Goal: Task Accomplishment & Management: Manage account settings

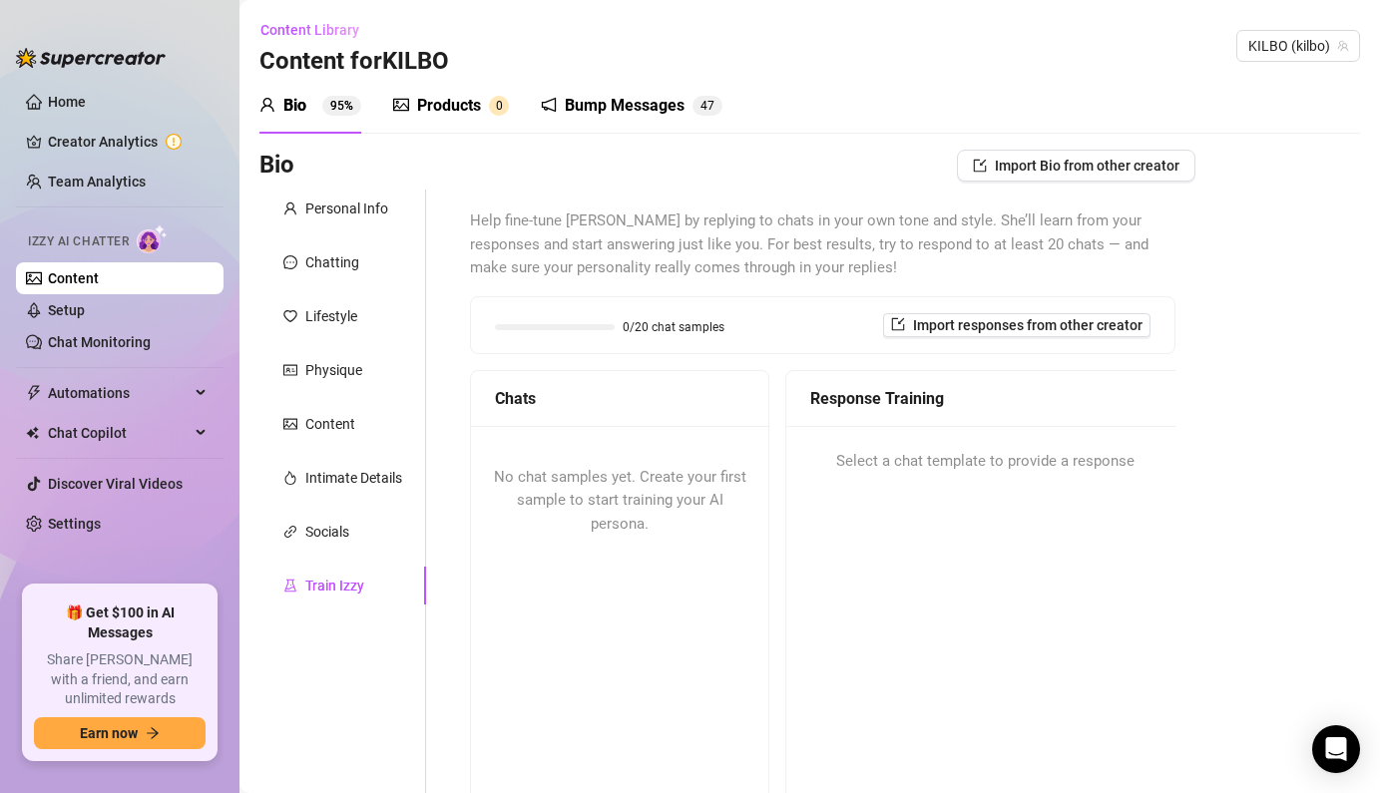
scroll to position [45, 0]
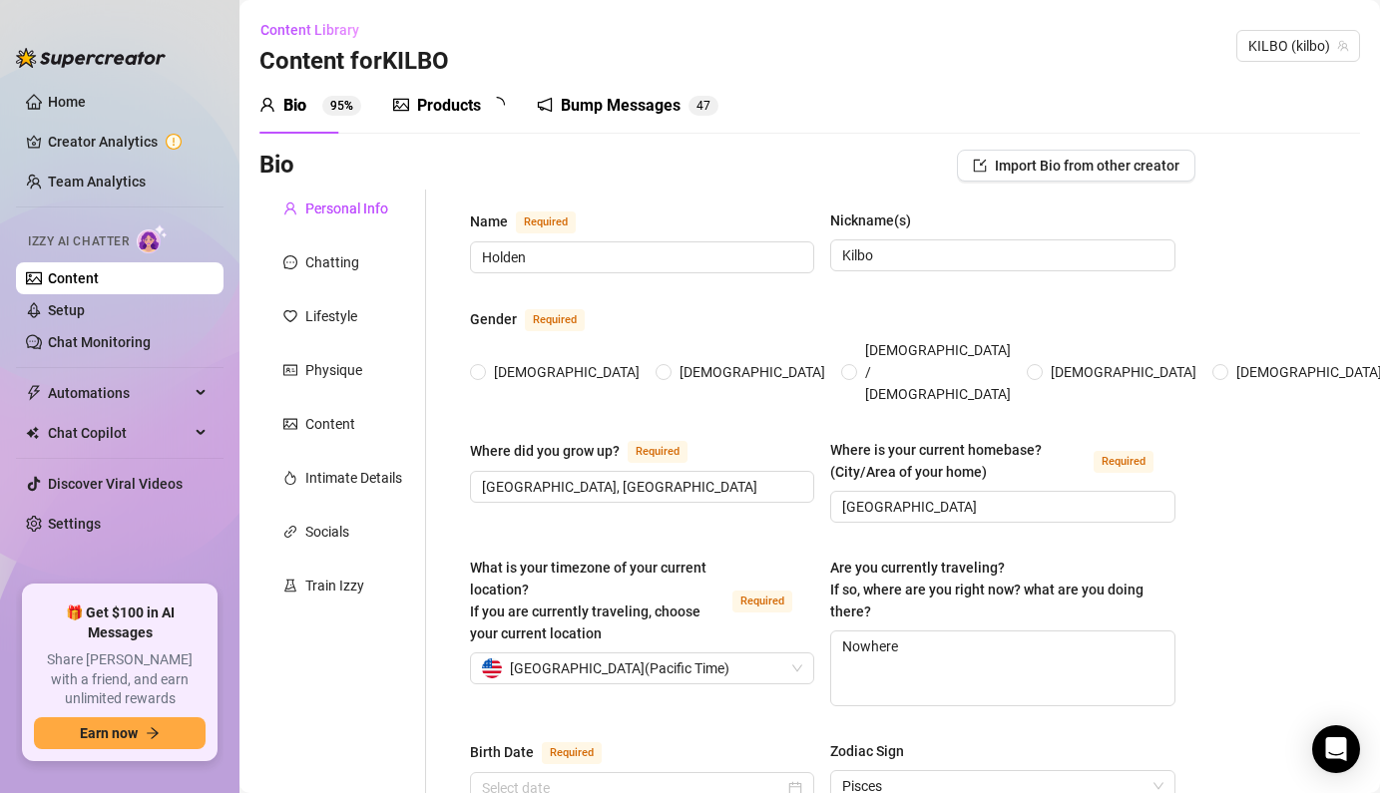
radio input "true"
type input "[DATE]"
click at [357, 271] on div "Chatting" at bounding box center [332, 262] width 54 height 22
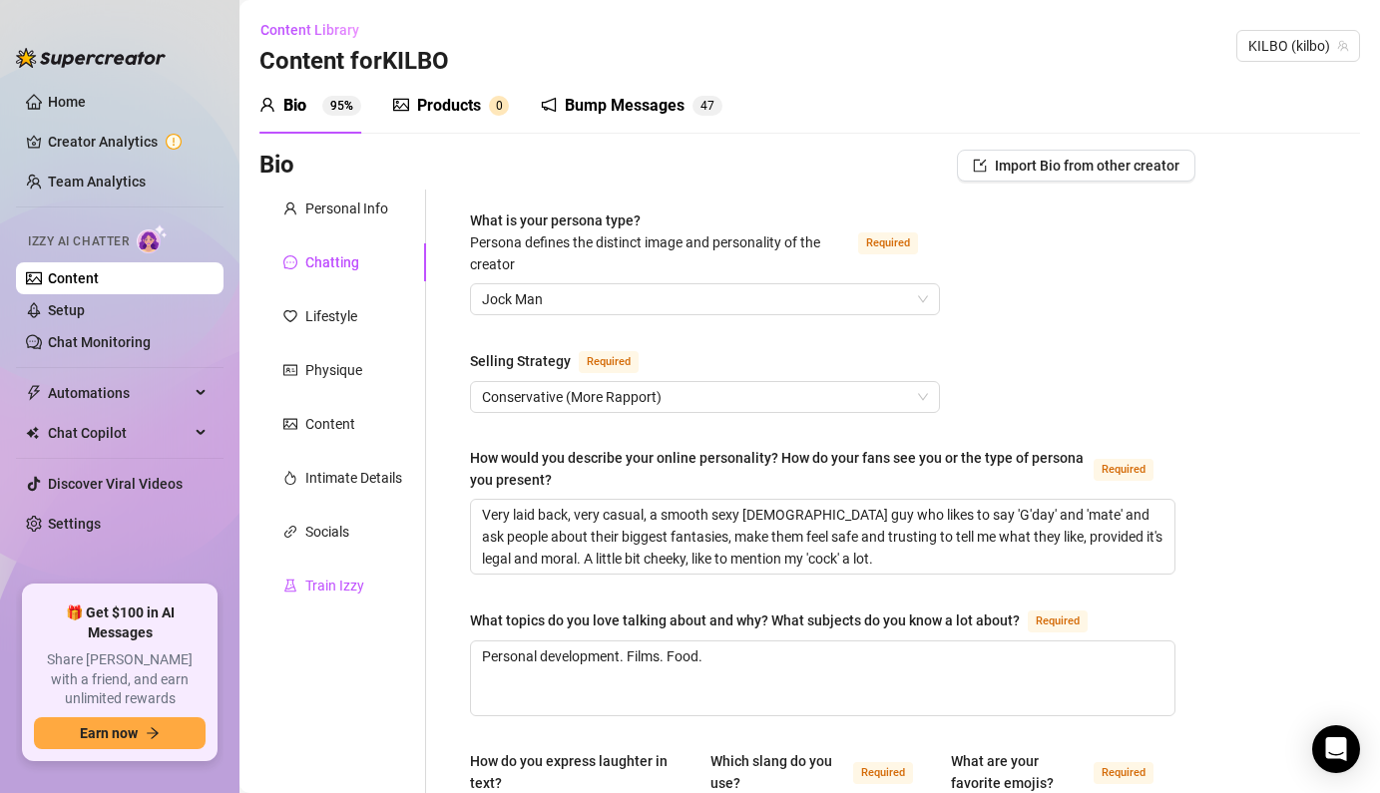
click at [329, 579] on div "Train Izzy" at bounding box center [334, 586] width 59 height 22
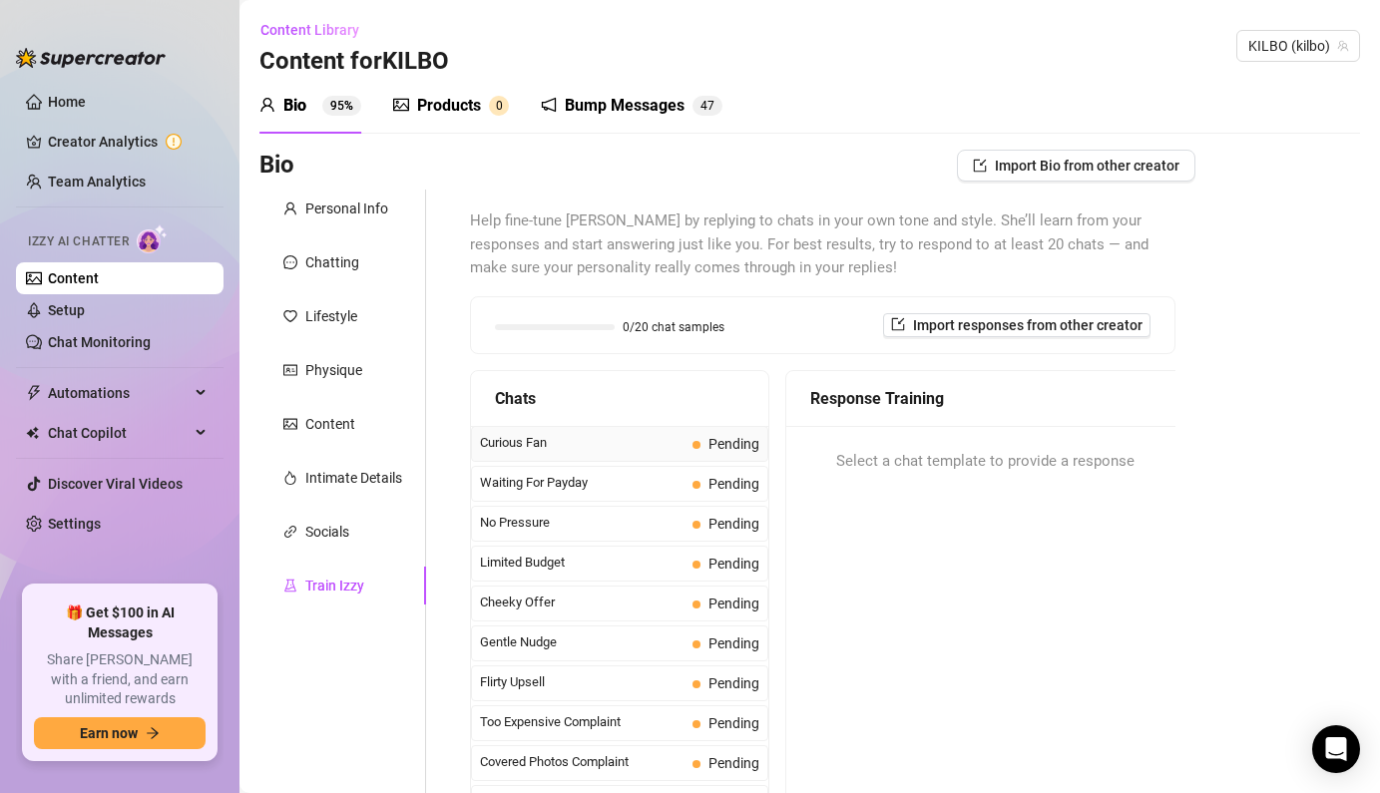
click at [668, 441] on span "Curious Fan" at bounding box center [582, 443] width 205 height 20
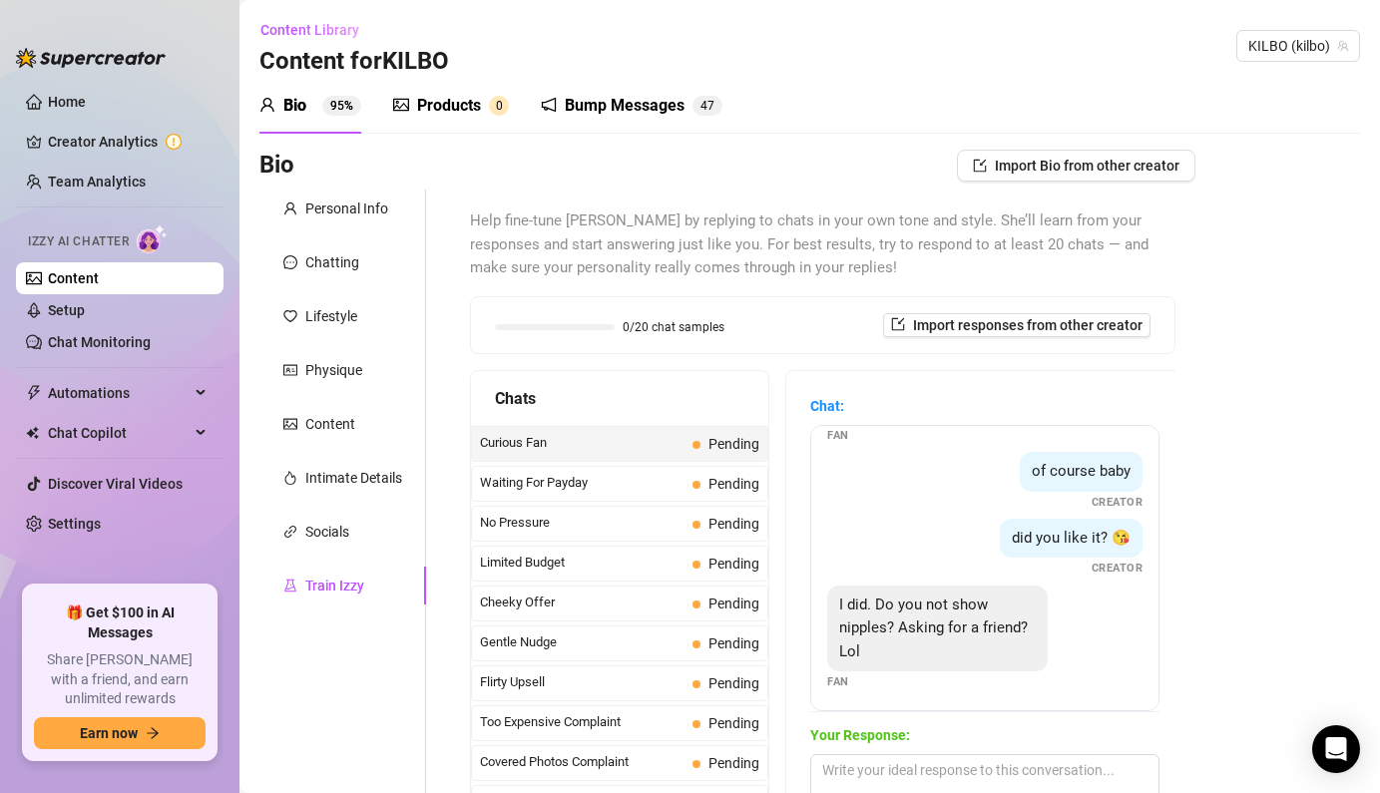
scroll to position [85, 0]
click at [945, 789] on textarea at bounding box center [984, 777] width 349 height 46
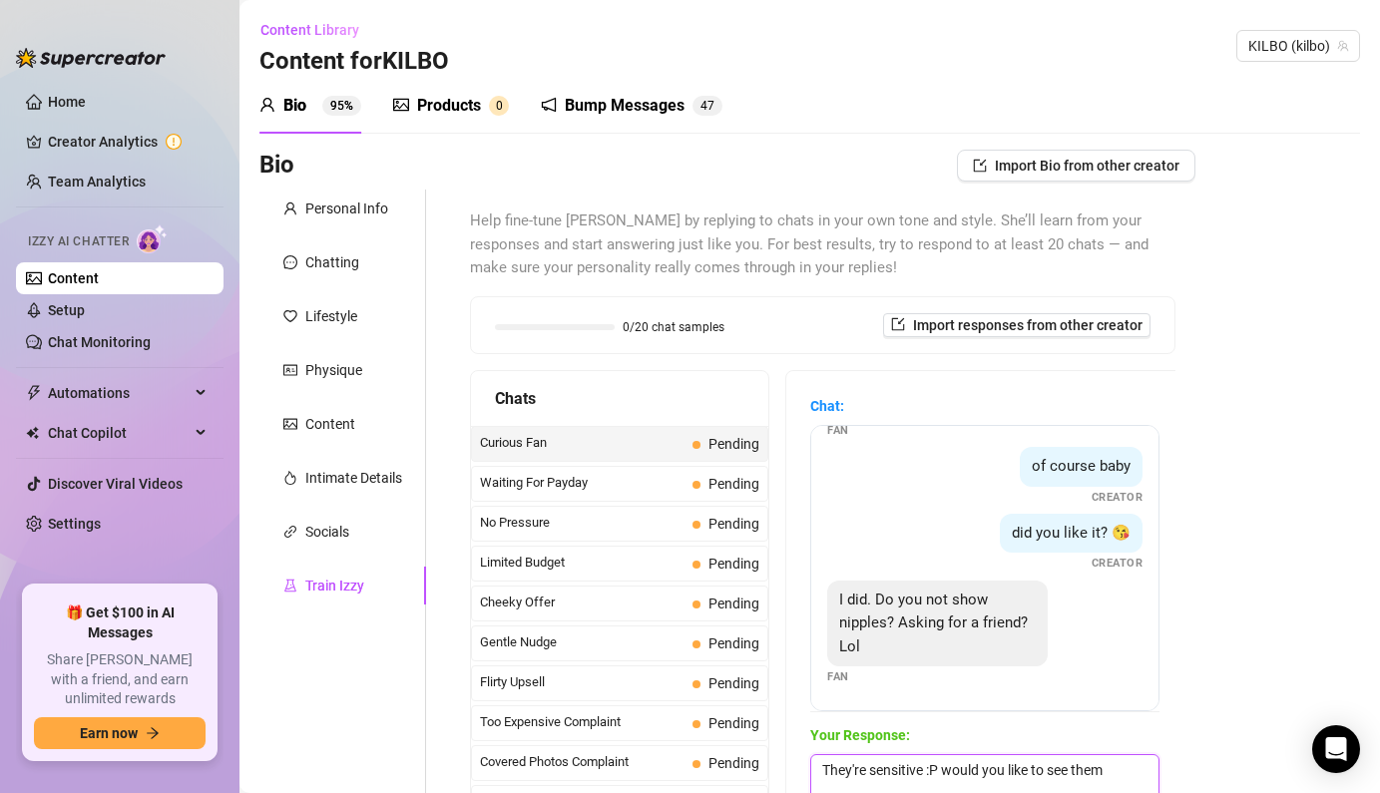
click at [1126, 762] on textarea "They're sensitive :P would you like to see them" at bounding box center [984, 777] width 349 height 46
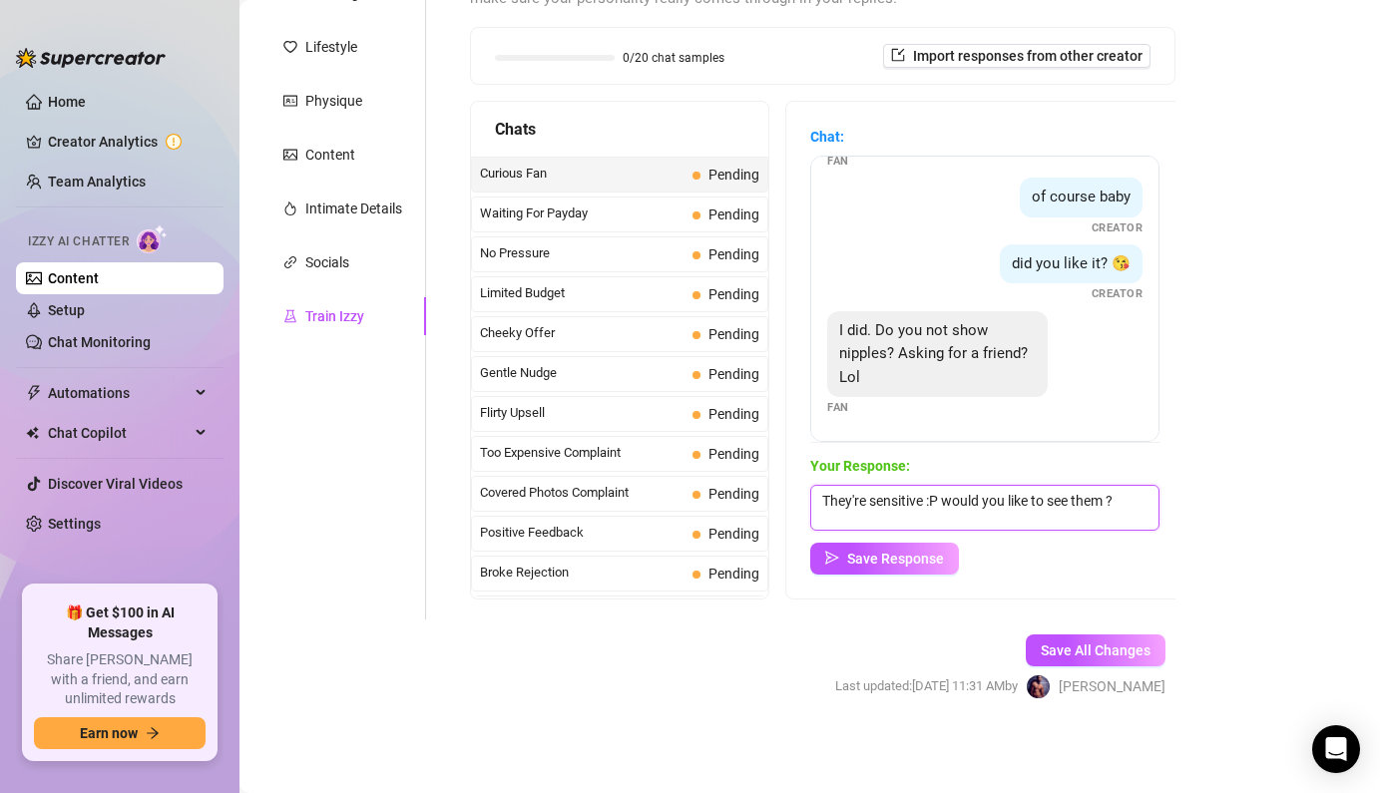
scroll to position [0, 0]
type textarea "They're sensitive :P would you like to see them ?"
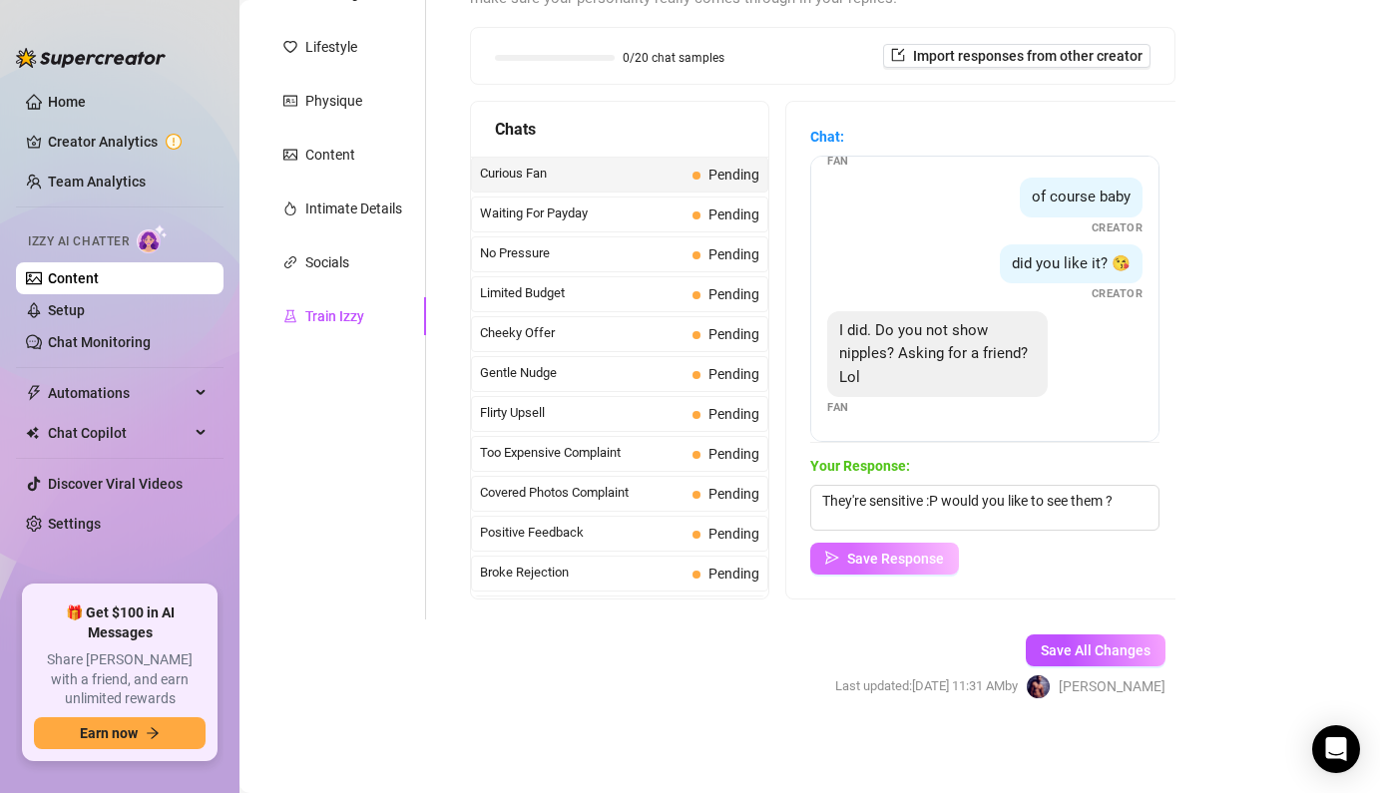
click at [897, 552] on span "Save Response" at bounding box center [895, 559] width 97 height 16
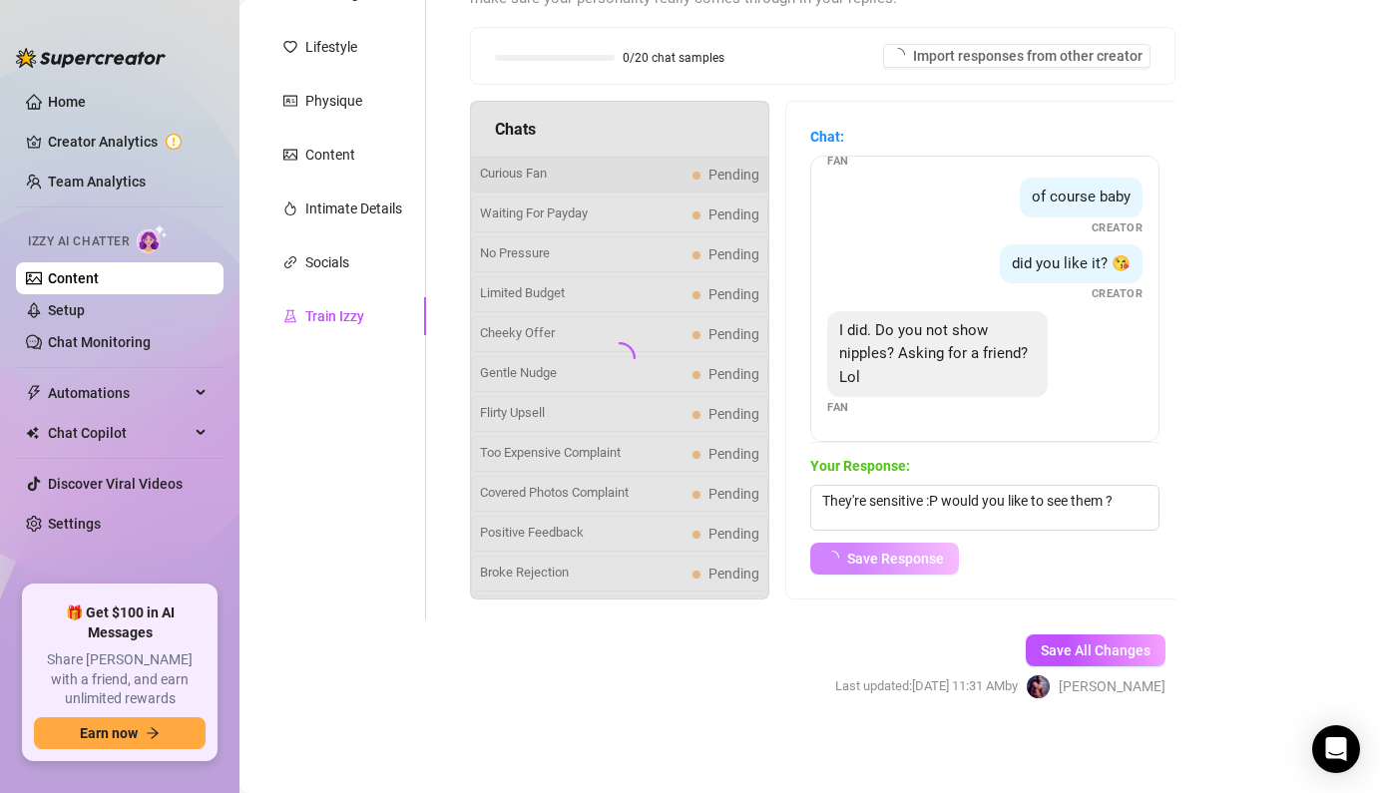
scroll to position [61, 0]
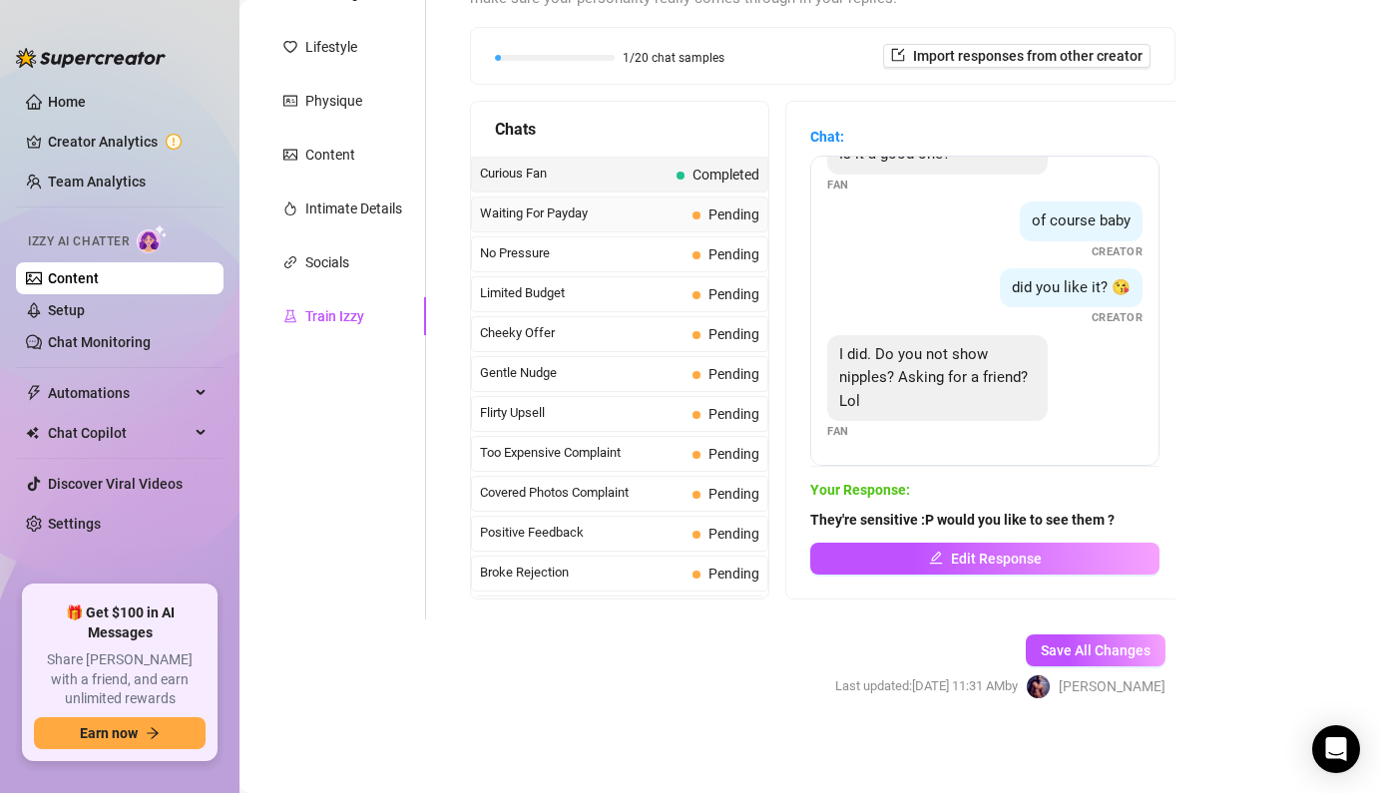
click at [654, 219] on span "Waiting For Payday" at bounding box center [582, 214] width 205 height 20
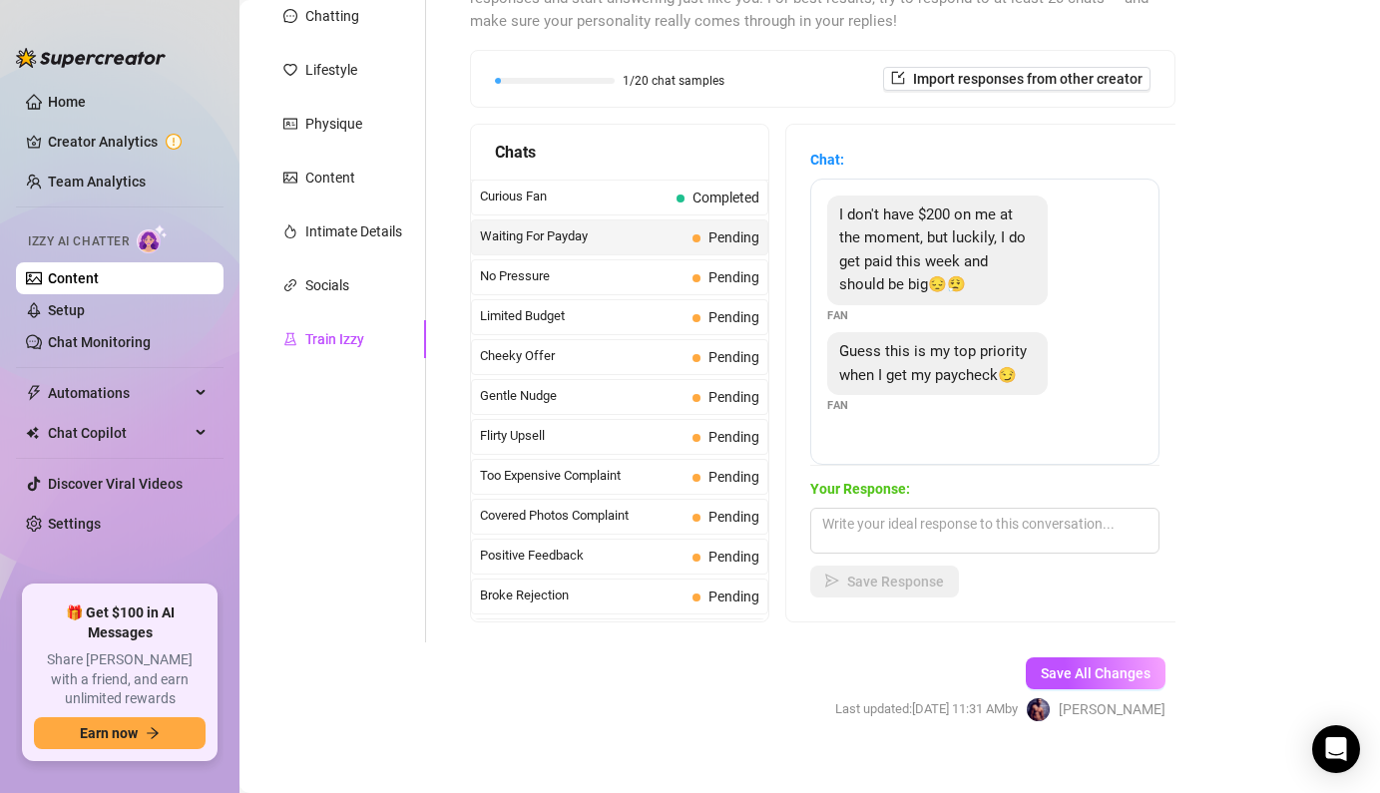
scroll to position [248, 0]
click at [933, 528] on textarea at bounding box center [984, 529] width 349 height 46
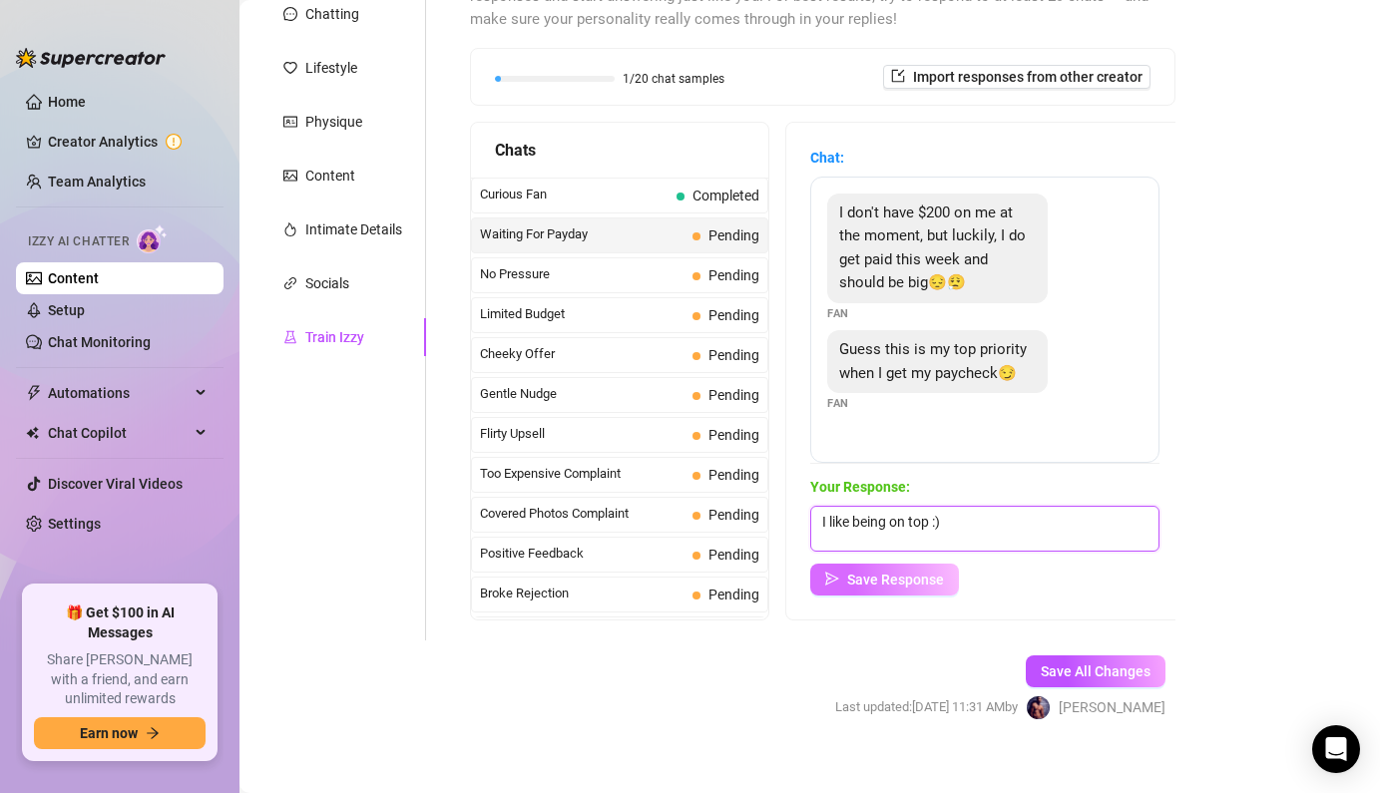
type textarea "I like being on top :)"
click at [938, 572] on span "Save Response" at bounding box center [895, 580] width 97 height 16
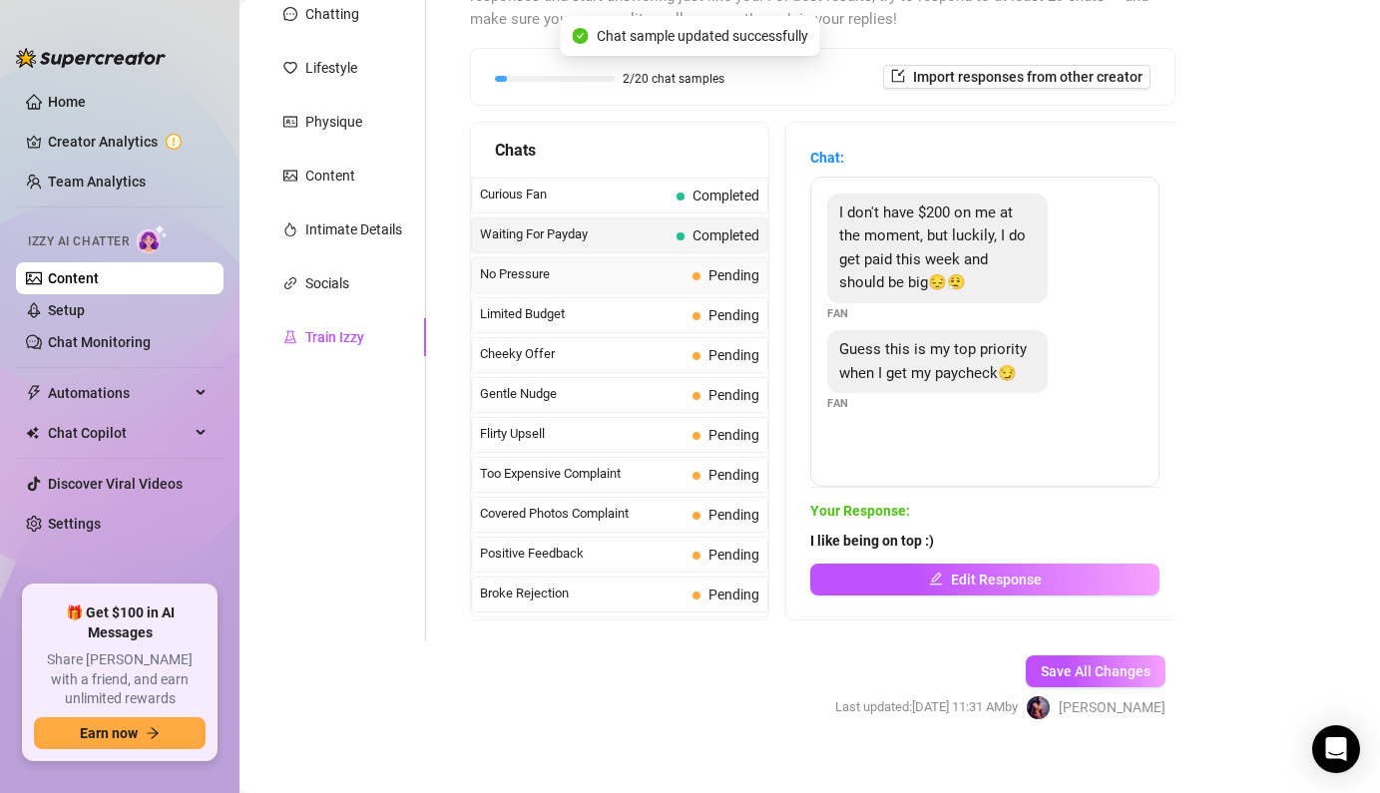
click at [752, 270] on span "Pending" at bounding box center [734, 275] width 51 height 16
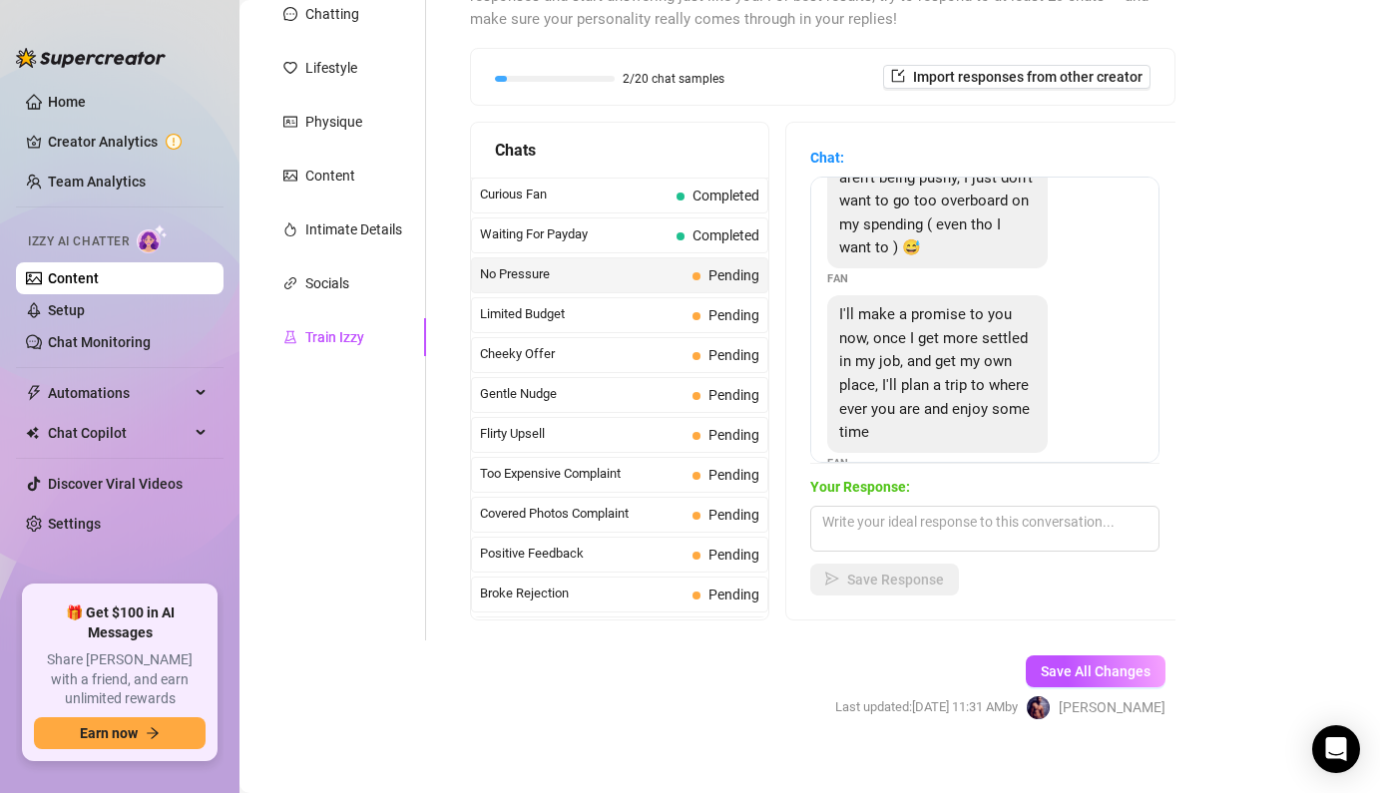
scroll to position [230, 0]
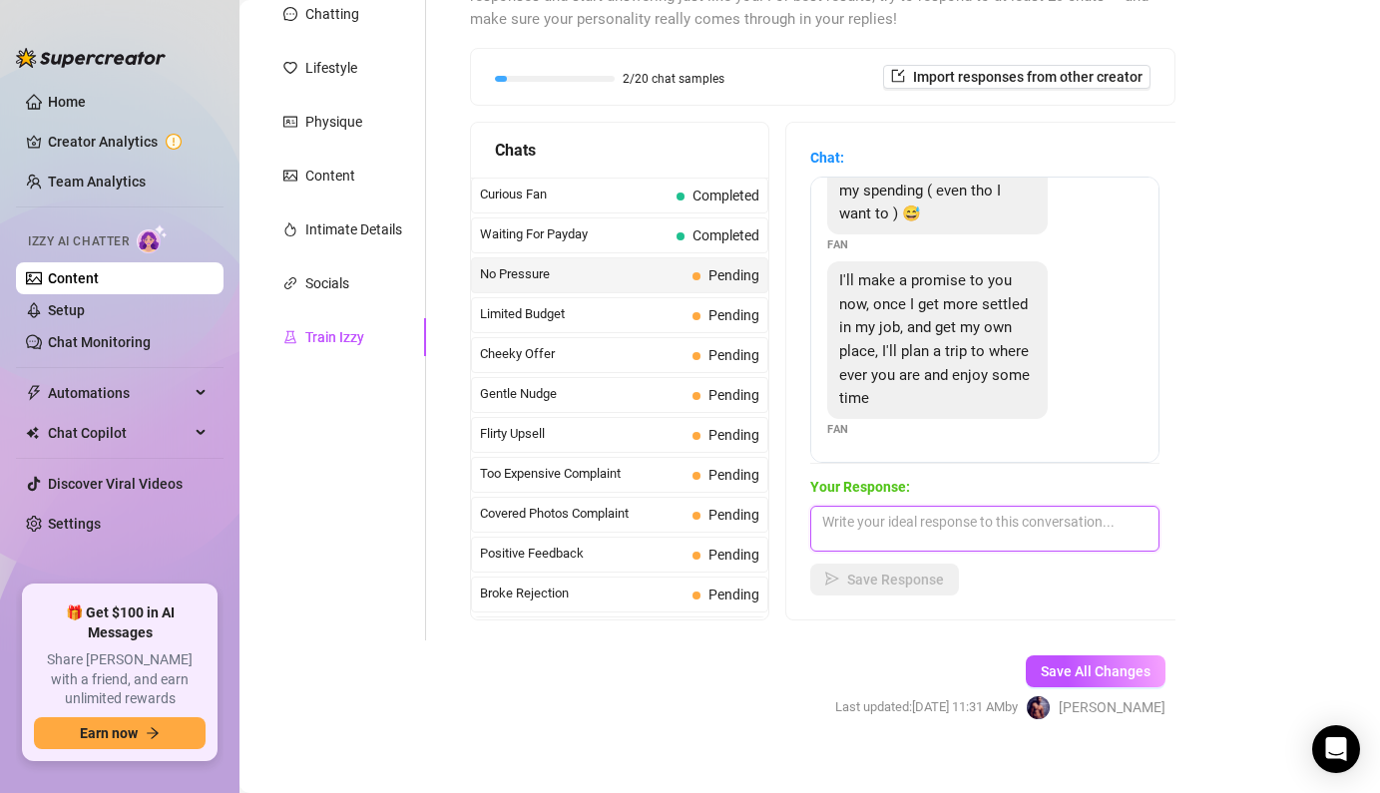
click at [921, 508] on textarea at bounding box center [984, 529] width 349 height 46
click at [915, 510] on textarea at bounding box center [984, 529] width 349 height 46
click at [930, 518] on textarea at bounding box center [984, 529] width 349 height 46
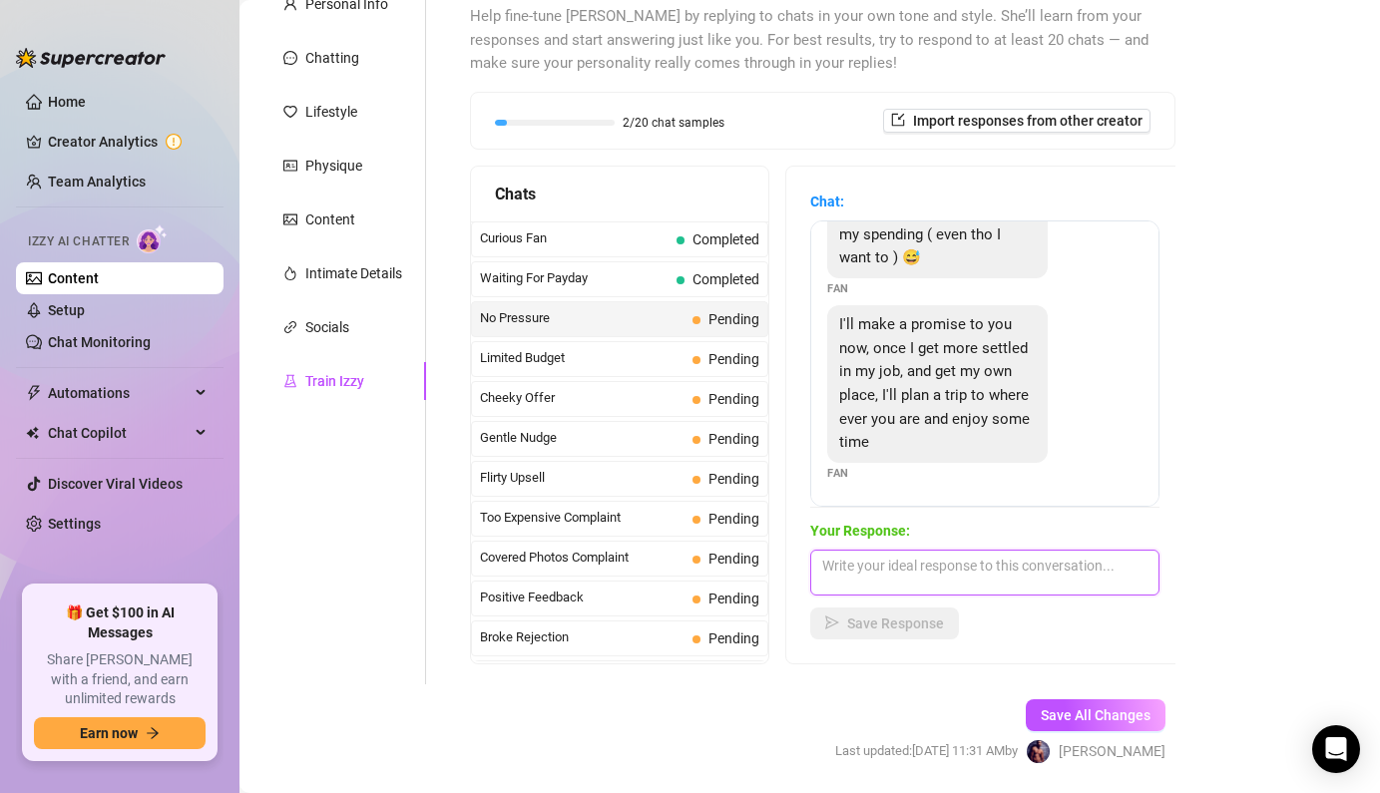
scroll to position [227, 0]
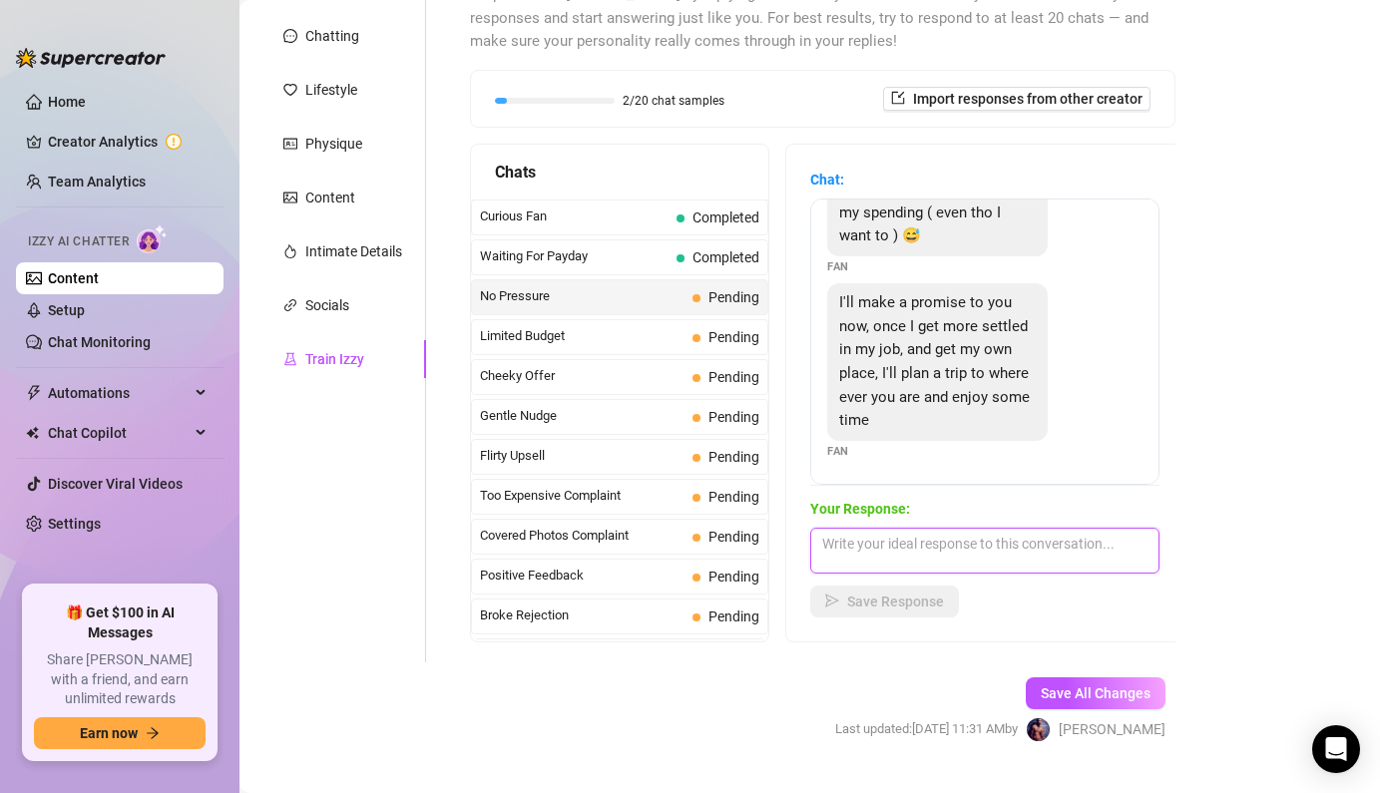
click at [965, 529] on textarea at bounding box center [984, 551] width 349 height 46
type textarea "I'm probably the least exciting treasure here - haha"
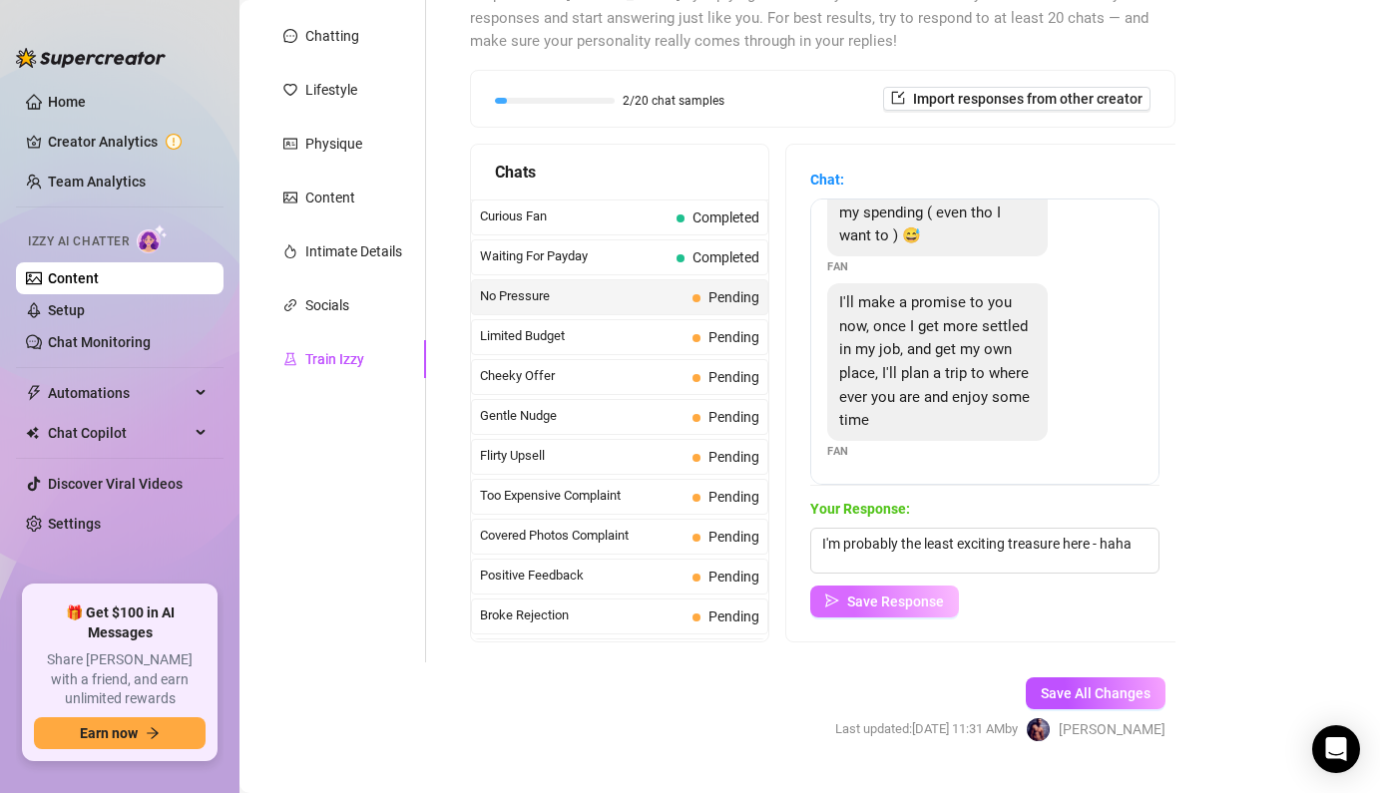
click at [892, 598] on span "Save Response" at bounding box center [895, 602] width 97 height 16
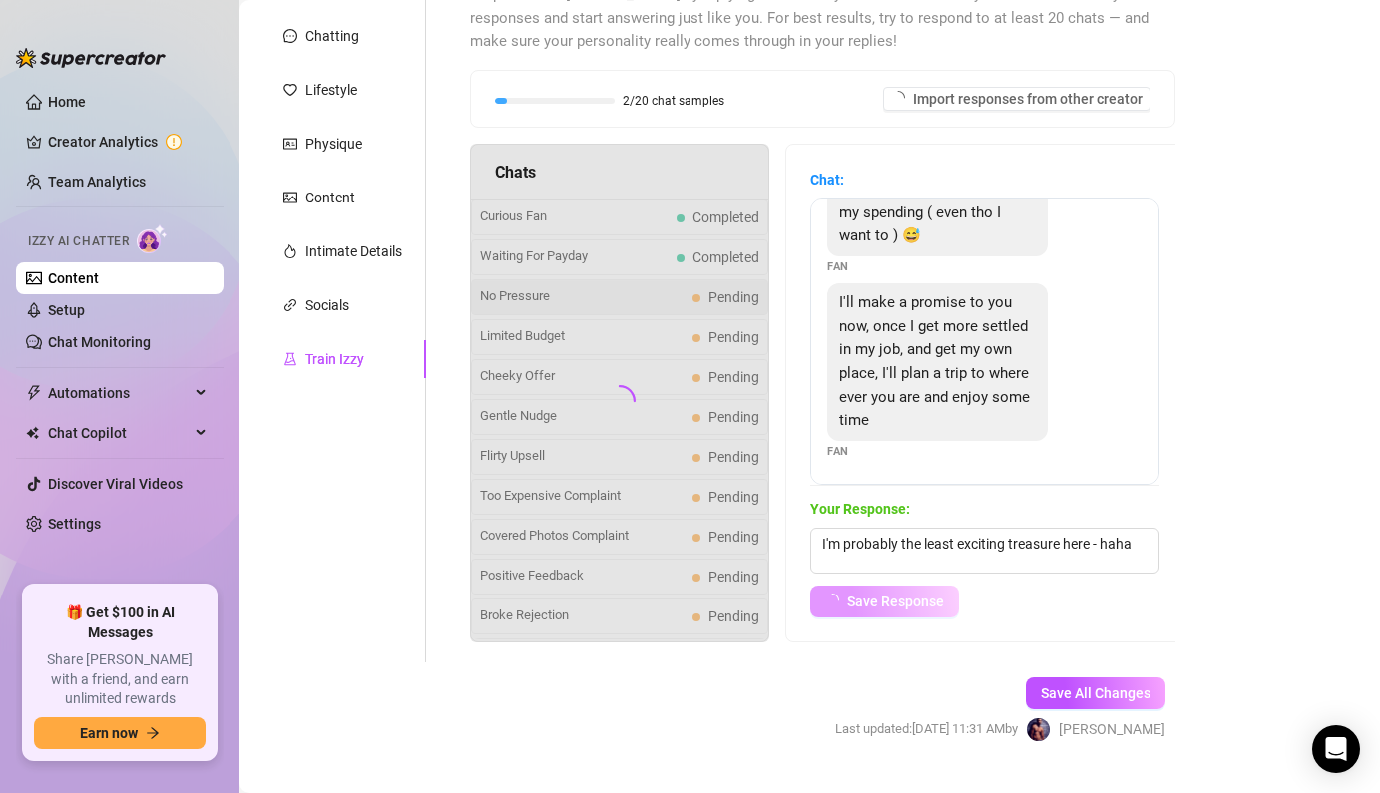
scroll to position [206, 0]
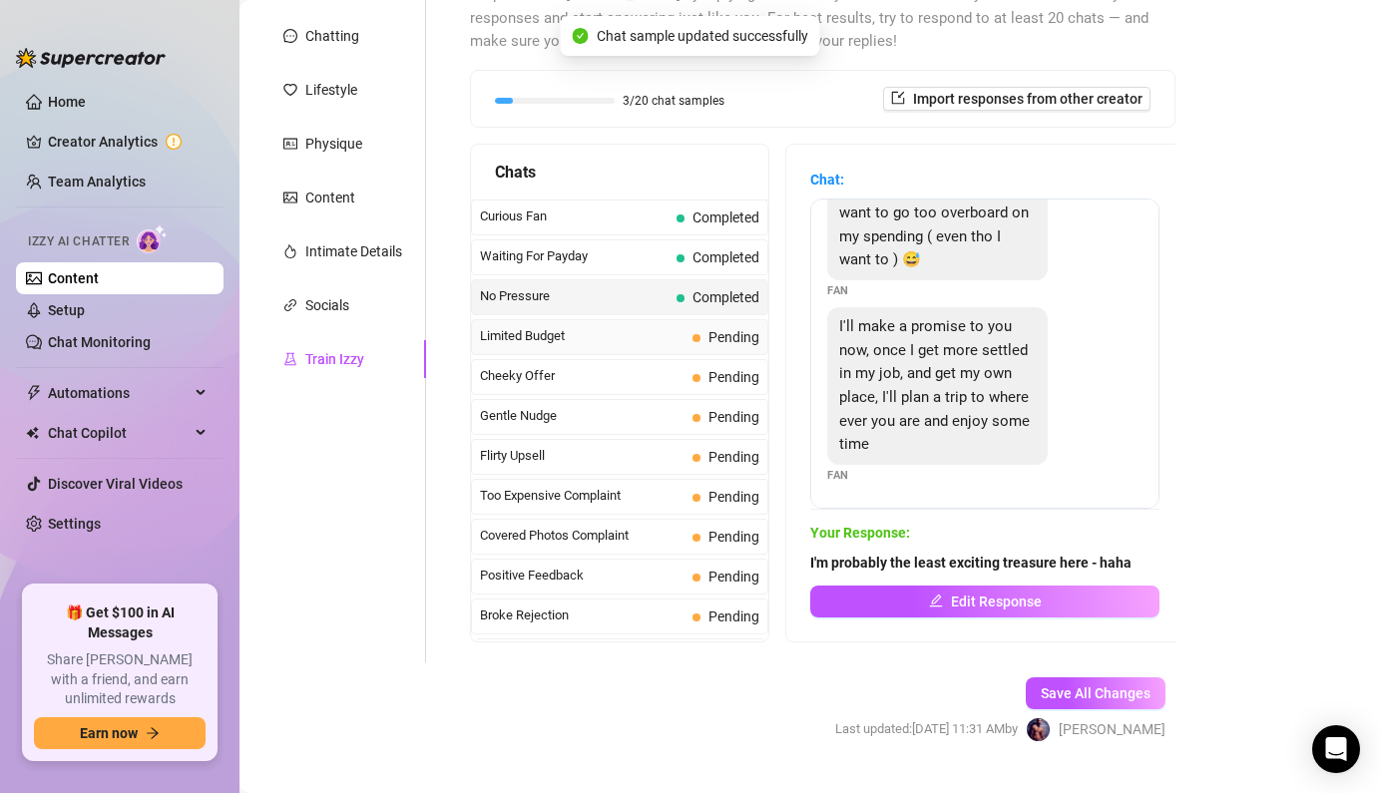
click at [670, 331] on span "Limited Budget" at bounding box center [582, 336] width 205 height 20
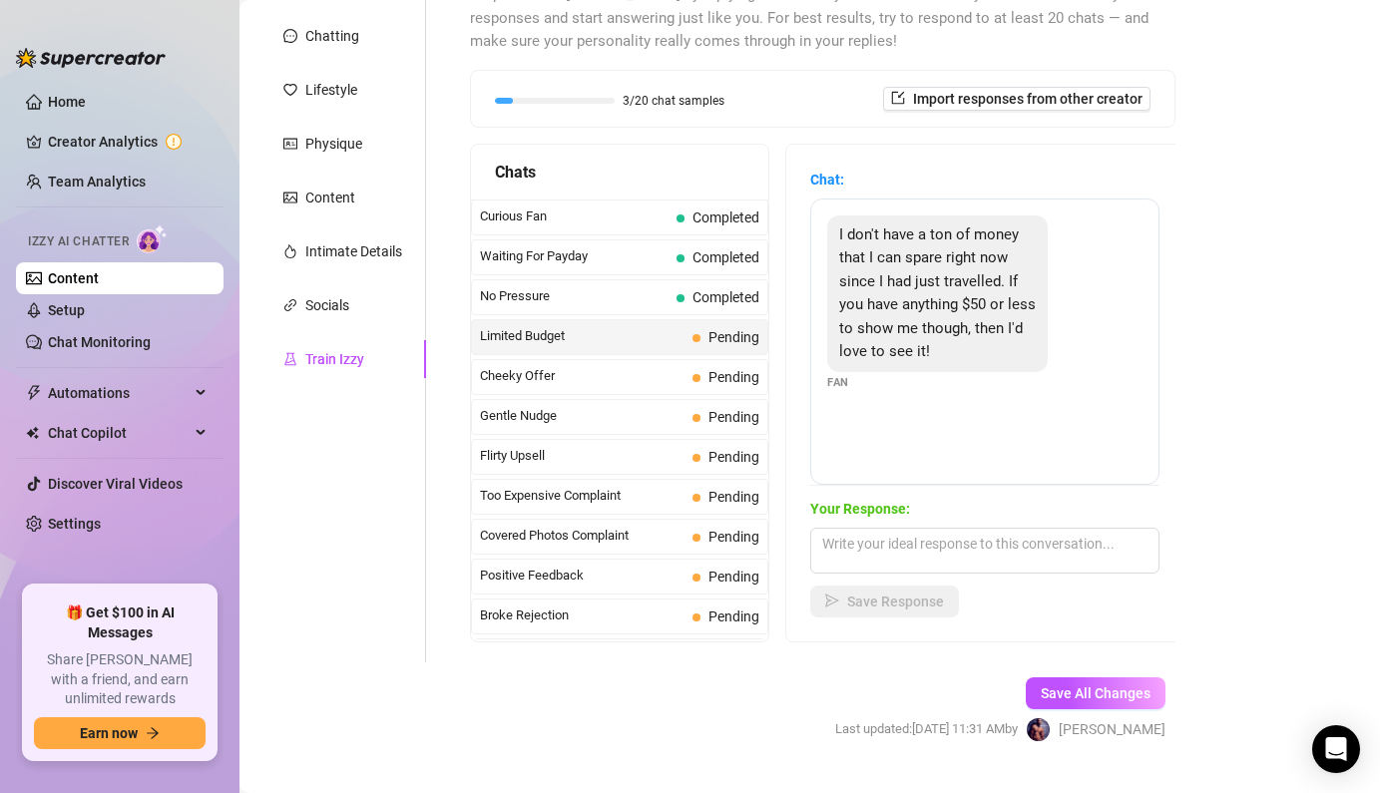
scroll to position [229, 0]
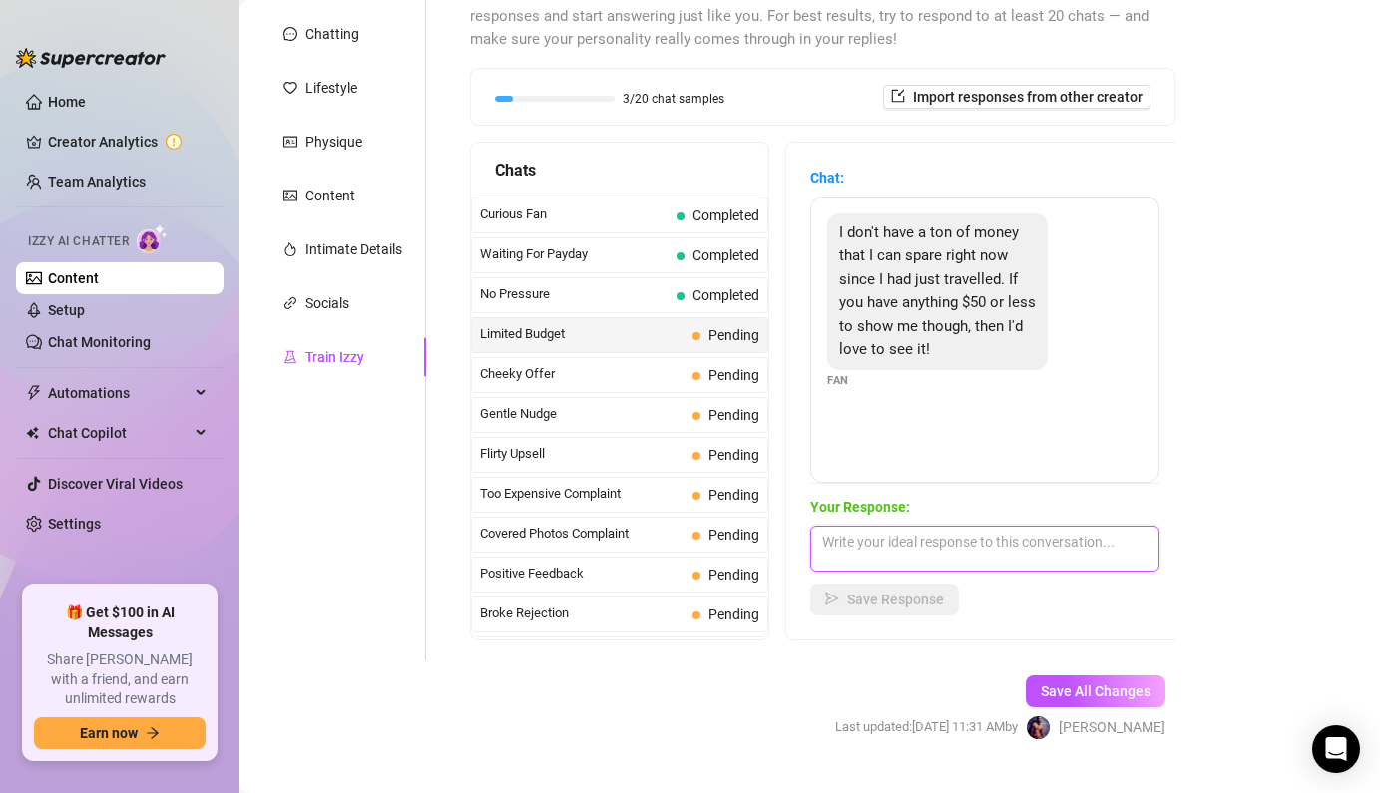
click at [968, 533] on textarea at bounding box center [984, 549] width 349 height 46
type textarea "S"
type textarea "Catch me on a good day"
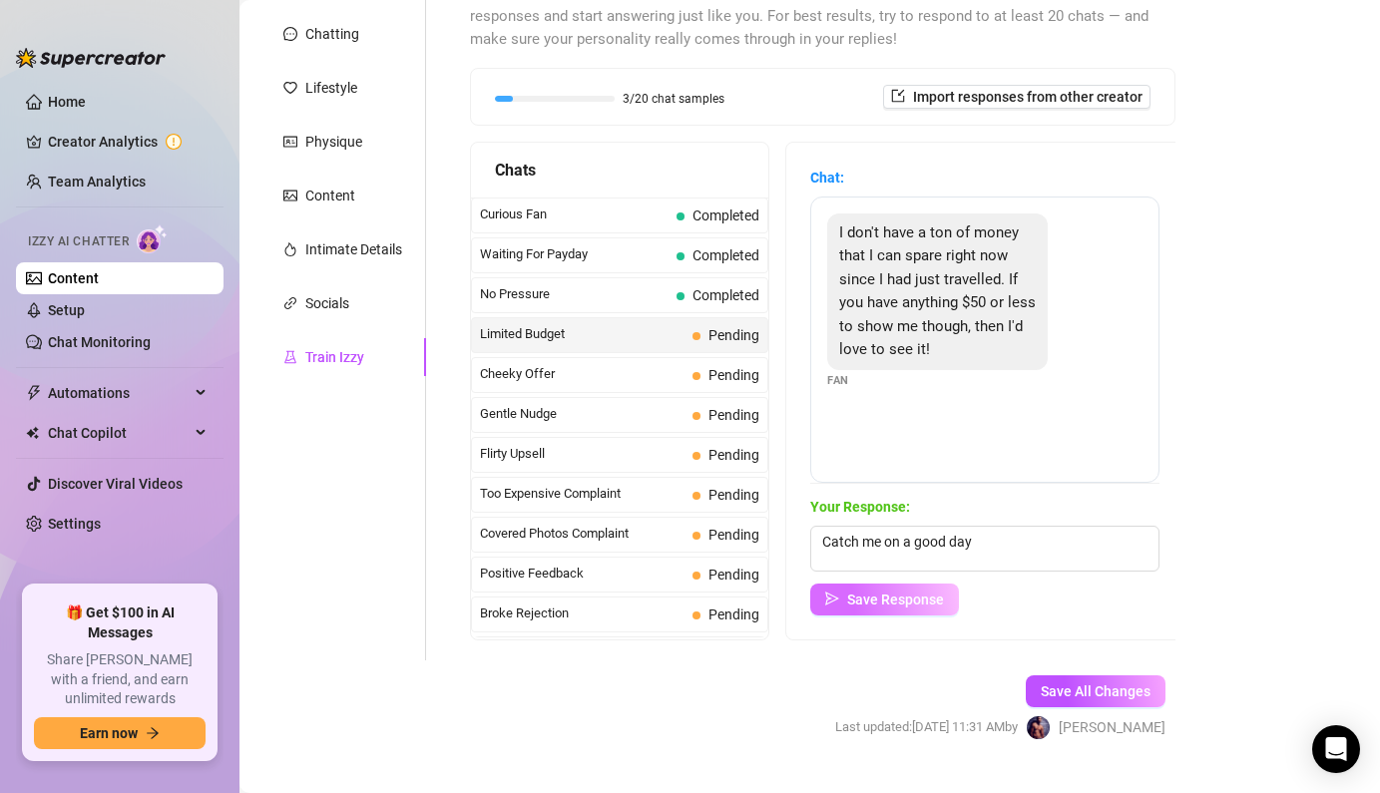
click at [894, 599] on span "Save Response" at bounding box center [895, 600] width 97 height 16
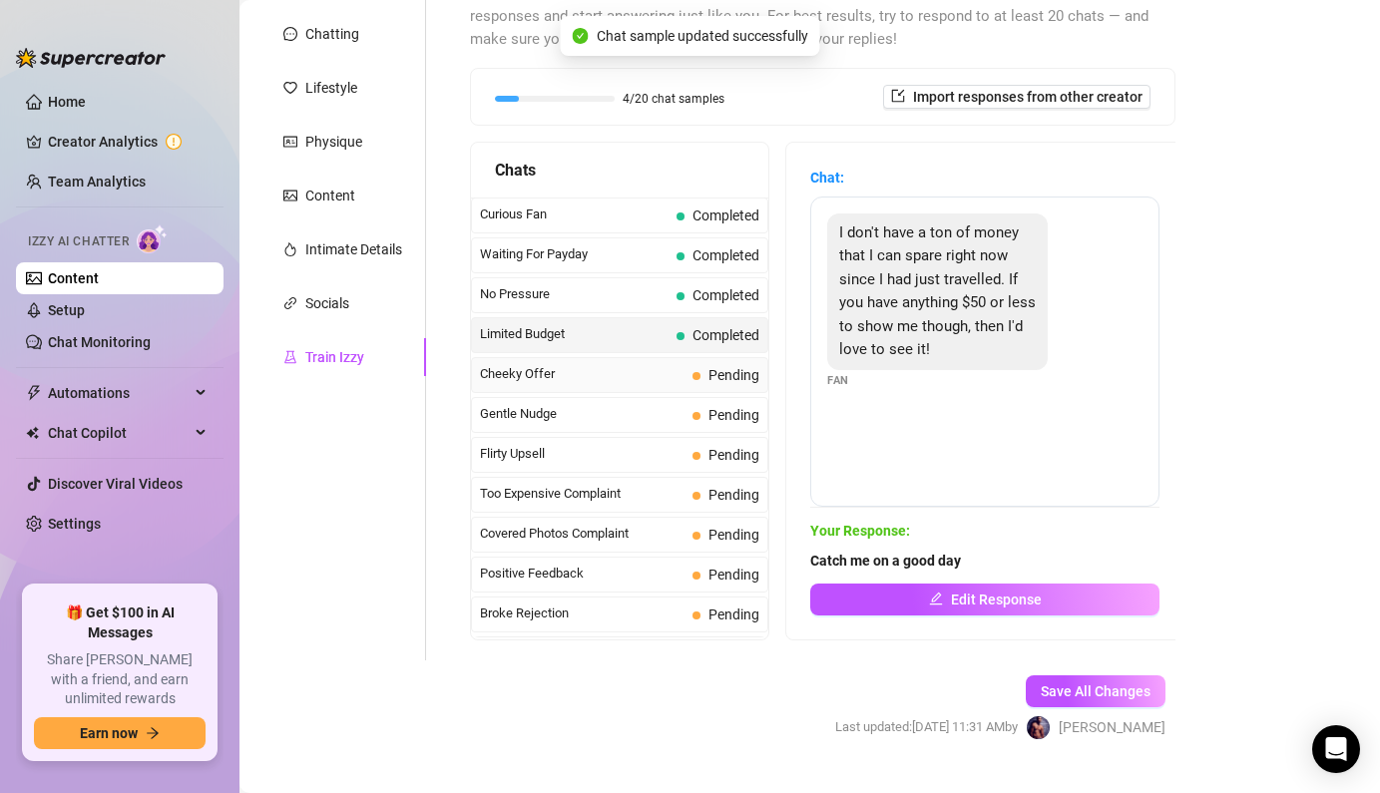
click at [629, 377] on span "Cheeky Offer" at bounding box center [582, 374] width 205 height 20
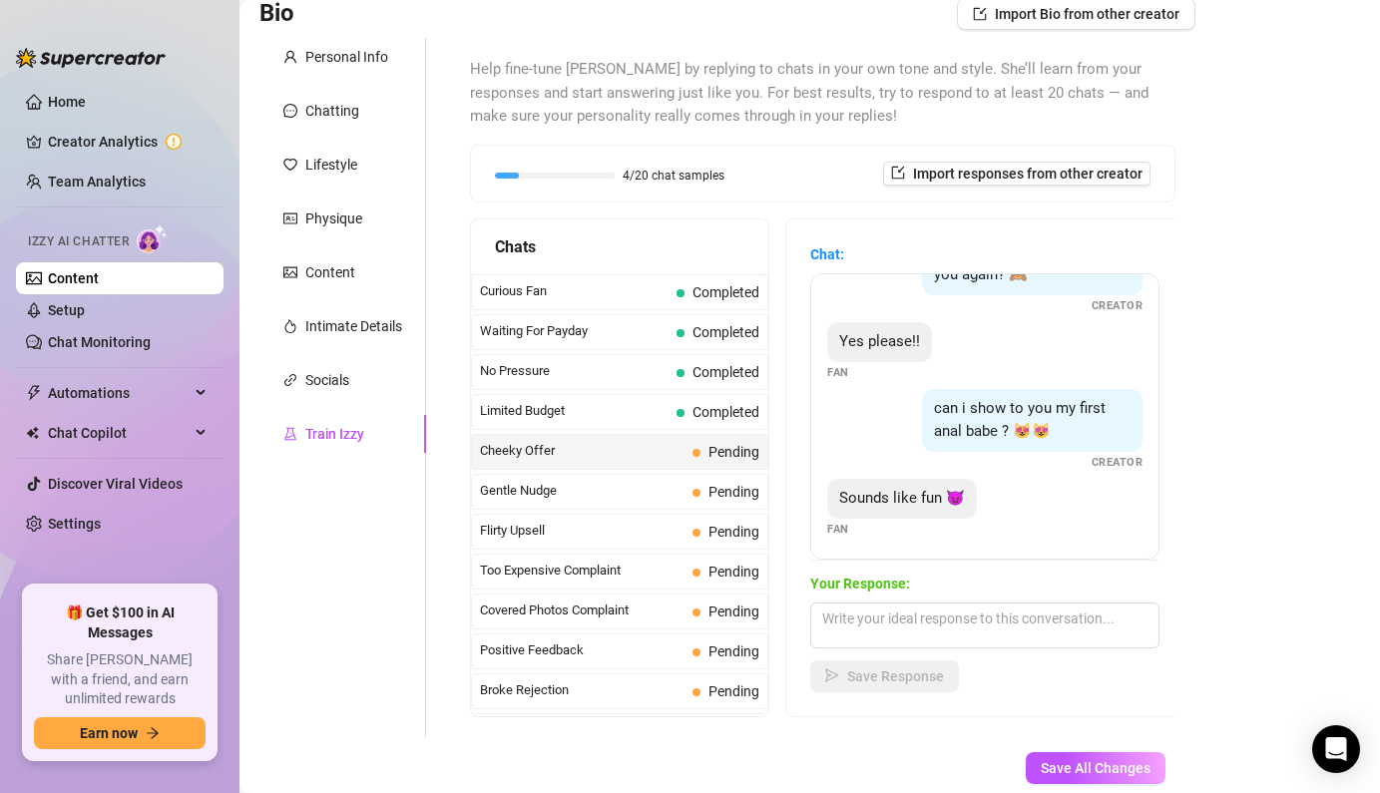
scroll to position [351, 0]
click at [949, 627] on textarea at bounding box center [984, 626] width 349 height 46
click at [931, 612] on textarea at bounding box center [984, 626] width 349 height 46
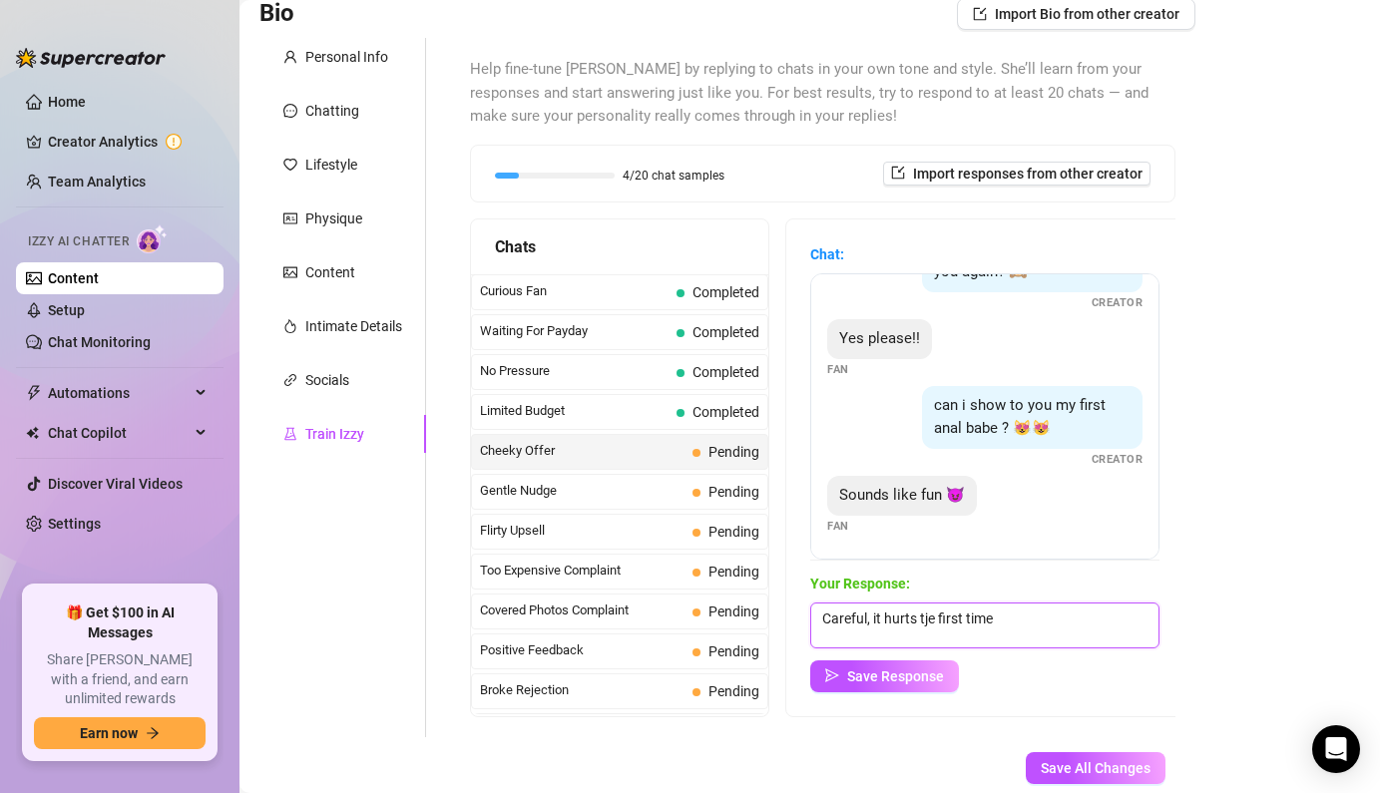
click at [935, 629] on textarea "Careful, it hurts tje first time" at bounding box center [984, 626] width 349 height 46
click at [985, 623] on textarea "I'll be gentle and" at bounding box center [984, 626] width 349 height 46
type textarea "I'll be gentle and you'll love it in no time"
click at [933, 671] on span "Save Response" at bounding box center [895, 677] width 97 height 16
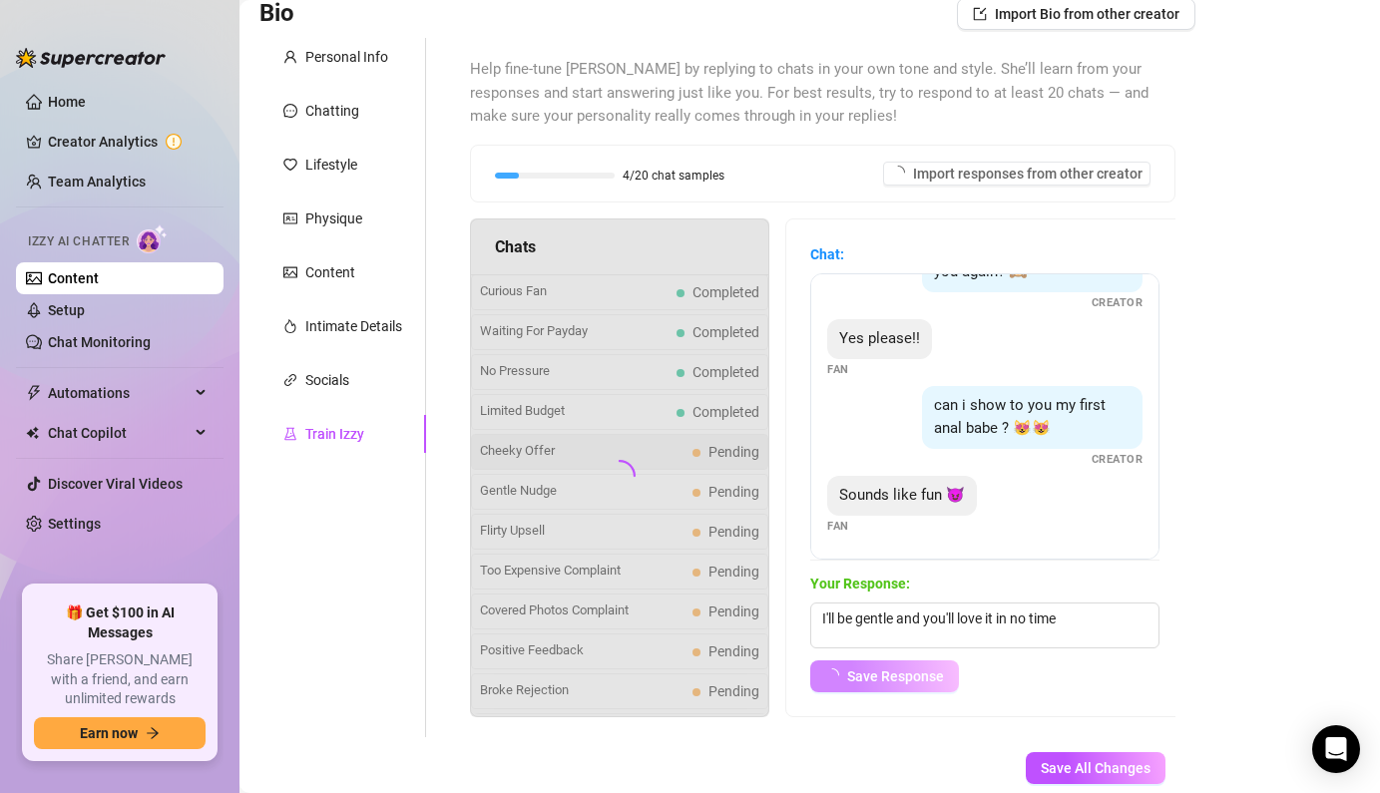
scroll to position [327, 0]
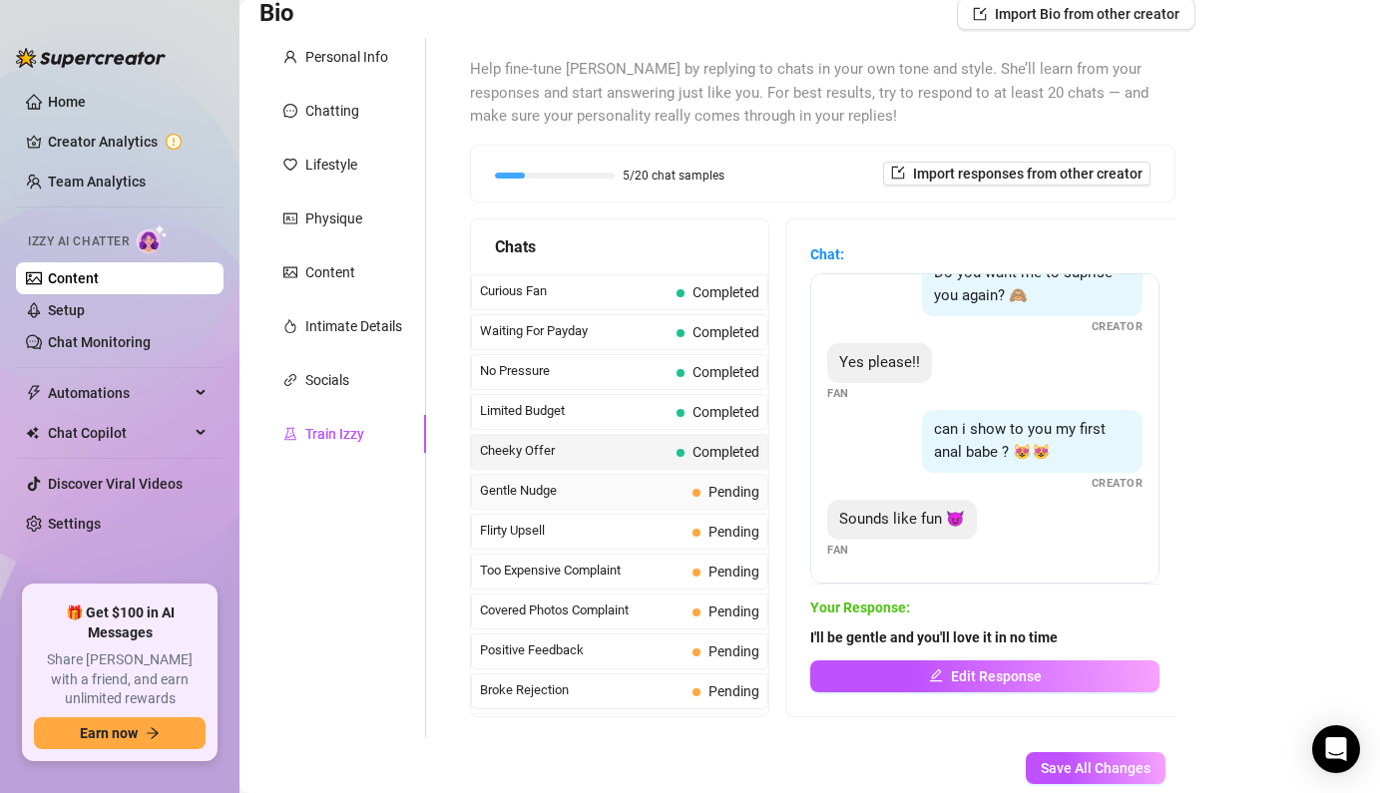
click at [693, 495] on span "Pending" at bounding box center [726, 492] width 67 height 22
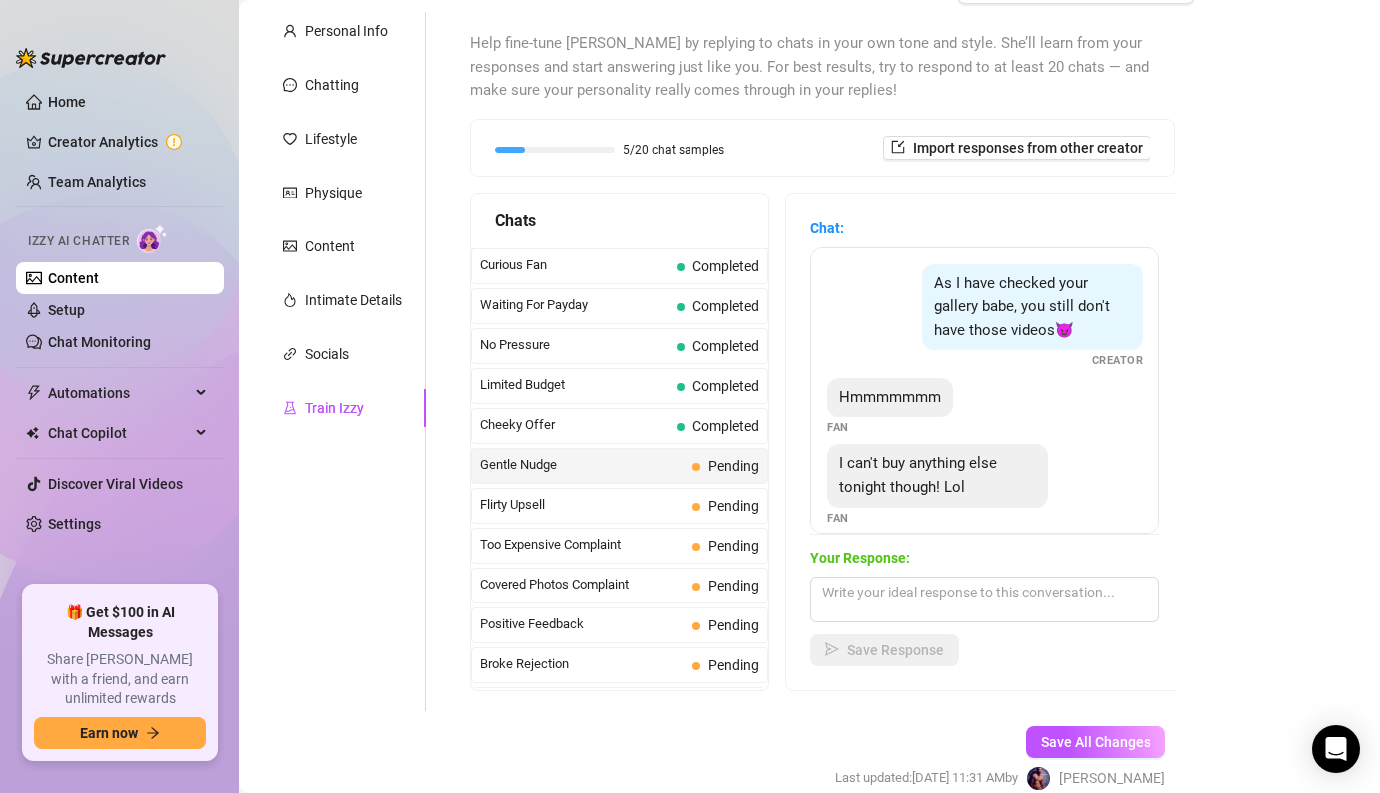
scroll to position [179, 0]
click at [932, 605] on textarea at bounding box center [984, 599] width 349 height 46
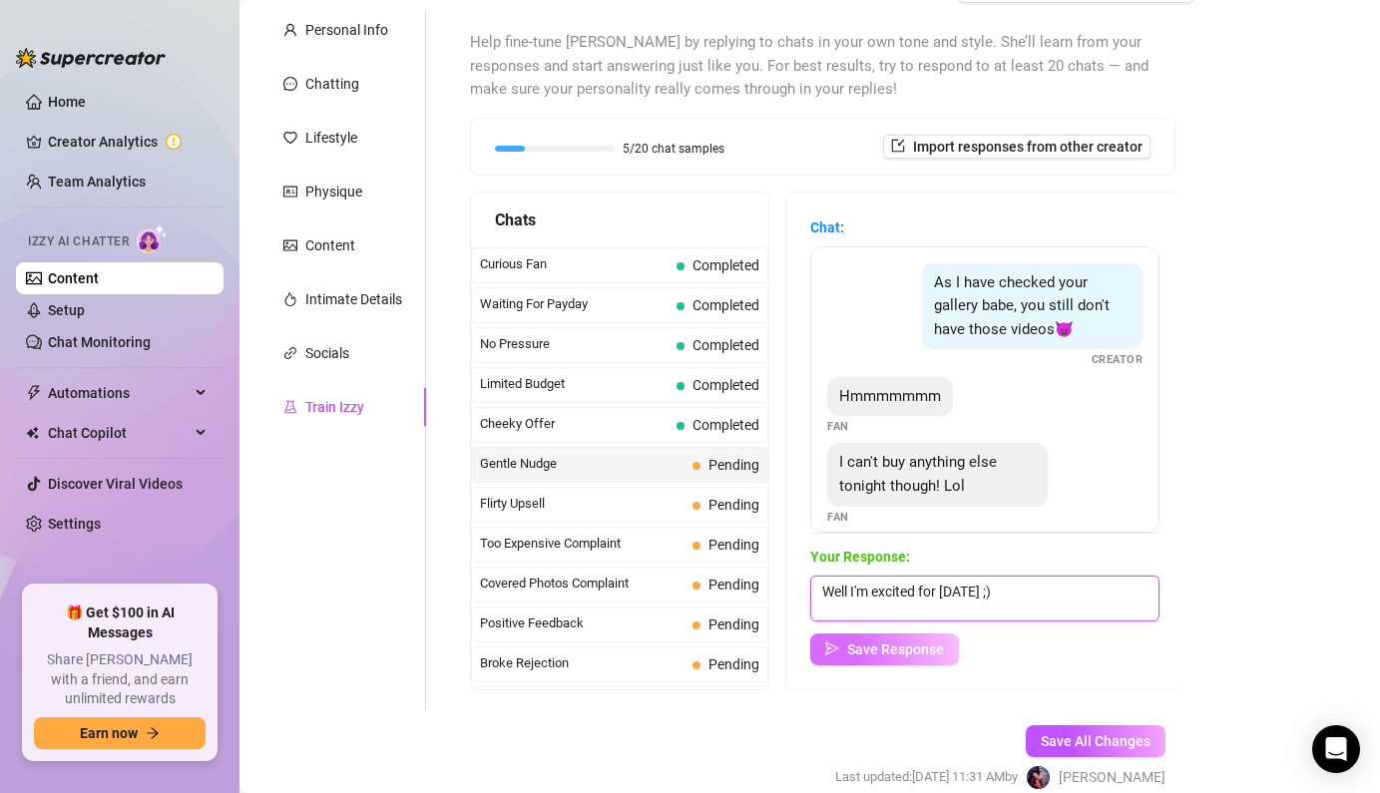
type textarea "Well I'm excited for [DATE] ;)"
click at [883, 657] on span "Save Response" at bounding box center [895, 650] width 97 height 16
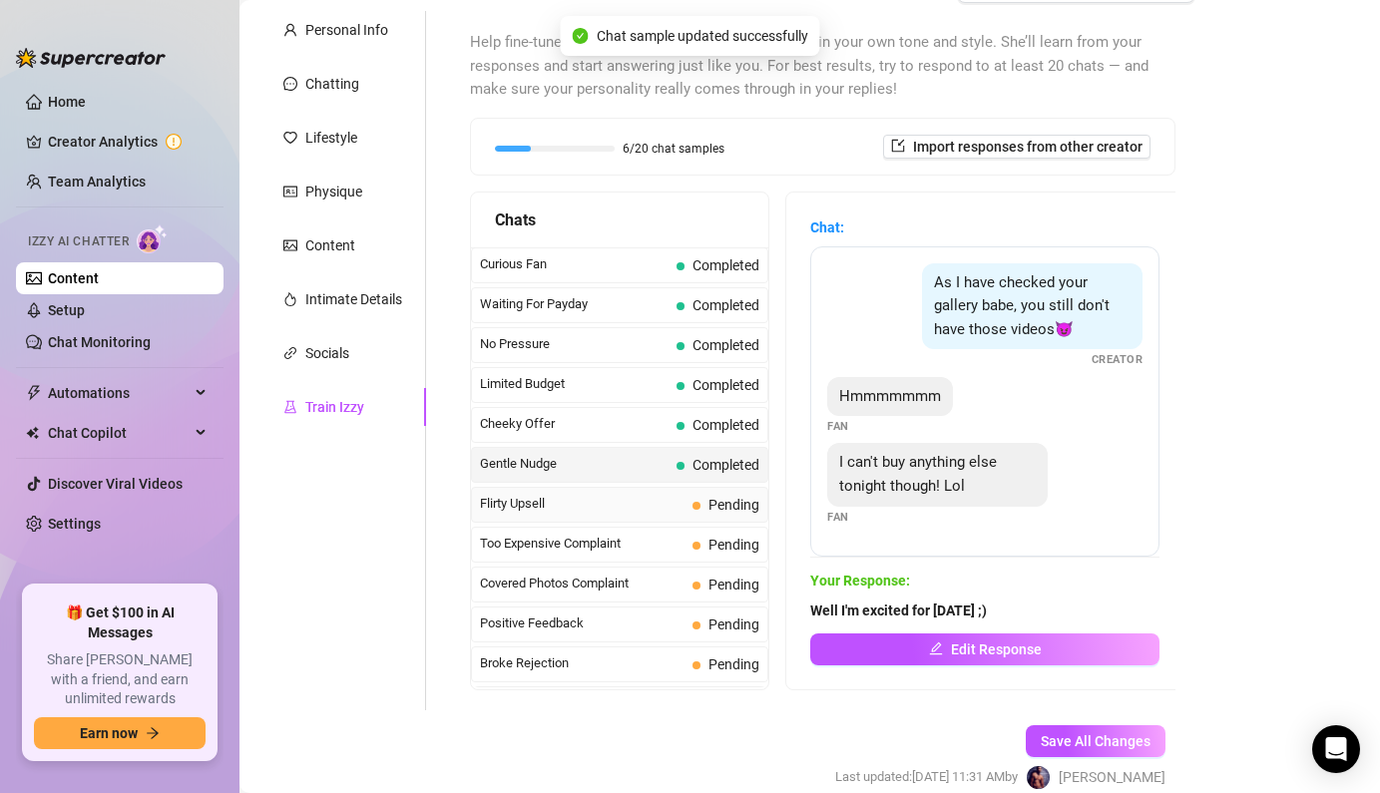
click at [676, 514] on div "Flirty Upsell Pending" at bounding box center [619, 505] width 297 height 36
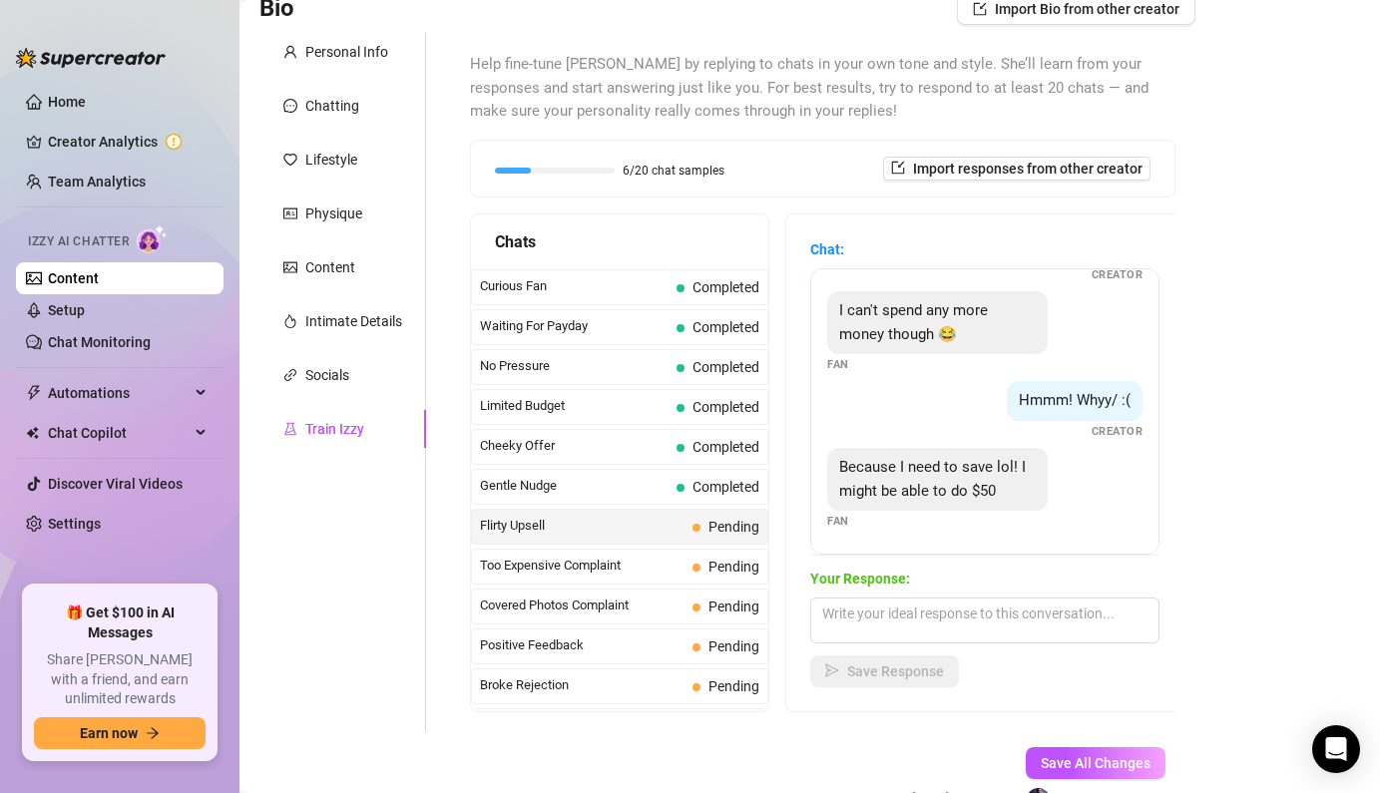
scroll to position [603, 0]
click at [932, 629] on textarea at bounding box center [984, 621] width 349 height 46
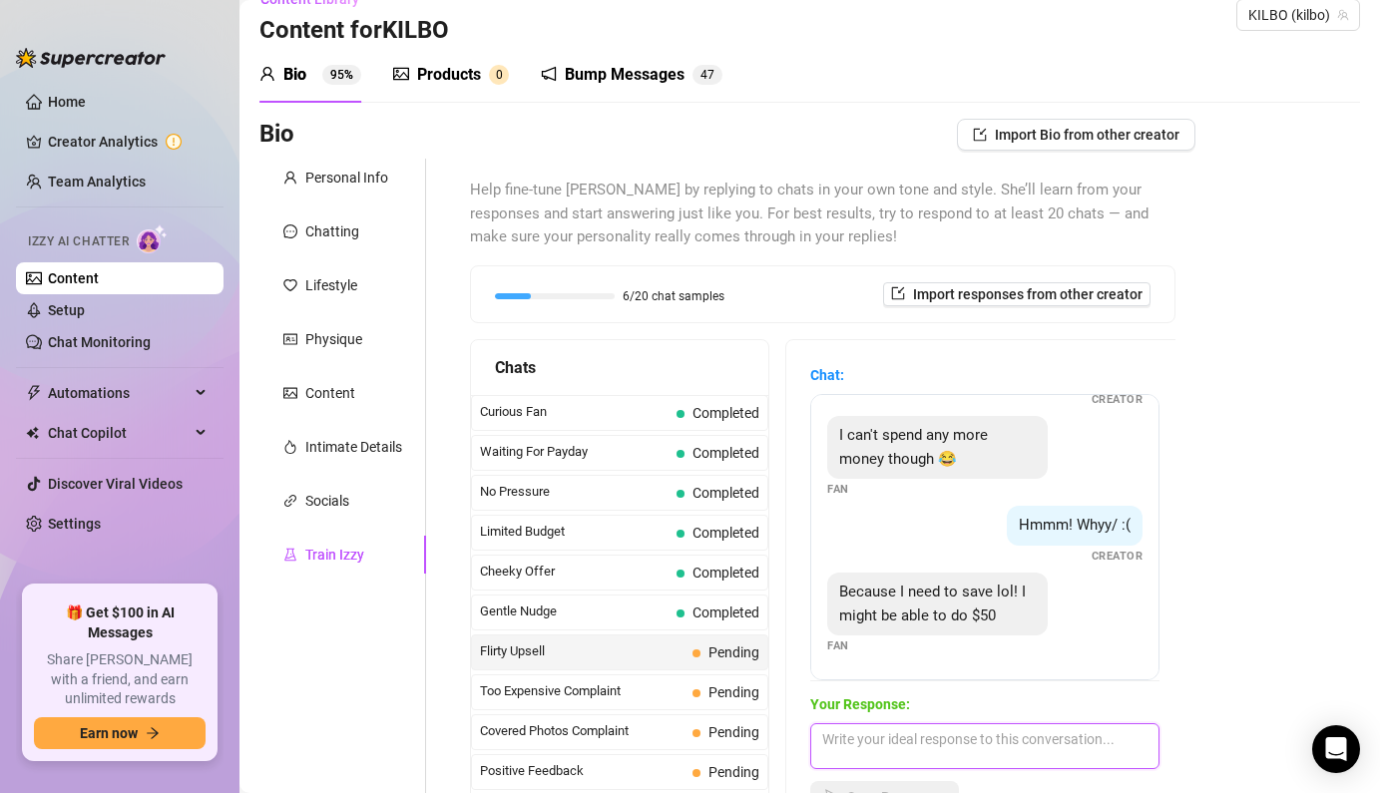
click at [909, 742] on textarea at bounding box center [984, 746] width 349 height 46
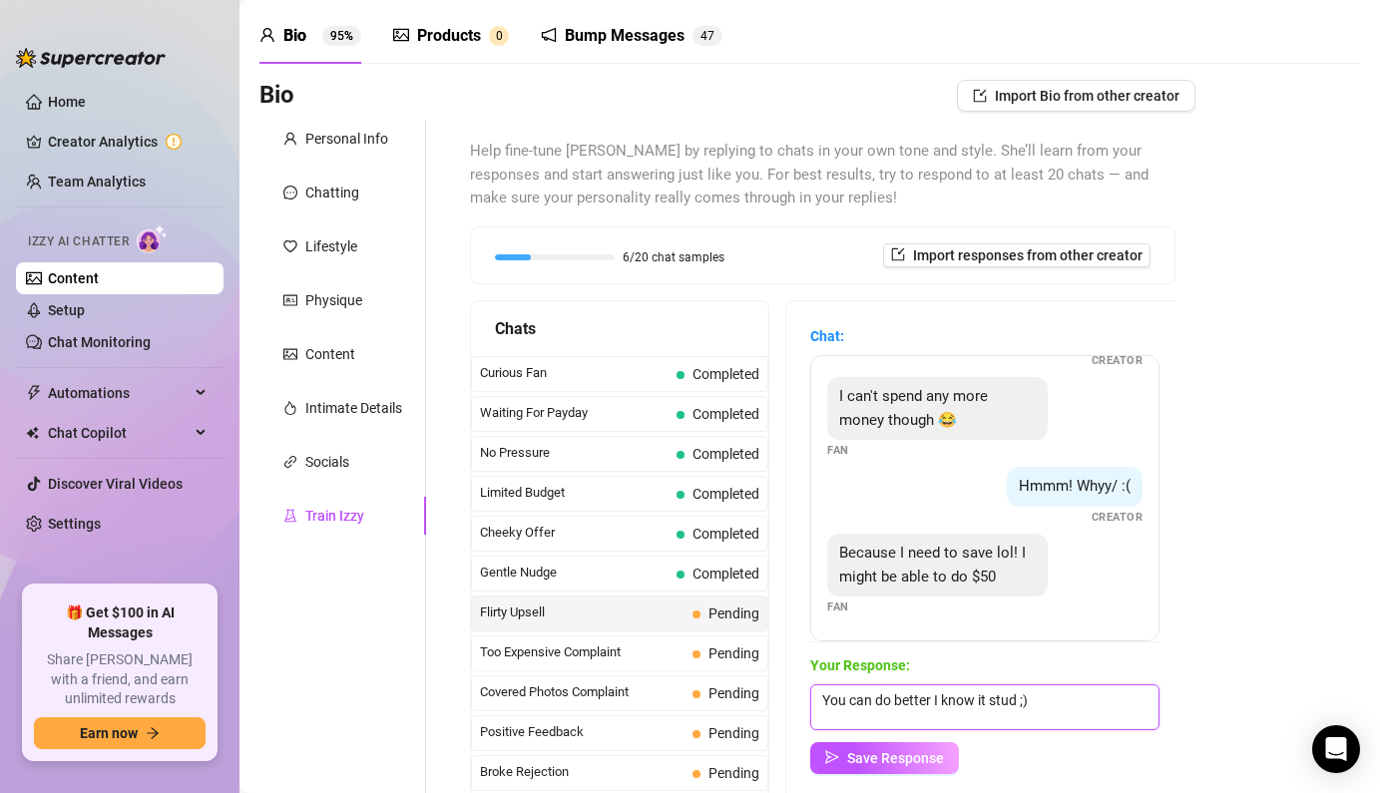
scroll to position [109, 0]
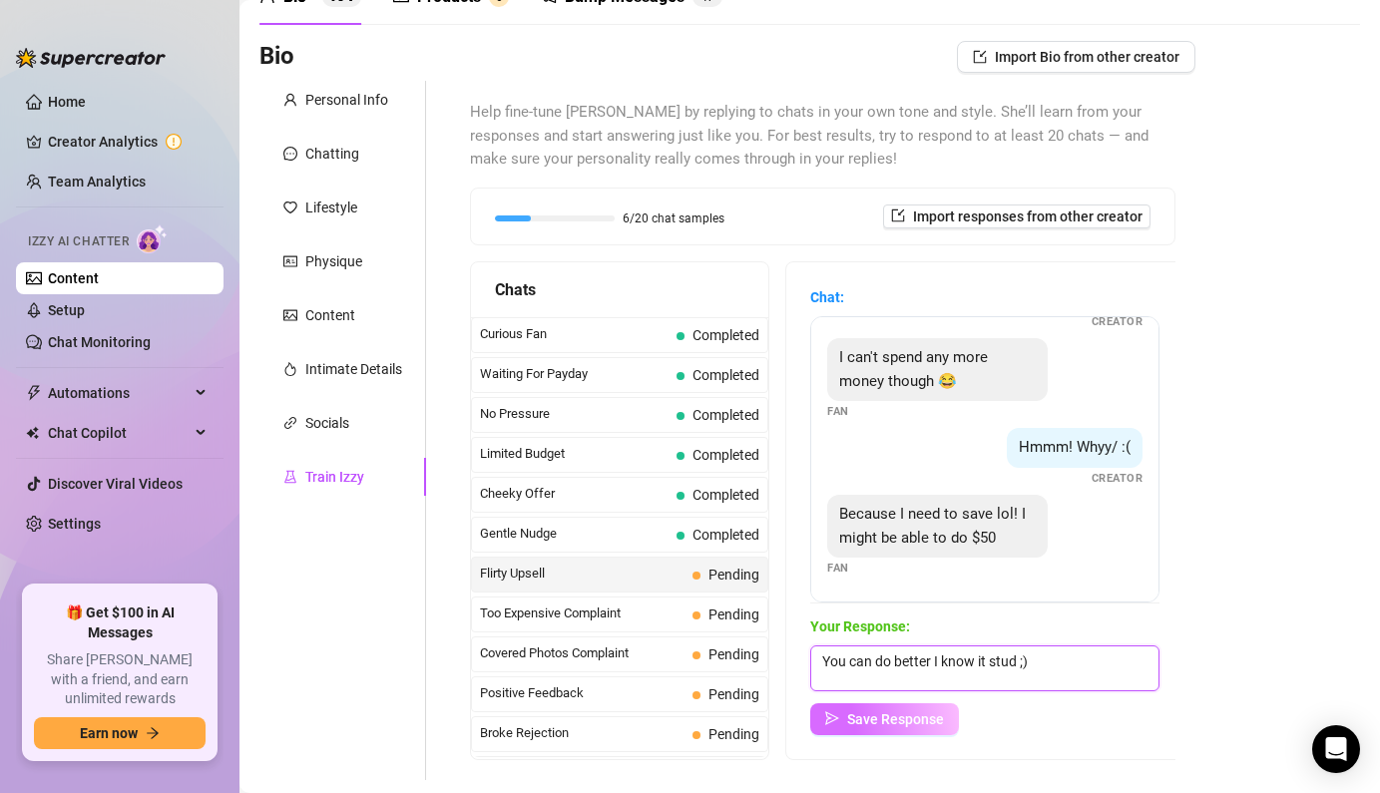
type textarea "You can do better I know it stud ;)"
click at [917, 713] on span "Save Response" at bounding box center [895, 720] width 97 height 16
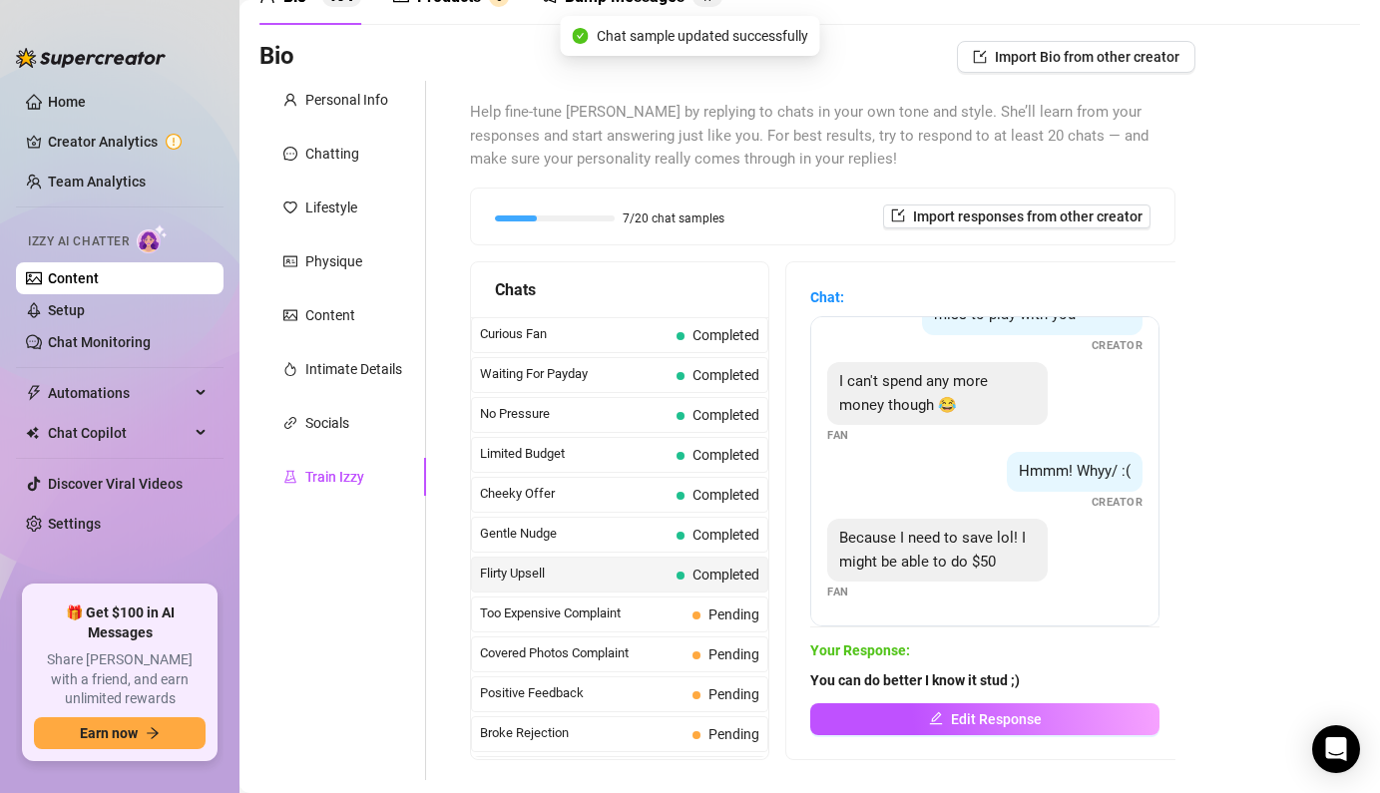
scroll to position [579, 0]
click at [727, 617] on span "Pending" at bounding box center [734, 615] width 51 height 16
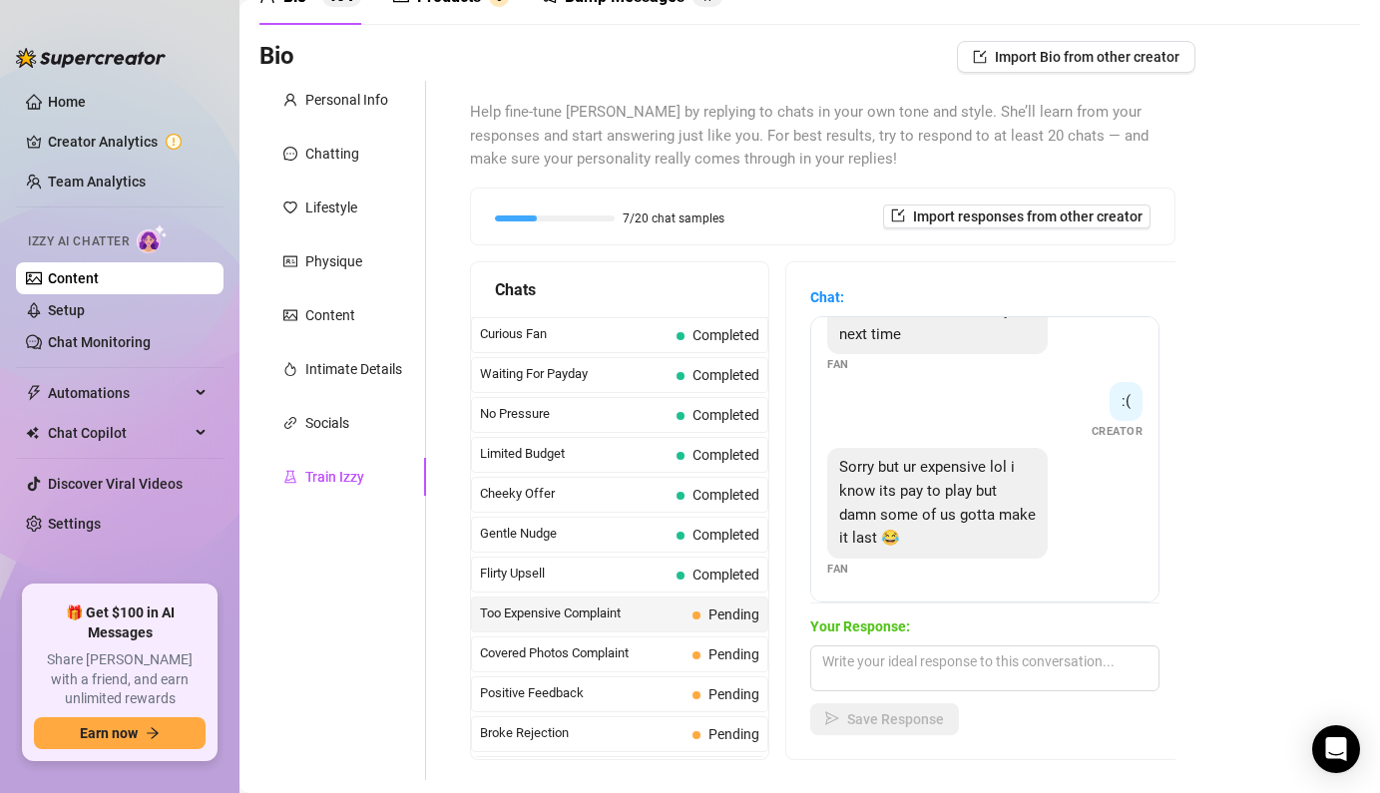
scroll to position [146, 0]
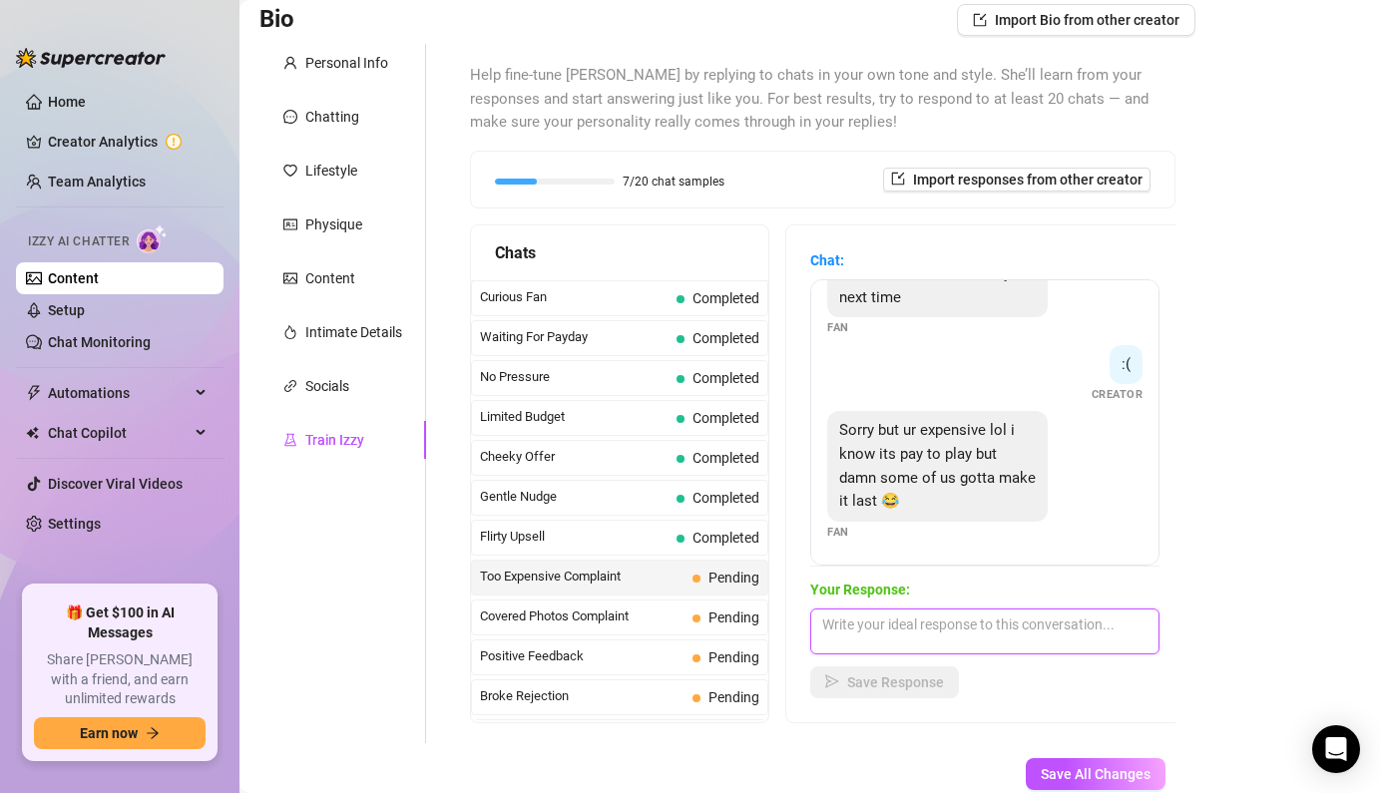
click at [996, 627] on textarea at bounding box center [984, 632] width 349 height 46
type textarea "A"
type textarea "N"
type textarea "I get that"
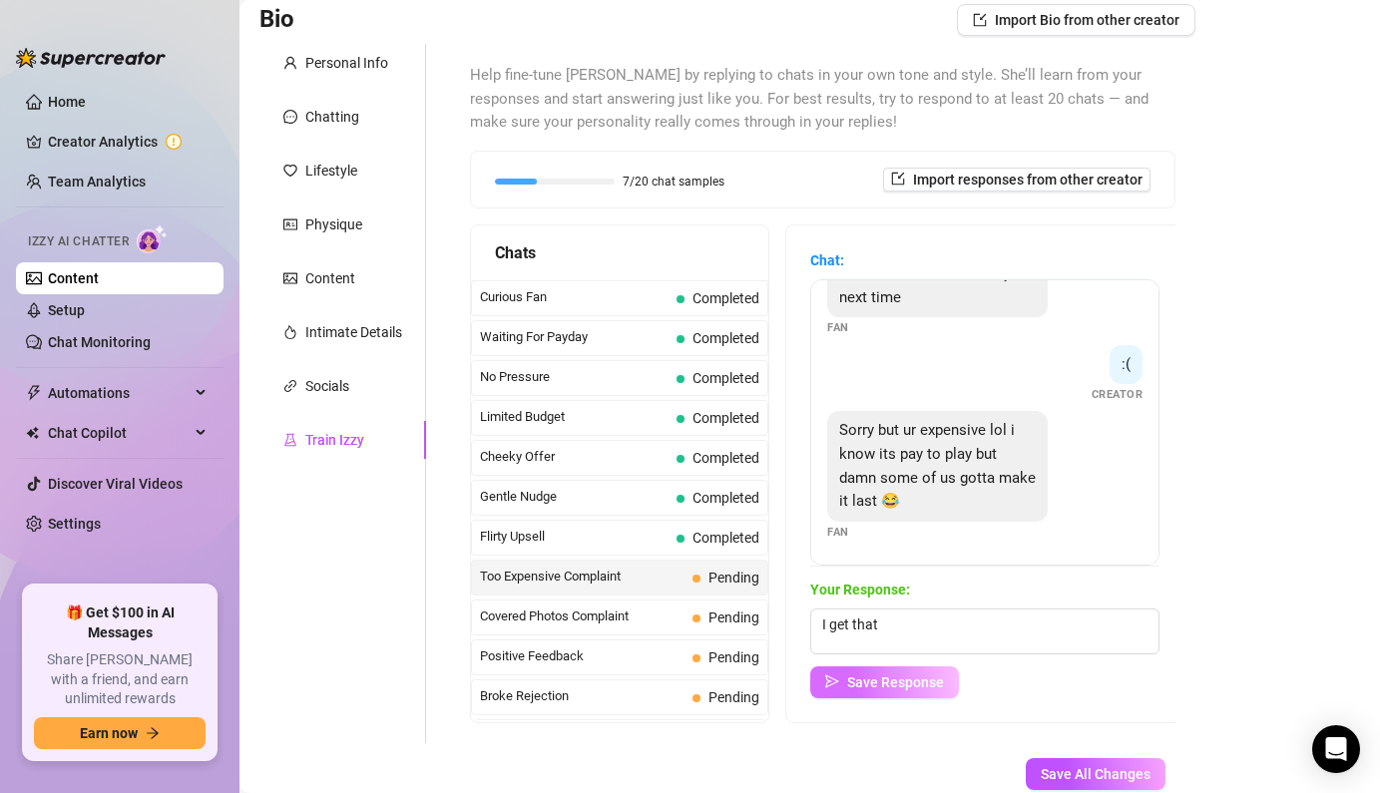
click at [926, 675] on span "Save Response" at bounding box center [895, 683] width 97 height 16
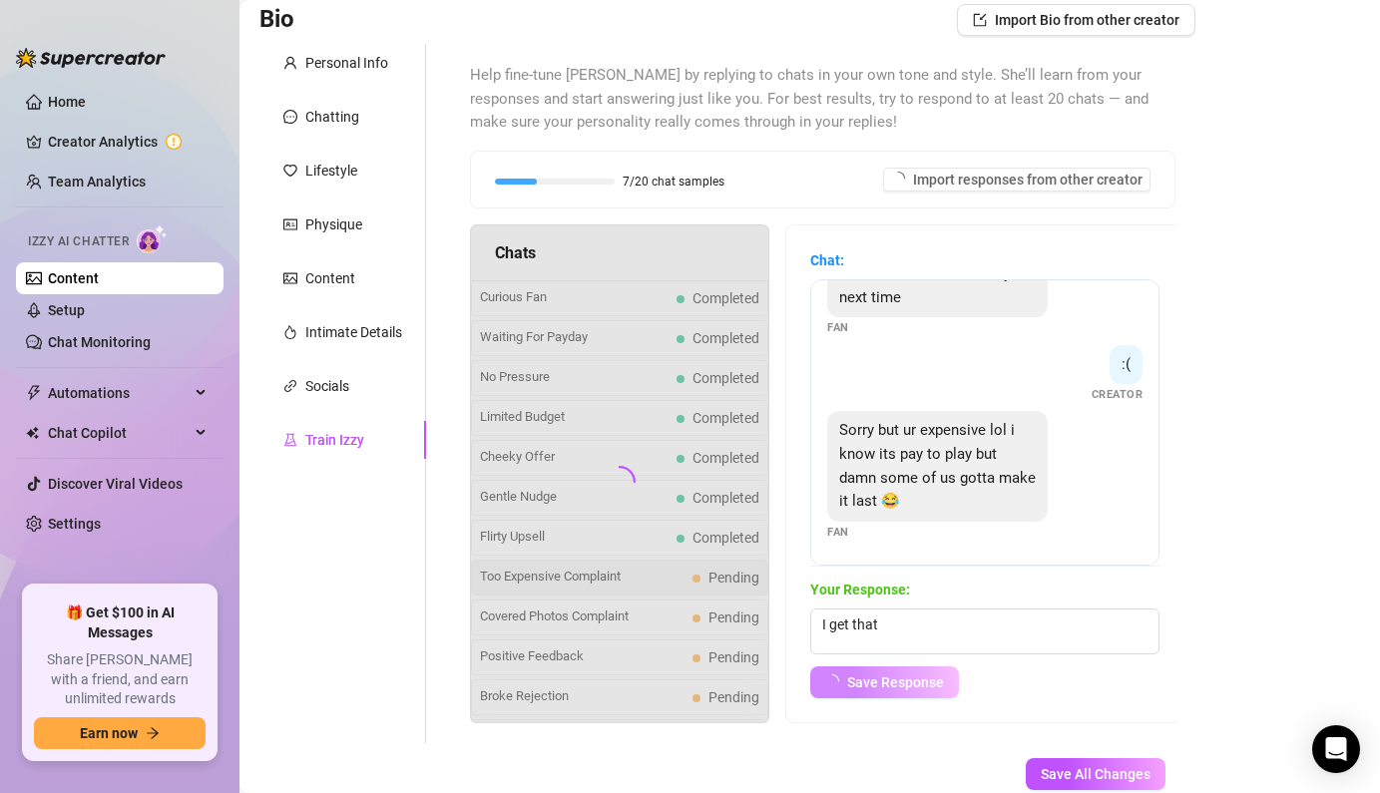
scroll to position [445, 0]
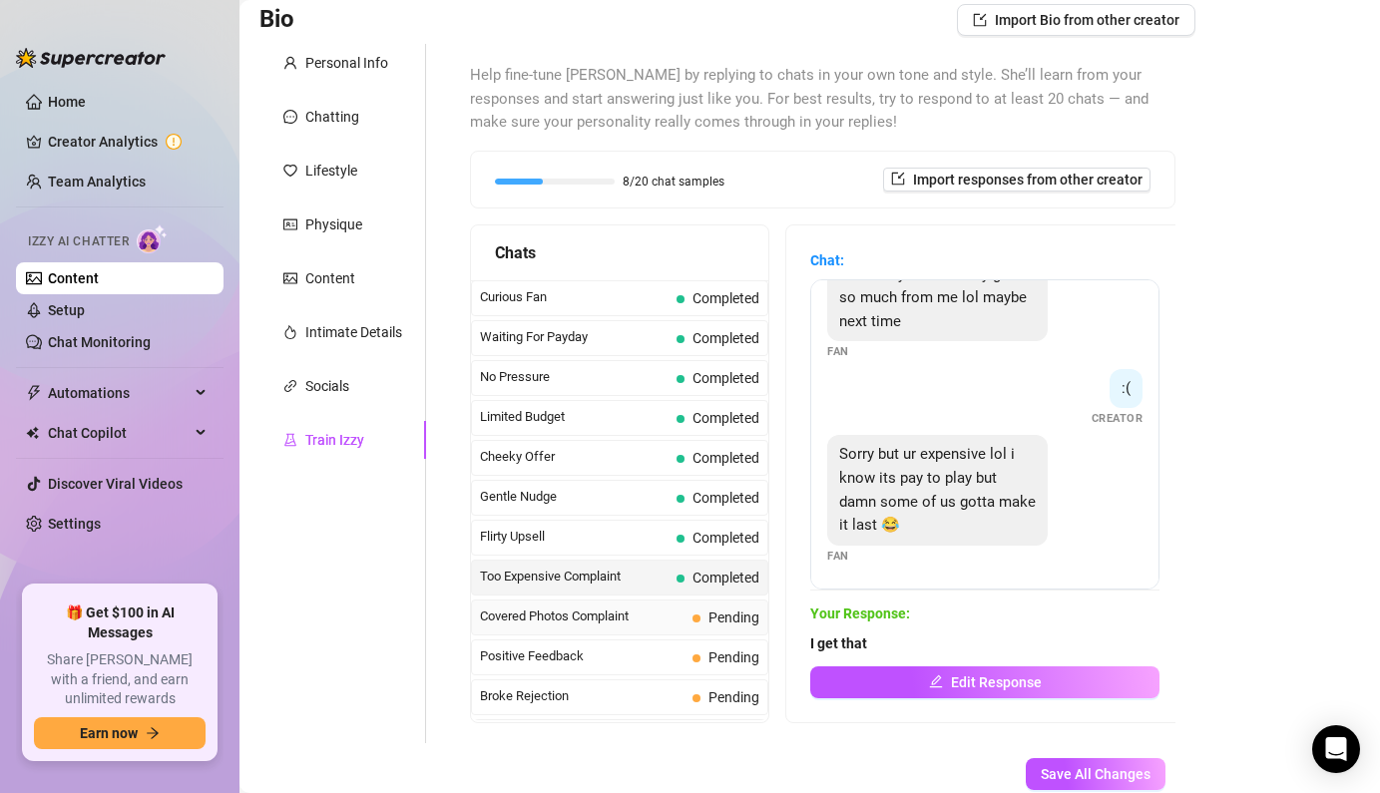
click at [646, 625] on span "Covered Photos Complaint" at bounding box center [582, 617] width 205 height 20
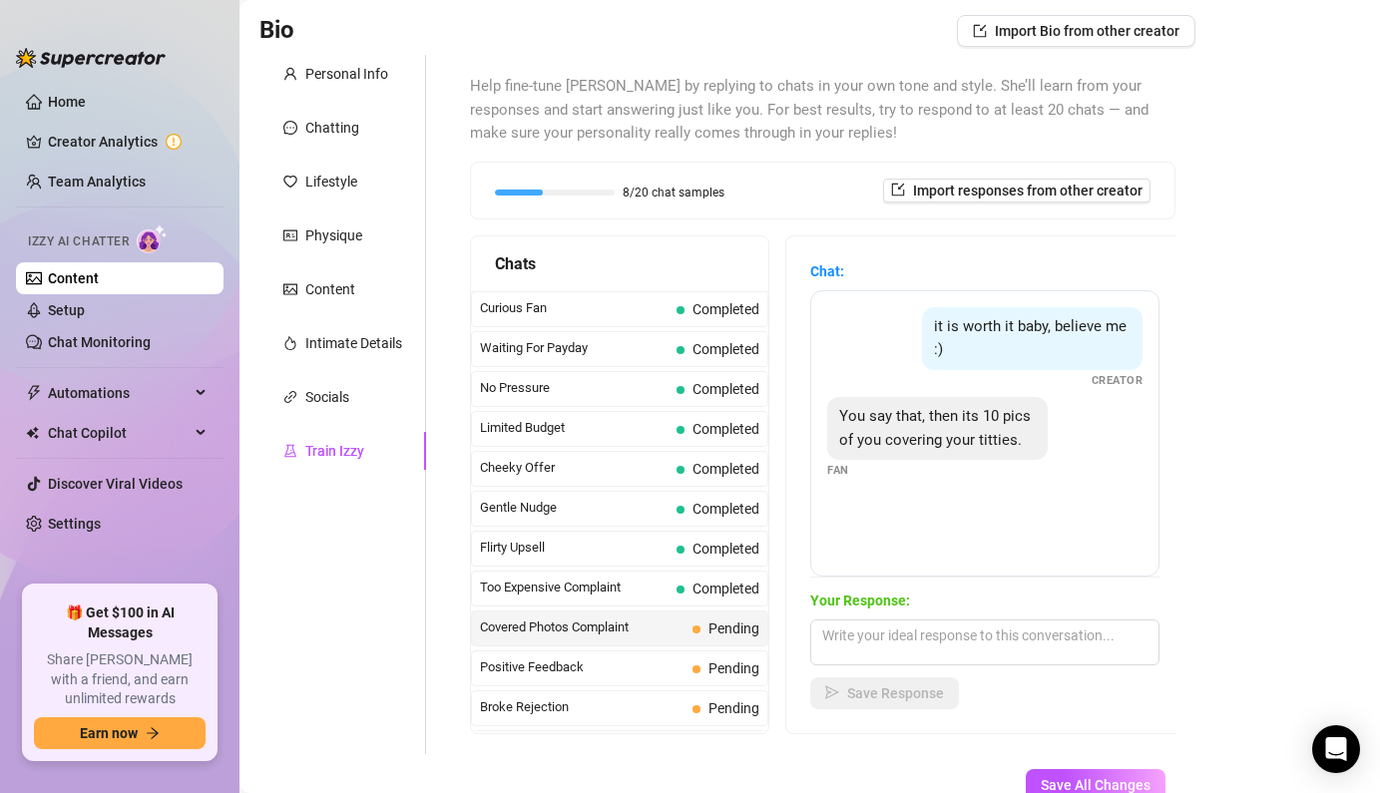
scroll to position [159, 0]
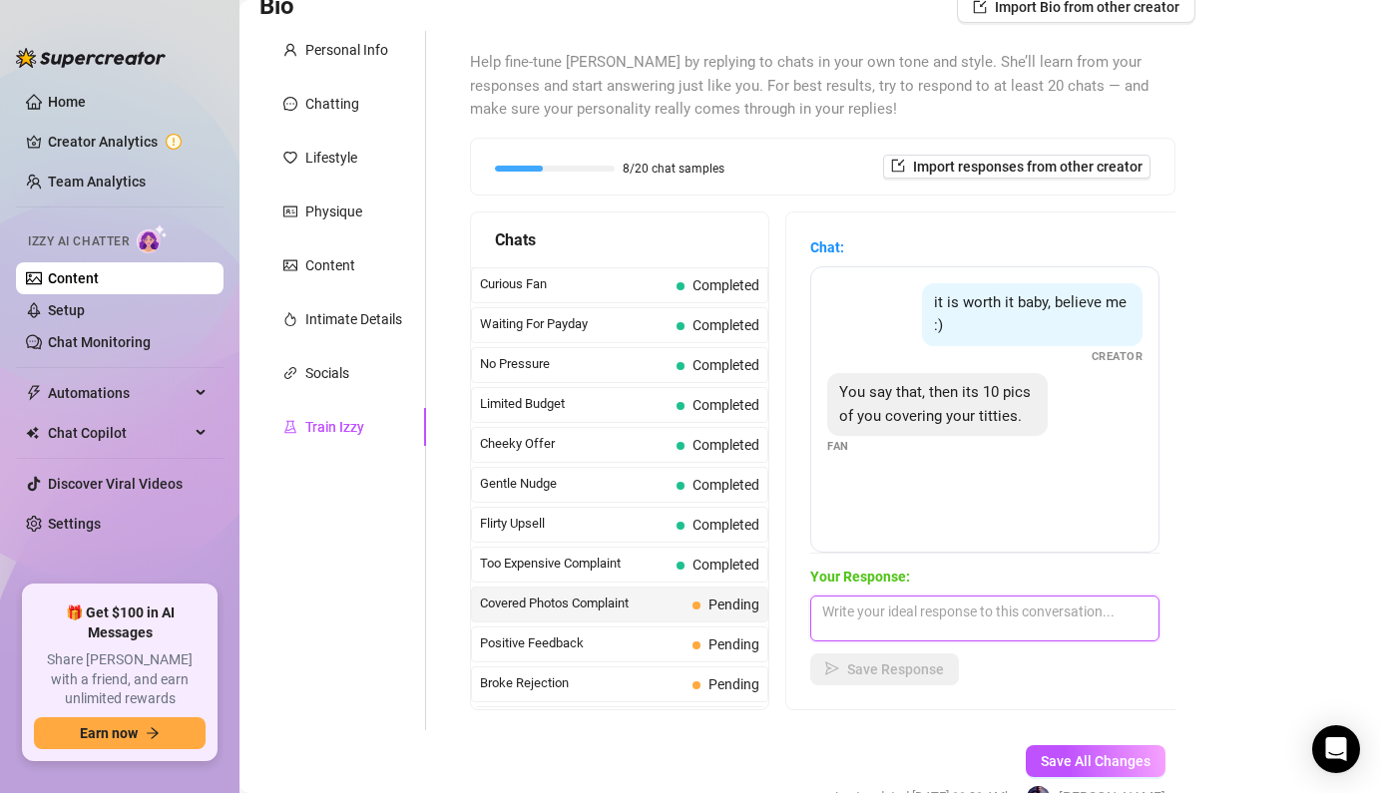
click at [967, 606] on textarea at bounding box center [984, 619] width 349 height 46
click at [827, 617] on textarea "You wanna see underneath?" at bounding box center [984, 619] width 349 height 46
drag, startPoint x: 1098, startPoint y: 603, endPoint x: 700, endPoint y: 560, distance: 400.5
click at [700, 560] on div "Chats Curious Fan Completed Waiting For Payday Completed No Pressure Completed …" at bounding box center [823, 461] width 706 height 499
type textarea "M"
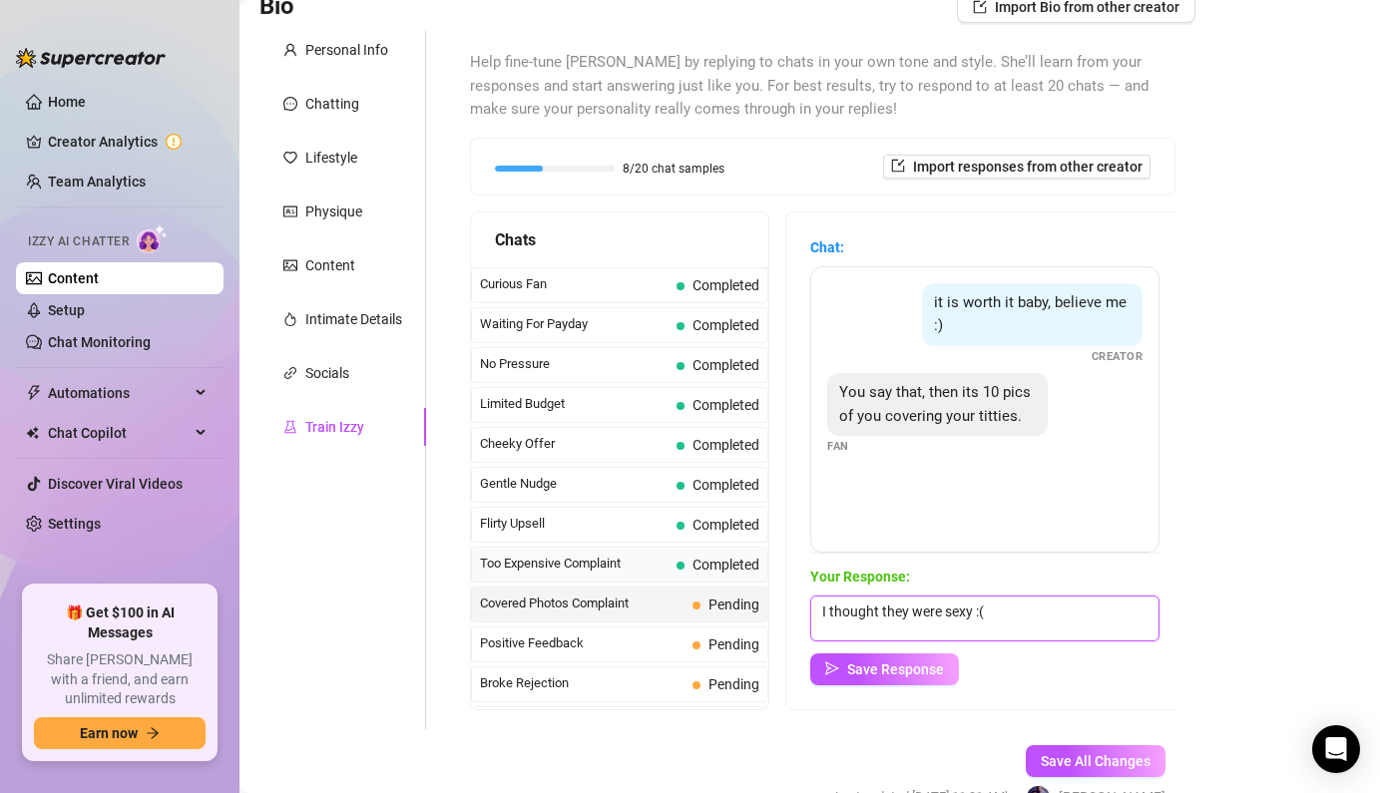
scroll to position [1, 0]
type textarea "I thought they were sexy :( Would you like to see more ?"
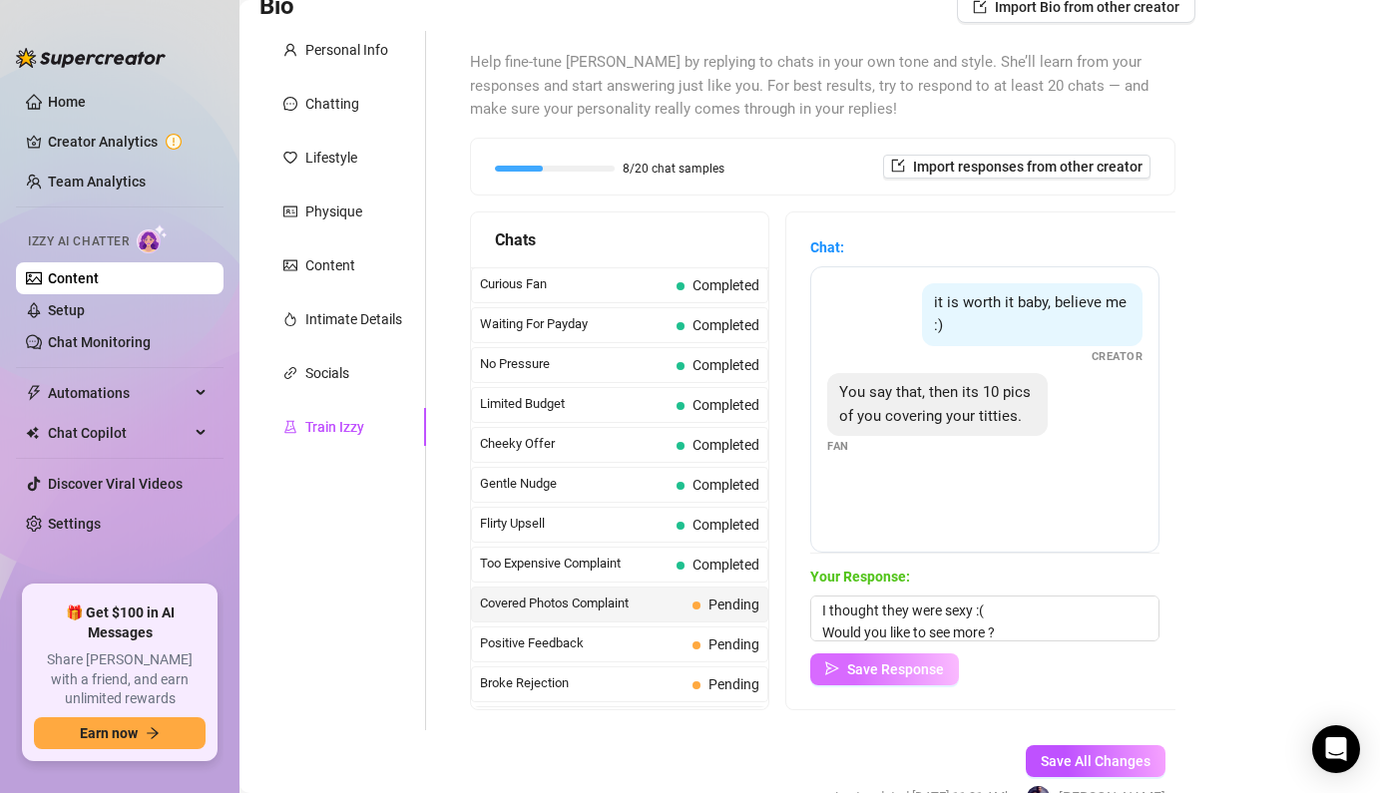
click at [906, 659] on button "Save Response" at bounding box center [884, 670] width 149 height 32
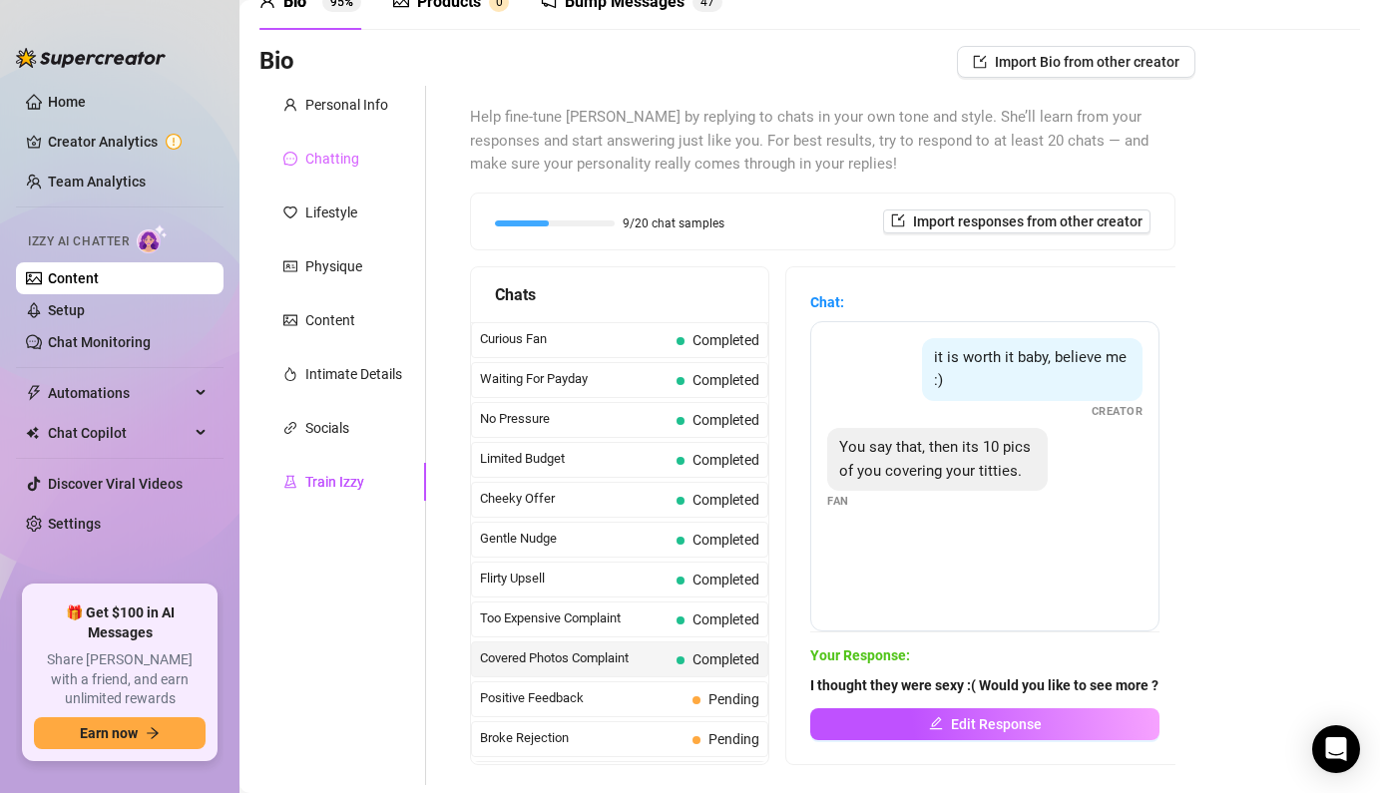
scroll to position [0, 0]
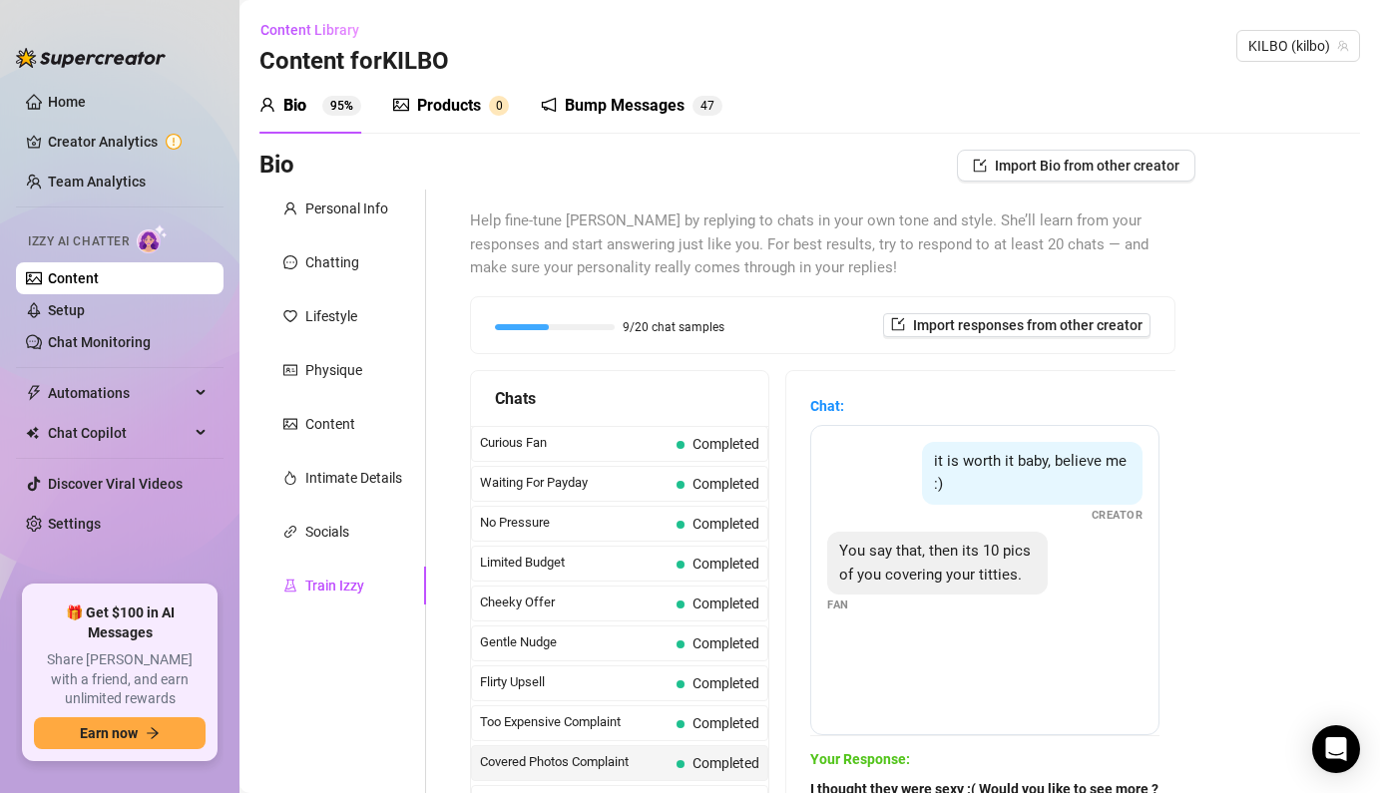
click at [462, 123] on div "Products 0" at bounding box center [451, 106] width 116 height 56
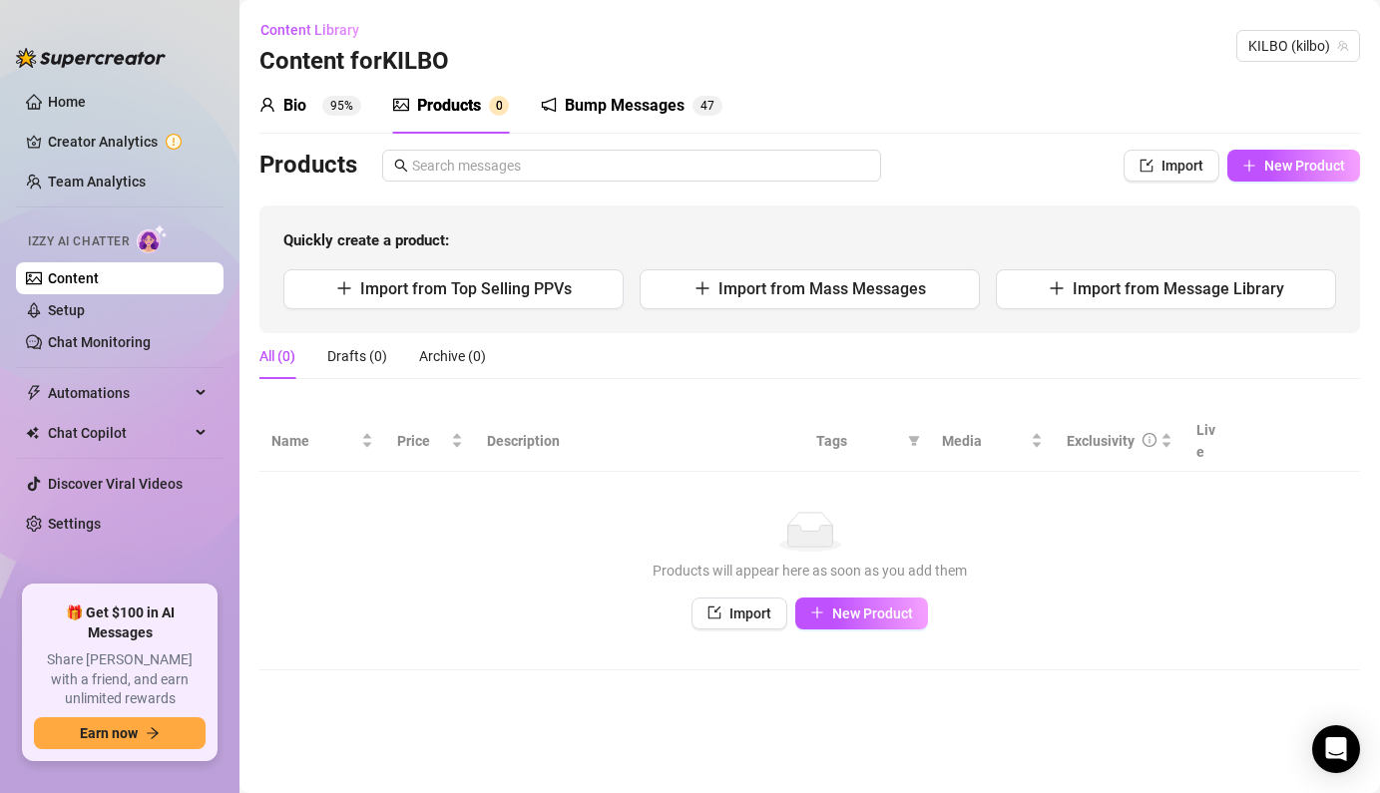
click at [560, 109] on div "Bump Messages 4 7" at bounding box center [632, 106] width 182 height 24
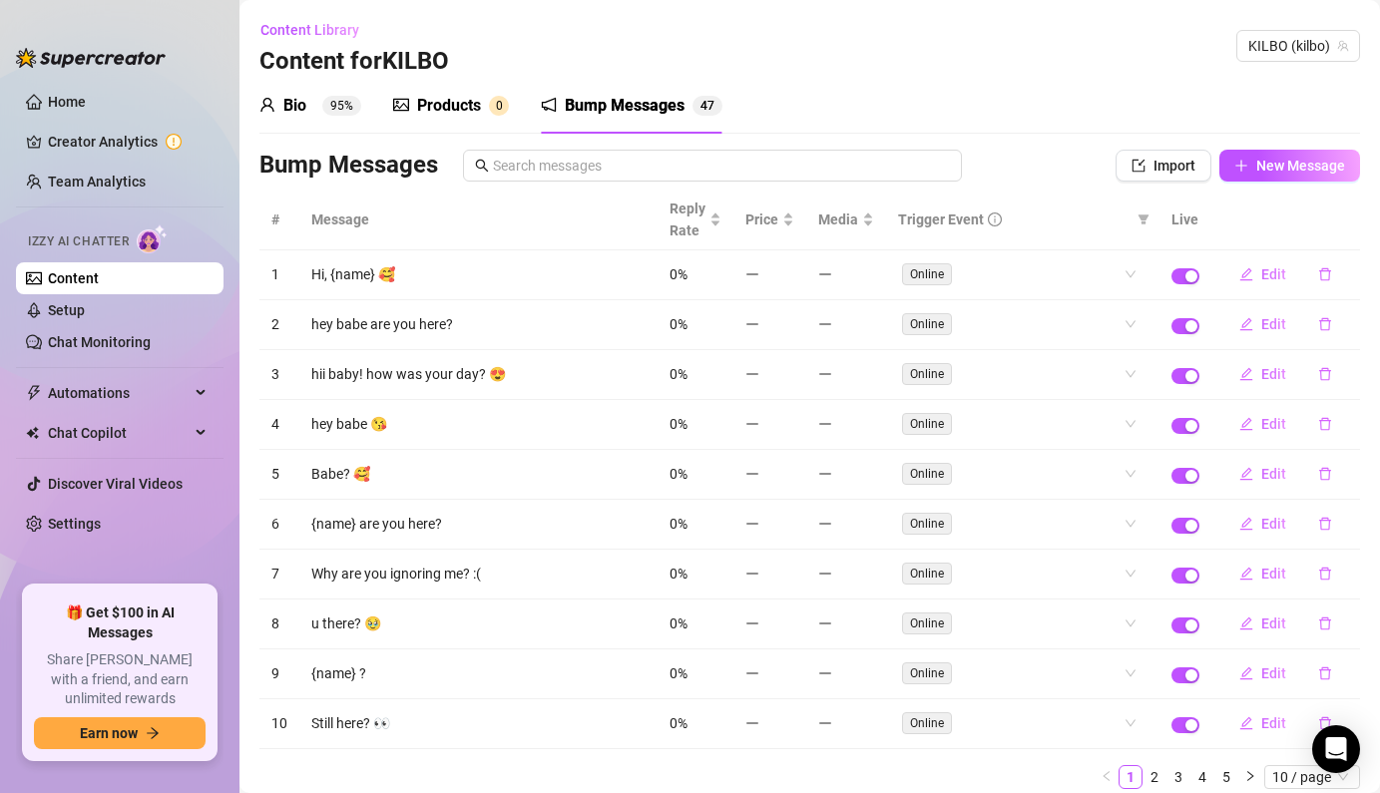
click at [442, 115] on div "Products" at bounding box center [449, 106] width 64 height 24
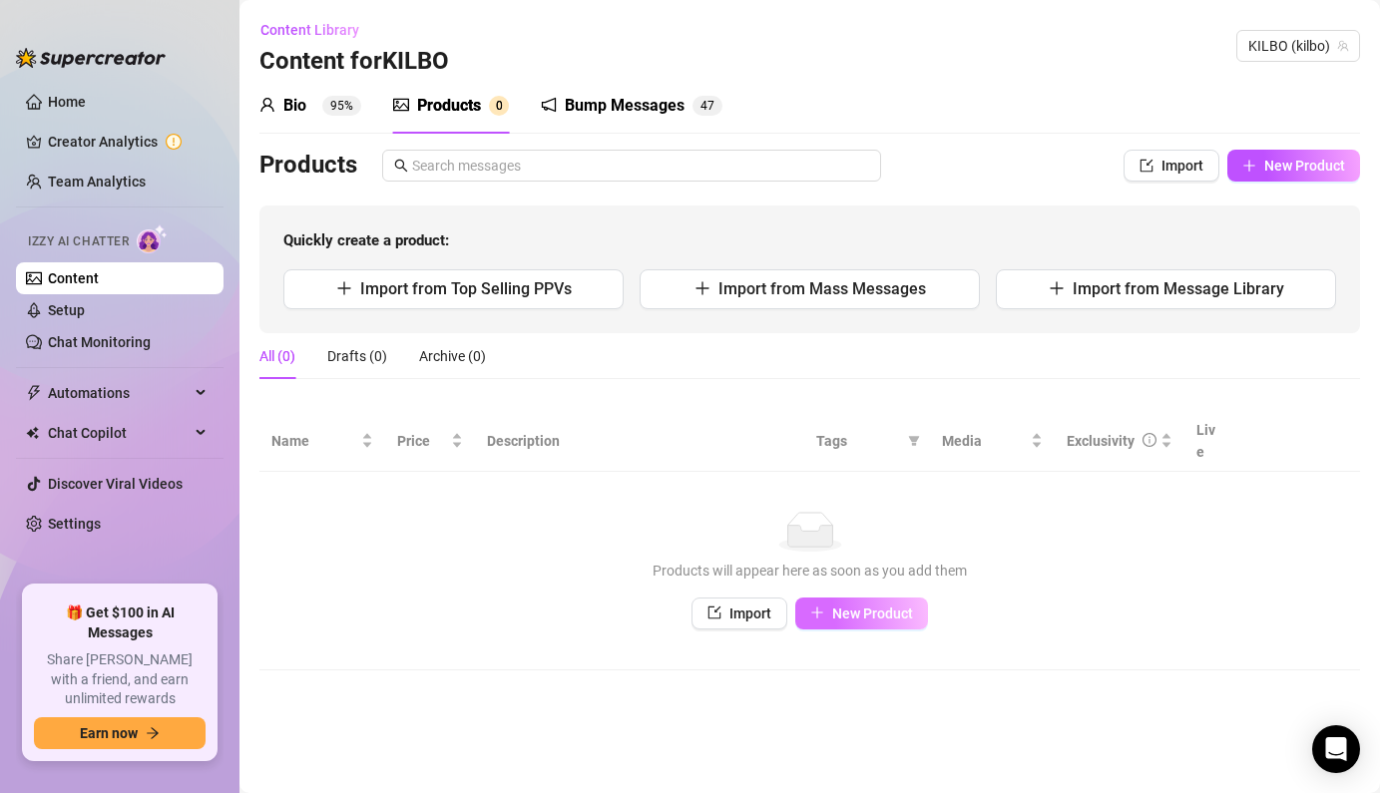
click at [879, 606] on span "New Product" at bounding box center [872, 614] width 81 height 16
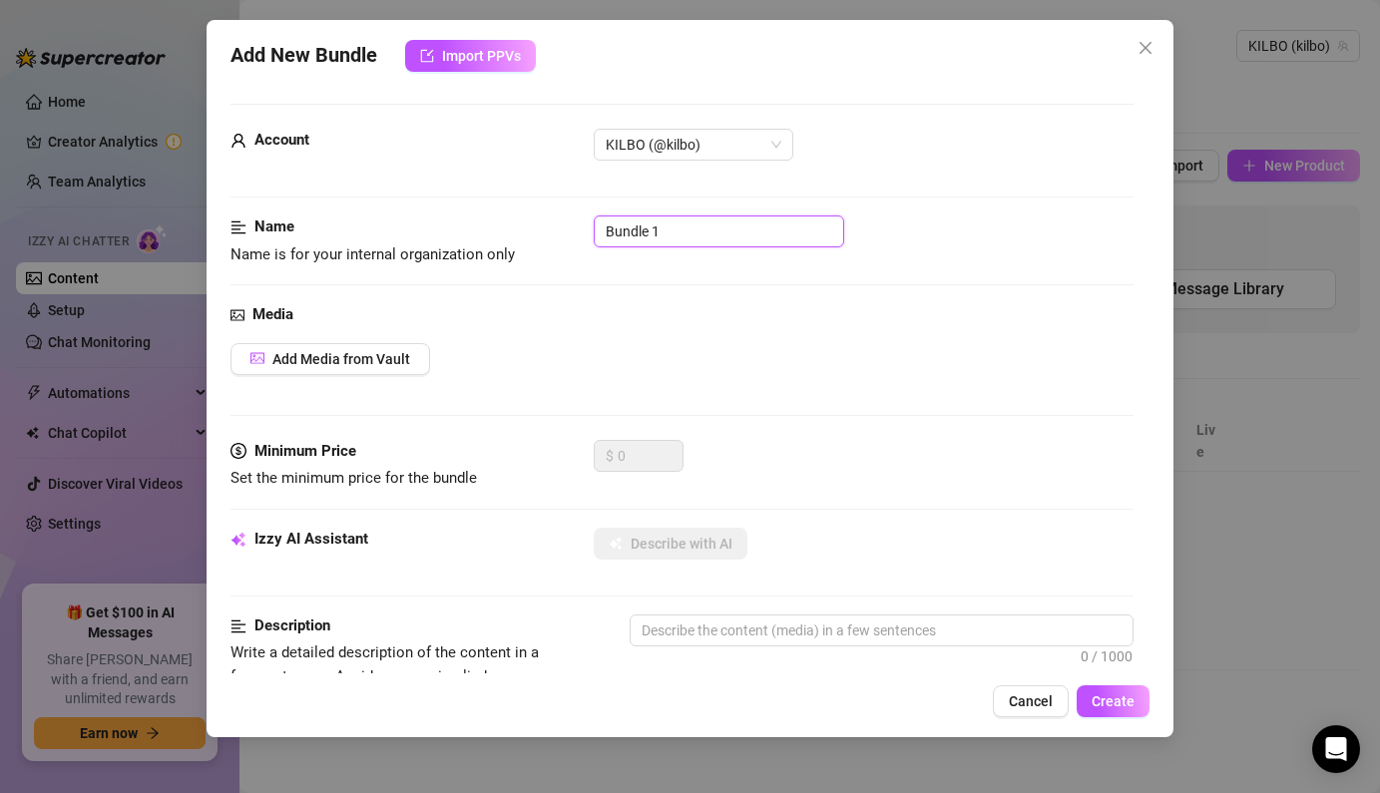
click at [667, 234] on input "Bundle 1" at bounding box center [719, 232] width 250 height 32
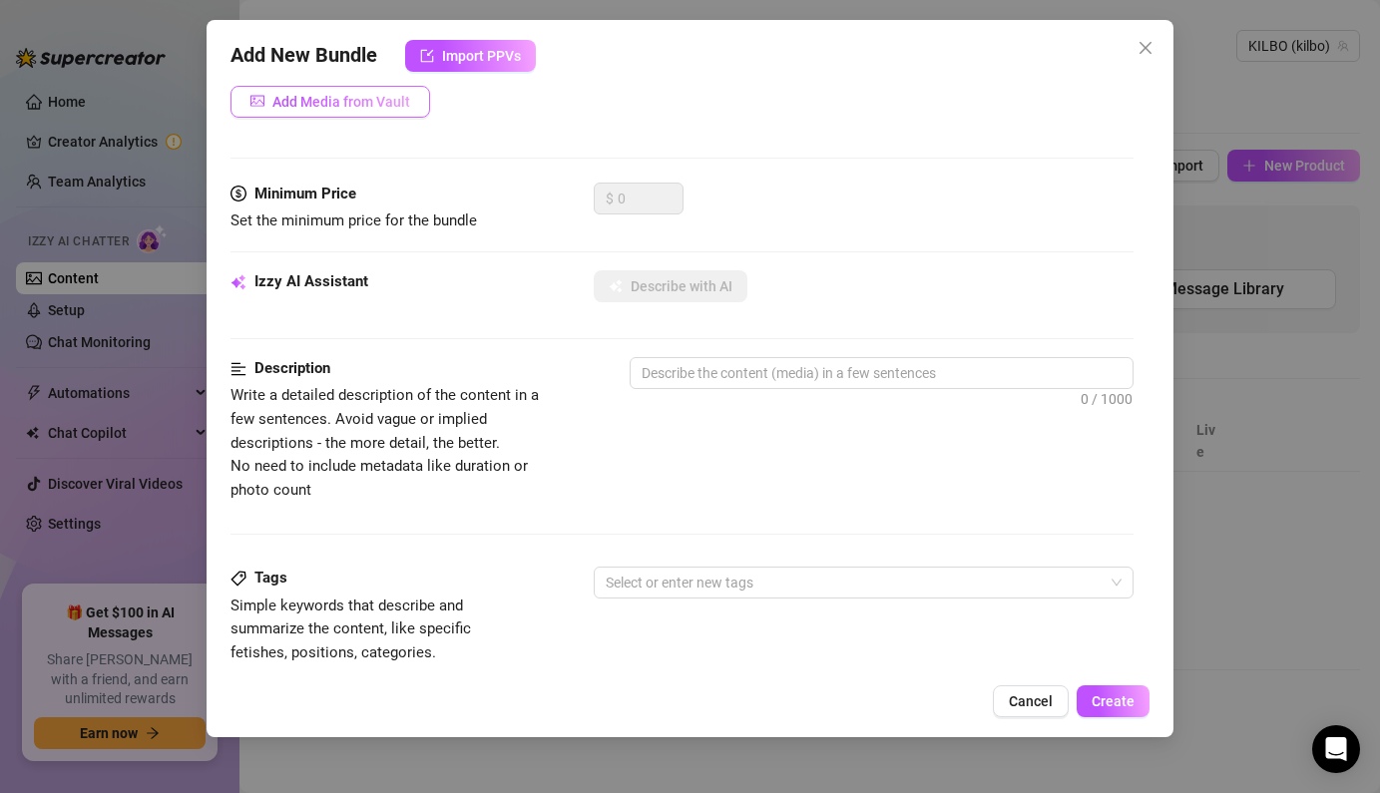
scroll to position [340, 0]
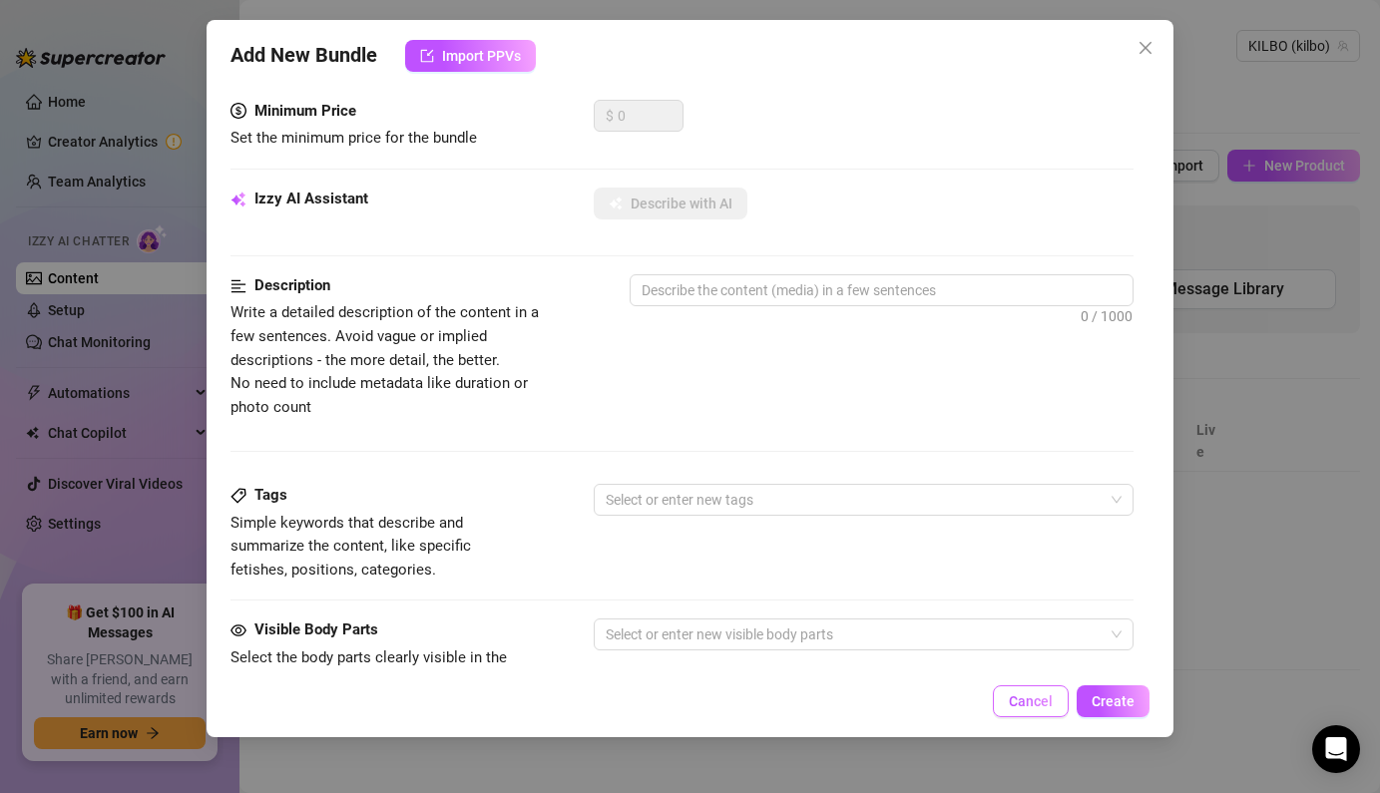
click at [1041, 706] on span "Cancel" at bounding box center [1031, 702] width 44 height 16
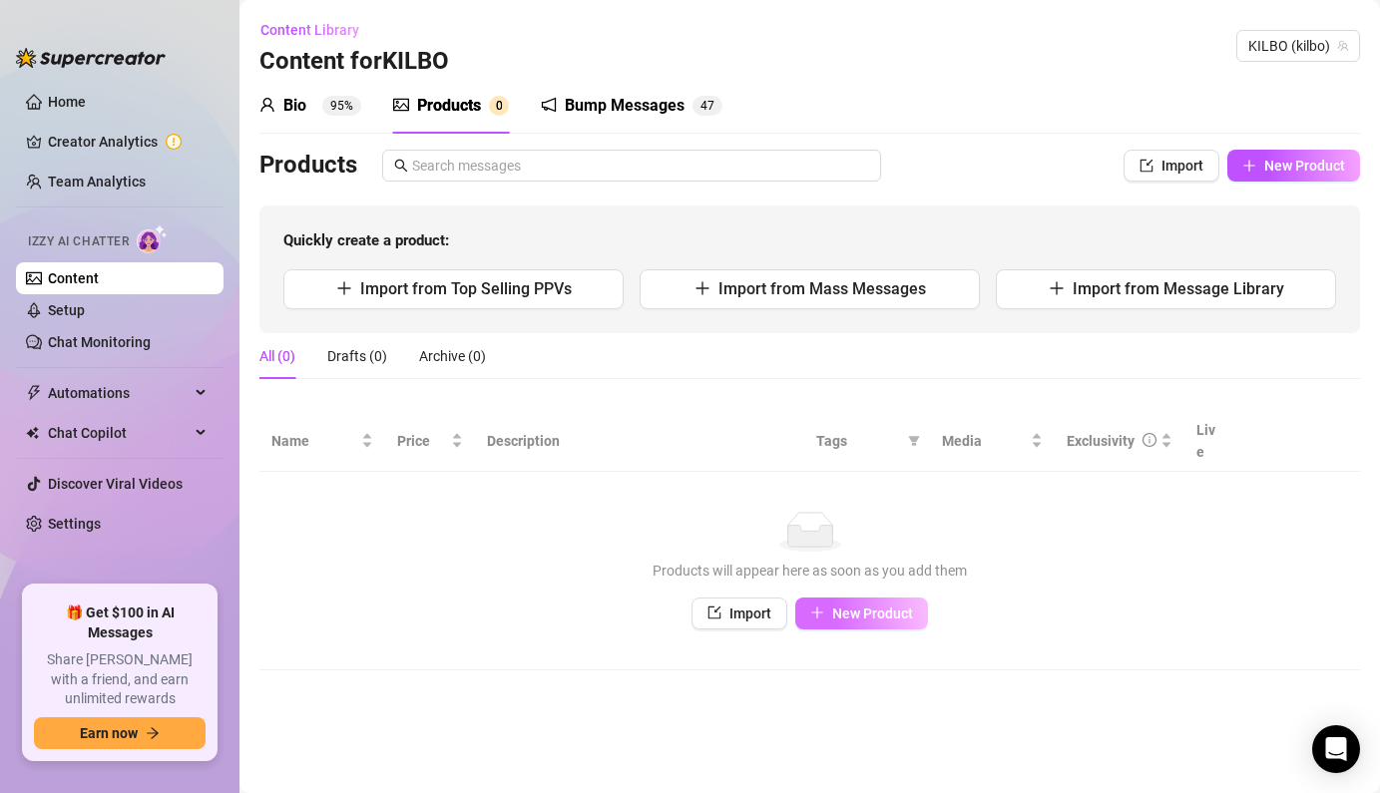
click at [892, 606] on span "New Product" at bounding box center [872, 614] width 81 height 16
type textarea "Type your message here..."
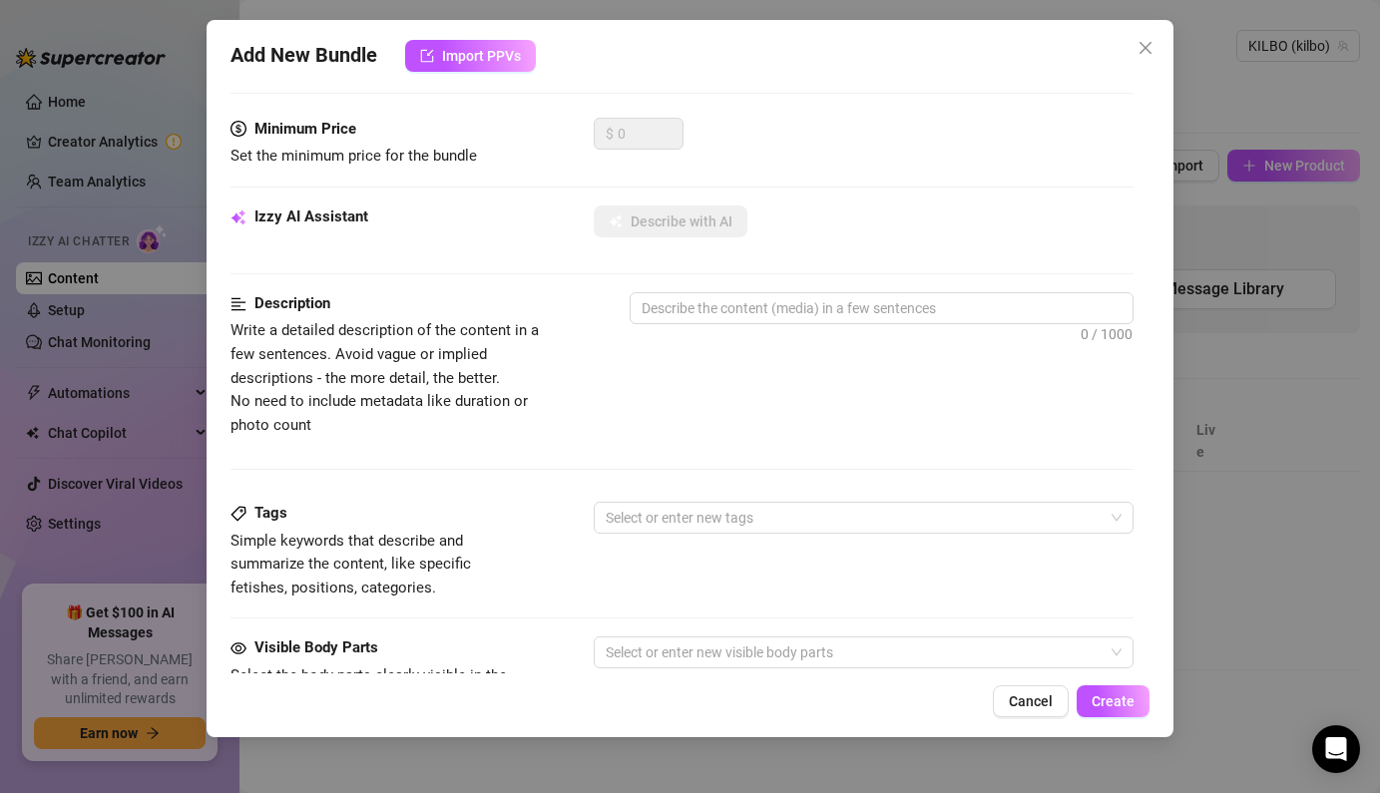
scroll to position [0, 0]
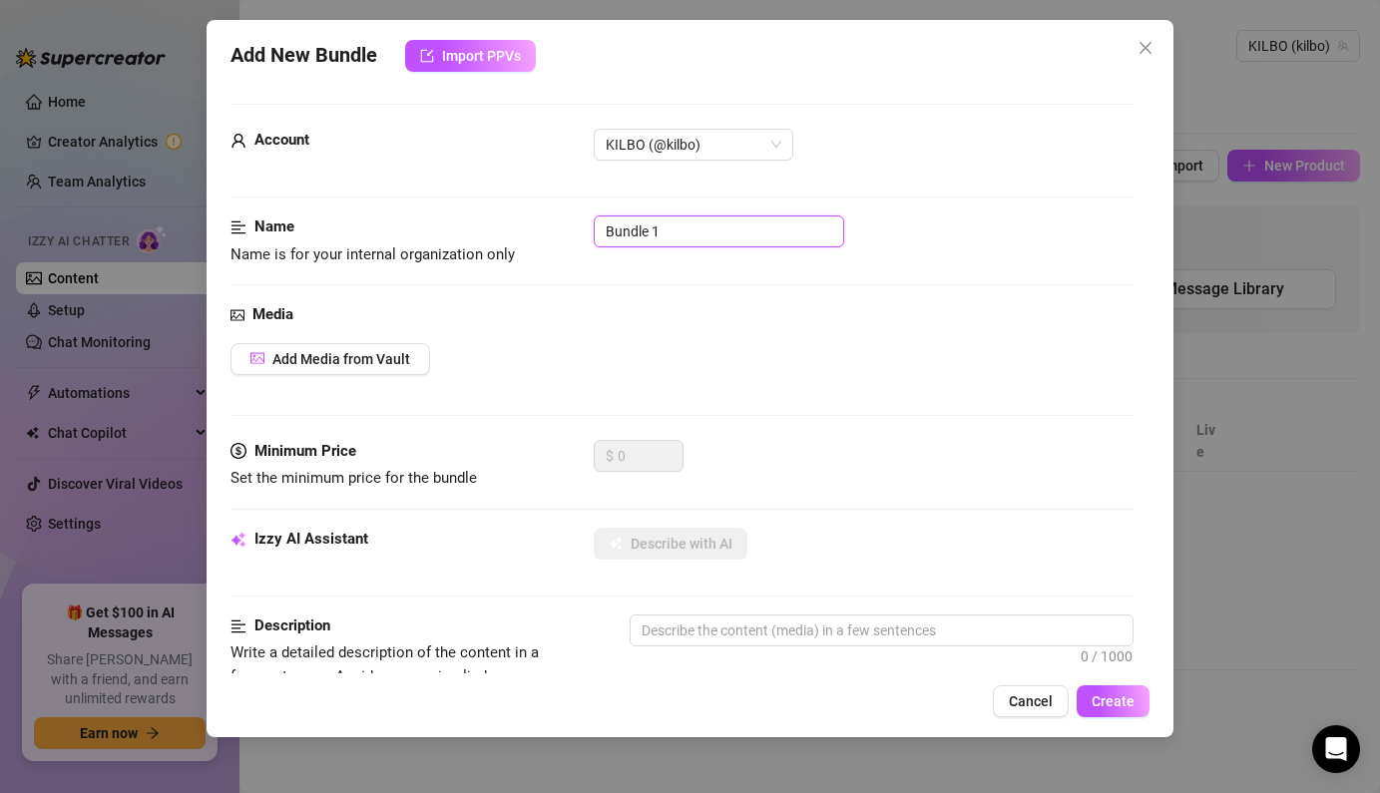
drag, startPoint x: 680, startPoint y: 232, endPoint x: 547, endPoint y: 227, distance: 132.8
click at [547, 227] on div "Name Name is for your internal organization only Bundle 1" at bounding box center [682, 241] width 902 height 51
type input "Mykonos"
click at [373, 357] on span "Add Media from Vault" at bounding box center [341, 359] width 138 height 16
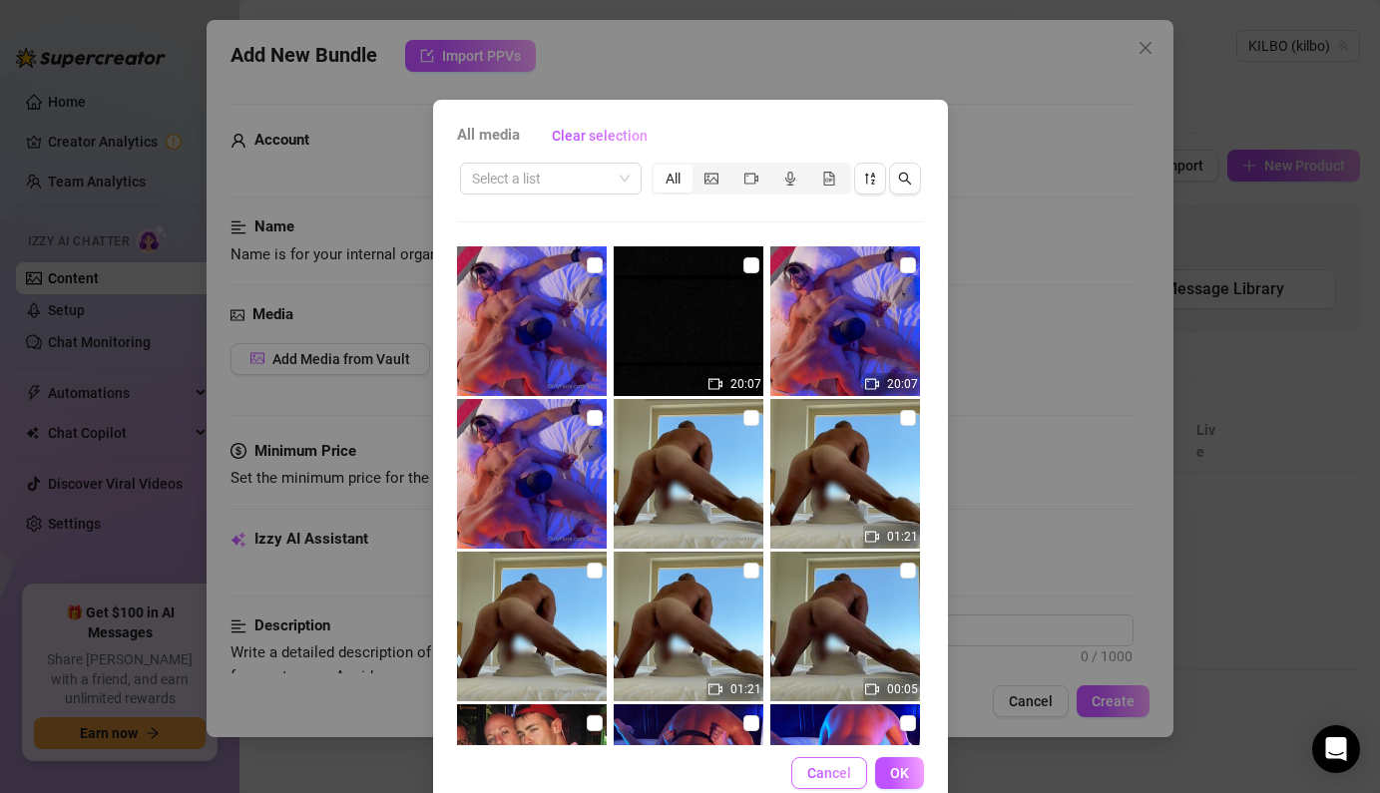
click at [836, 771] on span "Cancel" at bounding box center [829, 773] width 44 height 16
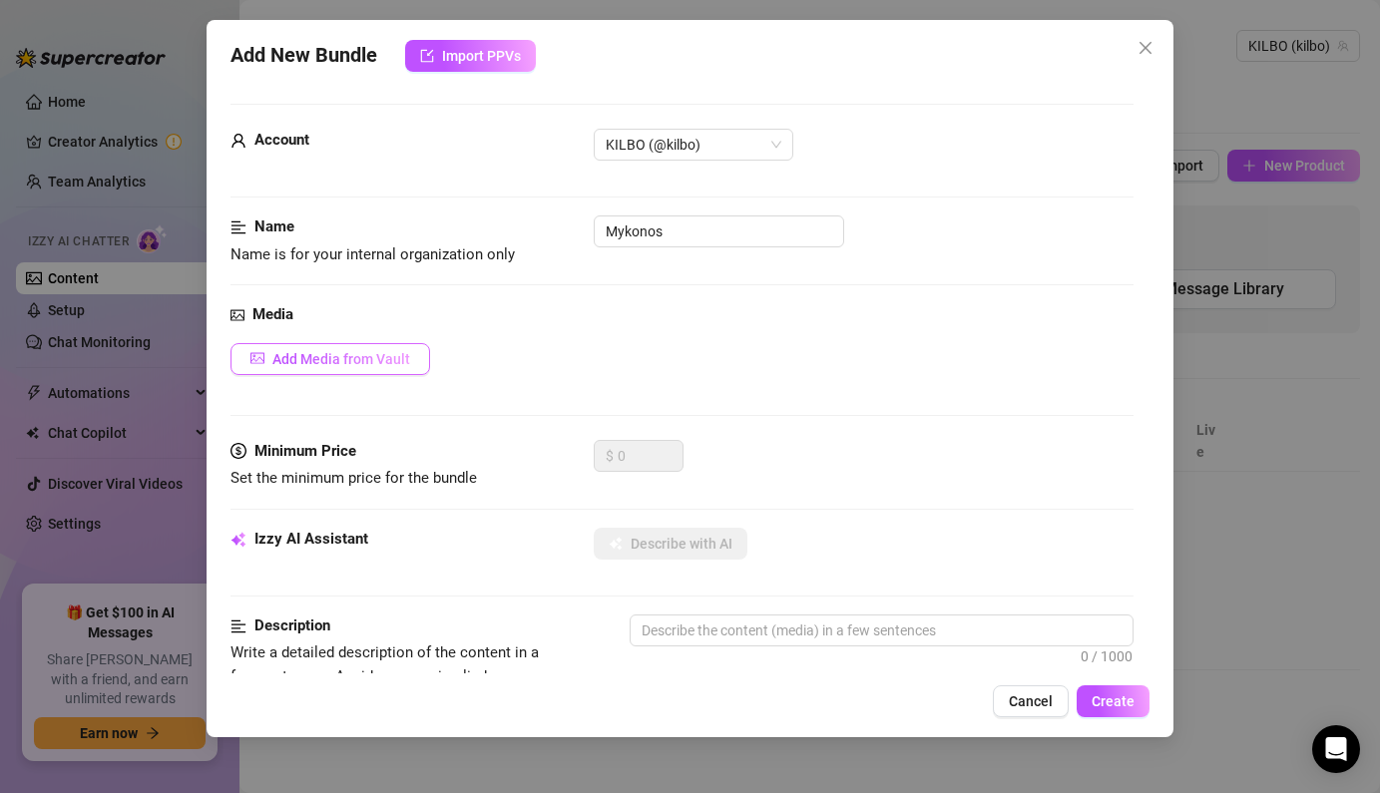
click at [396, 351] on span "Add Media from Vault" at bounding box center [341, 359] width 138 height 16
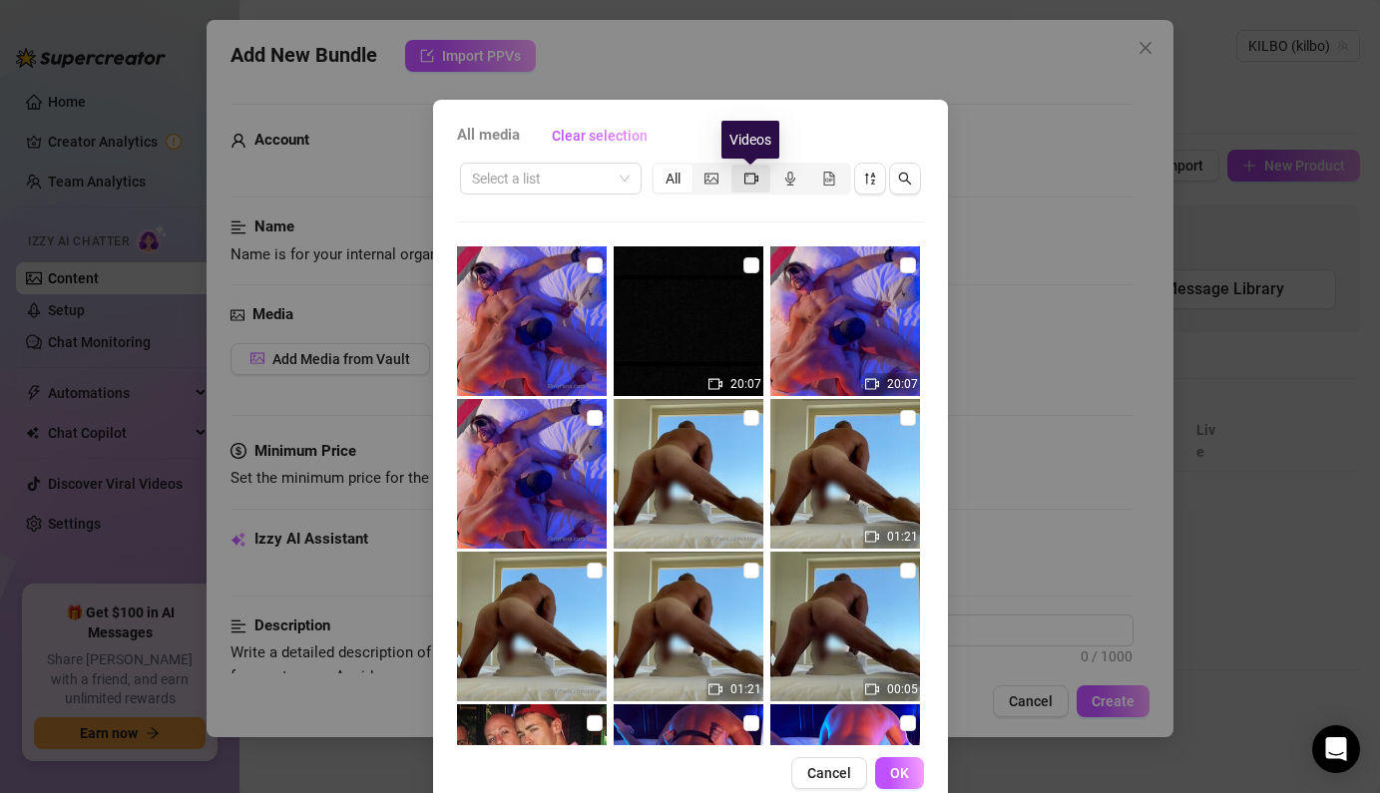
click at [756, 172] on icon "video-camera" at bounding box center [751, 179] width 14 height 14
click at [736, 168] on input "segmented control" at bounding box center [736, 168] width 0 height 0
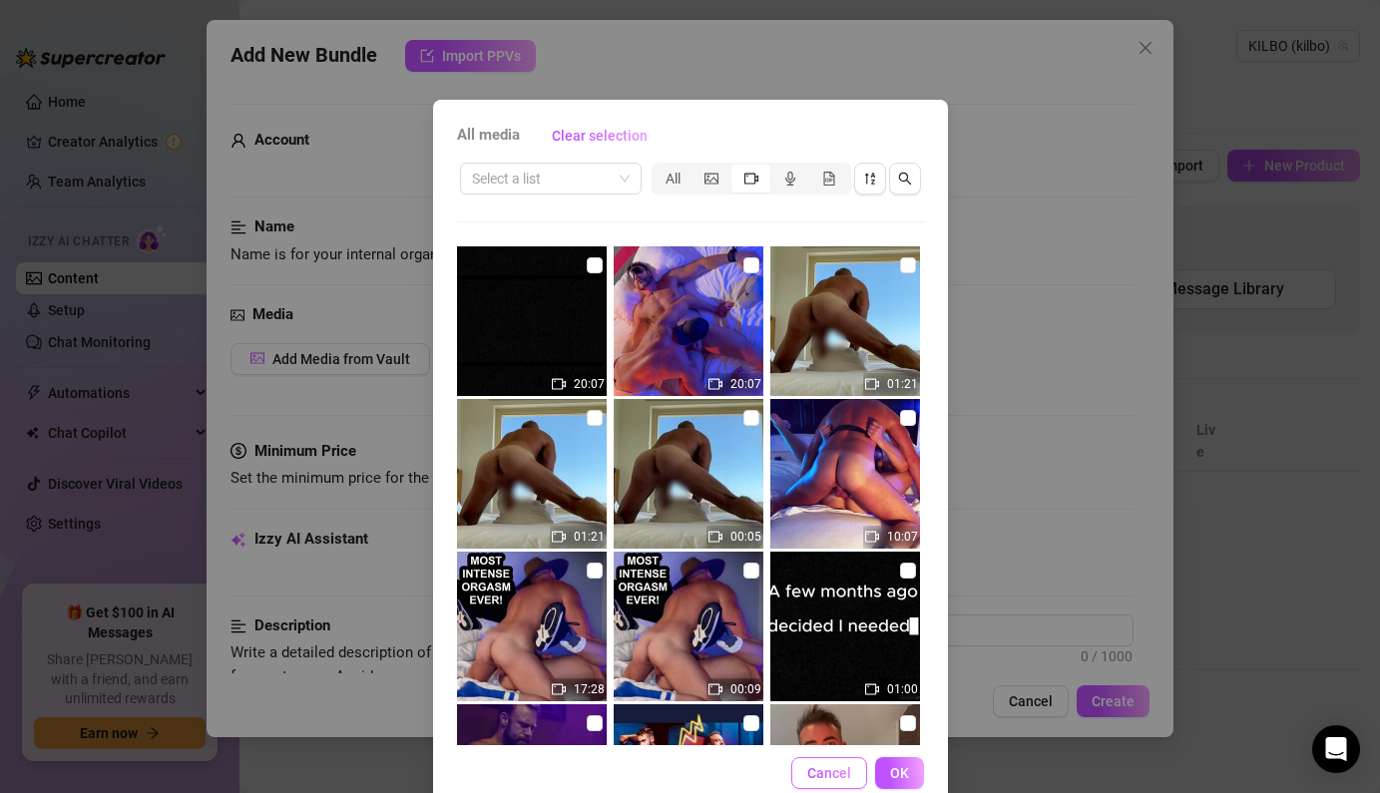
click at [841, 771] on span "Cancel" at bounding box center [829, 773] width 44 height 16
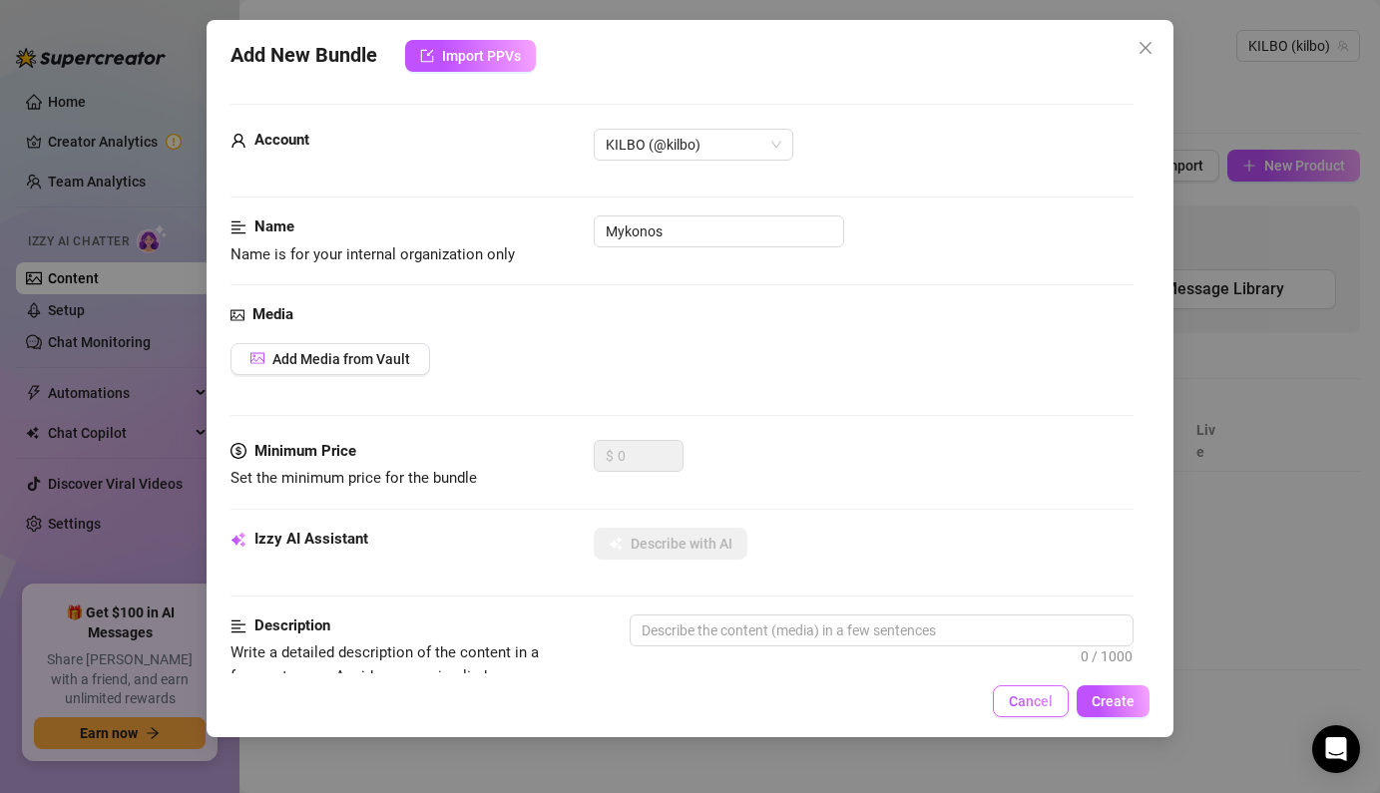
click at [1045, 701] on span "Cancel" at bounding box center [1031, 702] width 44 height 16
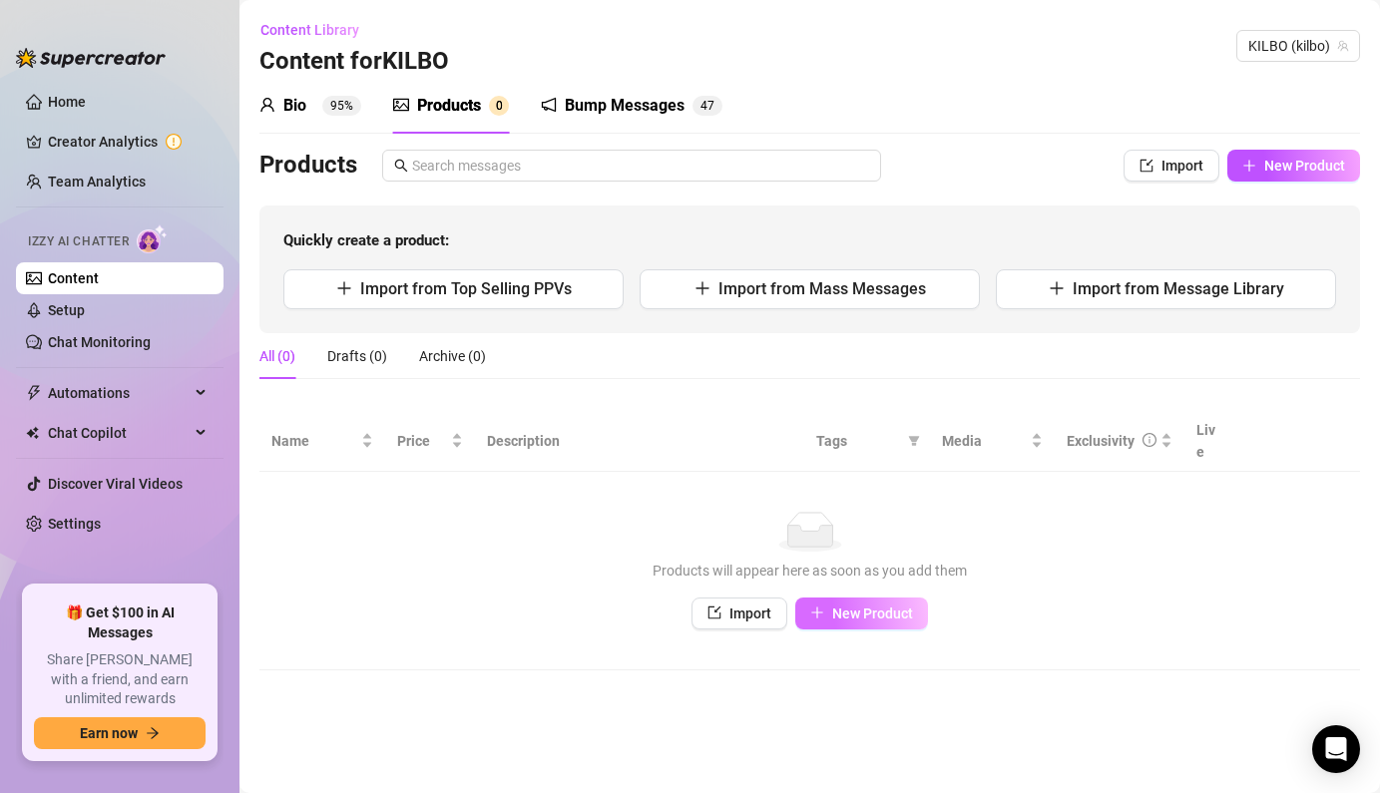
click at [881, 606] on span "New Product" at bounding box center [872, 614] width 81 height 16
type textarea "Type your message here..."
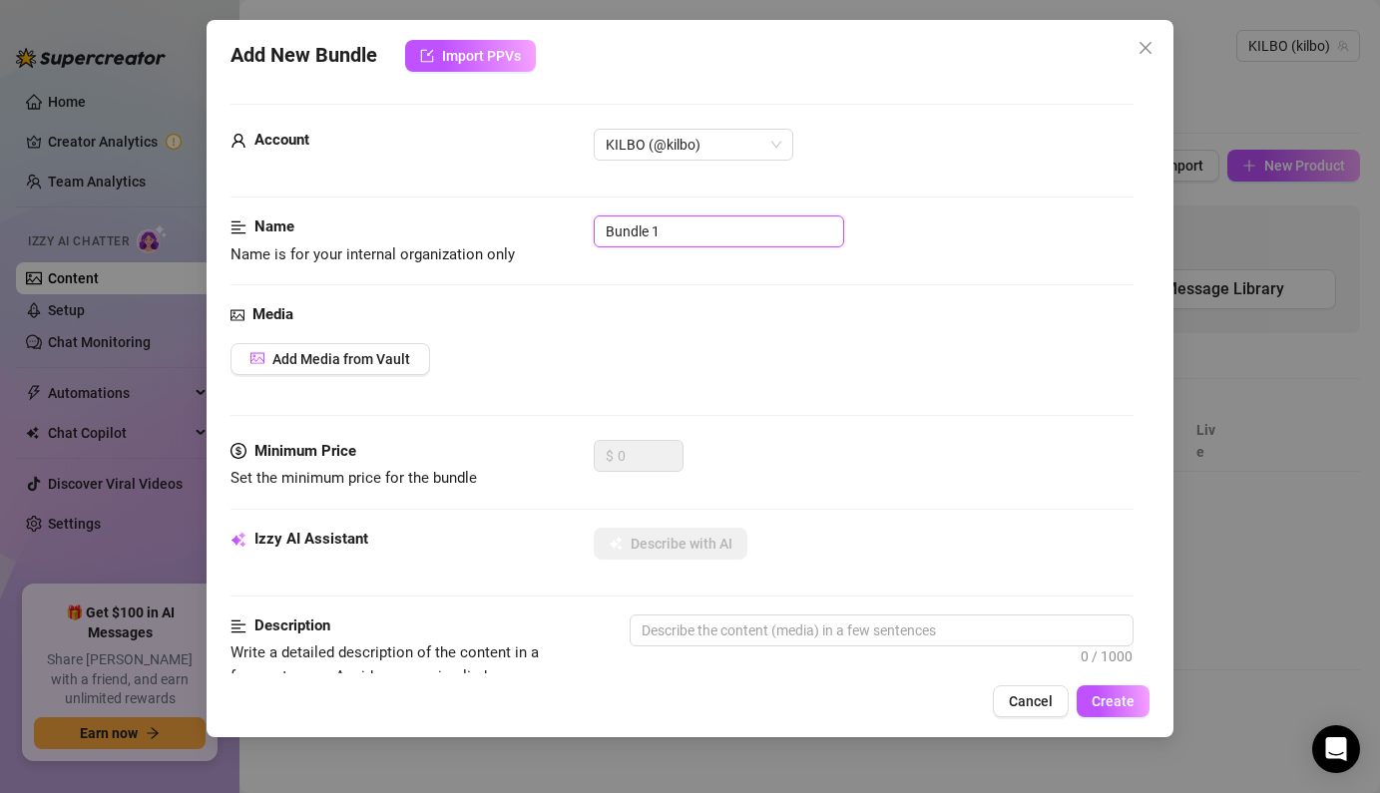
drag, startPoint x: 692, startPoint y: 236, endPoint x: 565, endPoint y: 215, distance: 128.5
type input "Mykonos"
click at [361, 355] on span "Add Media from Vault" at bounding box center [341, 359] width 138 height 16
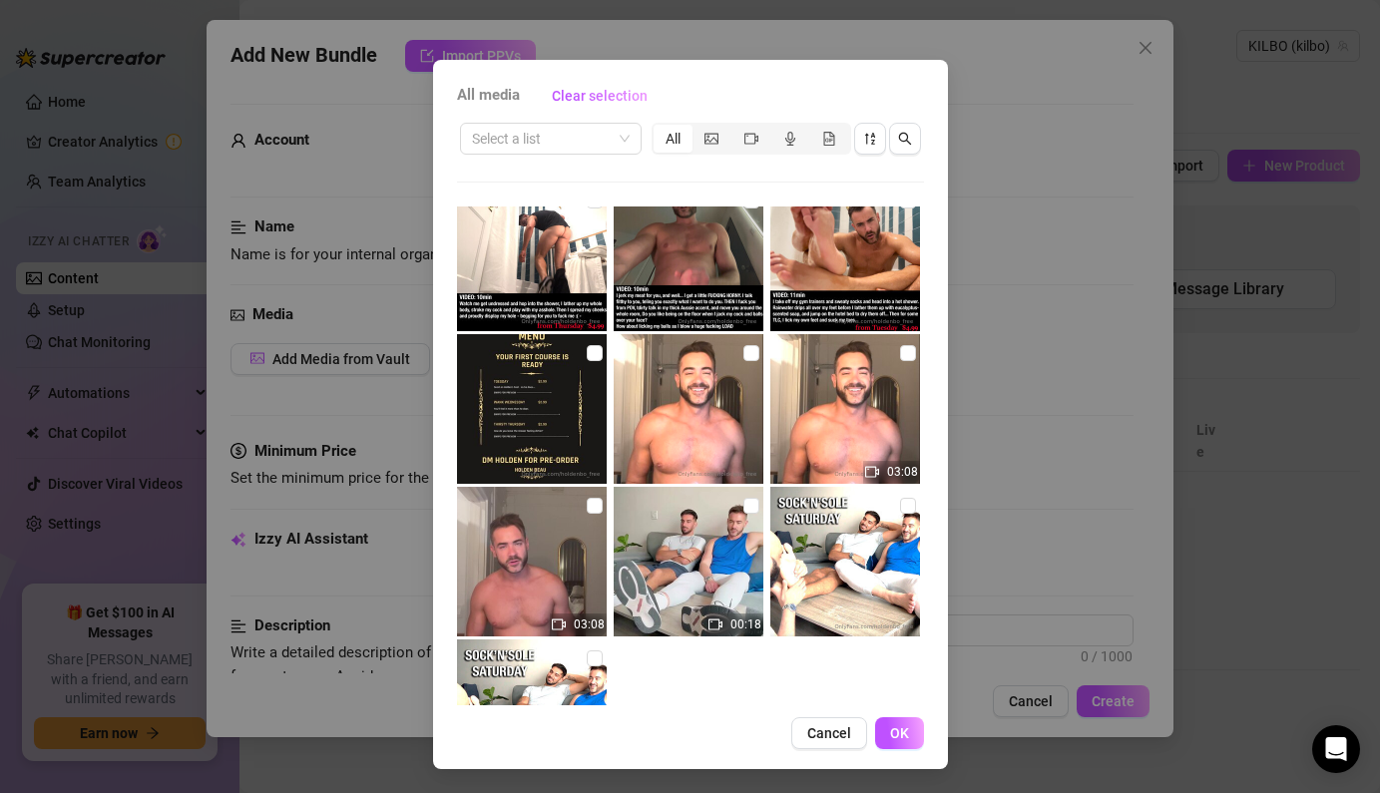
scroll to position [3346, 0]
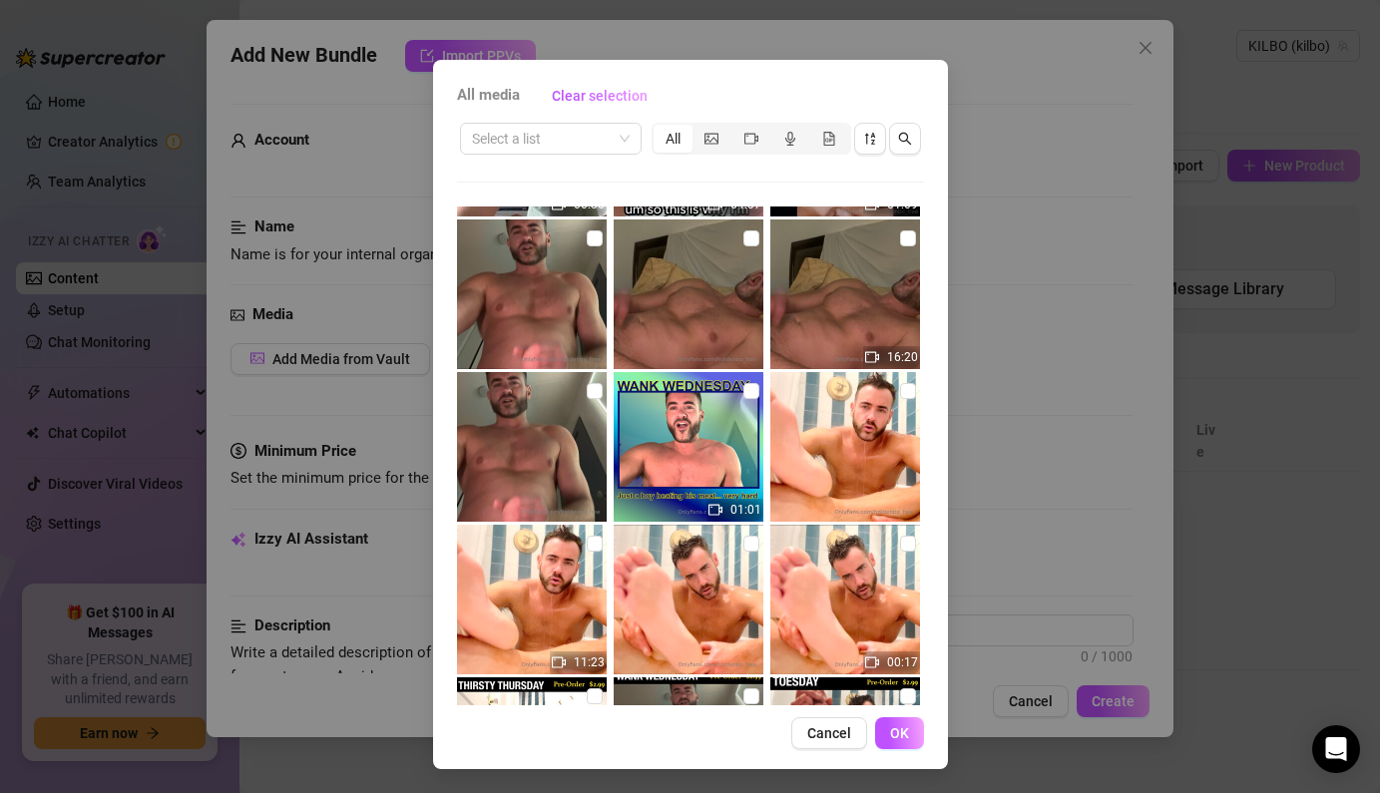
click at [838, 285] on img at bounding box center [845, 295] width 150 height 150
checkbox input "true"
click at [903, 736] on span "OK" at bounding box center [899, 733] width 19 height 16
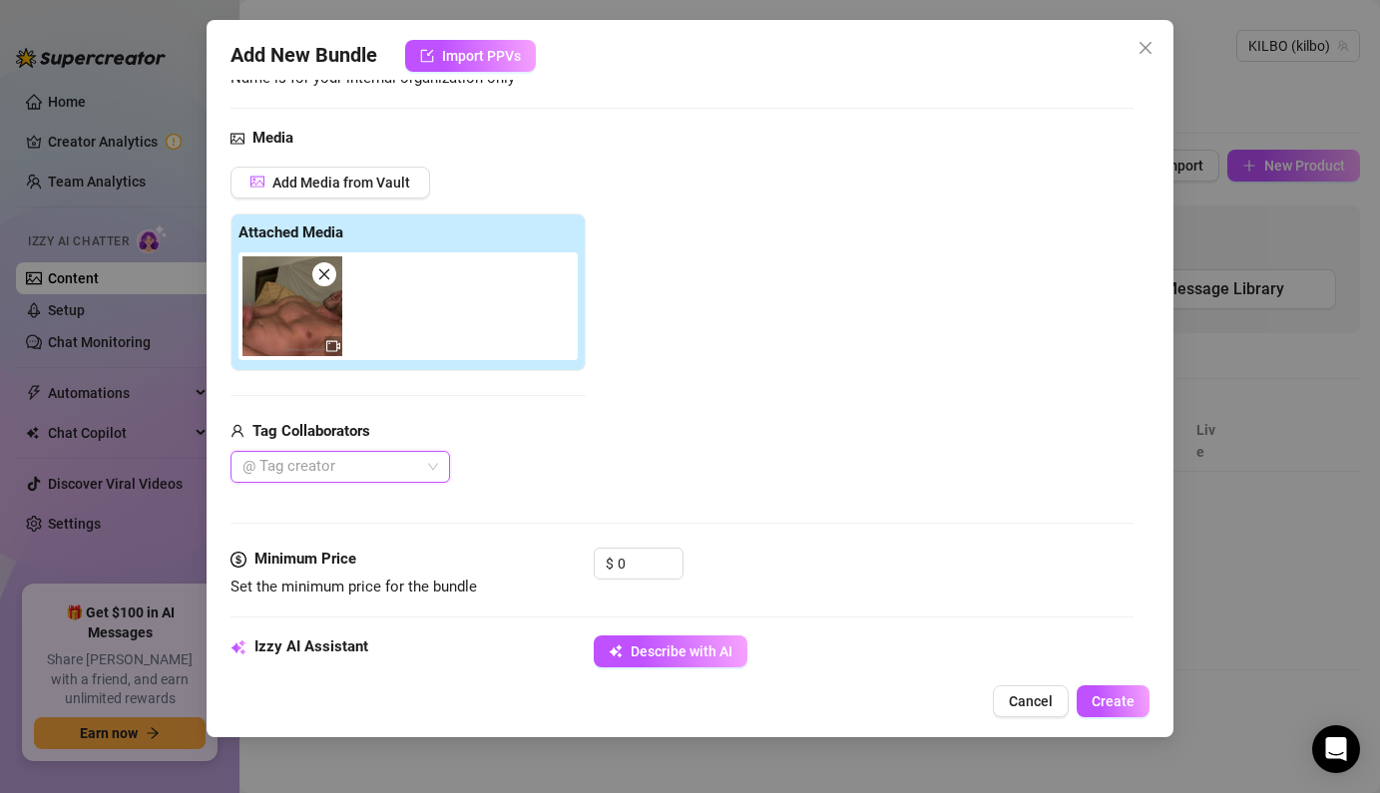
scroll to position [295, 0]
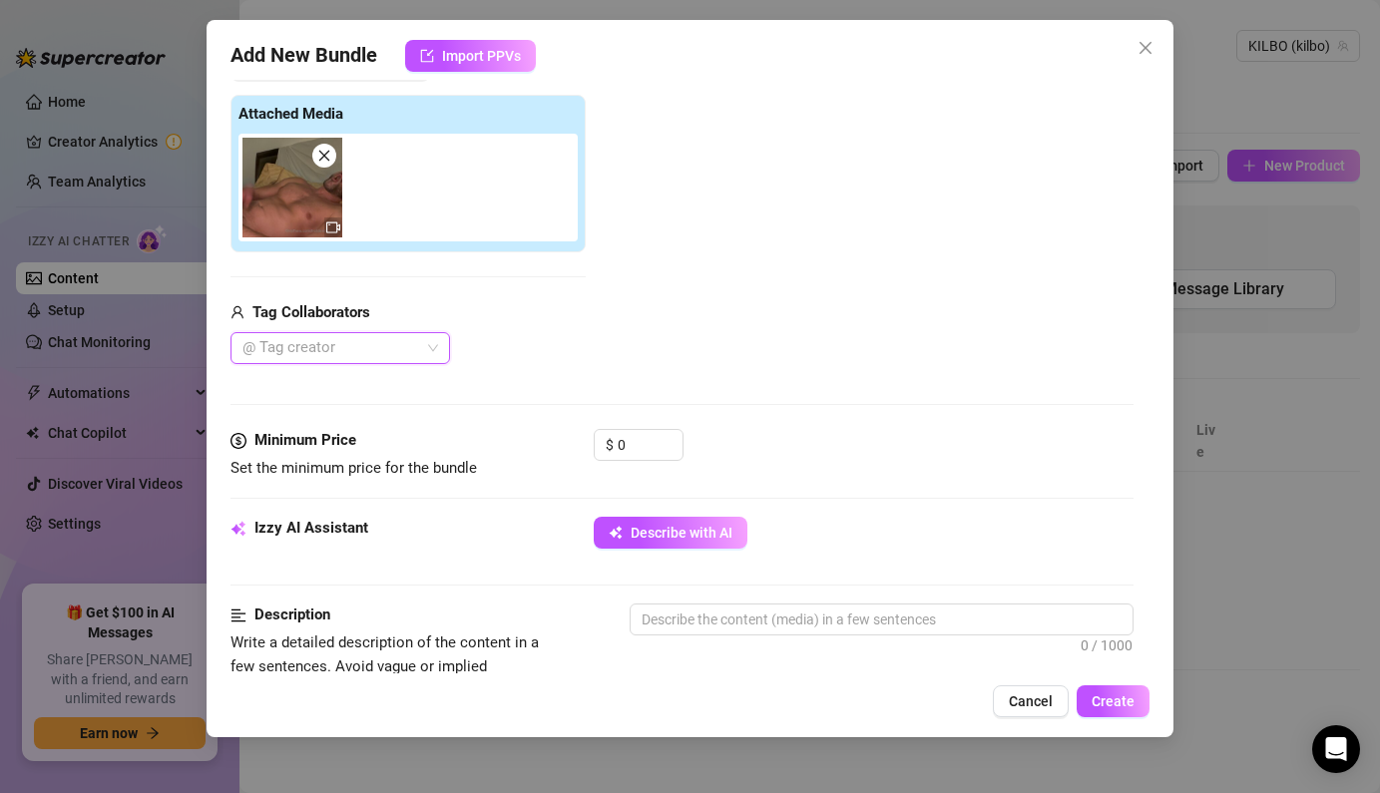
click at [386, 346] on div at bounding box center [330, 348] width 191 height 28
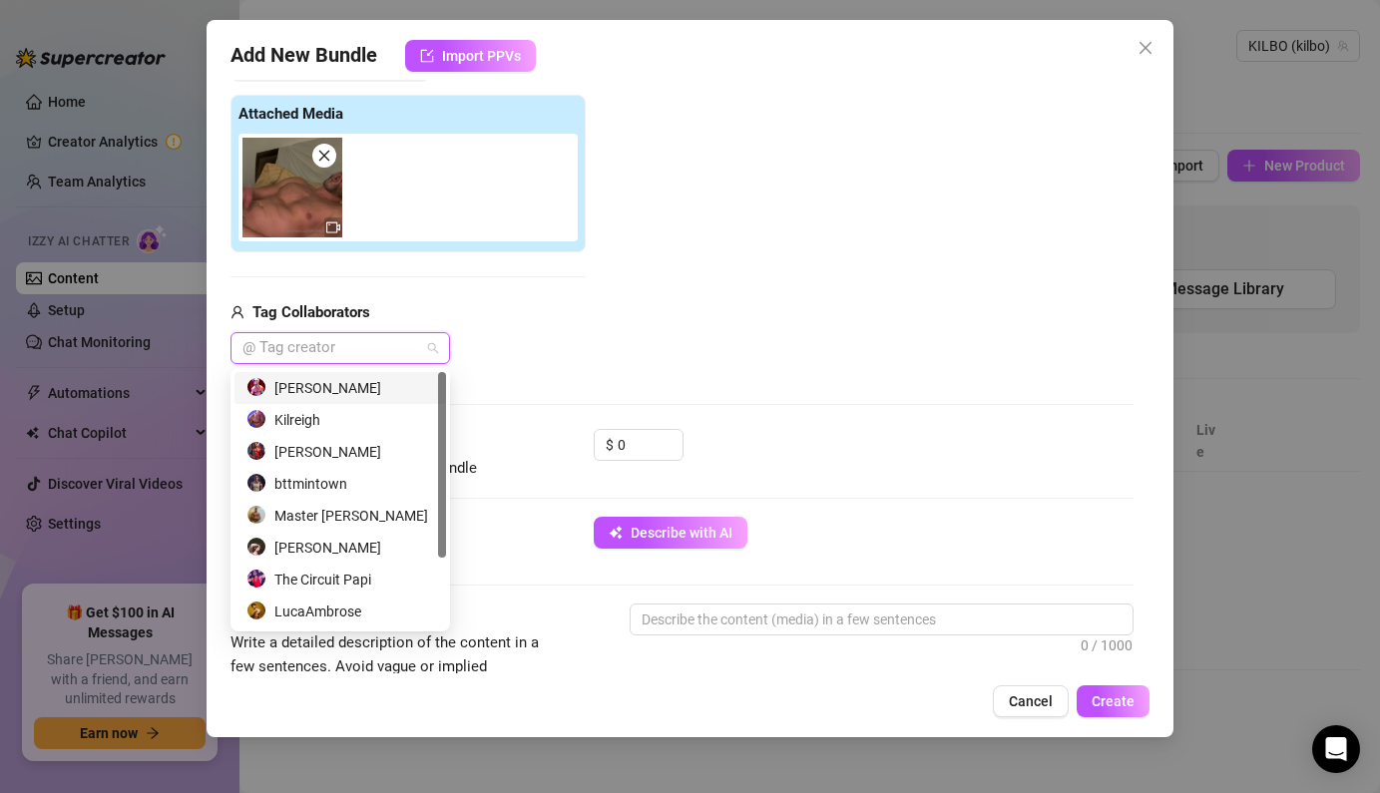
click at [337, 394] on div "[PERSON_NAME]" at bounding box center [340, 388] width 188 height 22
click at [543, 369] on div "Media Add Media from Vault Attached Media Tag Collaborators [PERSON_NAME]" at bounding box center [682, 218] width 902 height 421
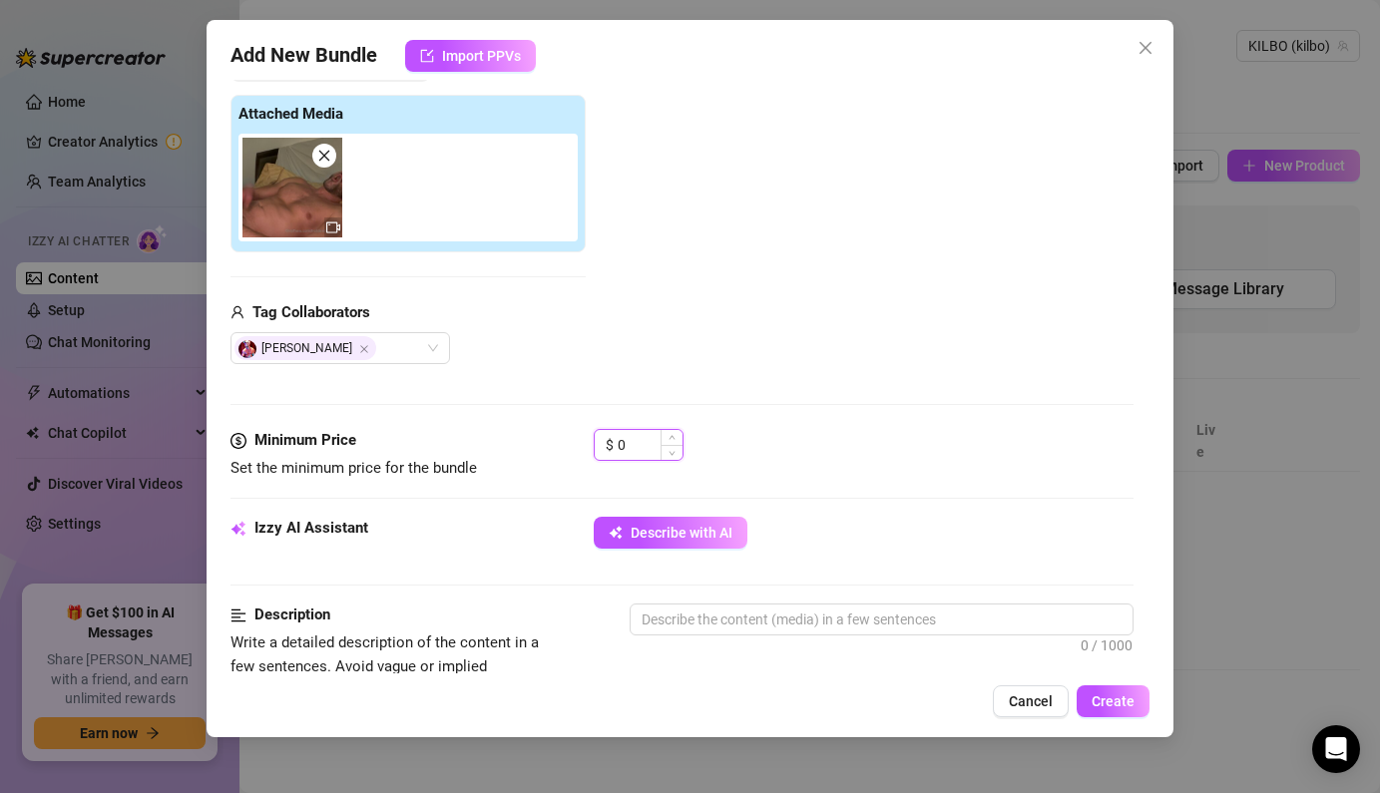
click at [639, 445] on input "0" at bounding box center [650, 445] width 65 height 30
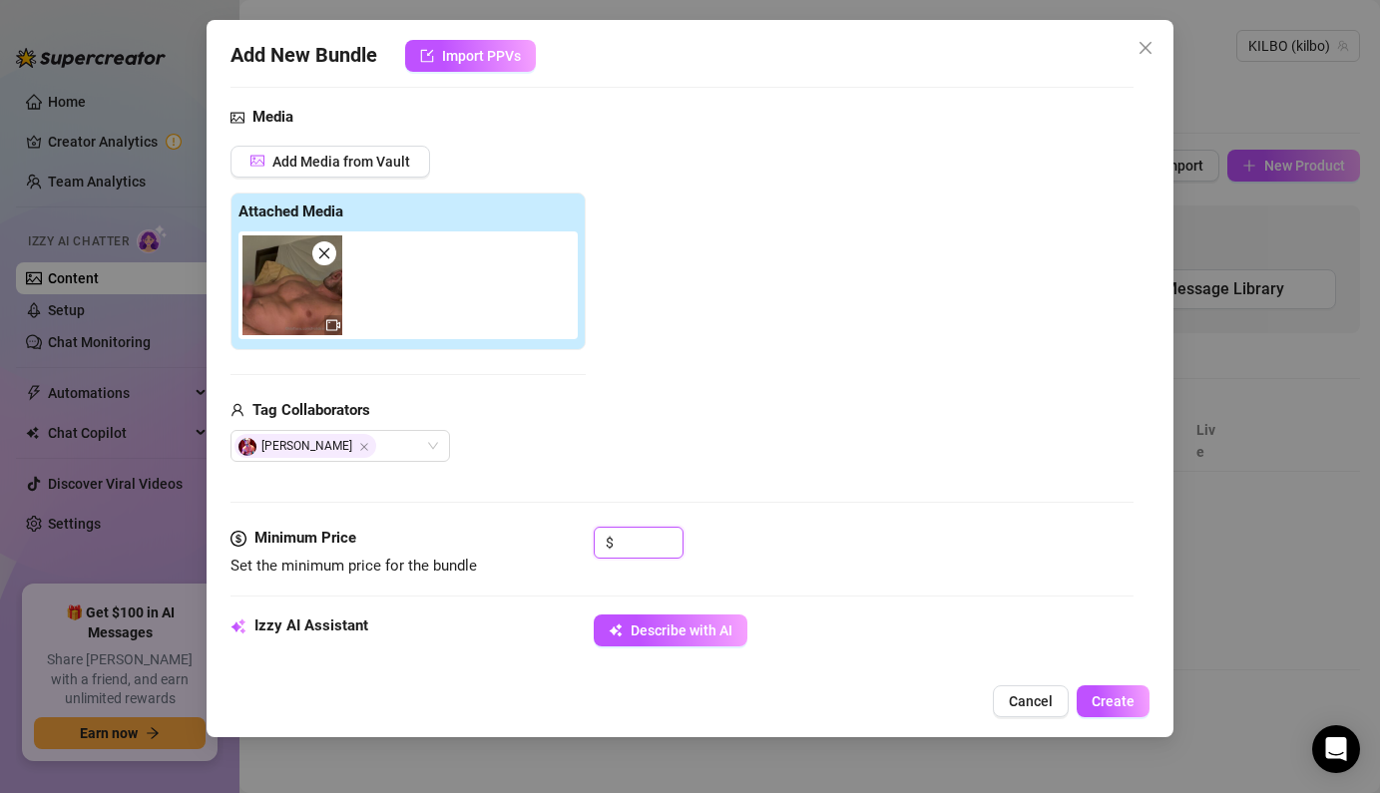
scroll to position [132, 0]
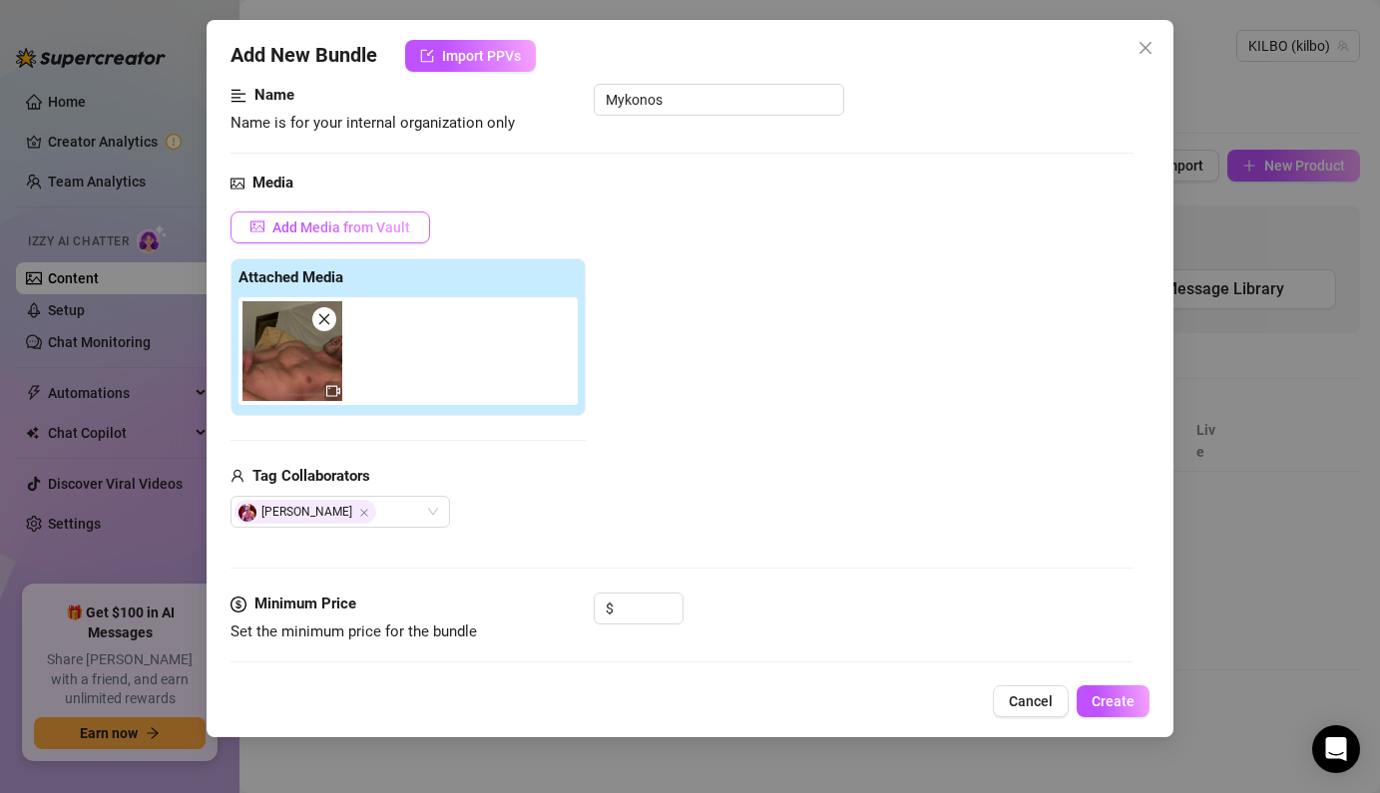
click at [391, 227] on span "Add Media from Vault" at bounding box center [341, 228] width 138 height 16
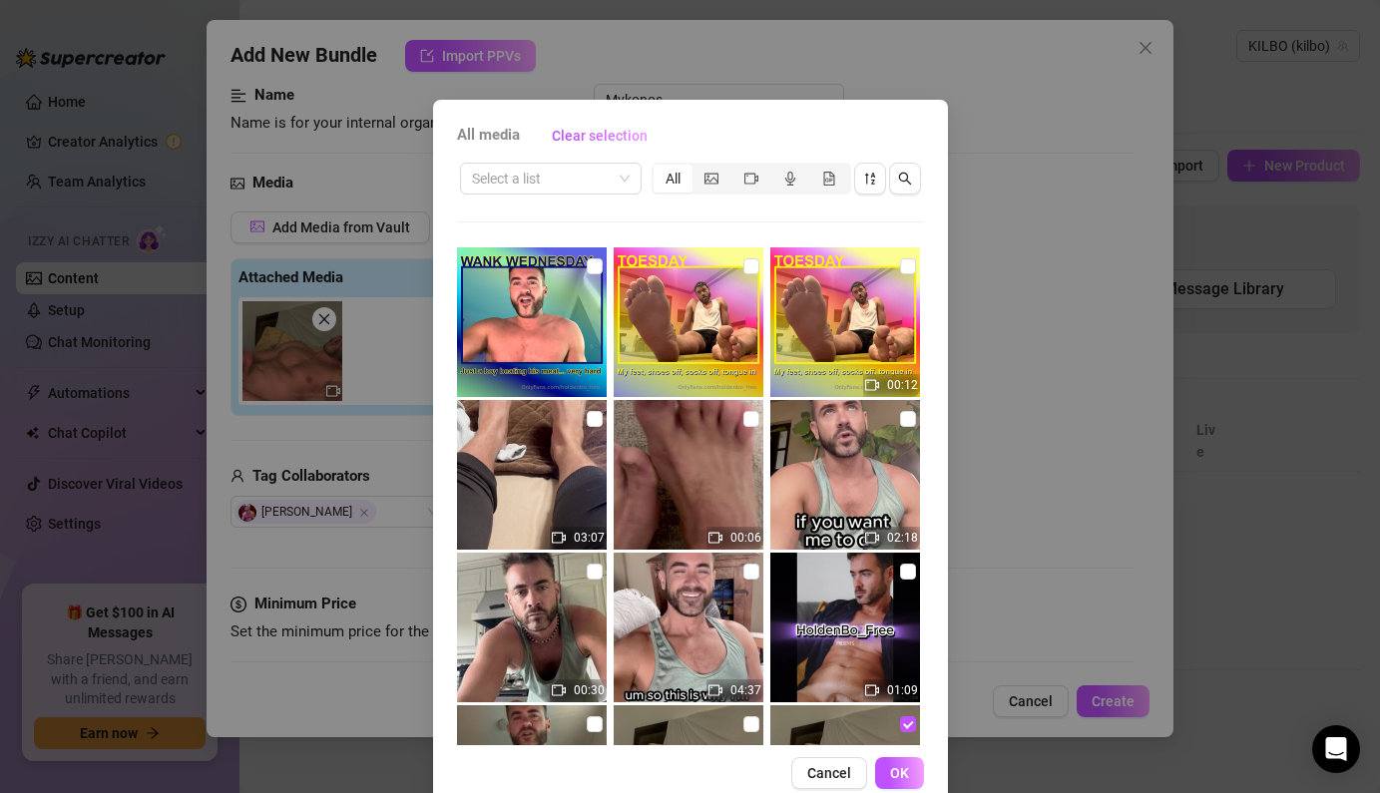
scroll to position [2637, 0]
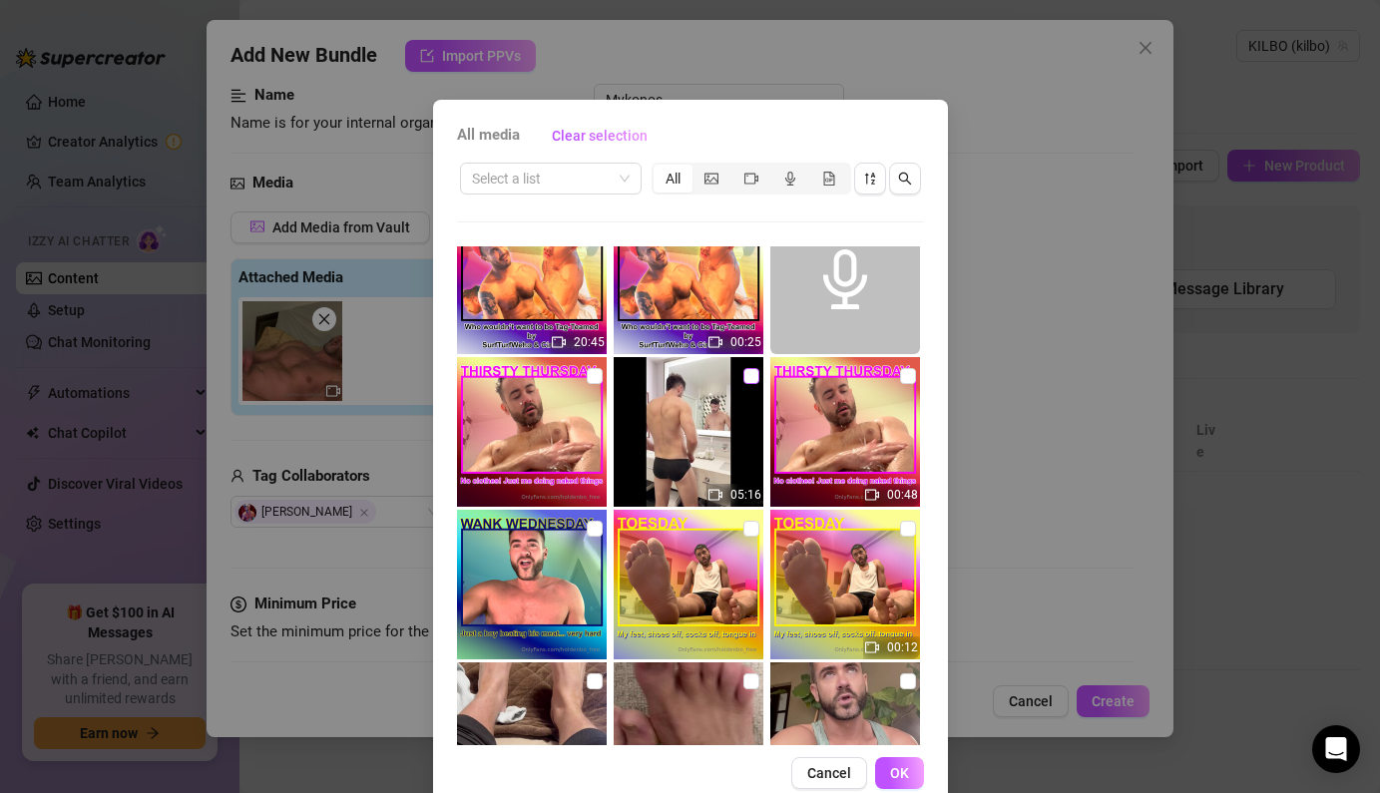
click at [748, 373] on input "checkbox" at bounding box center [751, 376] width 16 height 16
checkbox input "true"
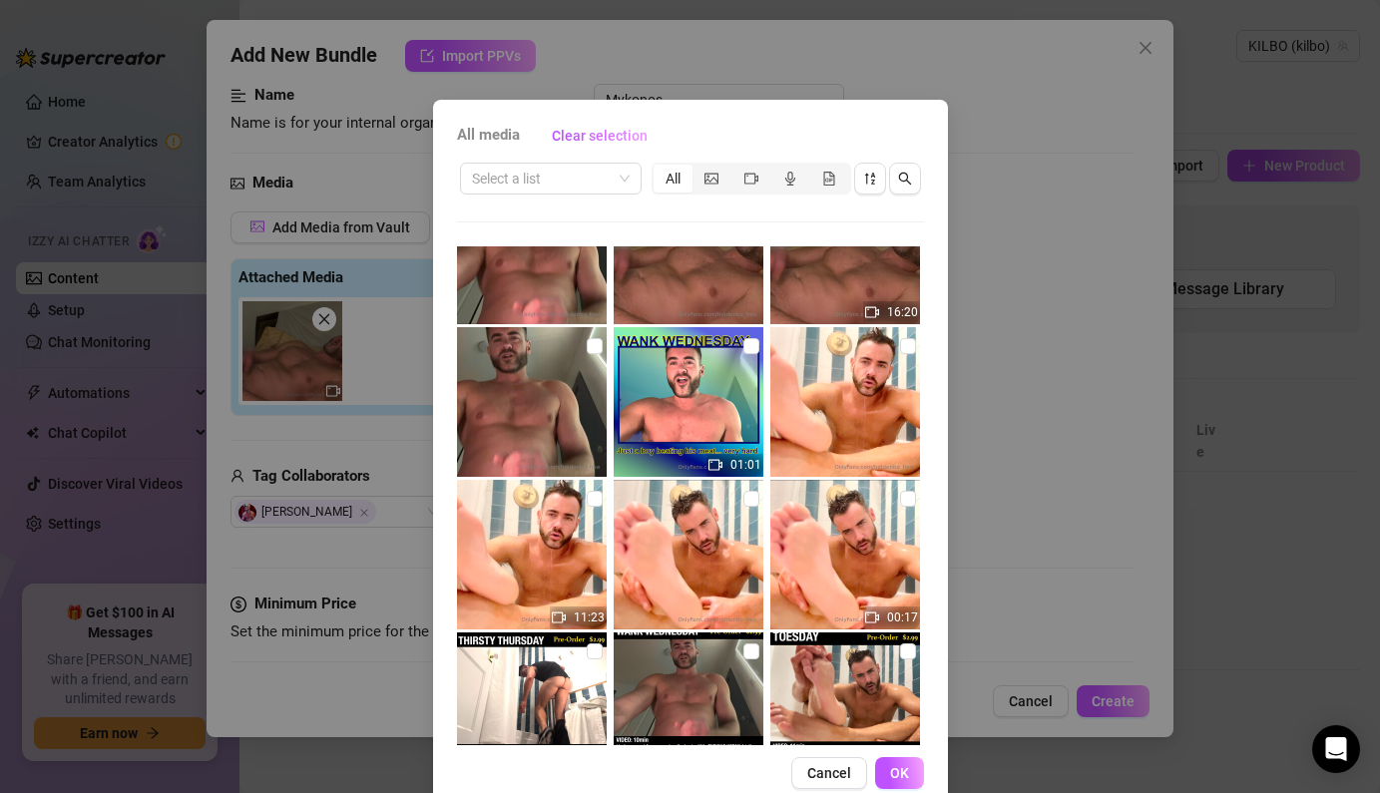
scroll to position [3609, 0]
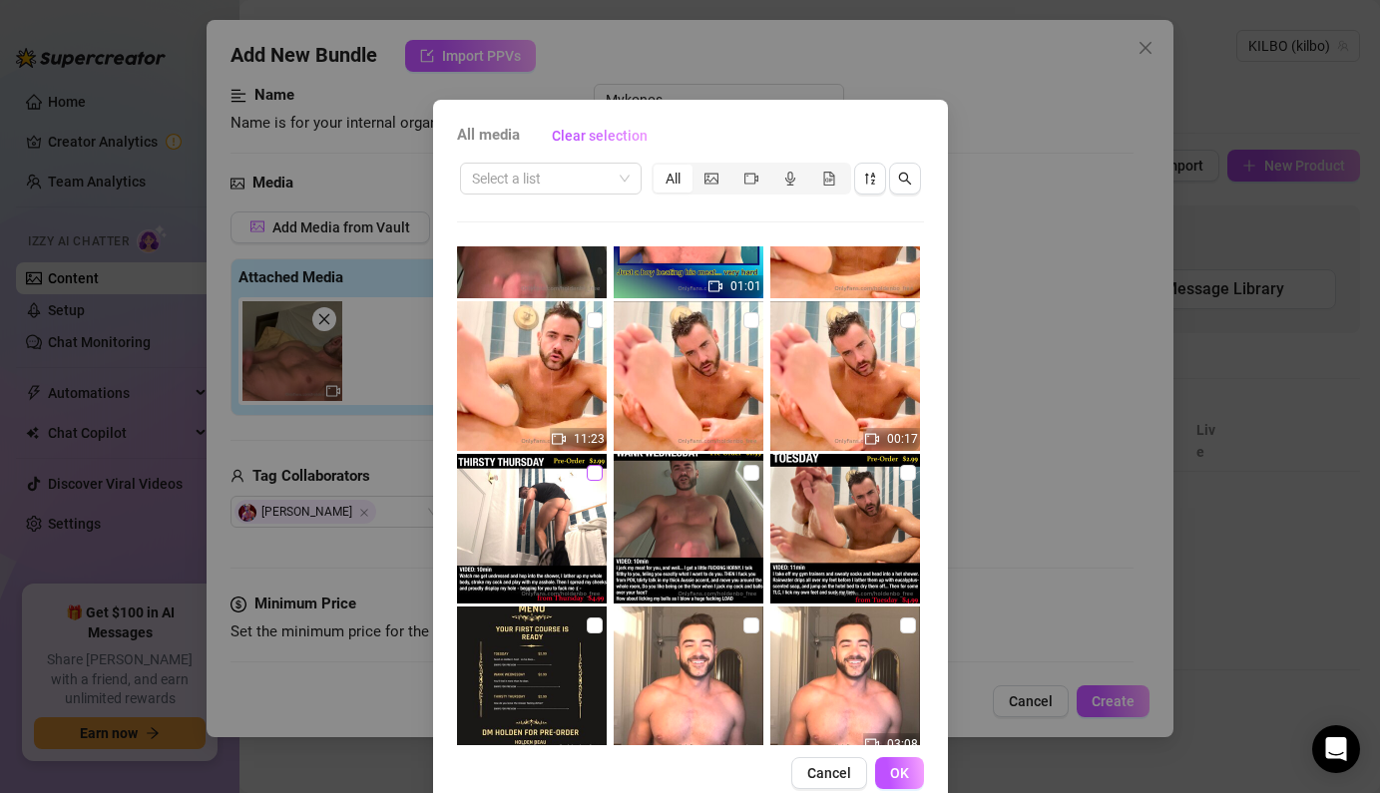
click at [593, 475] on input "checkbox" at bounding box center [595, 473] width 16 height 16
click at [598, 468] on input "checkbox" at bounding box center [595, 473] width 16 height 16
checkbox input "false"
click at [913, 774] on button "OK" at bounding box center [899, 773] width 49 height 32
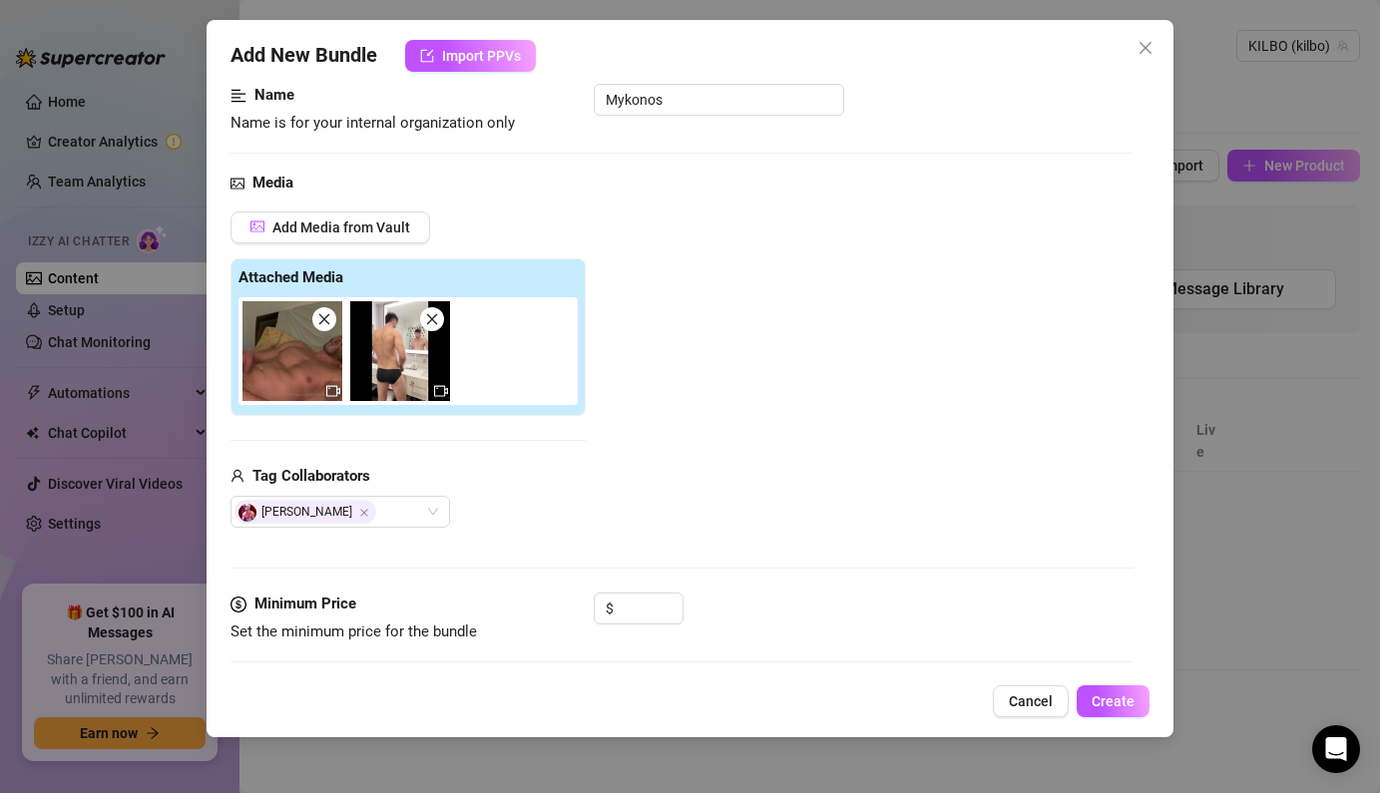
scroll to position [245, 0]
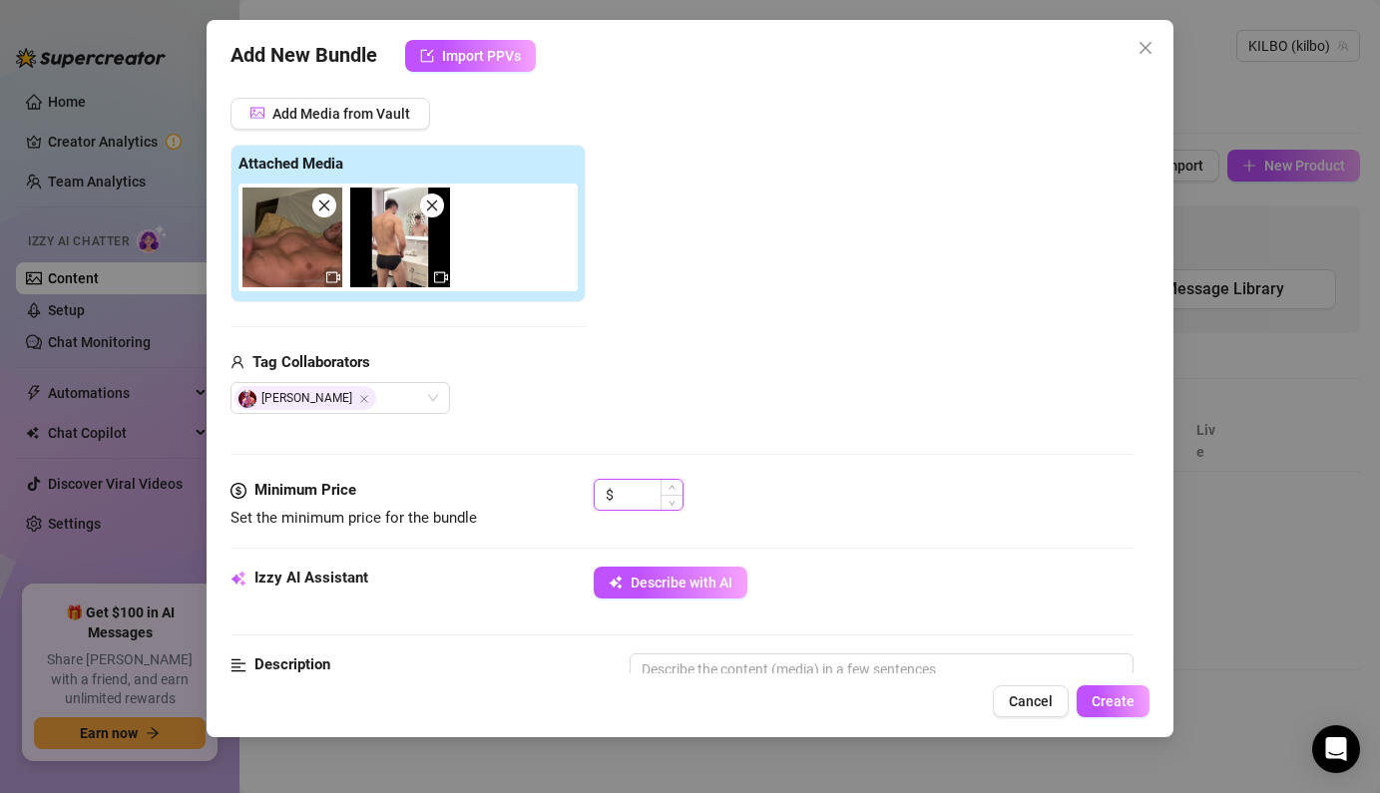
click at [638, 490] on input at bounding box center [650, 495] width 65 height 30
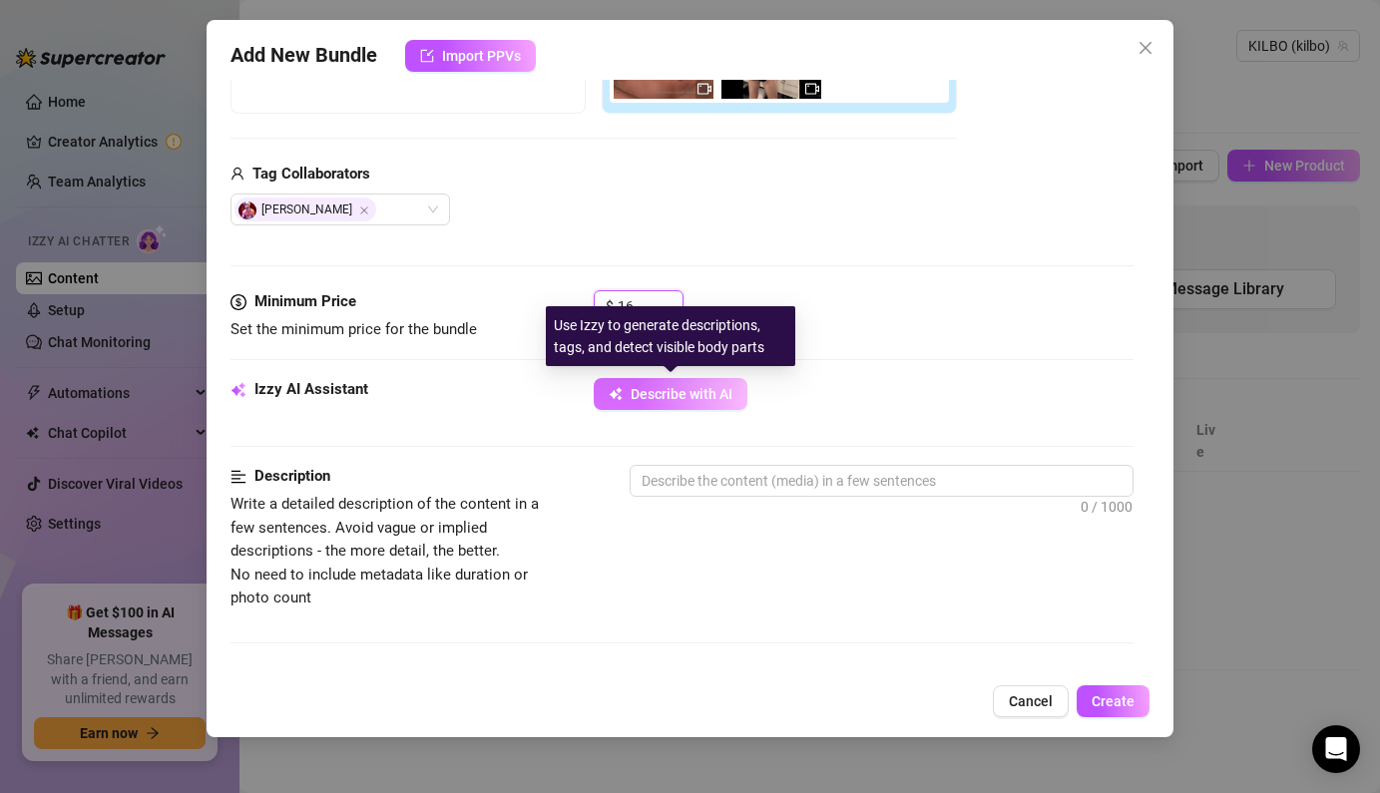
scroll to position [513, 0]
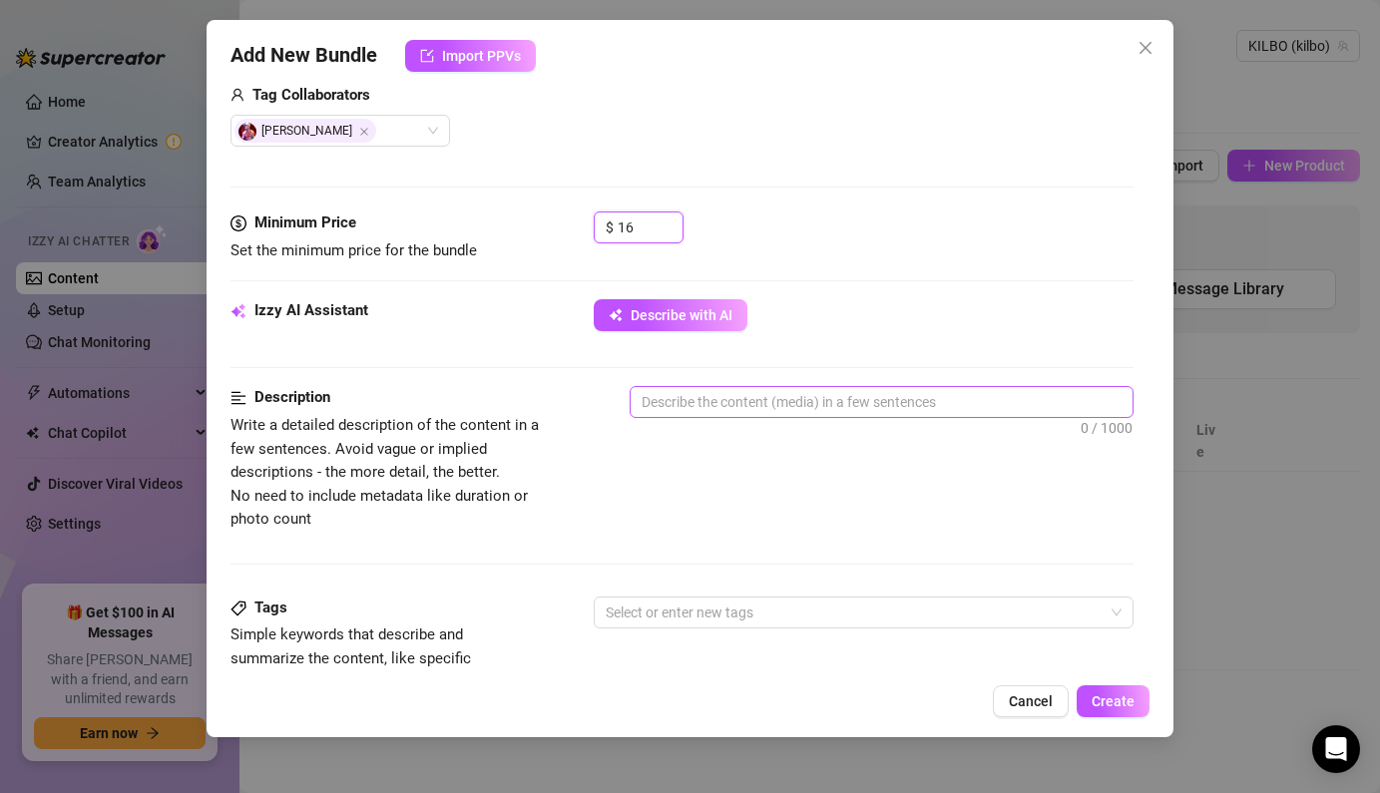
type input "16"
click at [726, 400] on textarea at bounding box center [881, 402] width 501 height 30
type textarea "A"
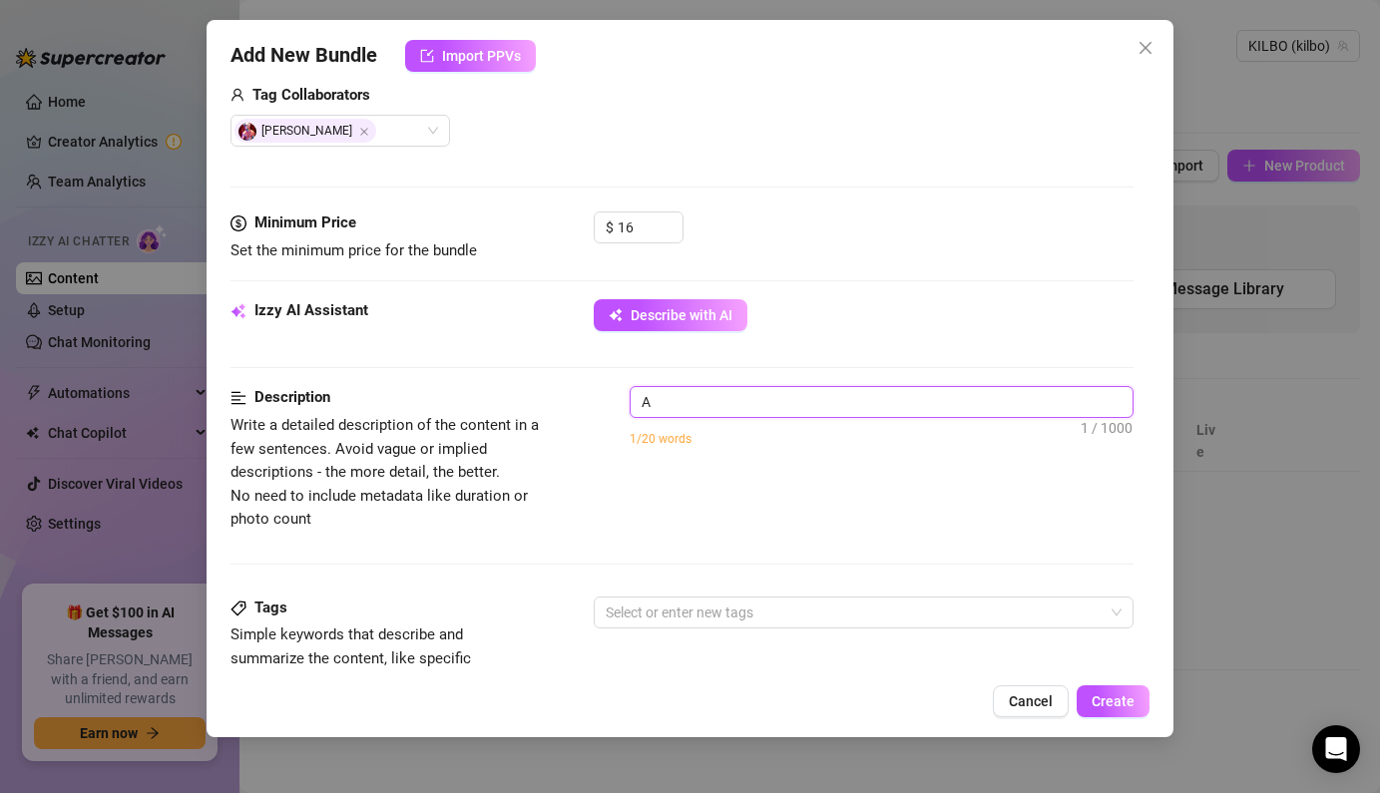
type textarea "A"
type textarea "A V"
type textarea "A Vi"
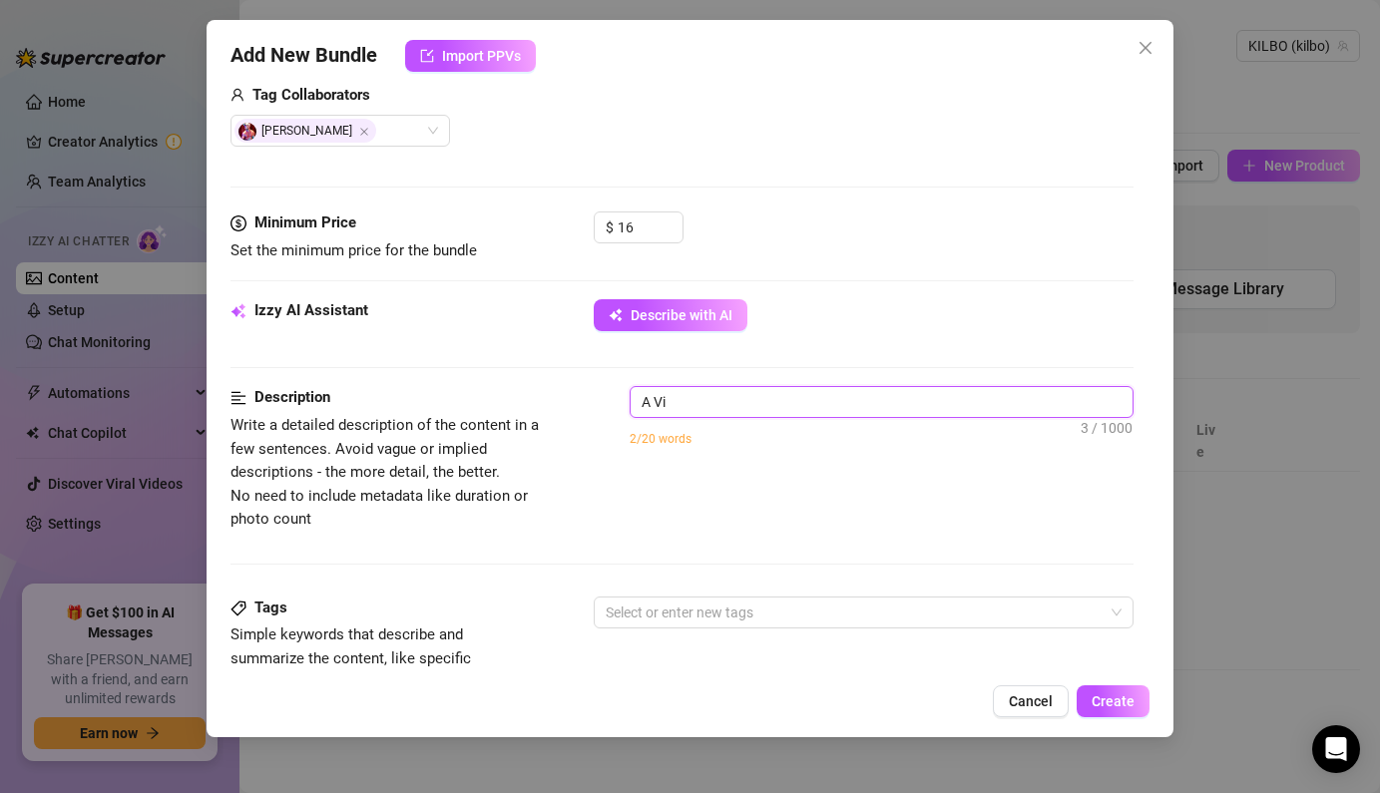
type textarea "A Vid"
type textarea "A Vido"
type textarea "A Vidoe"
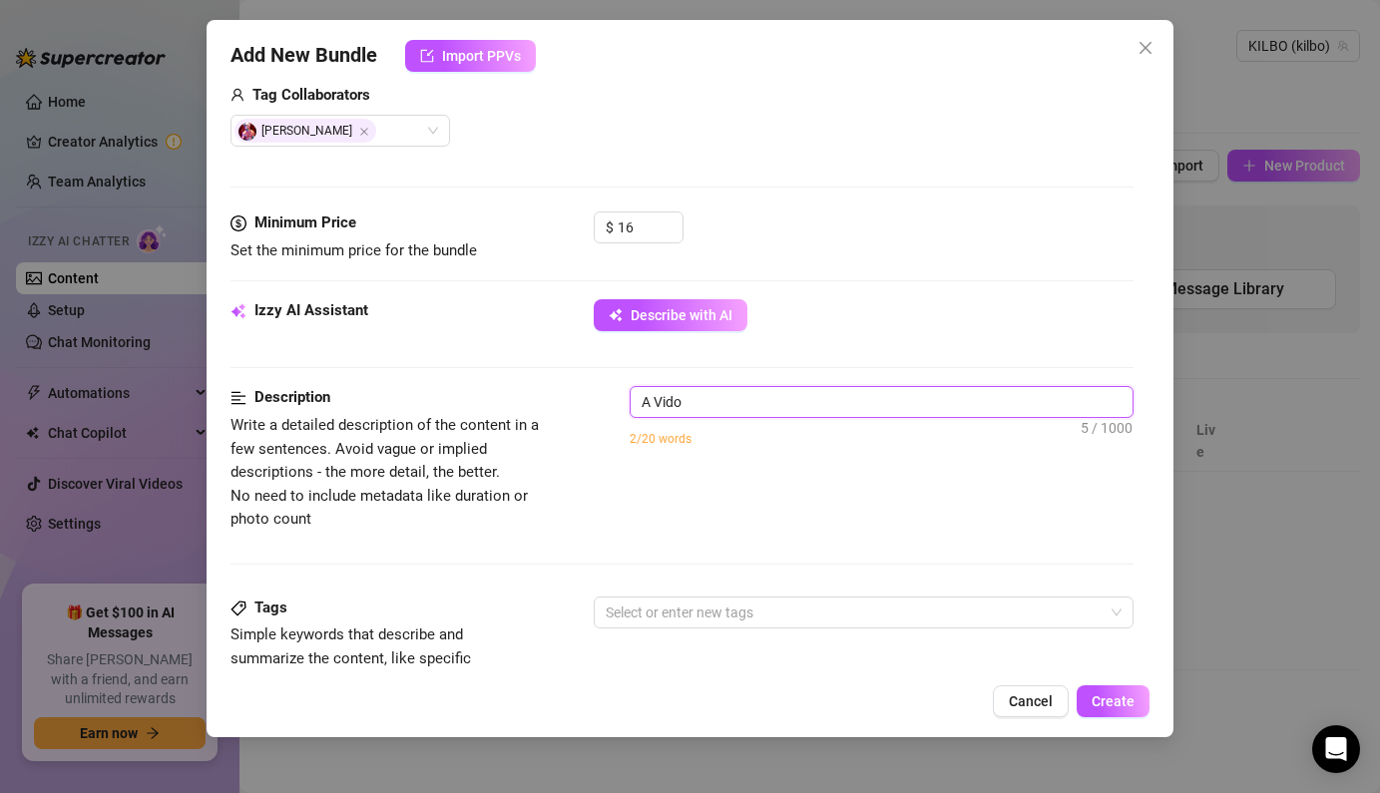
type textarea "A Vidoe"
type textarea "A Vidoe o"
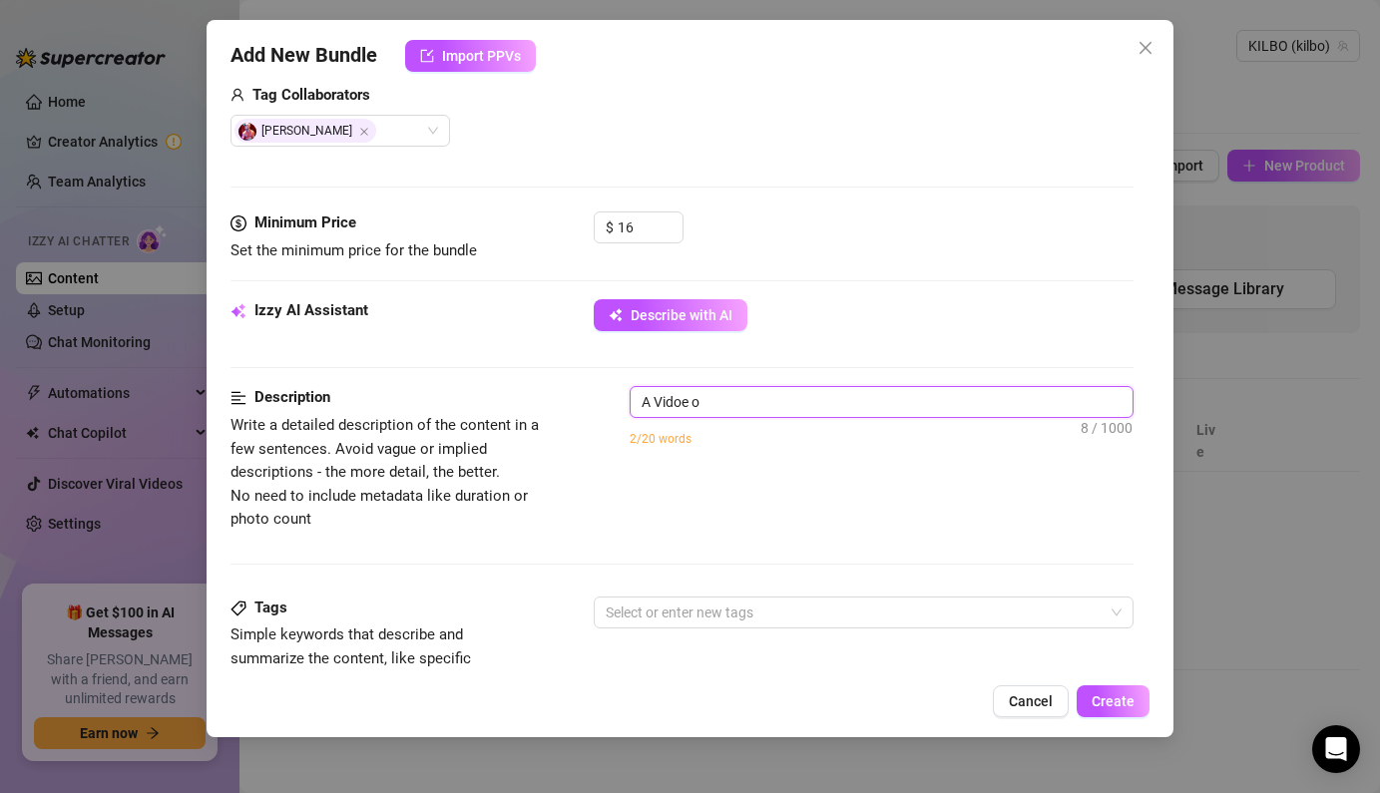
type textarea "A Vidoe of"
type textarea "A Vidoe of m"
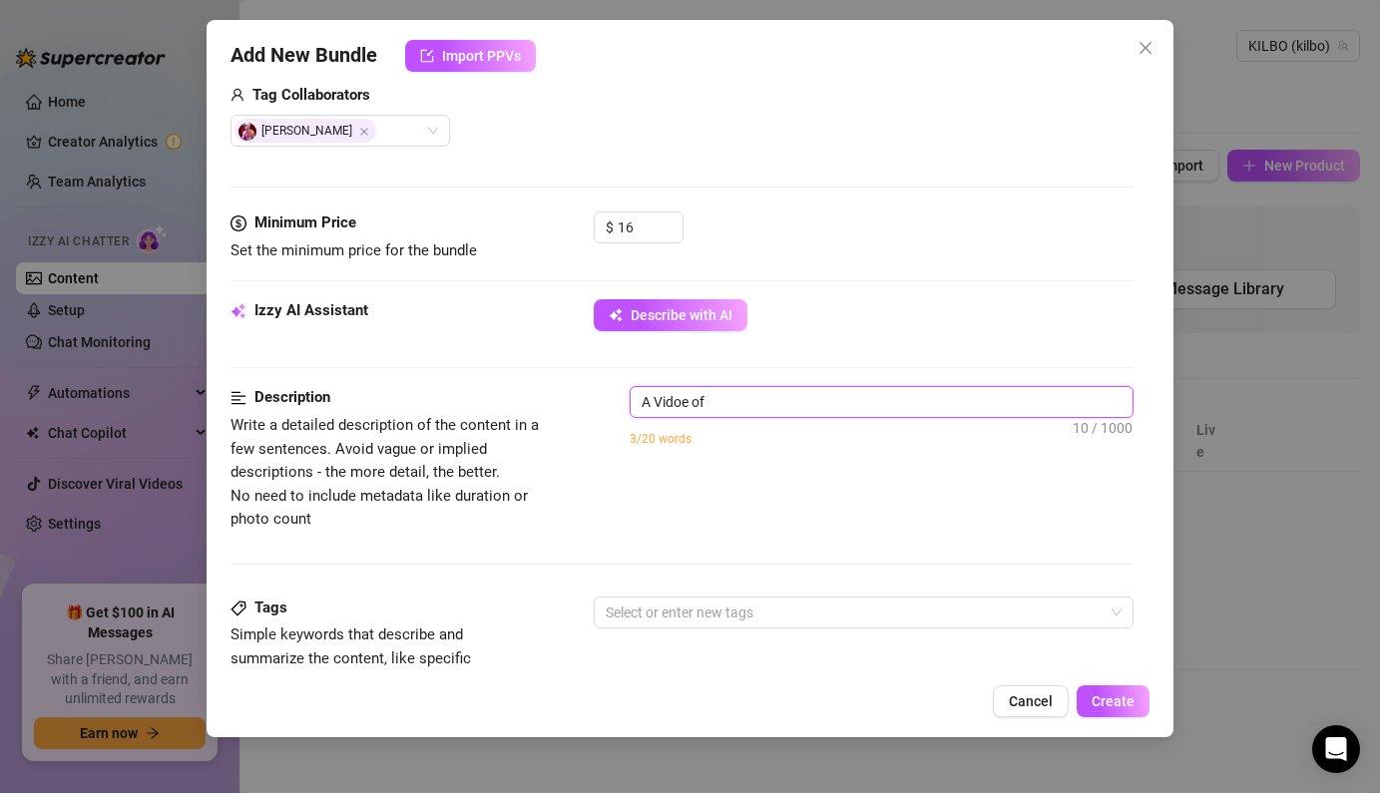
type textarea "A Vidoe of m"
type textarea "A Vidoe of me"
type textarea "A Vidoe of m"
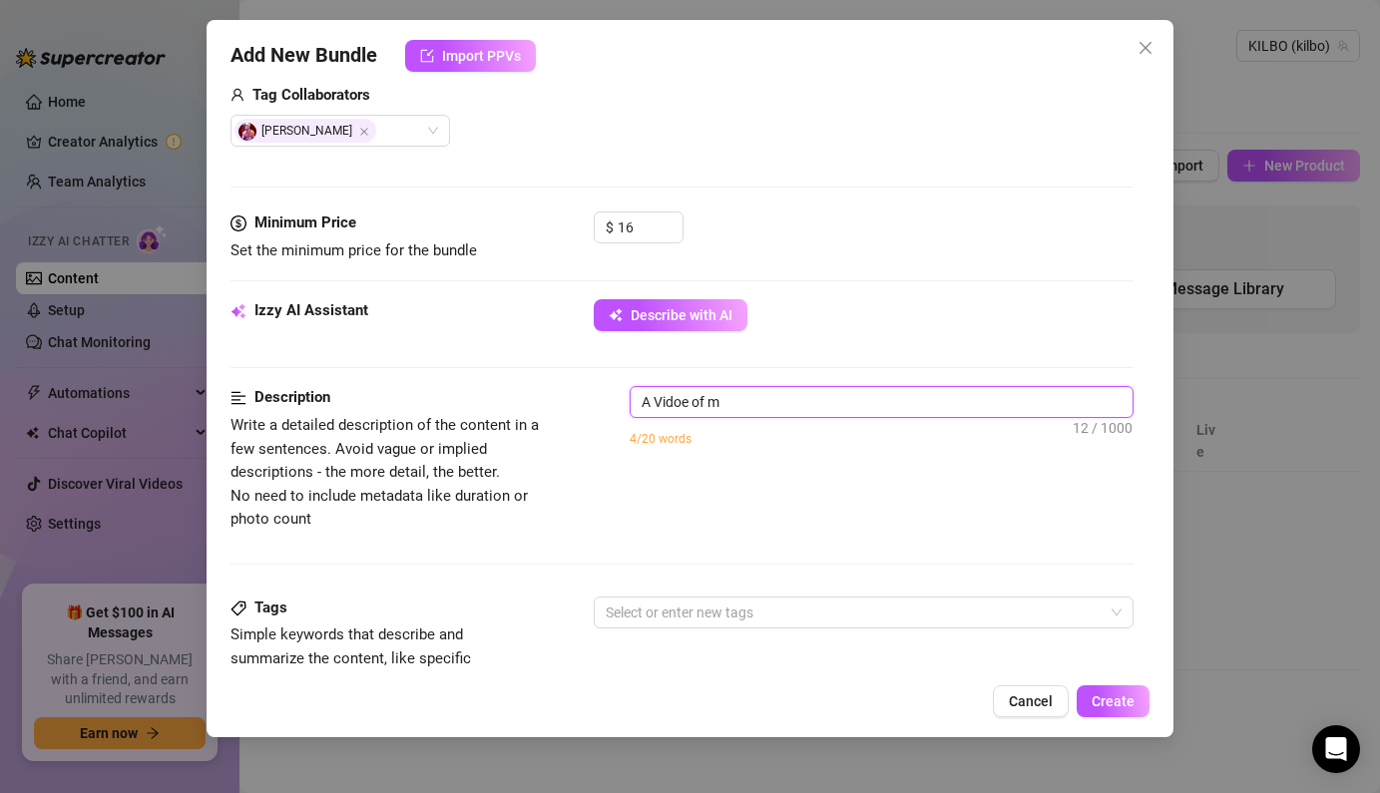
type textarea "A Vidoe of"
type textarea "A Vidoe o"
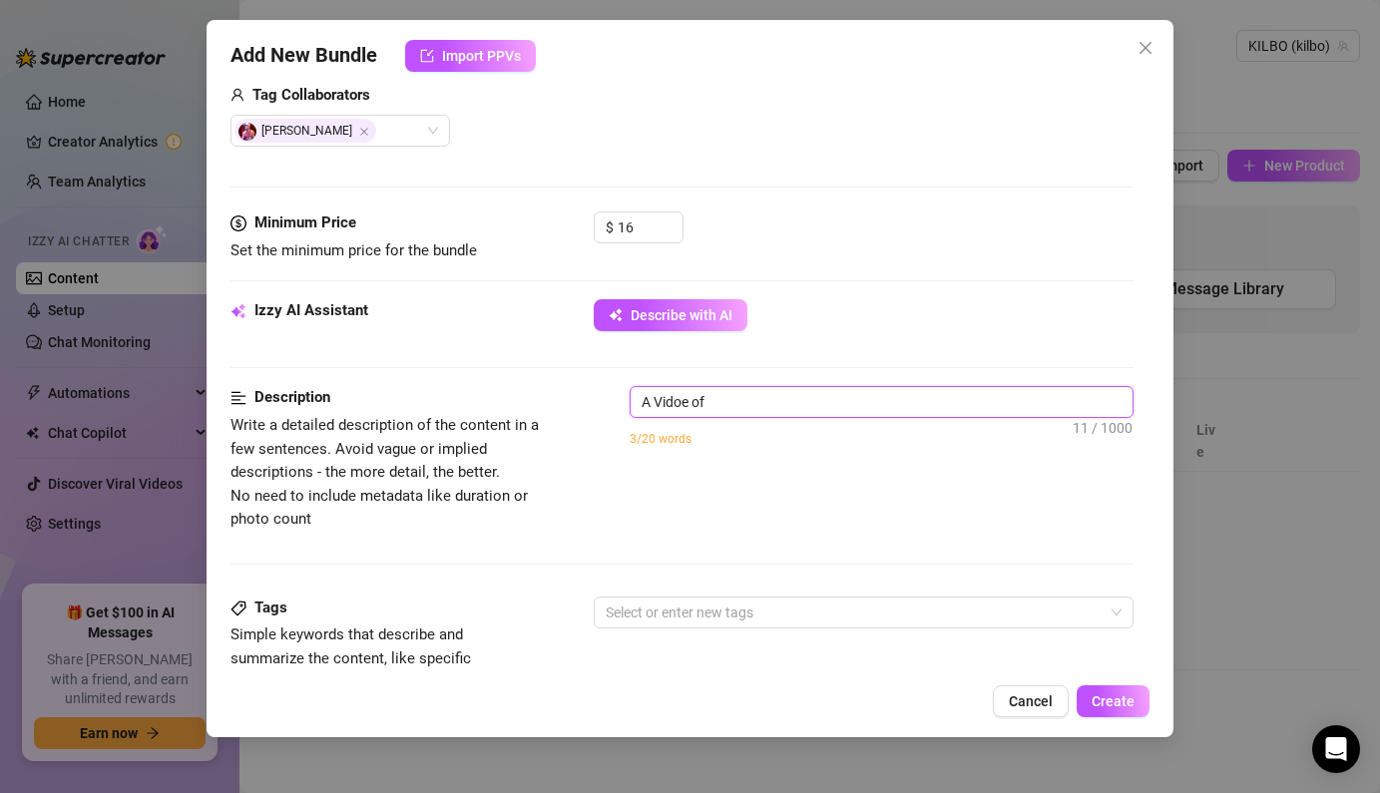
type textarea "A Vidoe o"
type textarea "A Vidoe"
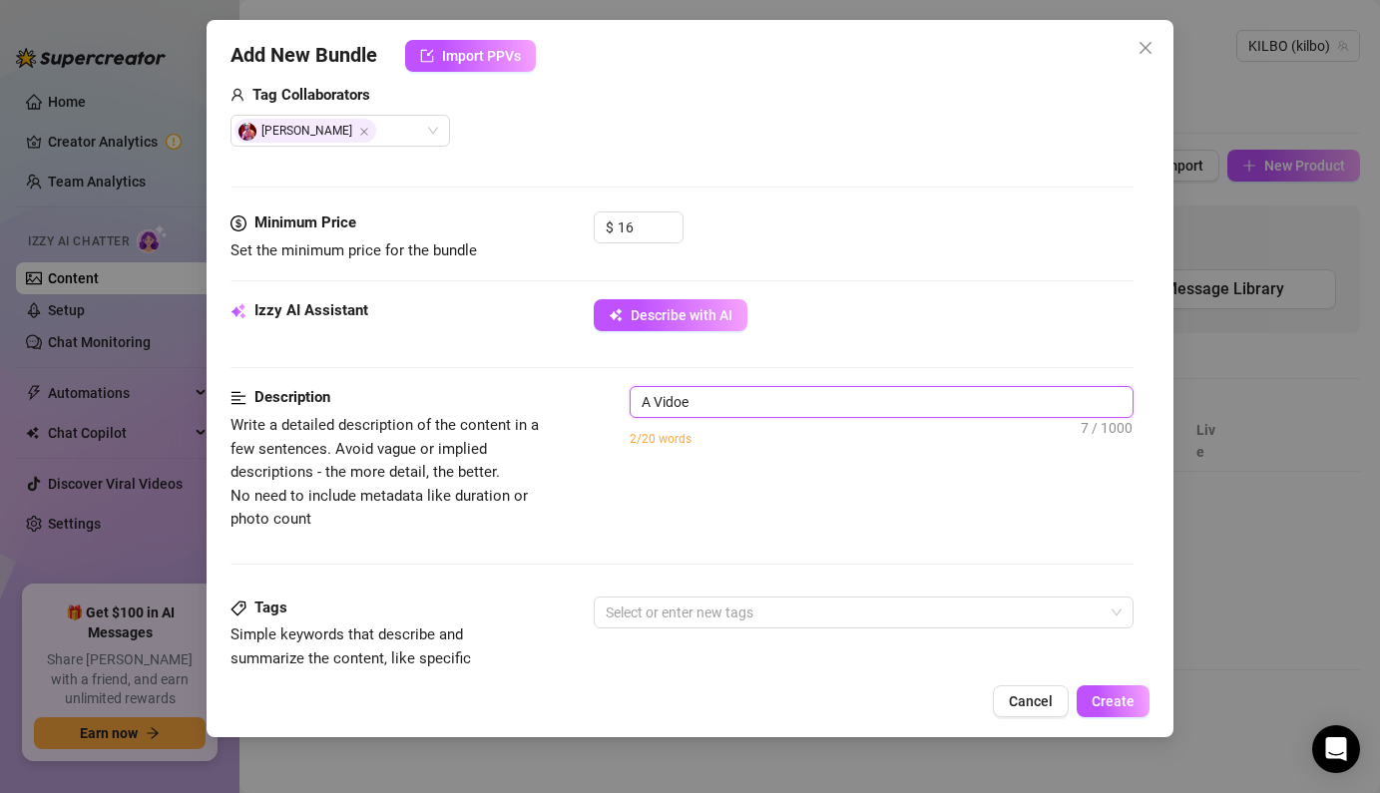
type textarea "A Vido"
type textarea "A Vid"
type textarea "A Vide"
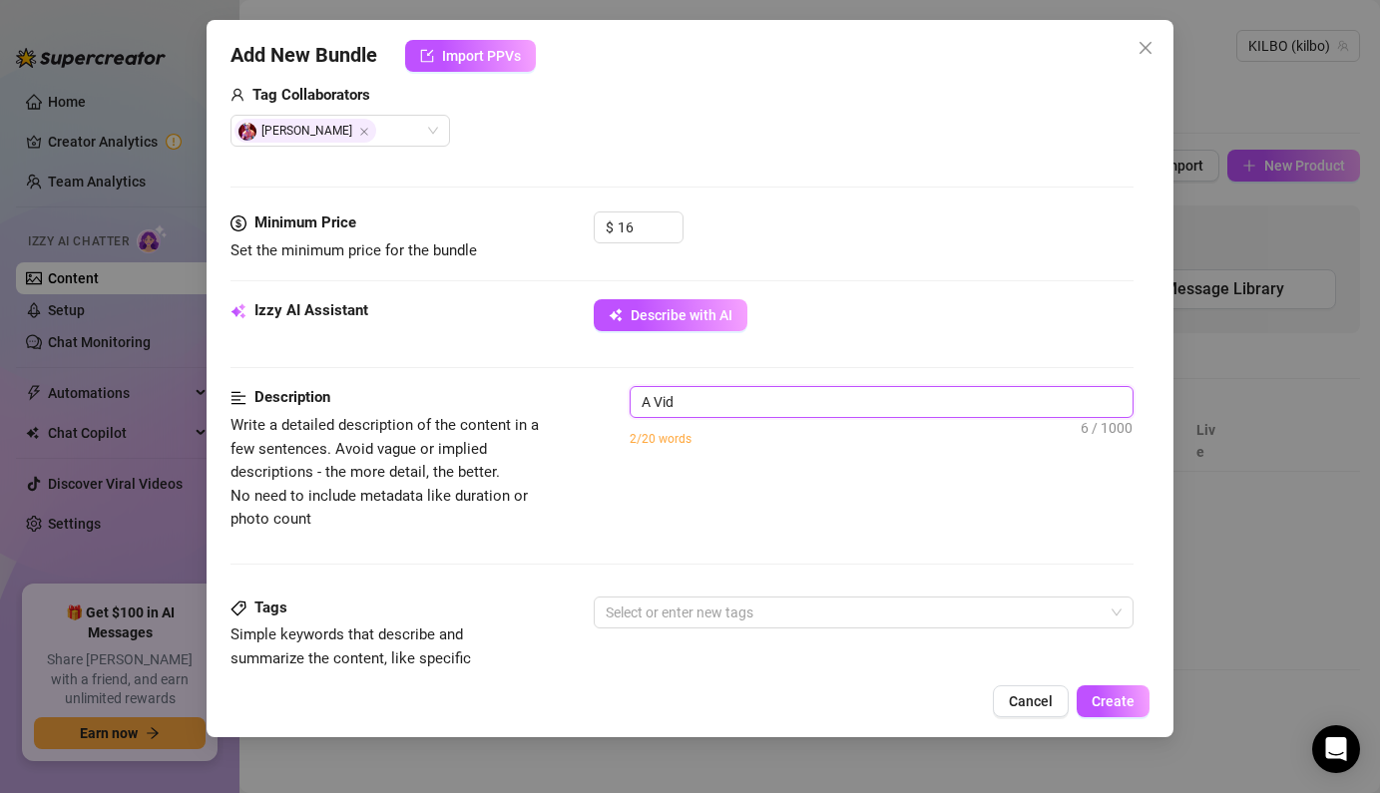
type textarea "A Vide"
type textarea "A Video"
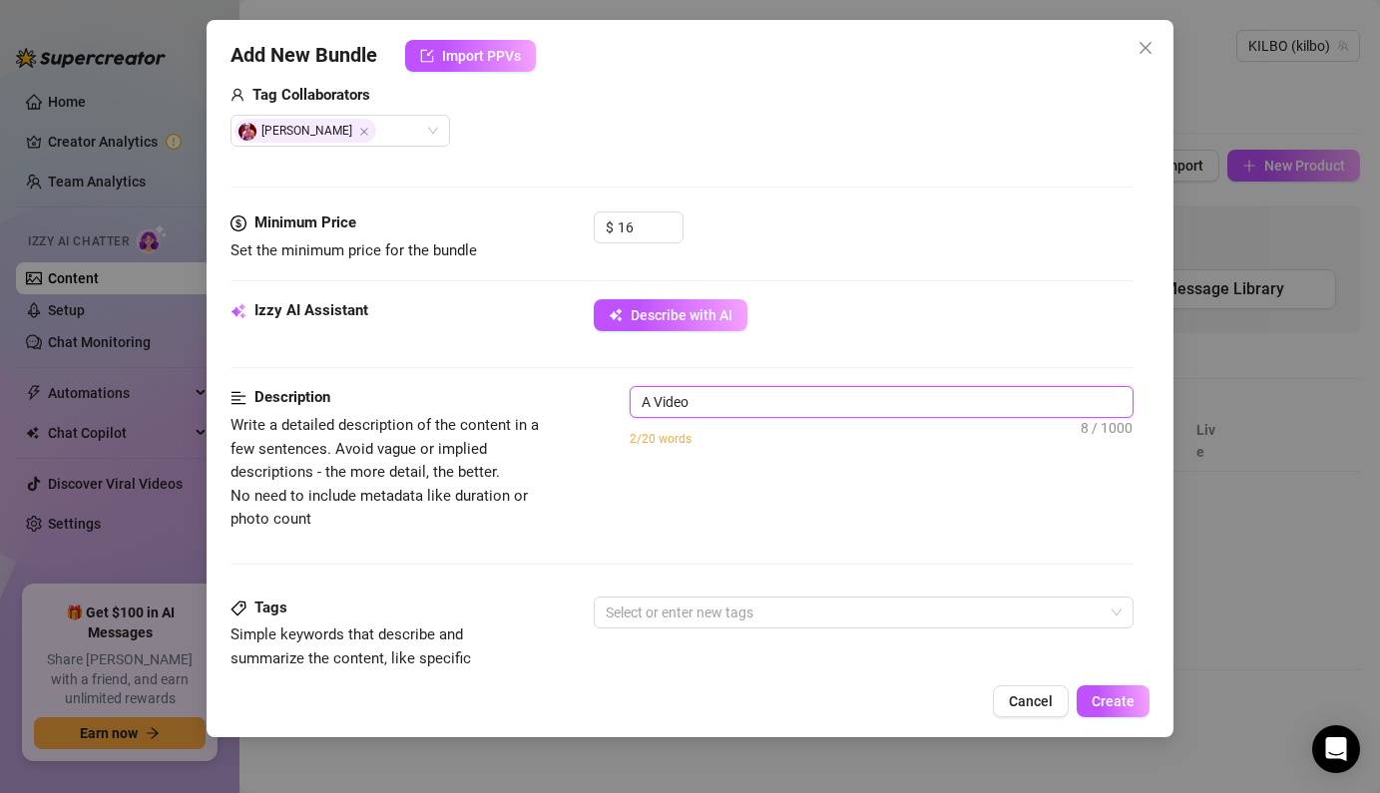
type textarea "A Video o"
type textarea "A Video of"
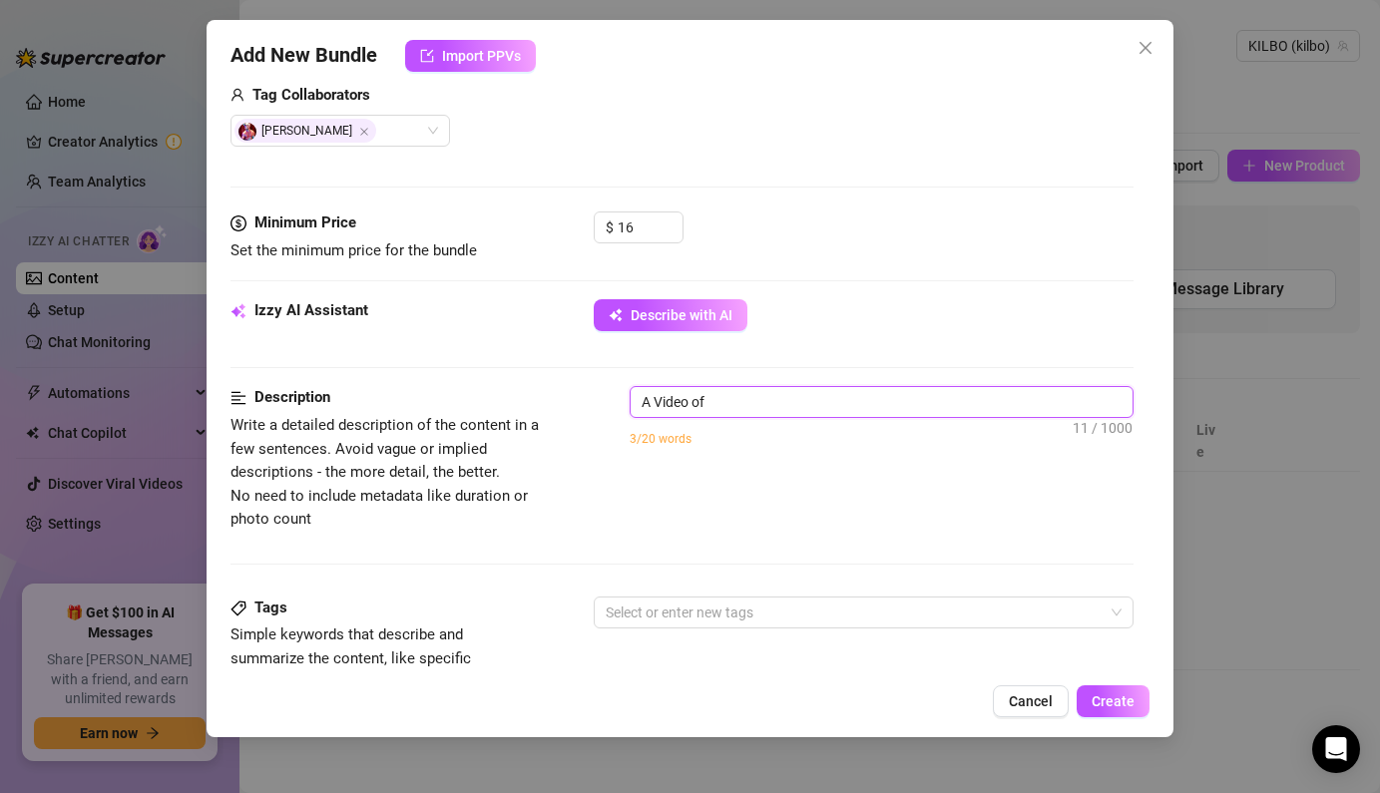
type textarea "A Video of"
type textarea "A Video o"
type textarea "A Video"
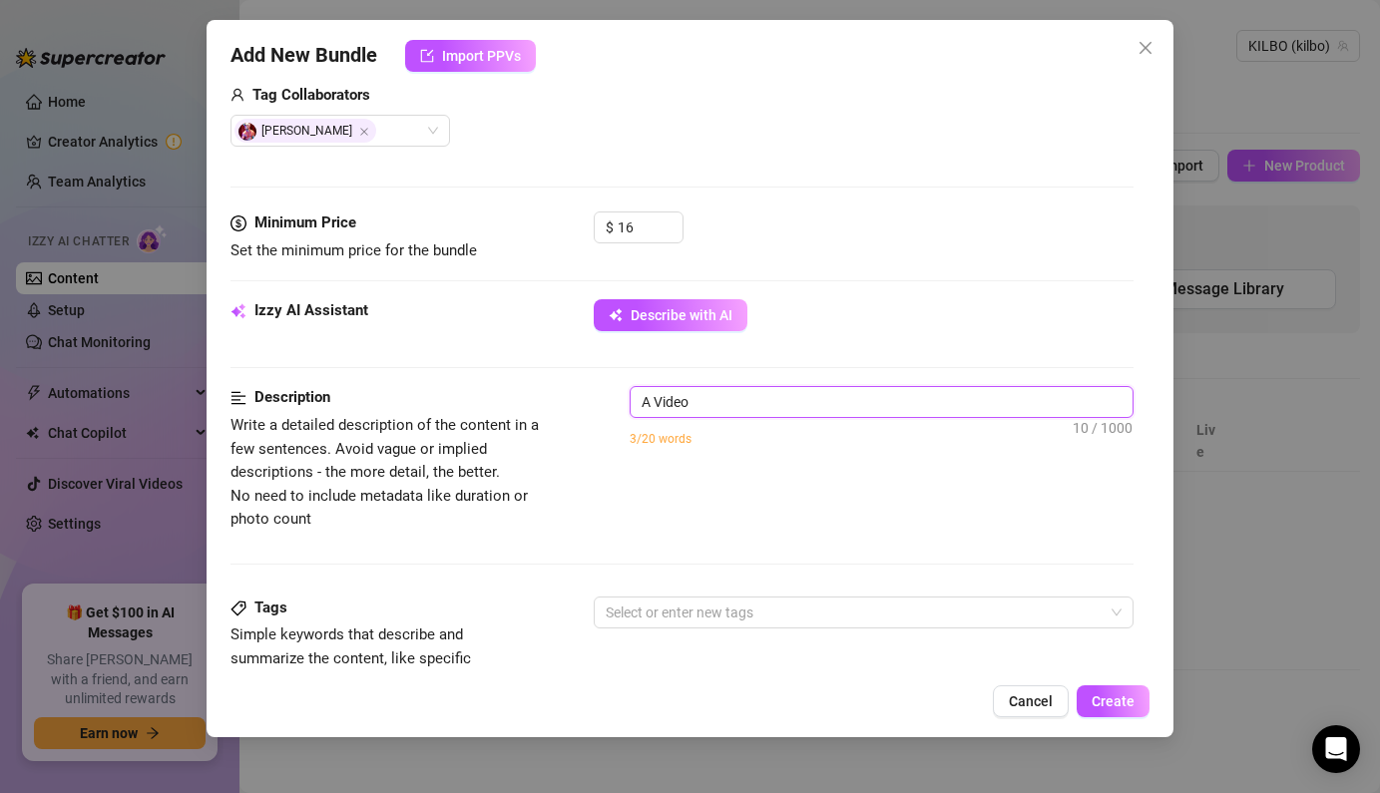
type textarea "A Video"
type textarea "A Vide"
type textarea "A Vid"
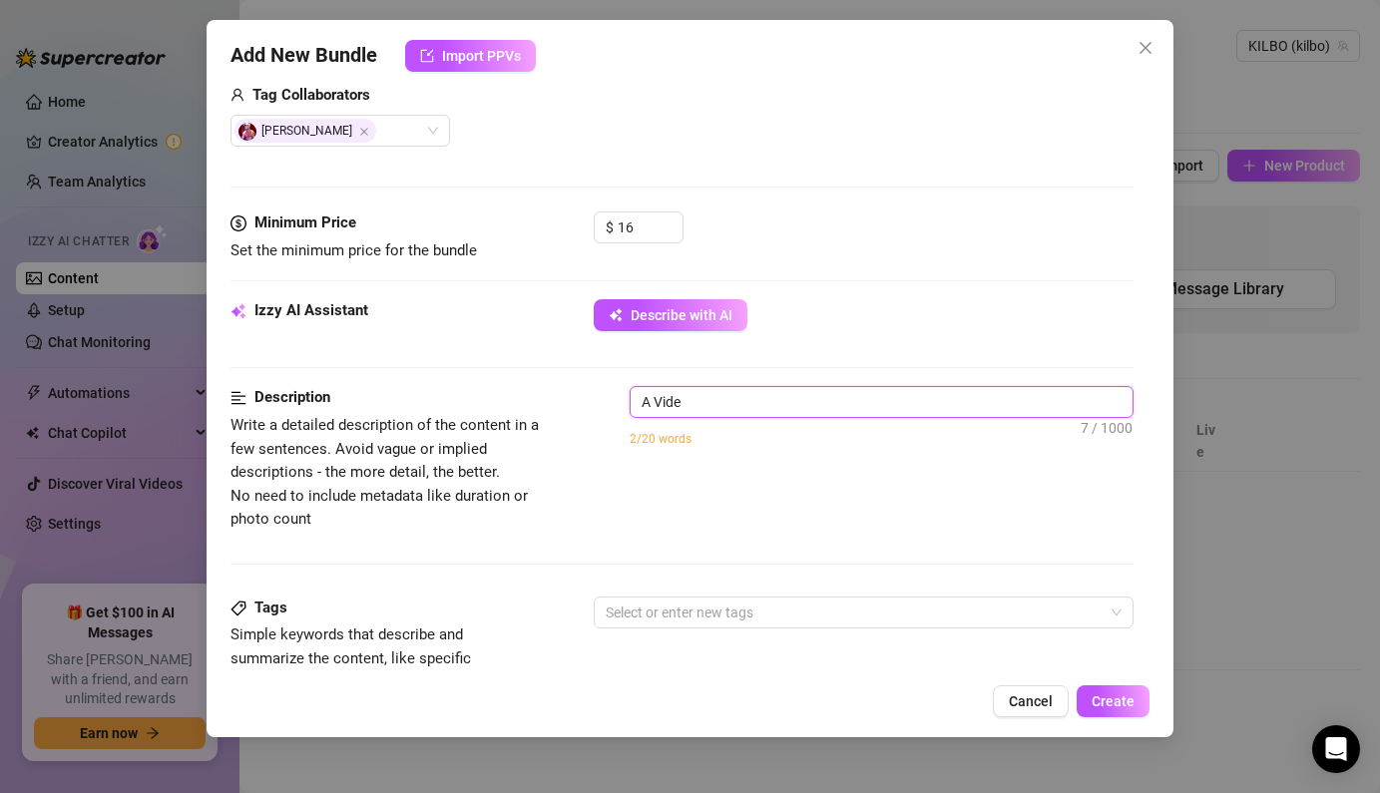
type textarea "A Vid"
type textarea "A Vi"
type textarea "A V"
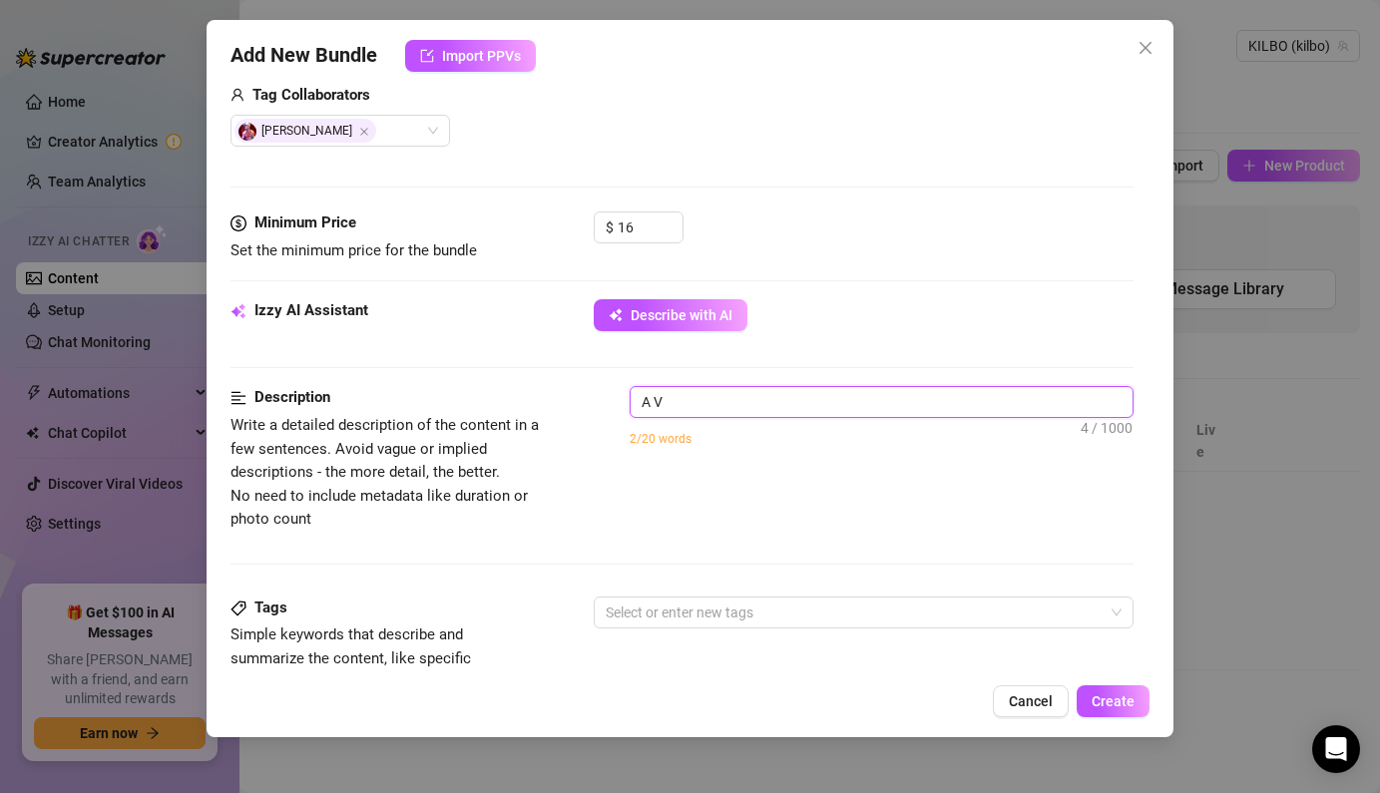
type textarea "A"
type textarea "Describe the content (media) in a few sentences"
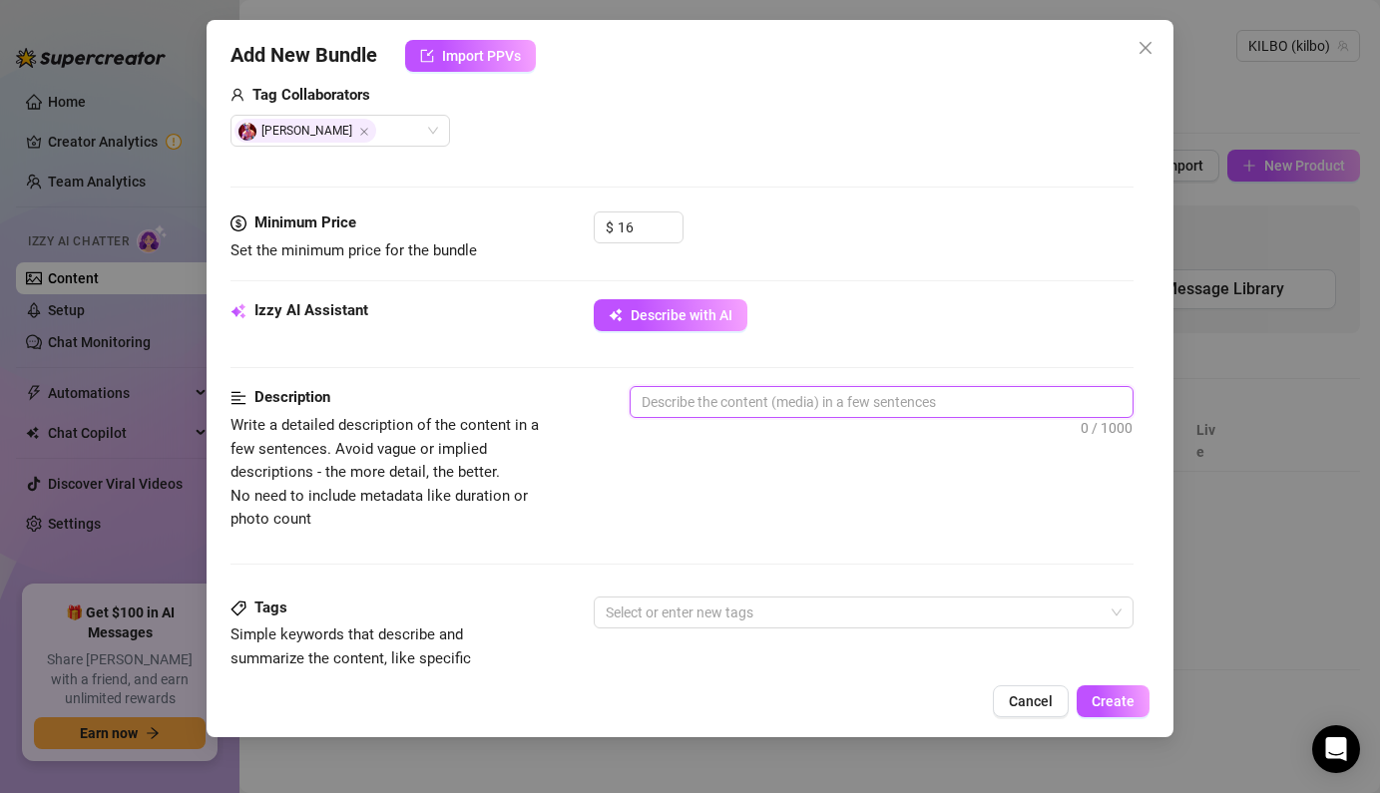
type textarea "2"
type textarea "2x"
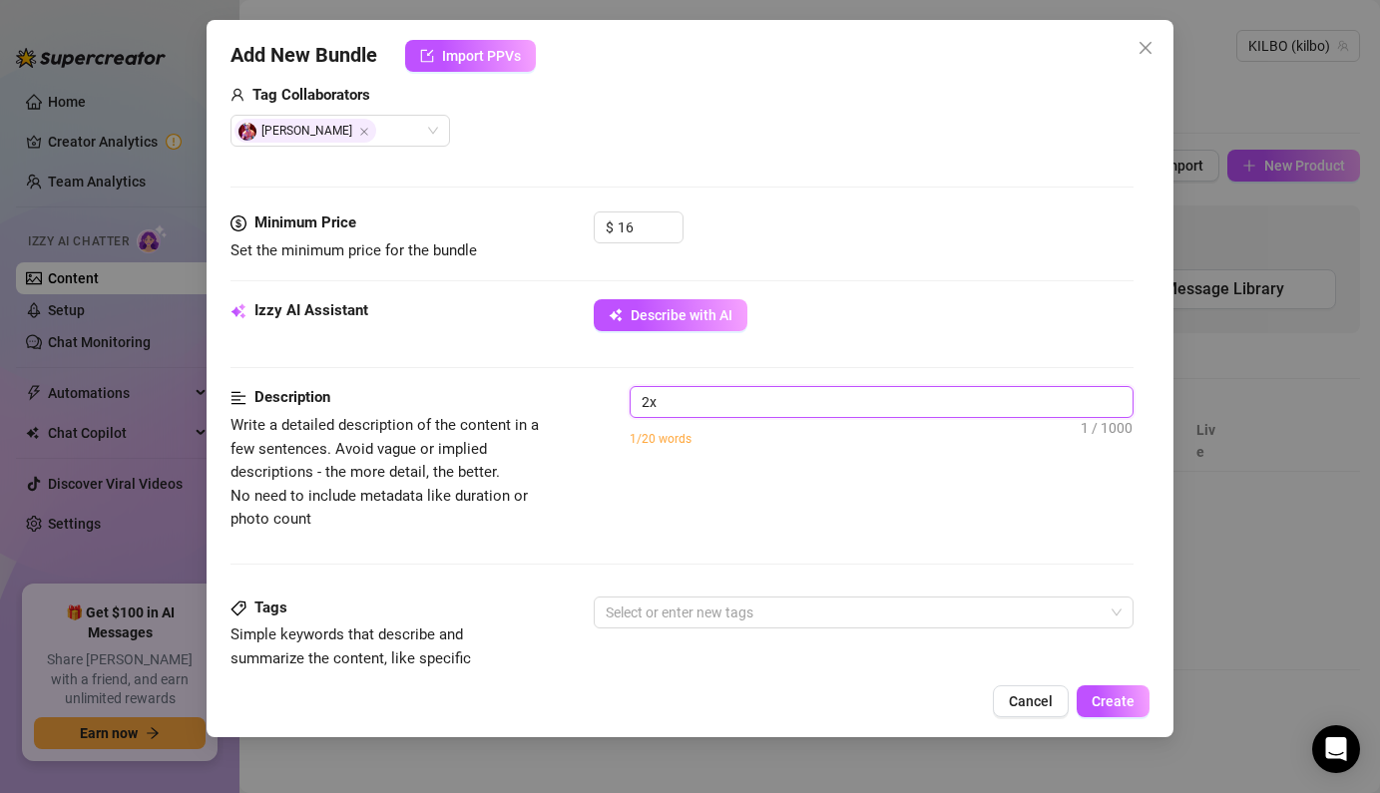
type textarea "2x"
type textarea "2x B"
type textarea "2x Ba"
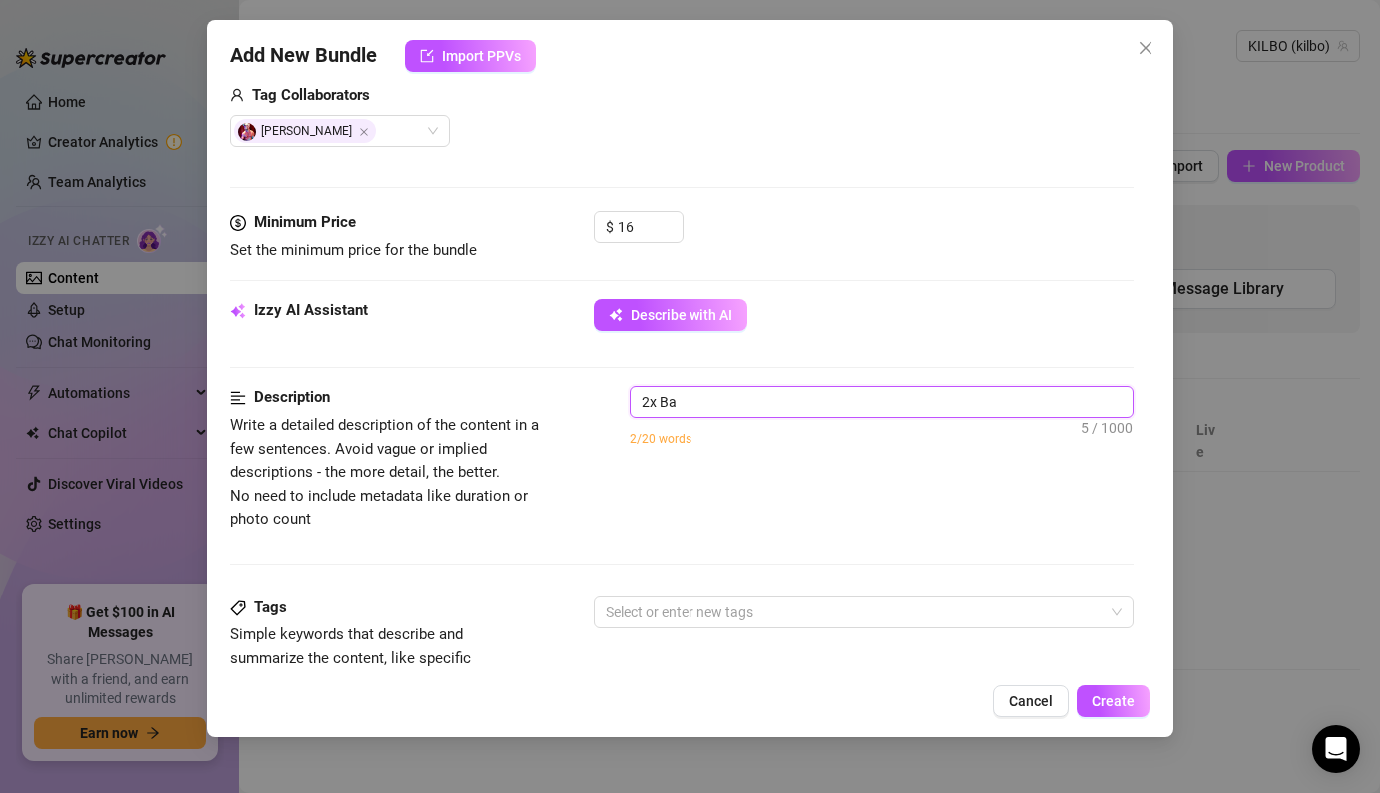
type textarea "2x Bad"
type textarea "2x Bad B"
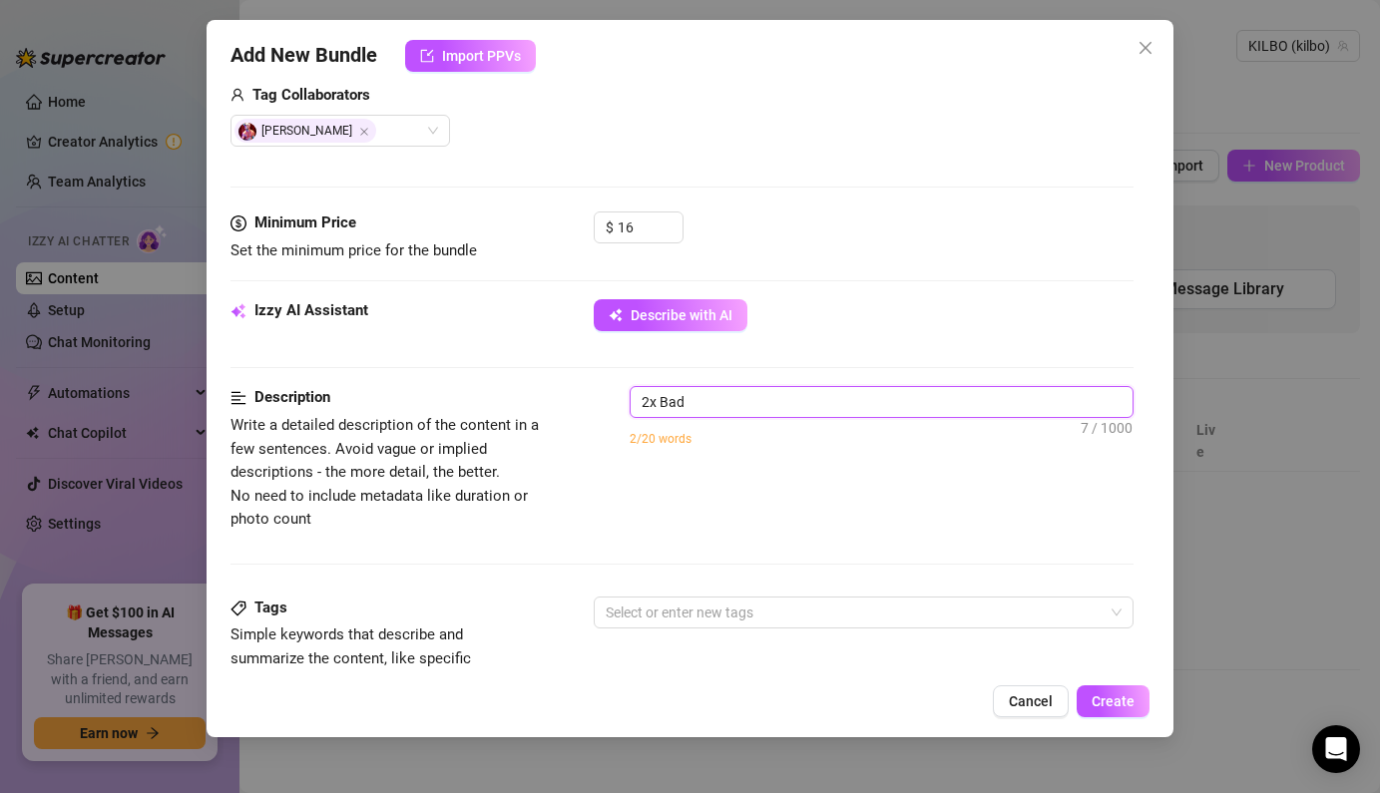
type textarea "2x Bad B"
type textarea "2x Bad Bo"
type textarea "2x Bad Boy"
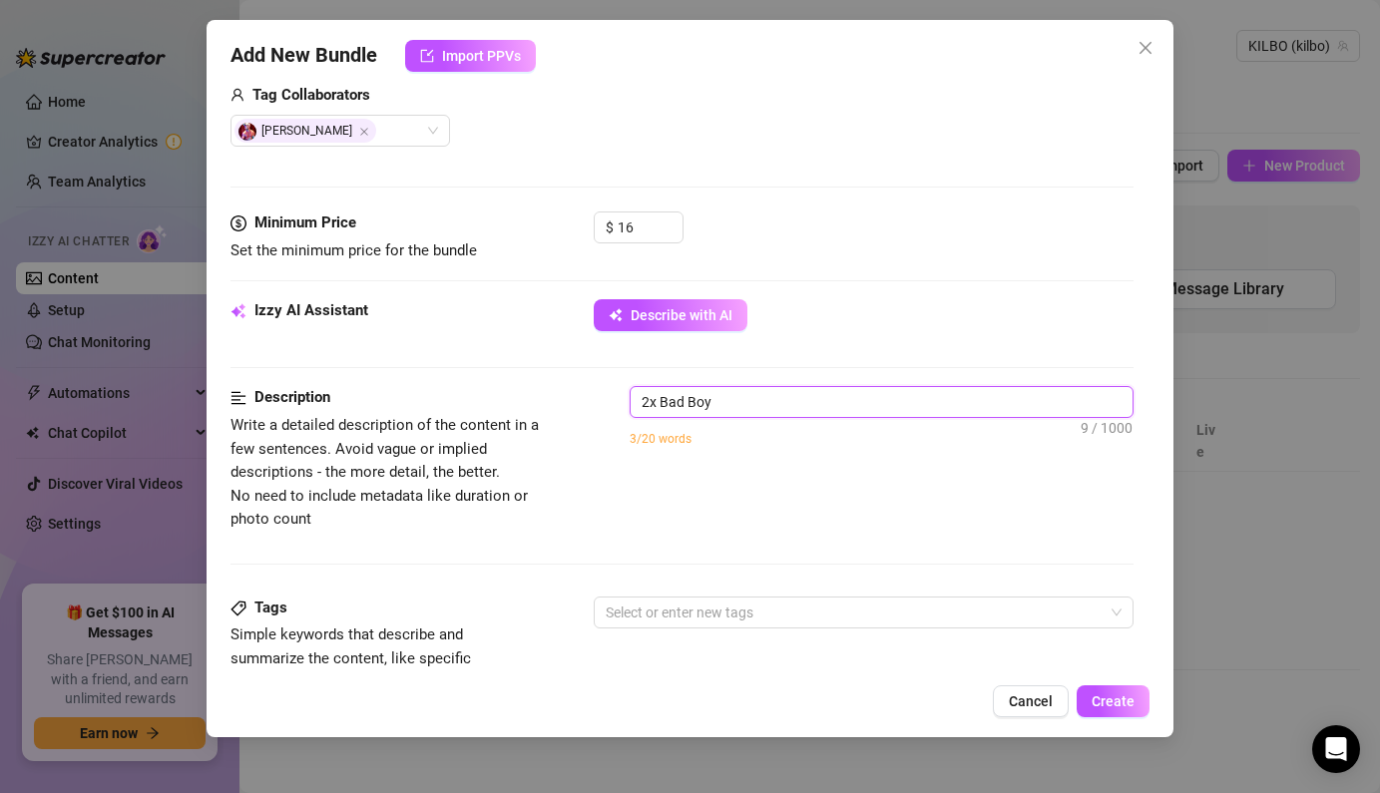
type textarea "2x Bad Boys"
type textarea "2x Bad Boys f"
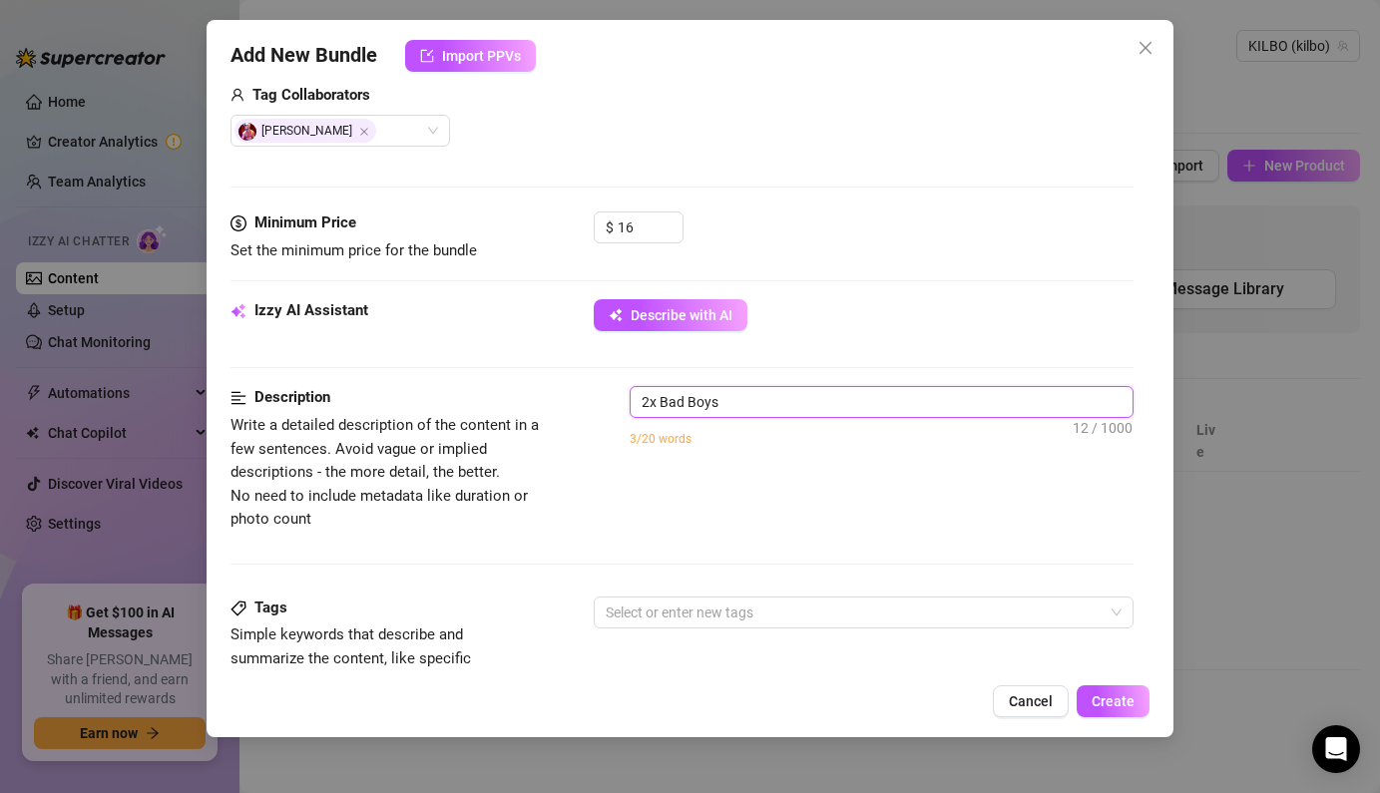
type textarea "2x Bad Boys f"
type textarea "2x Bad Boys fo"
type textarea "2x Bad Boys for"
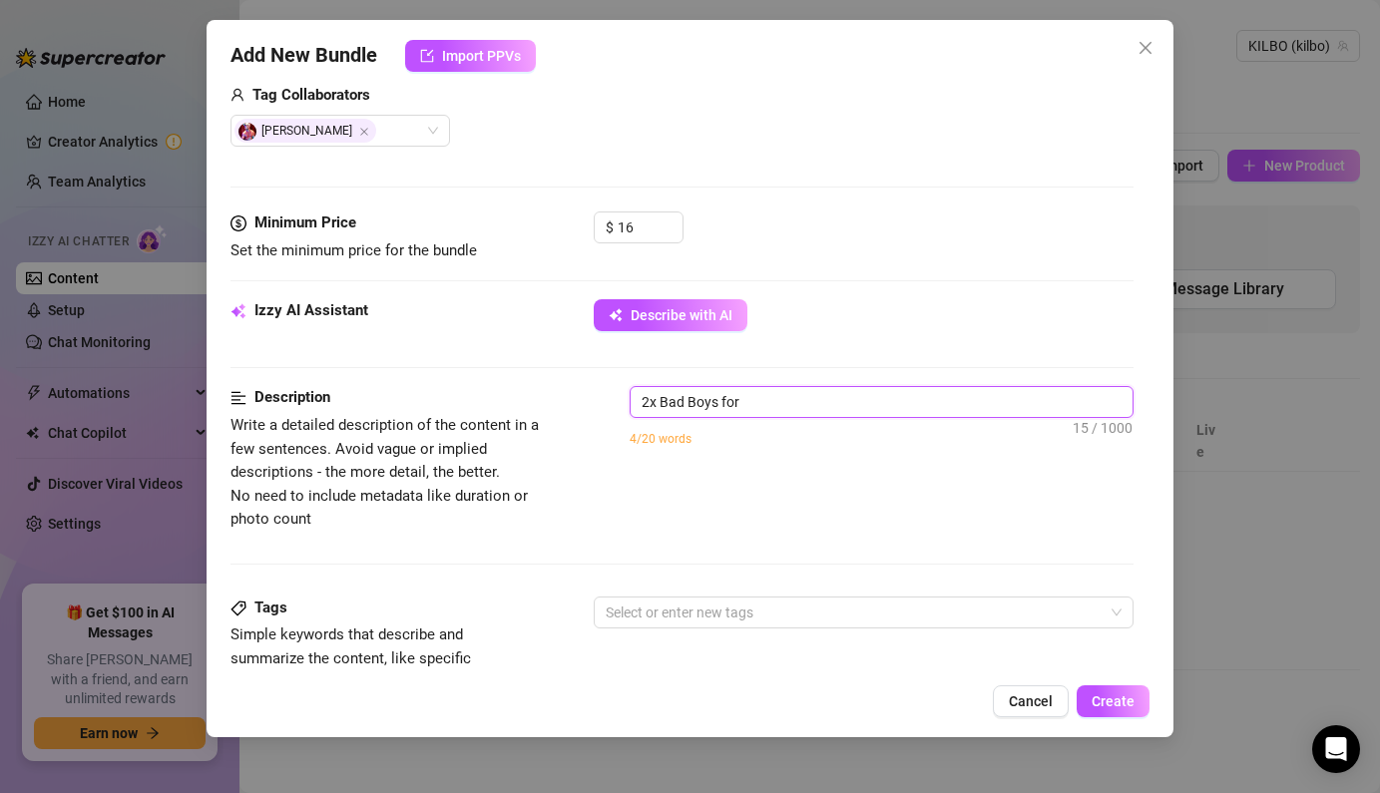
type textarea "2x Bad Boys for"
type textarea "2x Bad Boys for y"
type textarea "2x Bad Boys for ya"
type textarea "2x Bad Boys for ya."
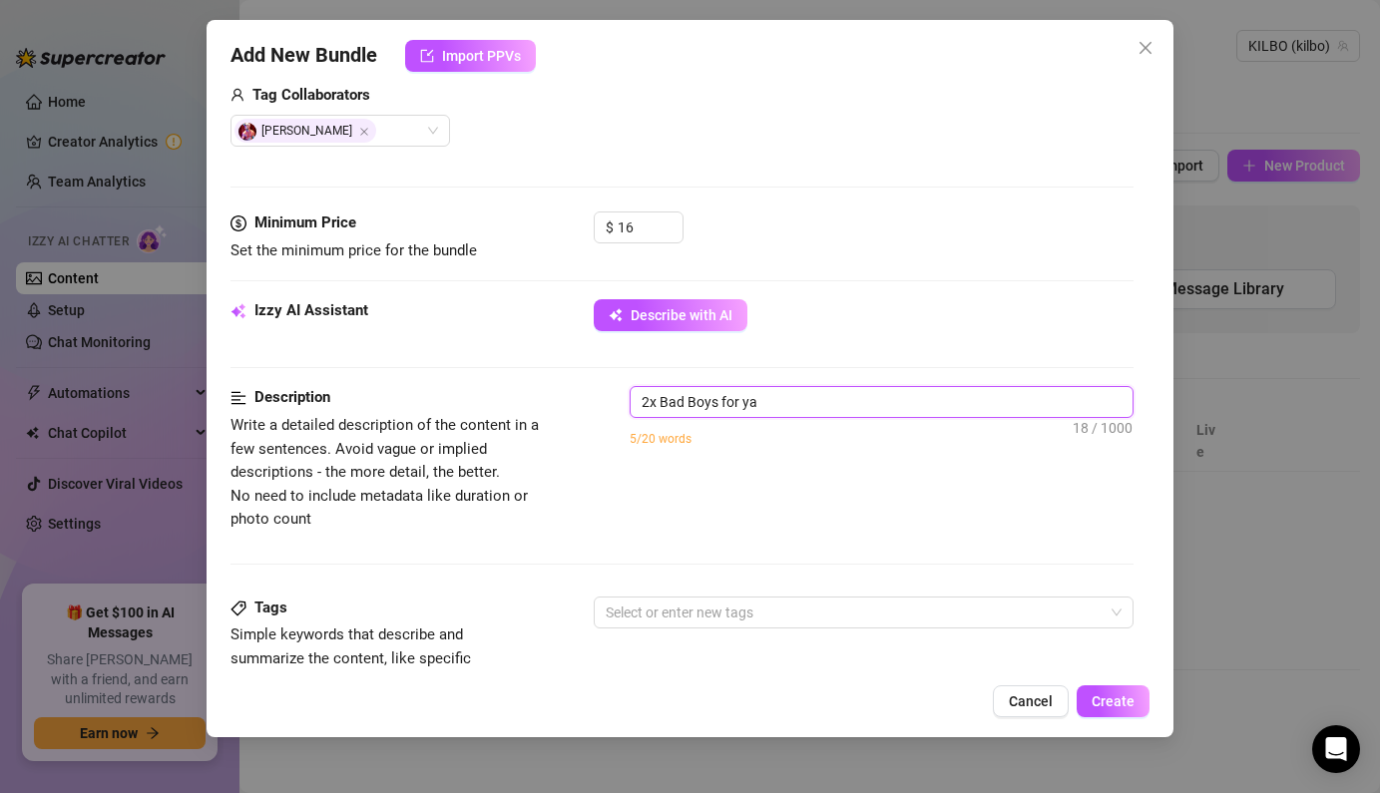
type textarea "2x Bad Boys for ya."
type textarea "2x Bad Boys for ya.."
type textarea "2x Bad Boys for ya..."
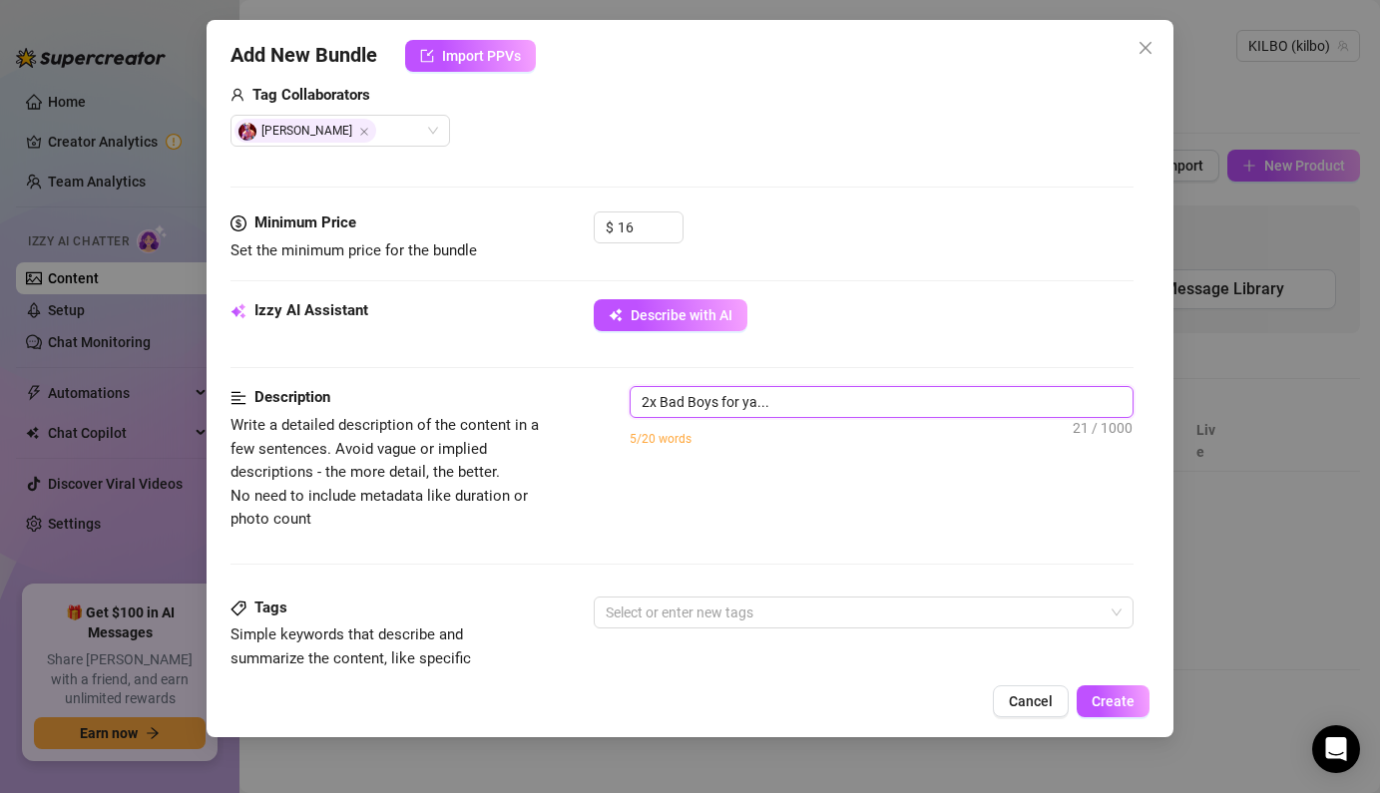
type textarea "2x Bad Boys for ya.."
type textarea "2x Bad Boys for ya."
type textarea "2x Bad Boys for ya"
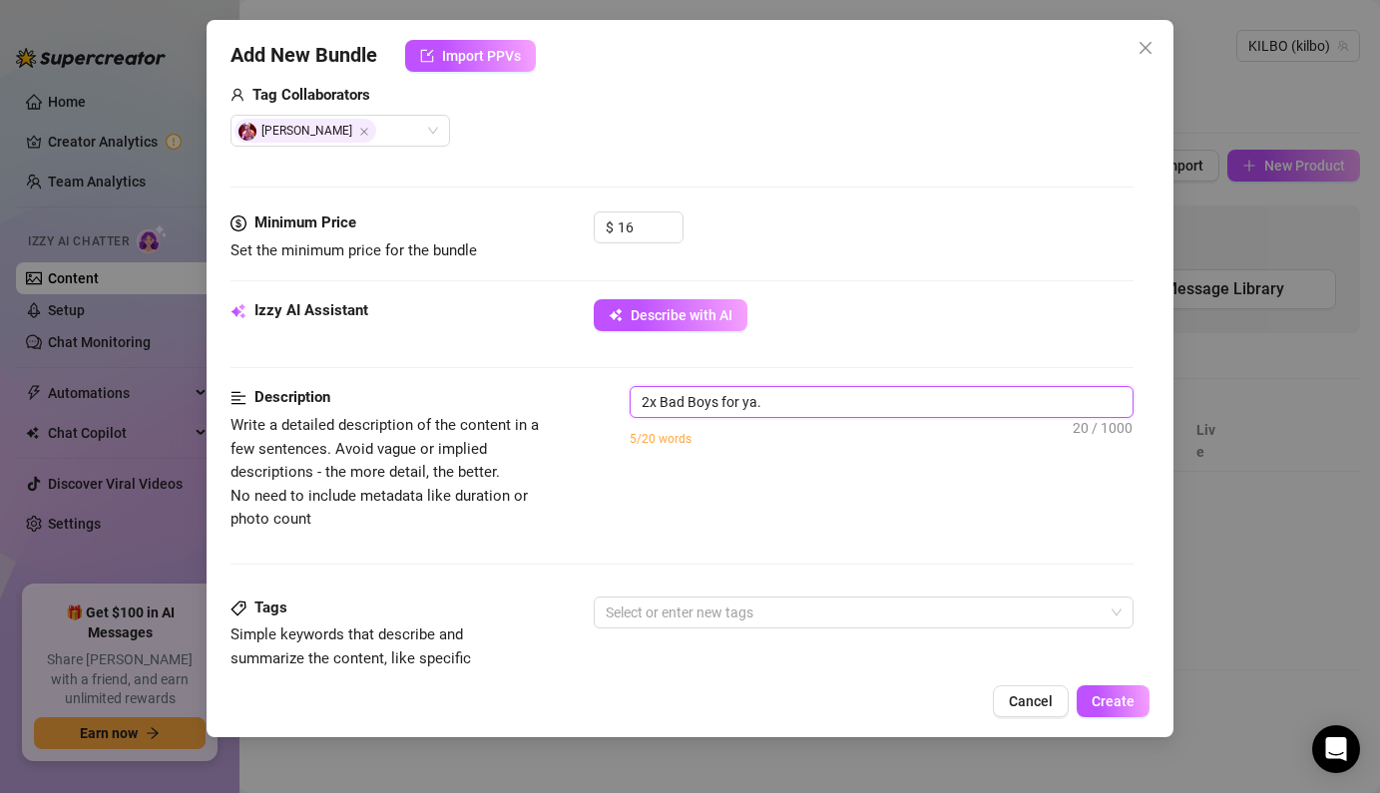
type textarea "2x Bad Boys for ya"
type textarea "2x Bad Boys for ya!"
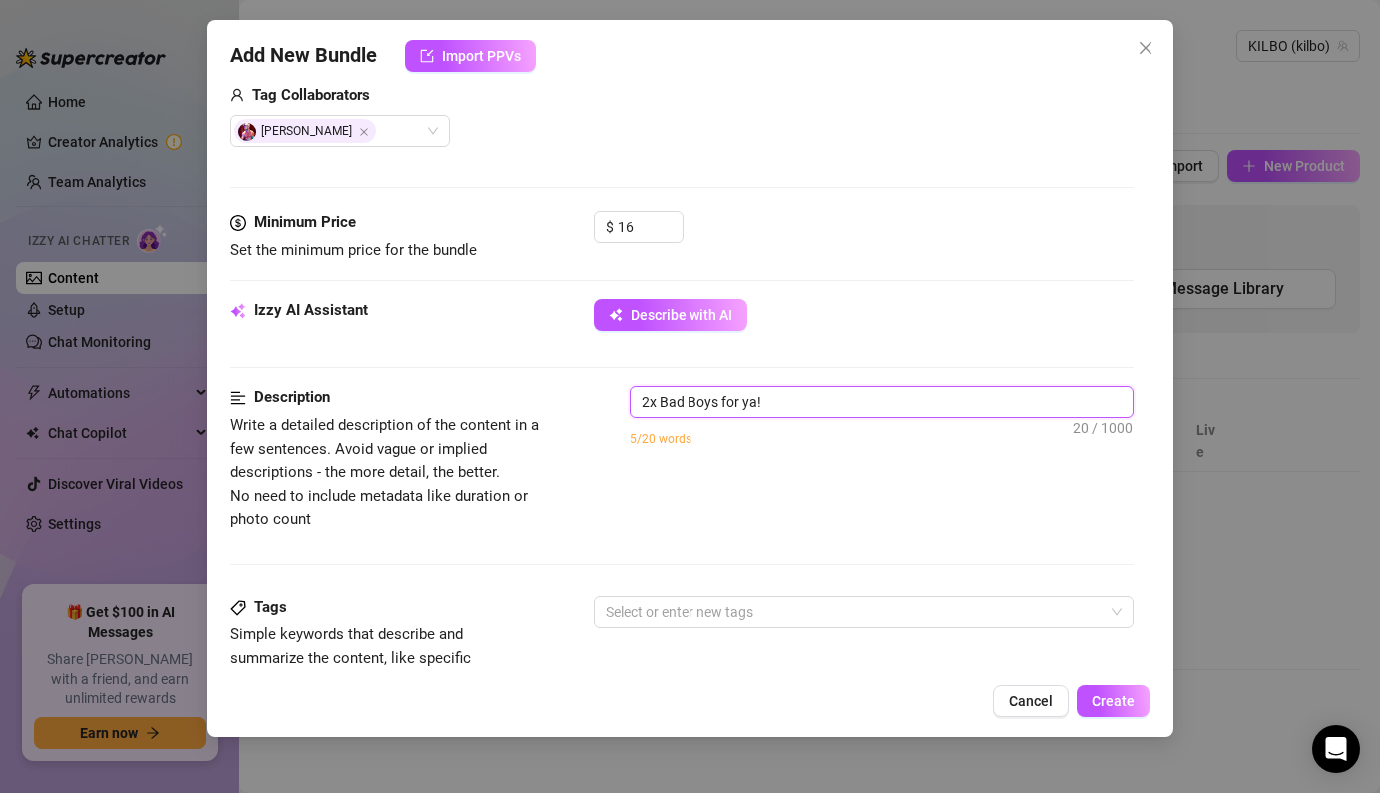
type textarea "2x Bad Boys for ya!"
type textarea "2x Bad Boys for ya"
type textarea "2x Bad Boys for y"
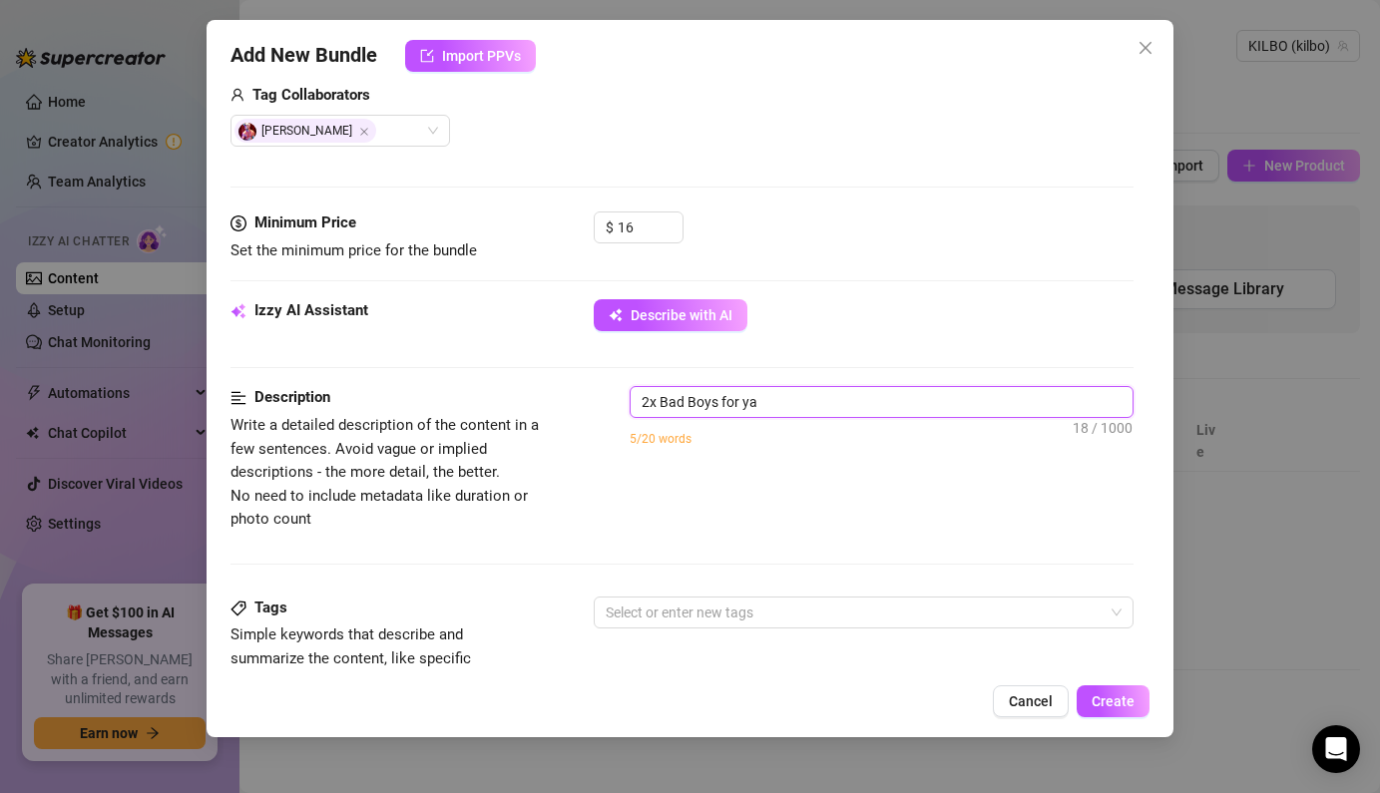
type textarea "2x Bad Boys for y"
type textarea "2x Bad Boys for"
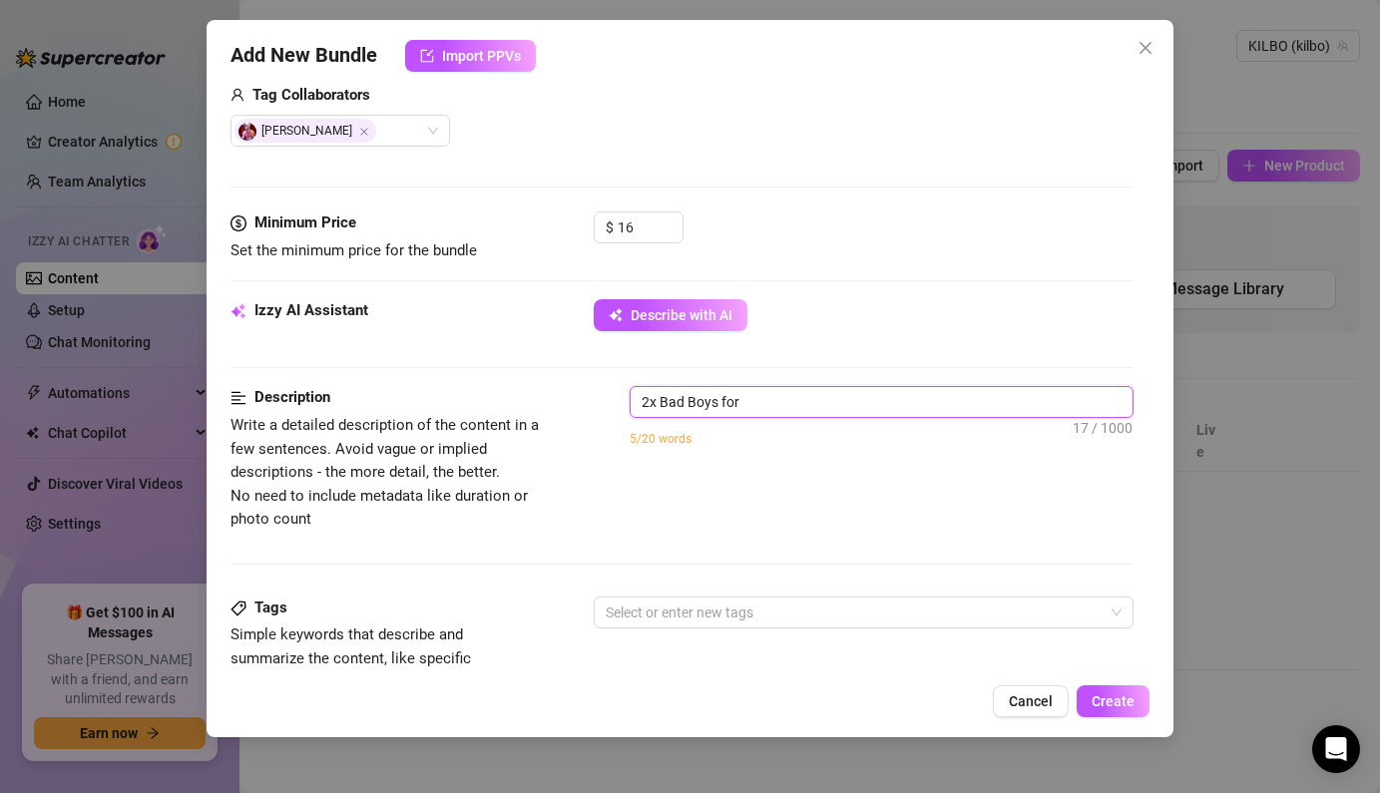
type textarea "2x Bad Boys fo"
type textarea "2x Bad Boys f"
type textarea "2x Bad Boys"
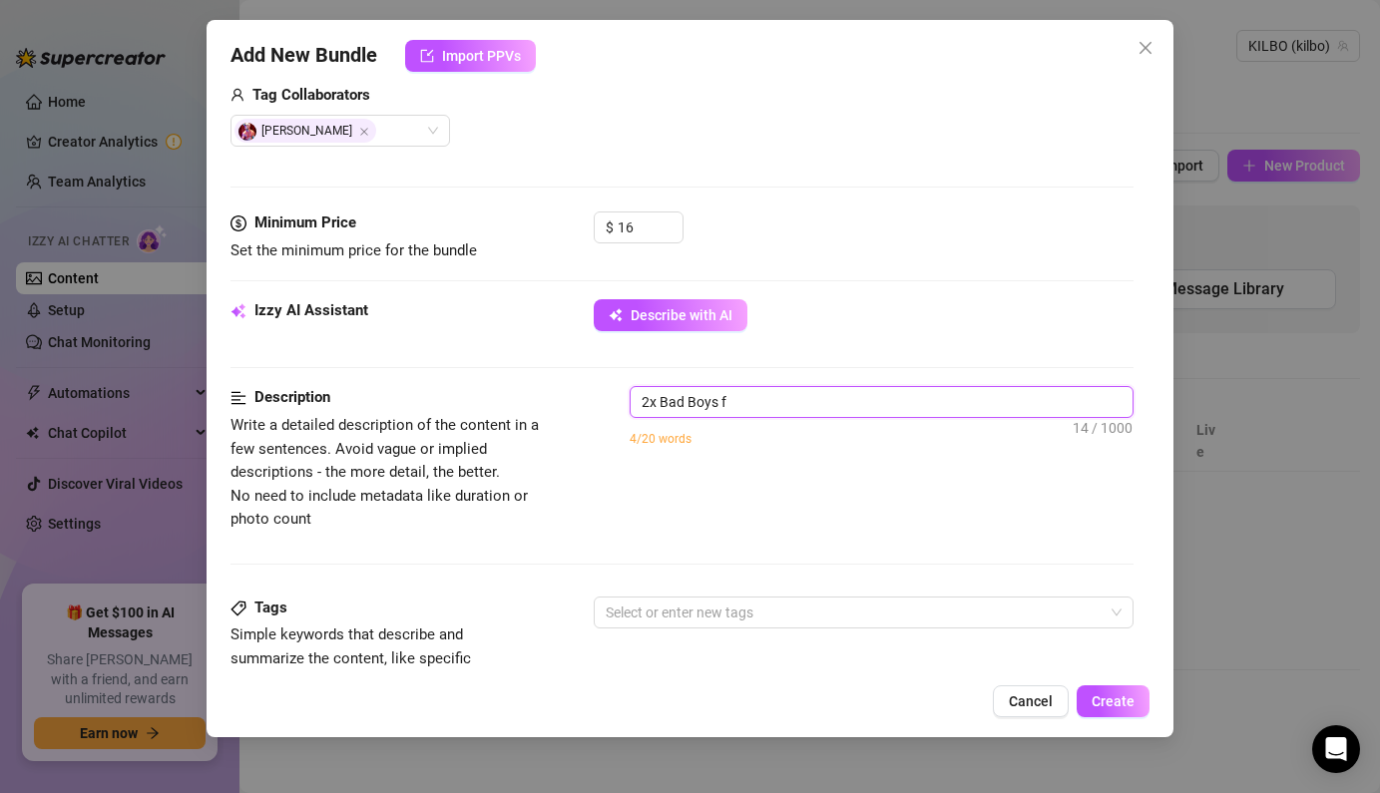
type textarea "2x Bad Boys"
type textarea "2x Bad Boy"
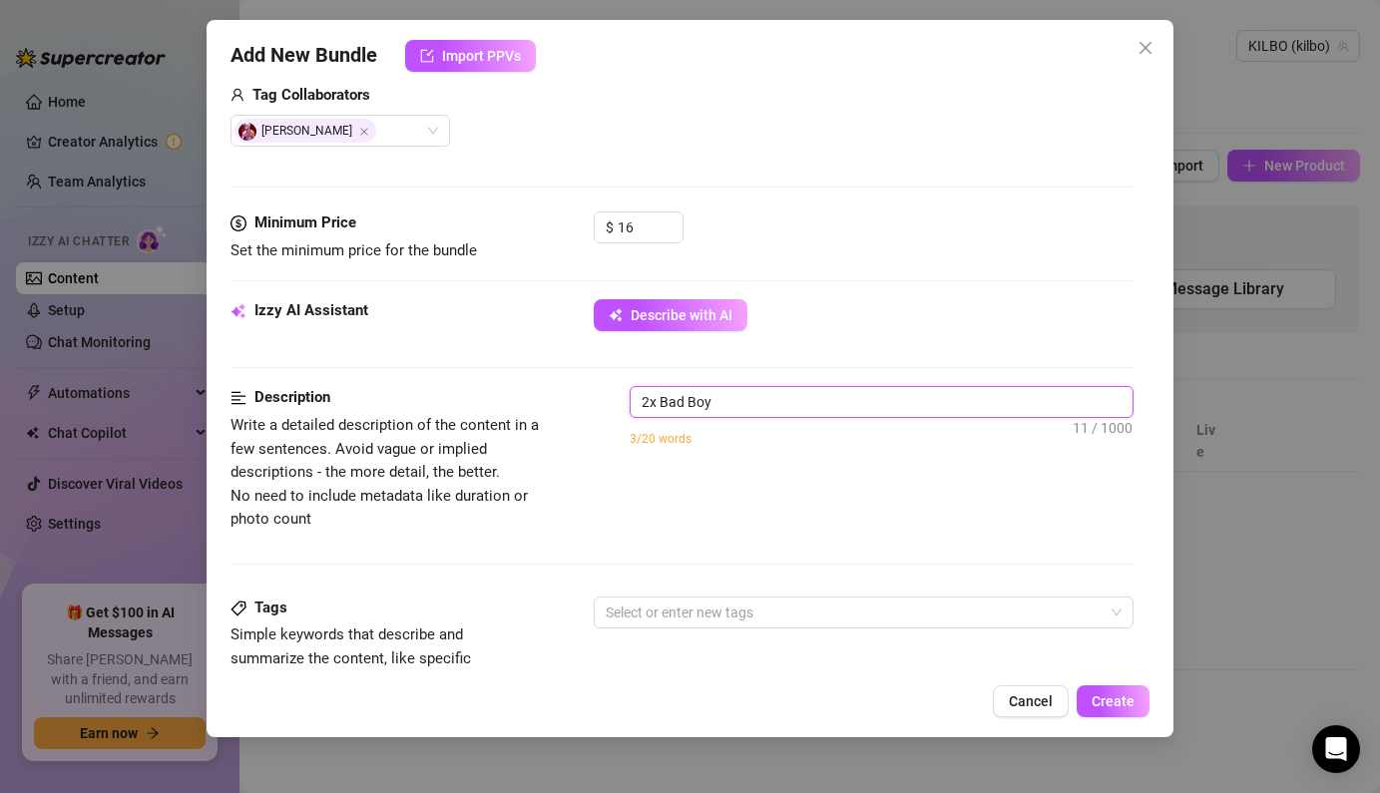
type textarea "2x Bad Bo"
type textarea "2x Bad B"
type textarea "2x Bad"
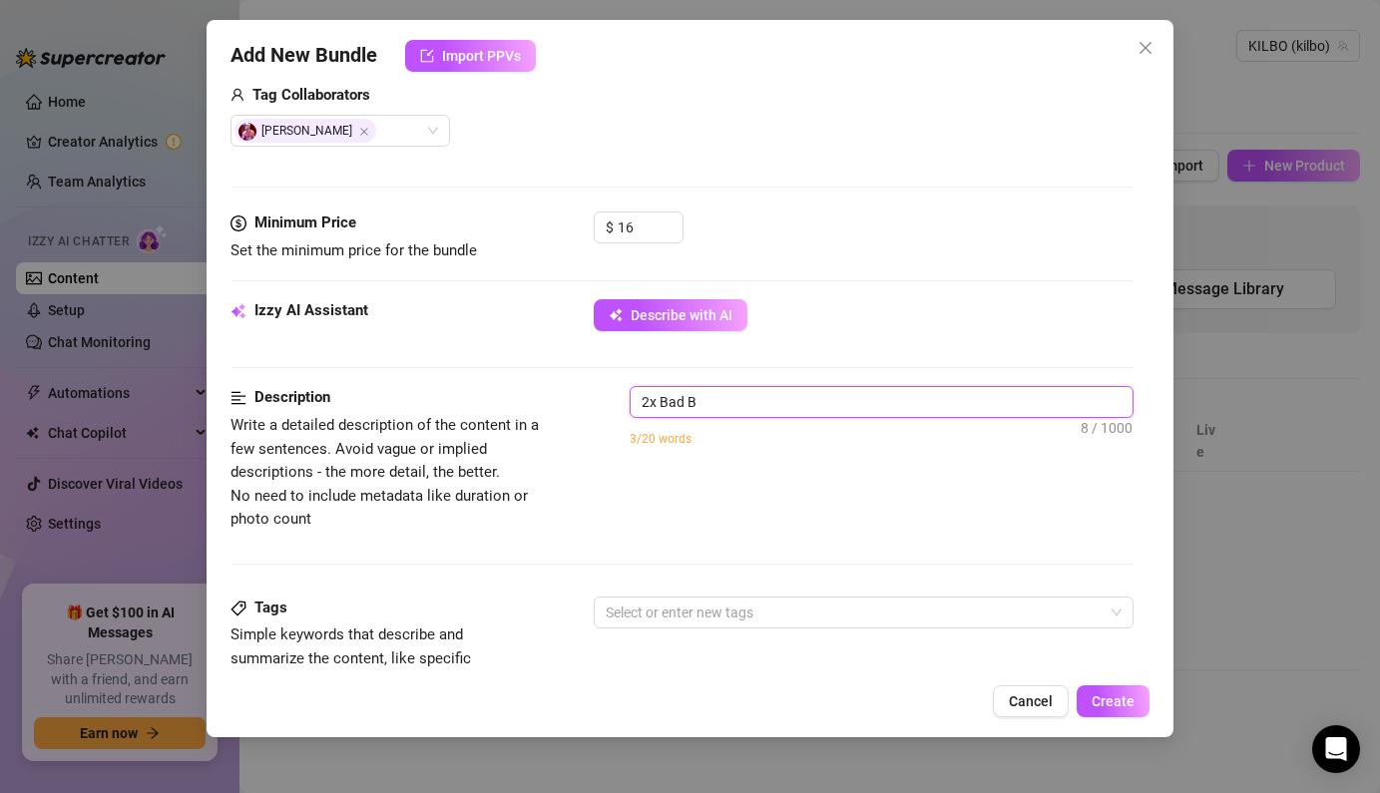
type textarea "2x Bad"
type textarea "2x Ba"
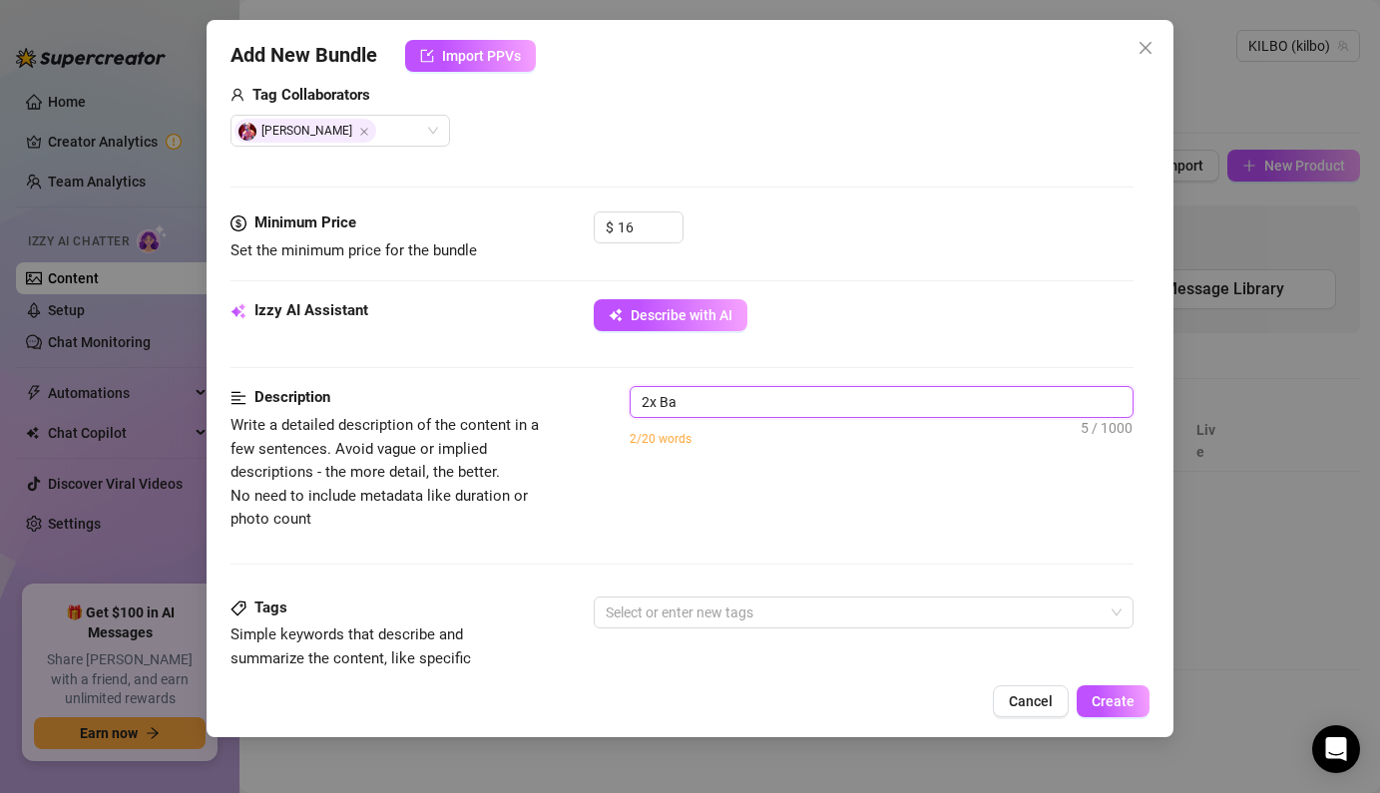
type textarea "2x B"
type textarea "2x"
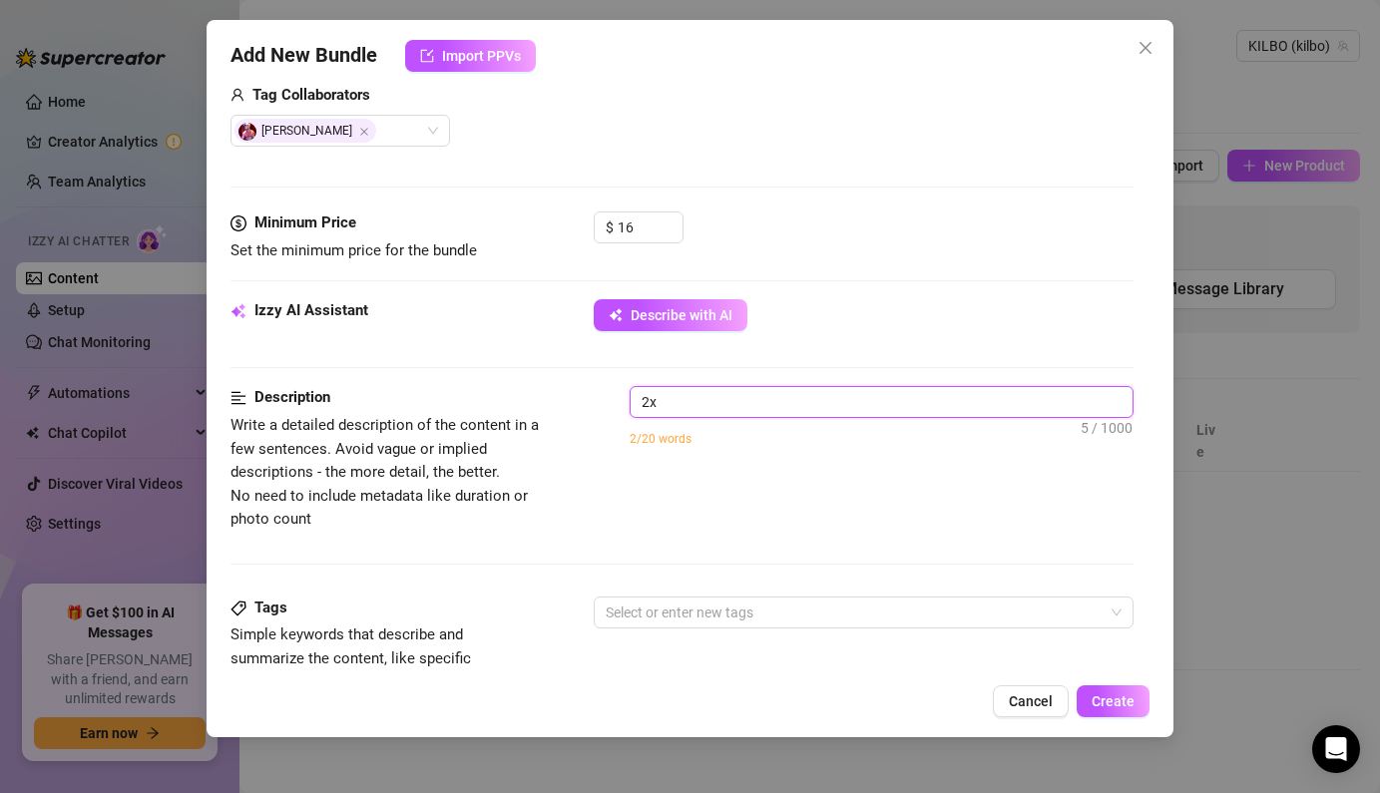
type textarea "2x"
type textarea "2"
type textarea "Describe the content (media) in a few sentences"
type textarea "D"
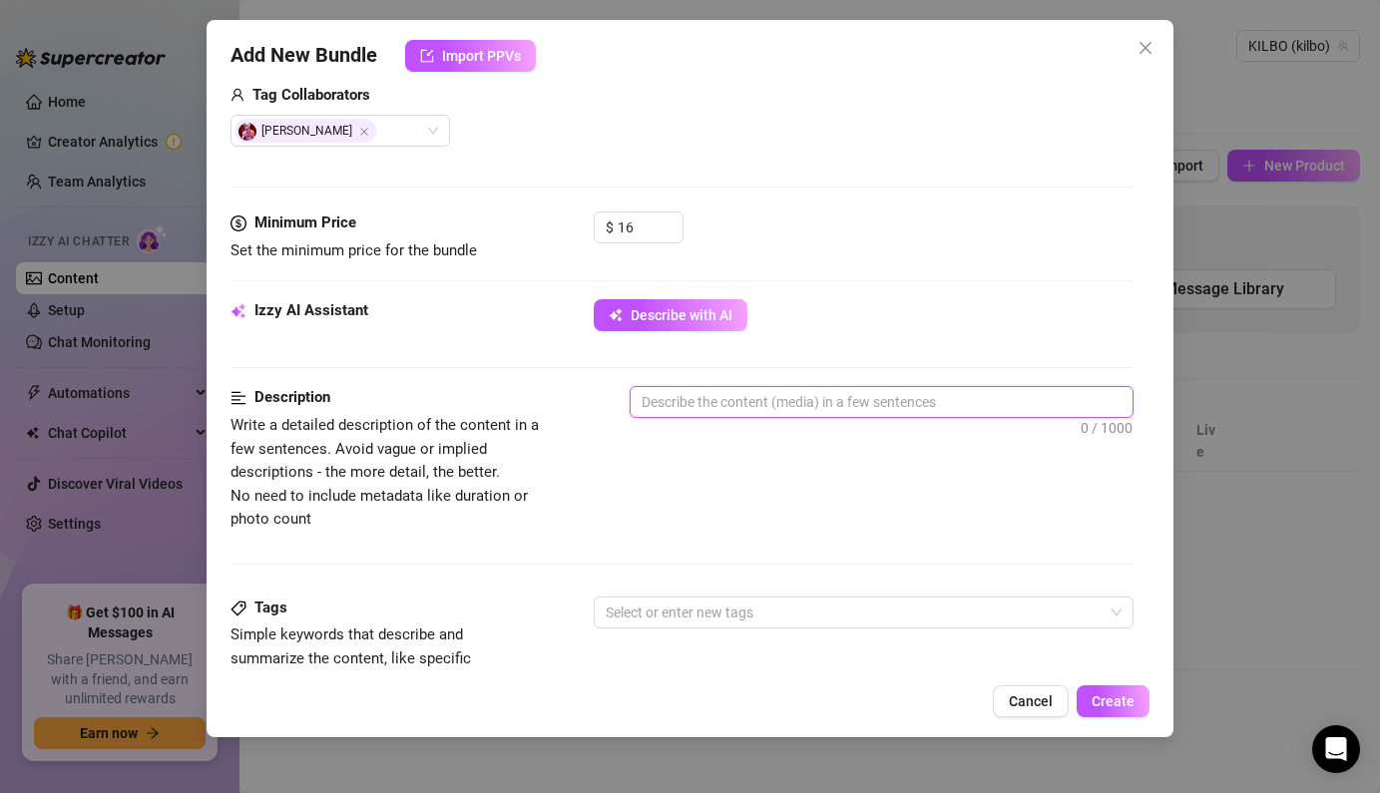
type textarea "D"
type textarea "Do"
type textarea "Dou"
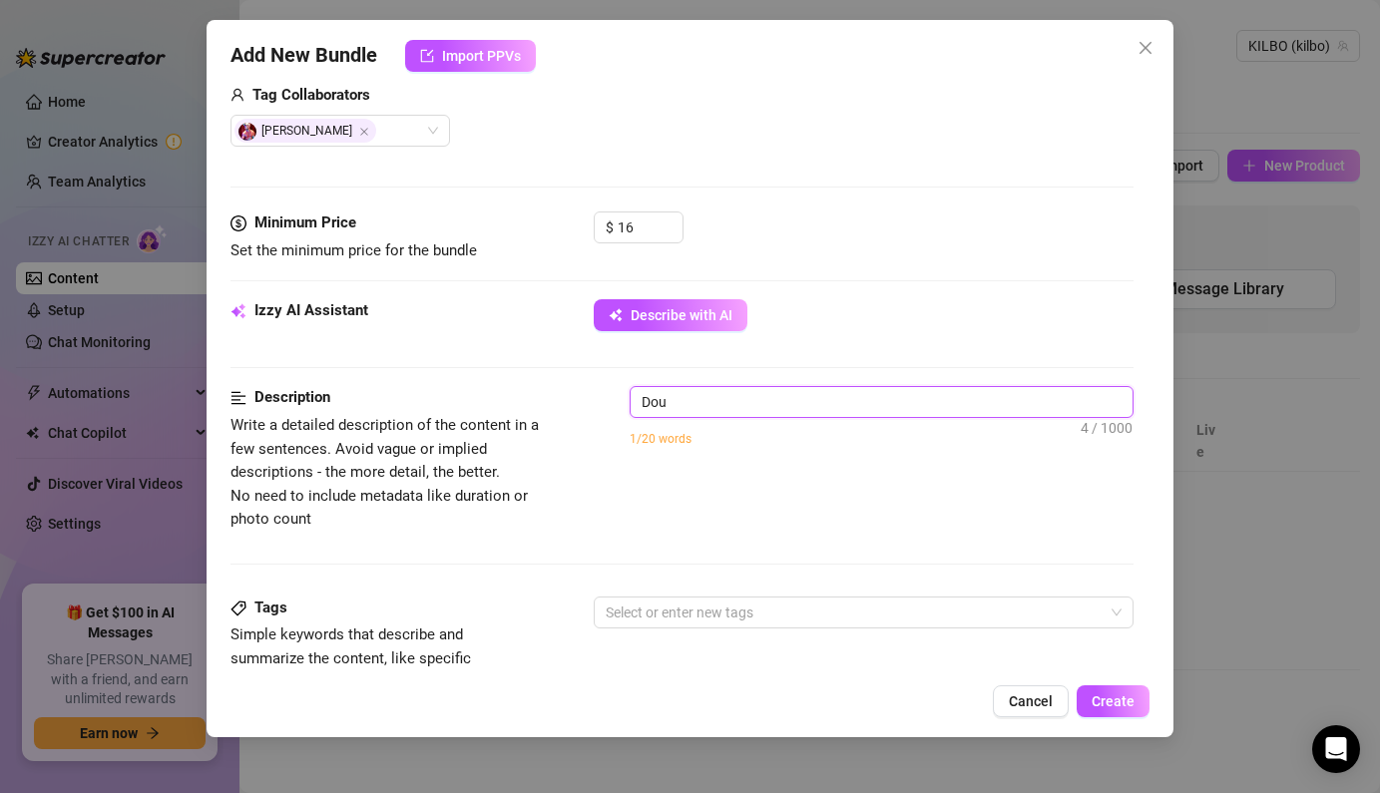
type textarea "Doub"
type textarea "Doubl"
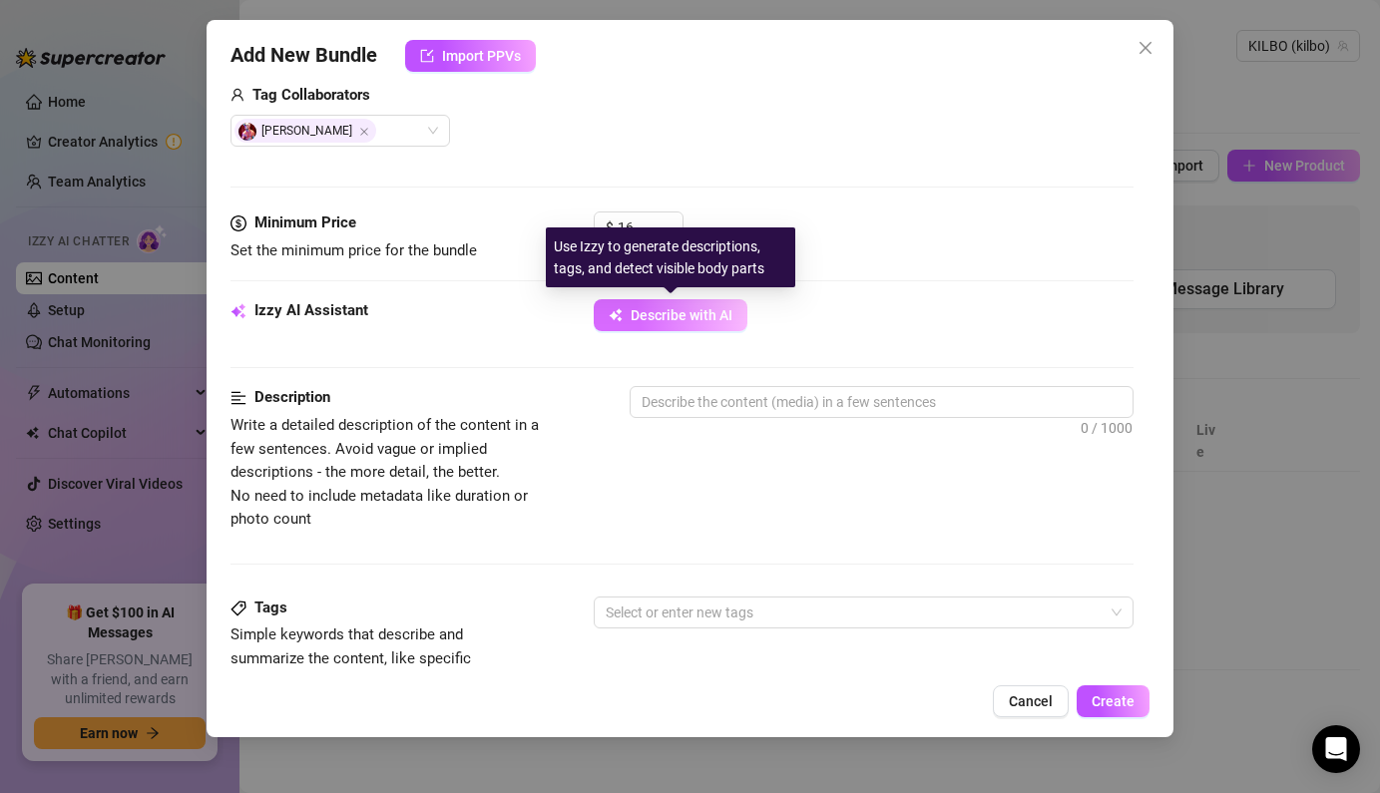
click at [709, 322] on span "Describe with AI" at bounding box center [682, 315] width 102 height 16
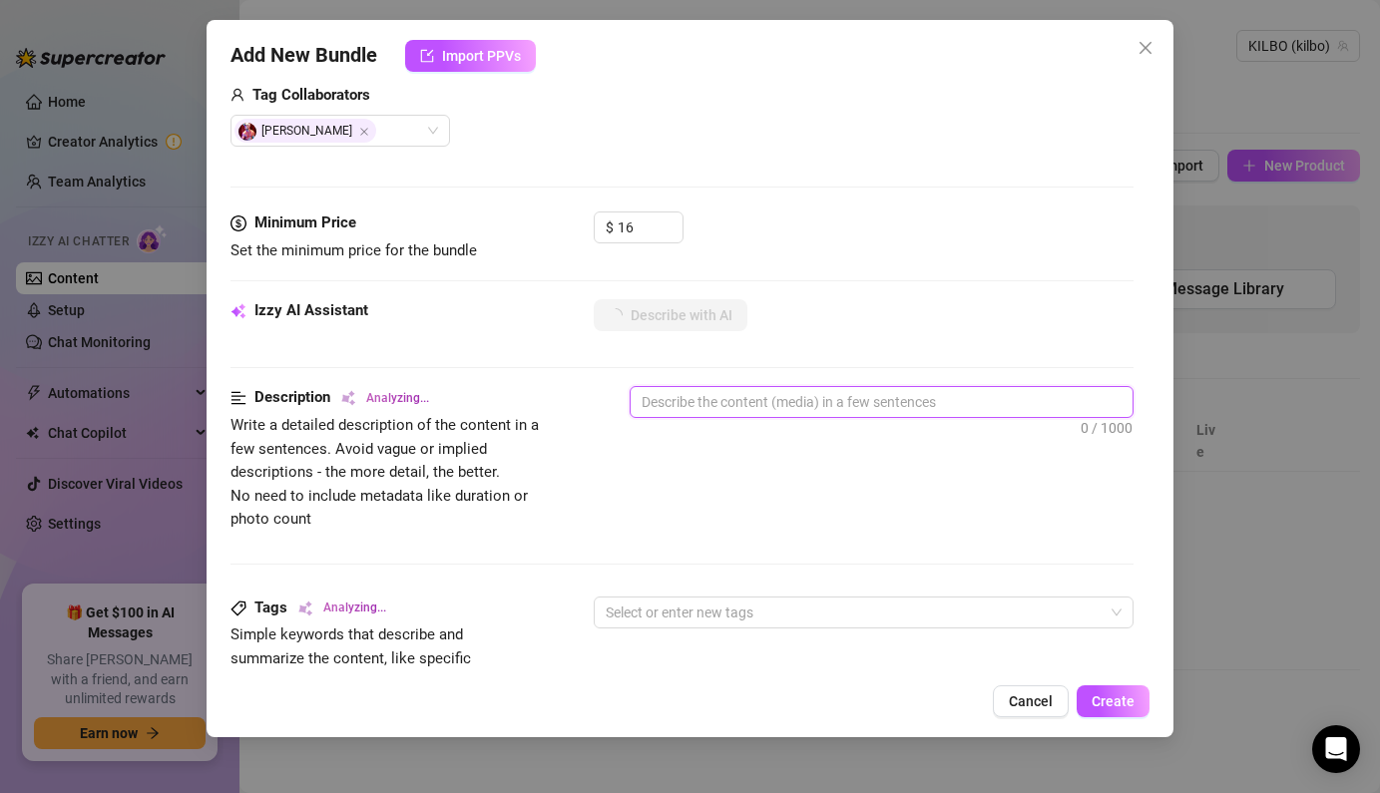
click at [696, 402] on textarea at bounding box center [881, 402] width 501 height 30
click at [698, 391] on textarea at bounding box center [881, 402] width 501 height 30
click at [706, 405] on textarea at bounding box center [881, 402] width 501 height 30
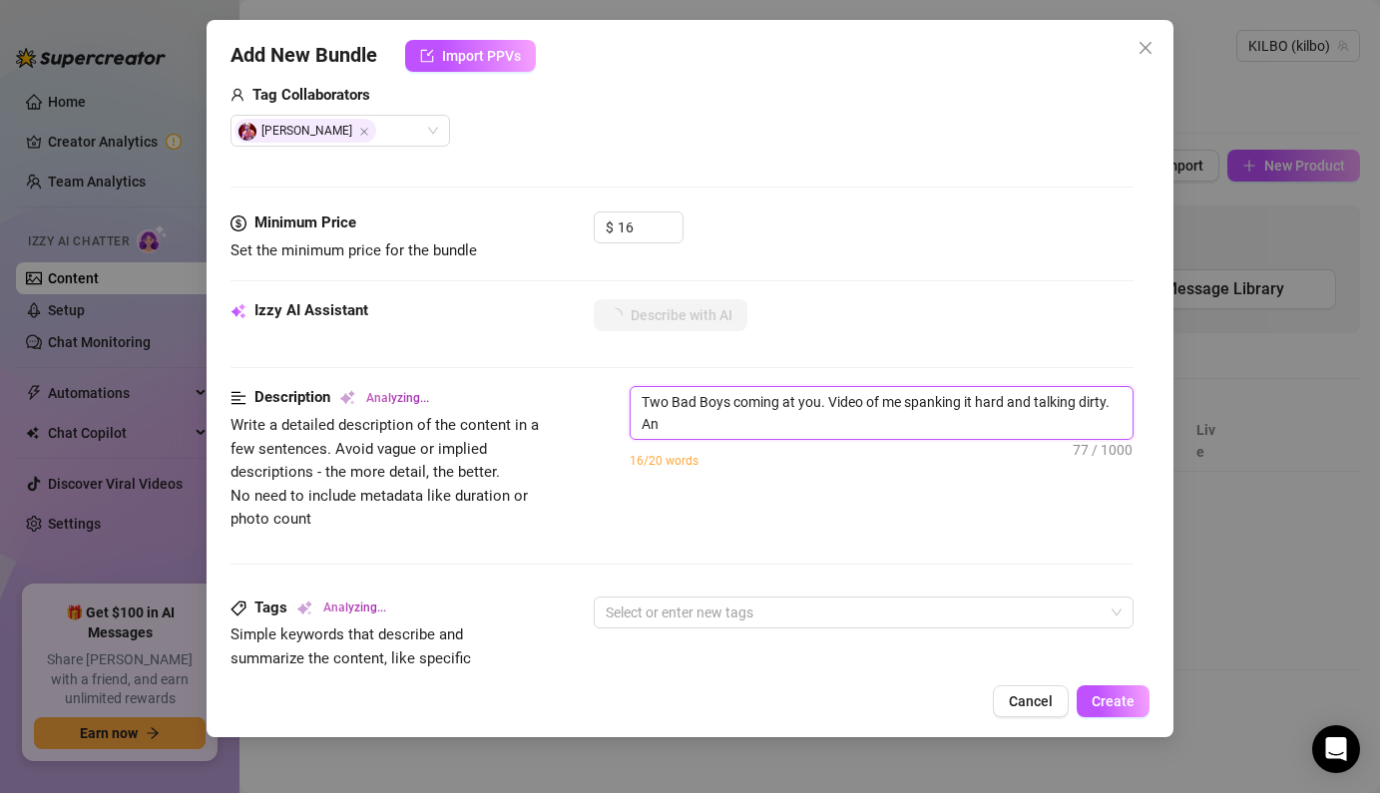
scroll to position [0, 0]
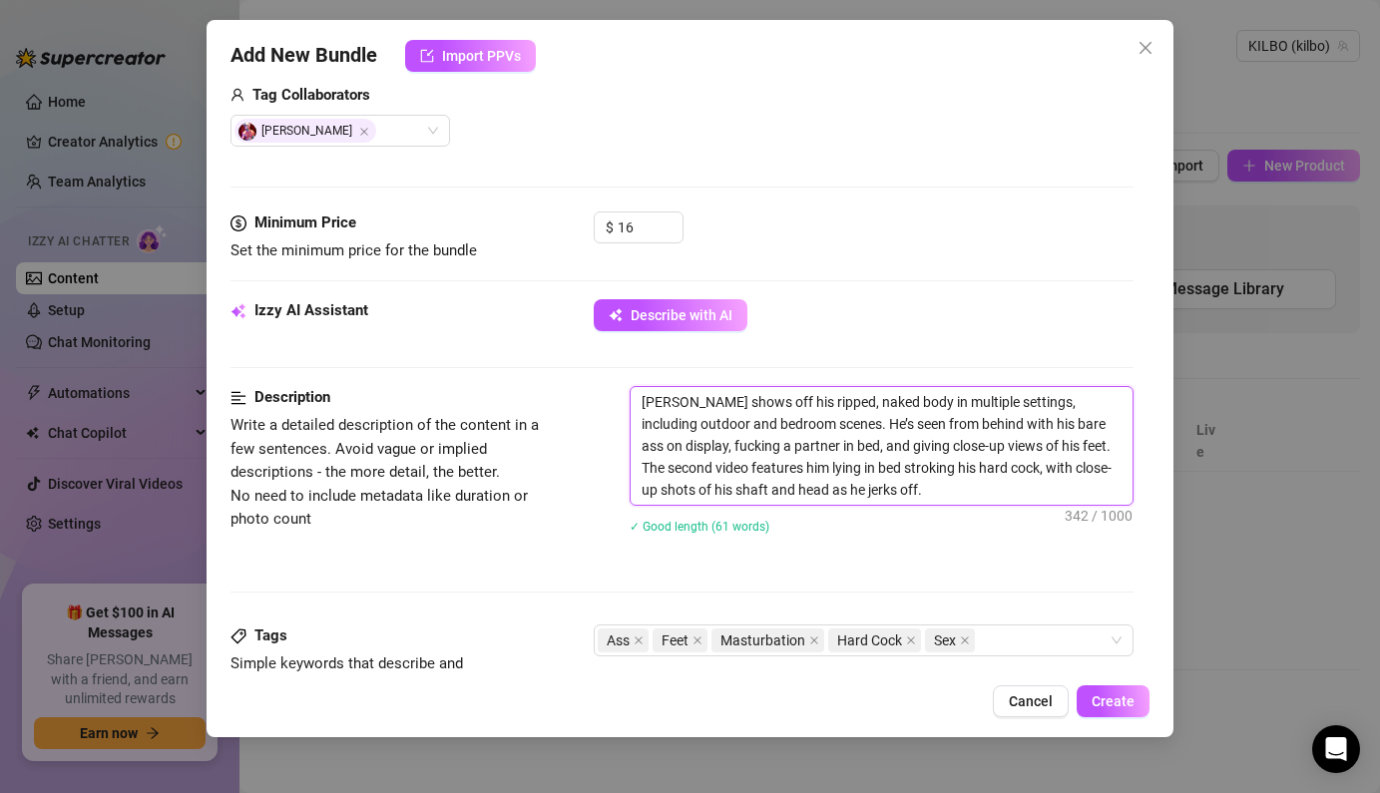
click at [947, 496] on textarea "[PERSON_NAME] shows off his ripped, naked body in multiple settings, including …" at bounding box center [881, 446] width 501 height 118
drag, startPoint x: 933, startPoint y: 493, endPoint x: 575, endPoint y: 397, distance: 370.8
click at [575, 397] on div "Description Write a detailed description of the content in a few sentences. Avo…" at bounding box center [682, 473] width 902 height 174
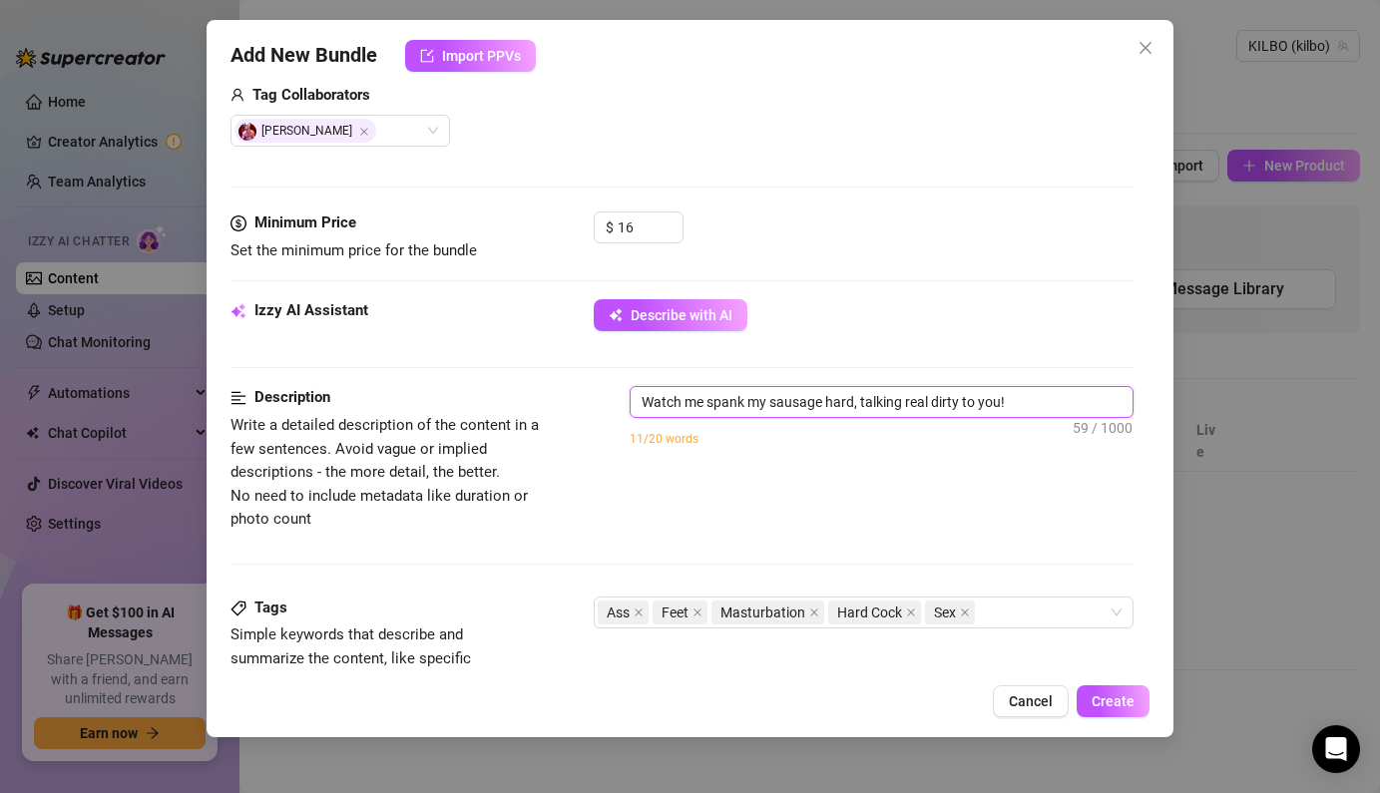
click at [647, 399] on textarea "Watch me spank my sausage hard, talking real dirty to you!" at bounding box center [881, 402] width 501 height 30
click at [1096, 405] on textarea "2x videos! Watch me spank my sausage hard, talking real dirty to you!" at bounding box center [881, 402] width 501 height 30
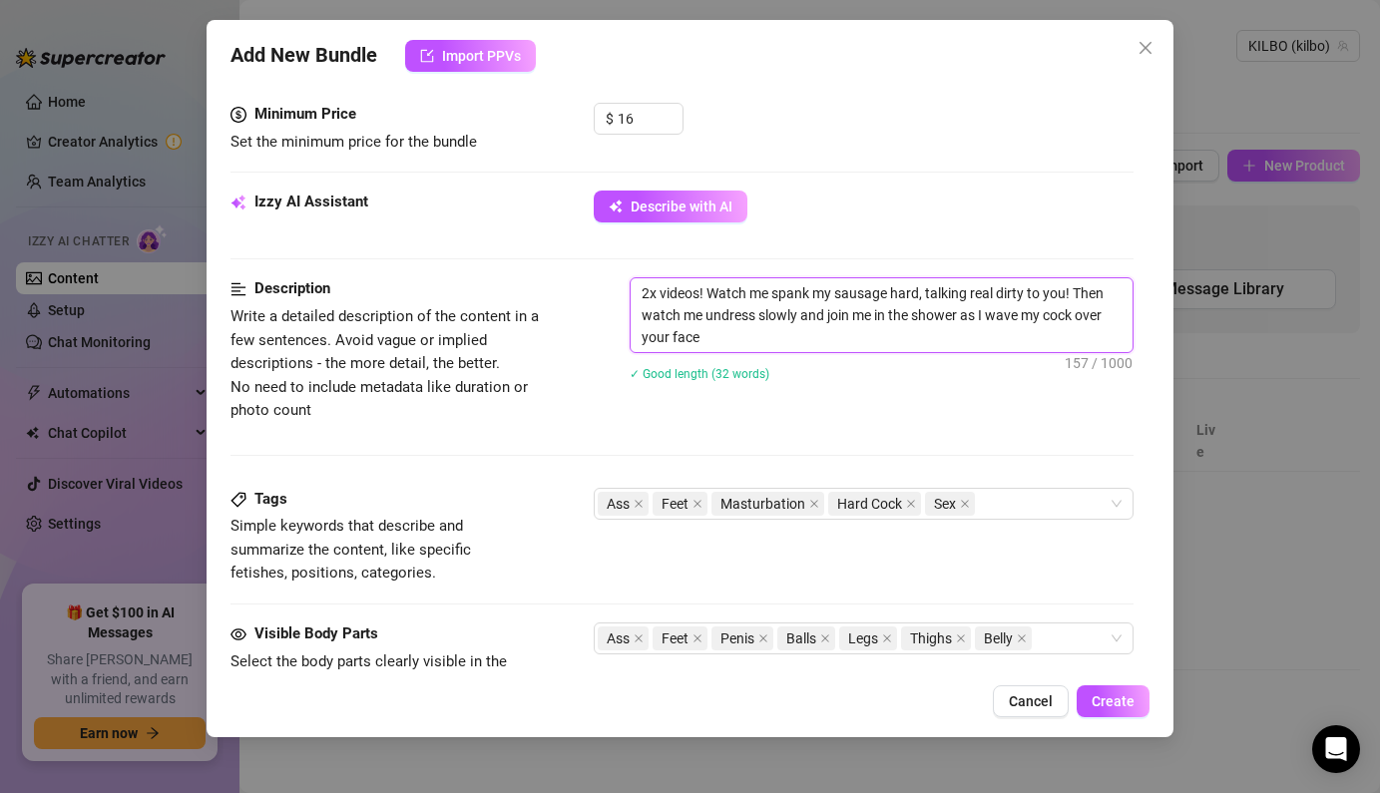
scroll to position [801, 0]
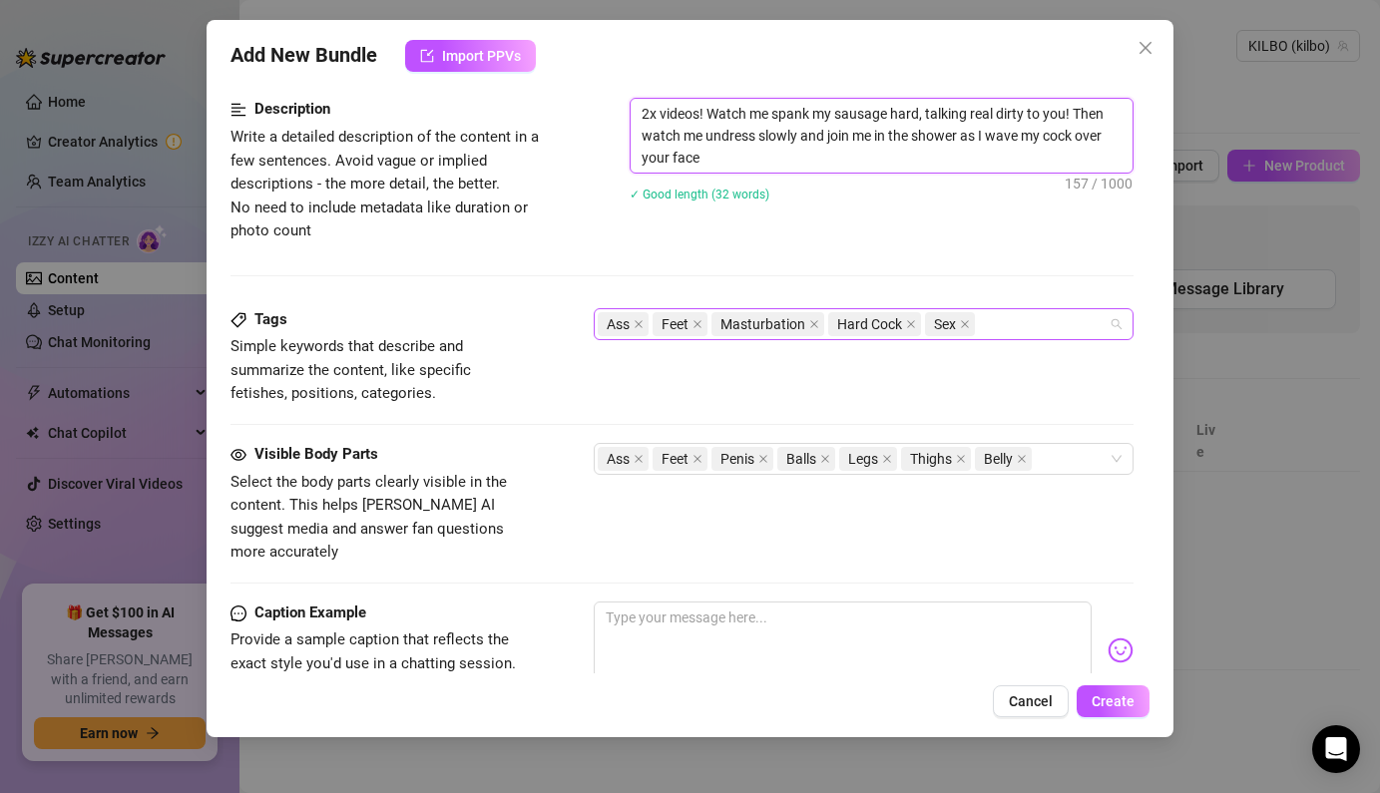
click at [1015, 329] on div "Ass Feet Masturbation Hard Cock Sex" at bounding box center [853, 324] width 510 height 28
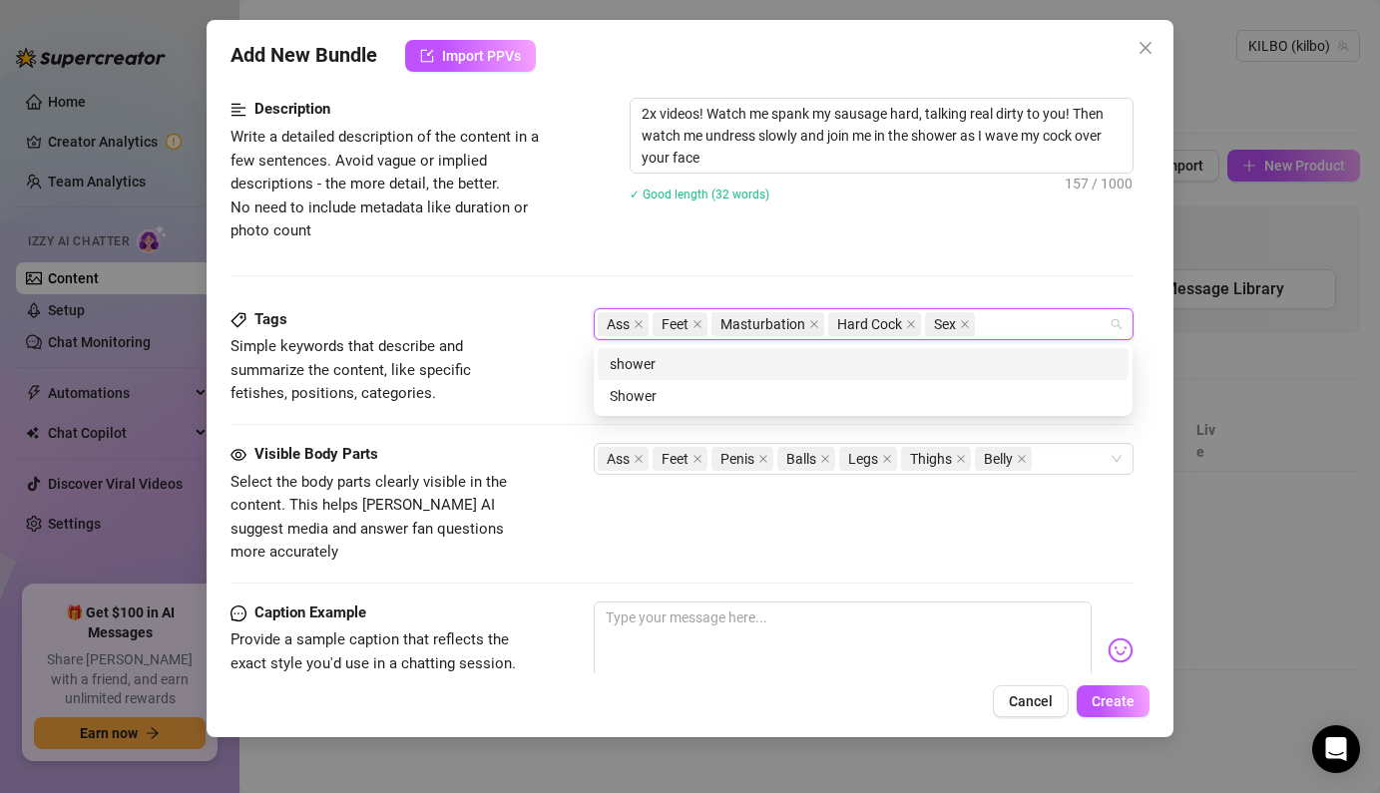
click at [898, 346] on div "shower Shower shower Shower" at bounding box center [863, 380] width 539 height 72
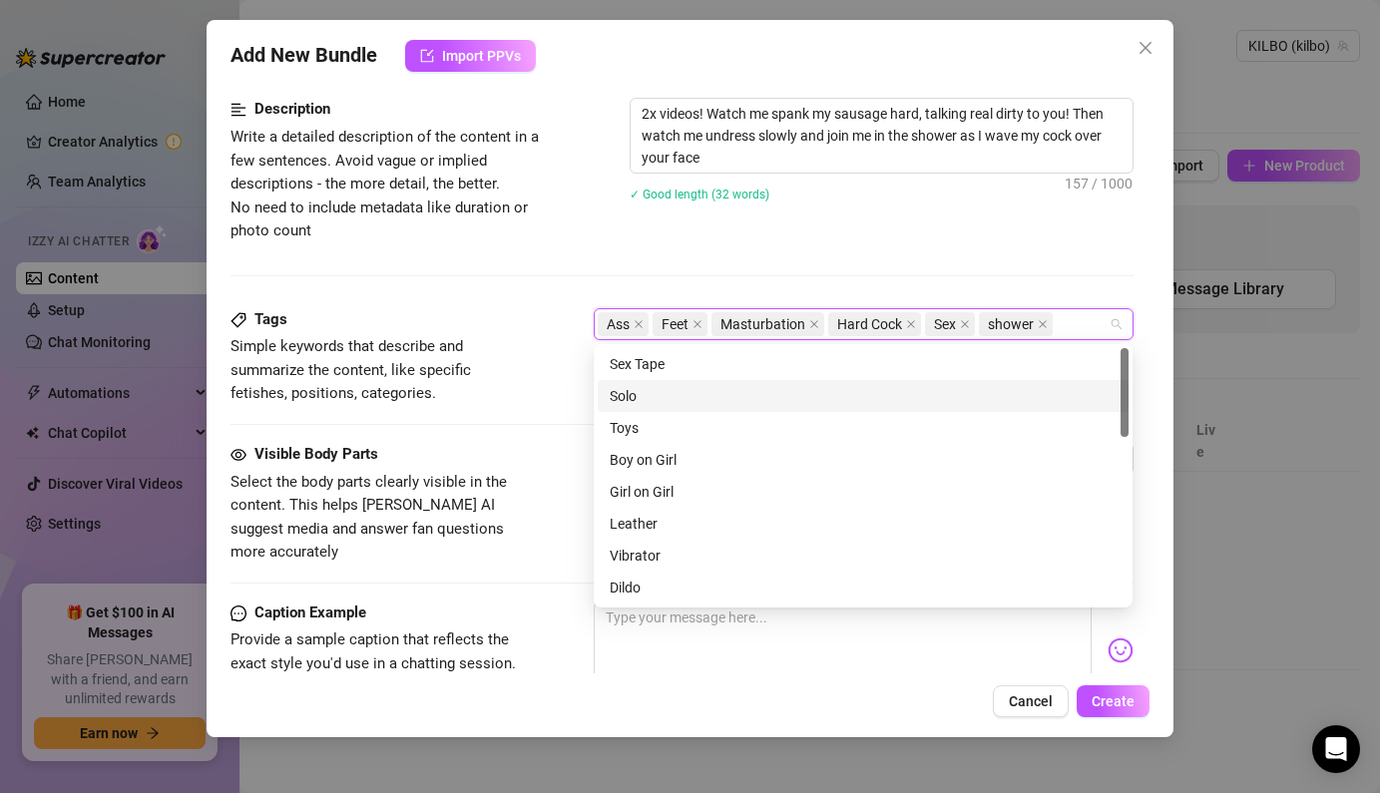
click at [807, 393] on div "Solo" at bounding box center [863, 396] width 507 height 22
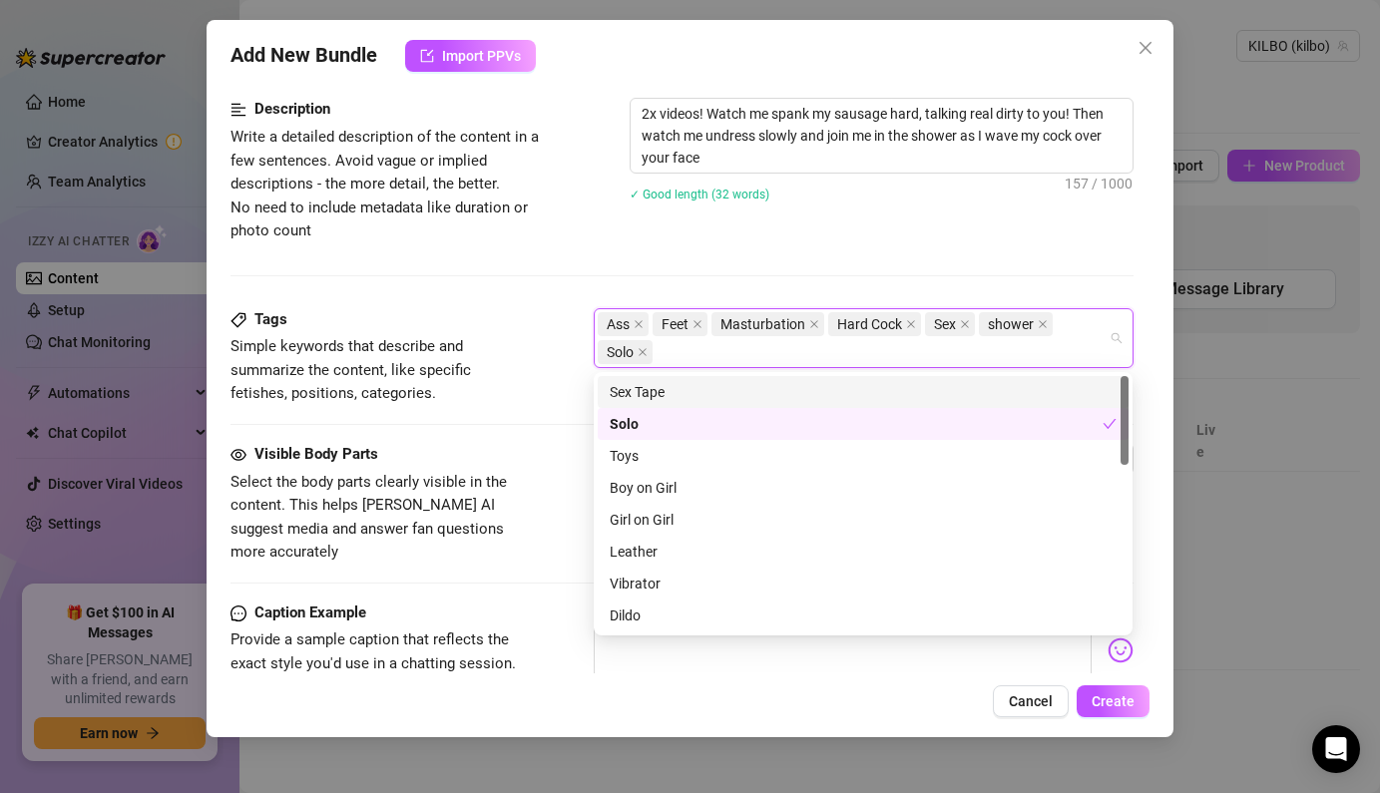
scroll to position [155, 0]
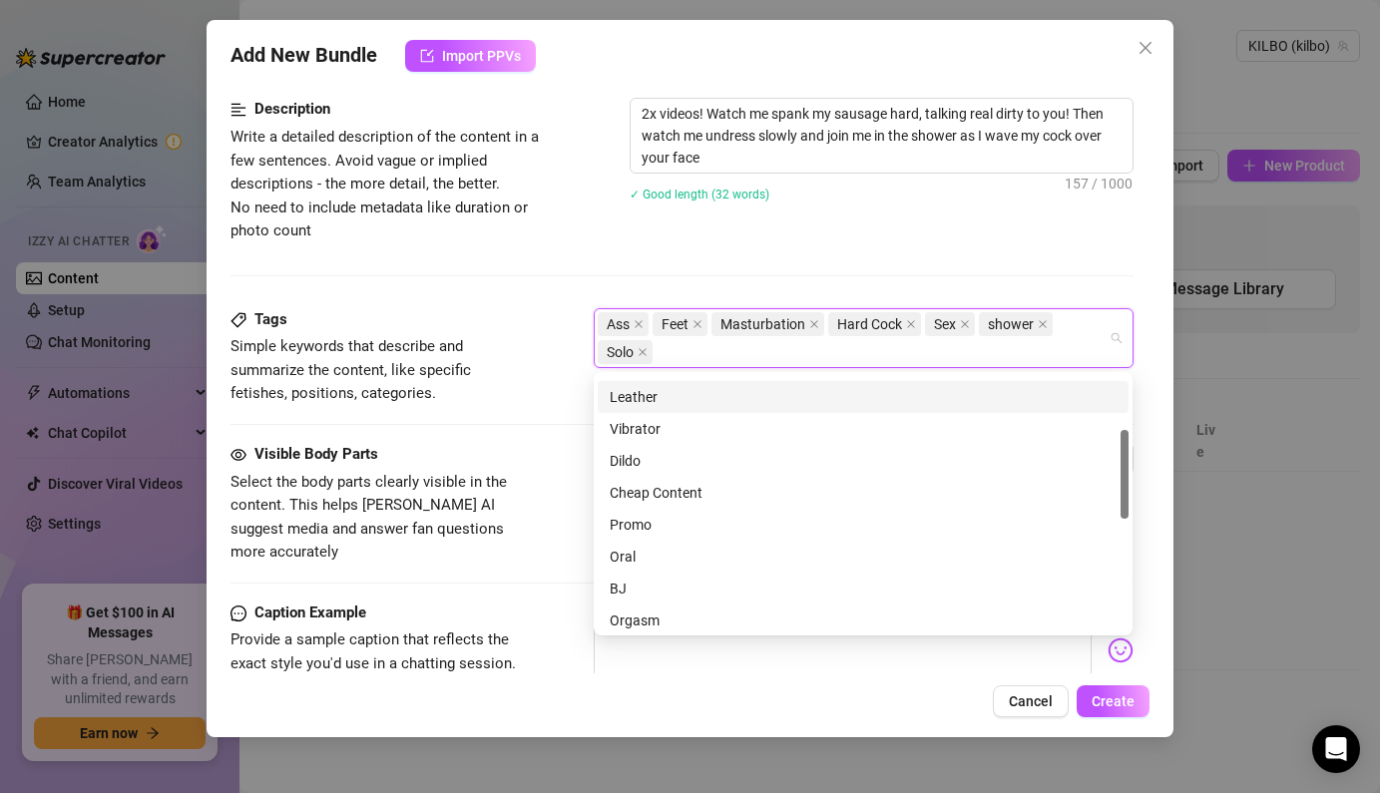
click at [471, 375] on span "Simple keywords that describe and summarize the content, like specific fetishes…" at bounding box center [351, 369] width 240 height 65
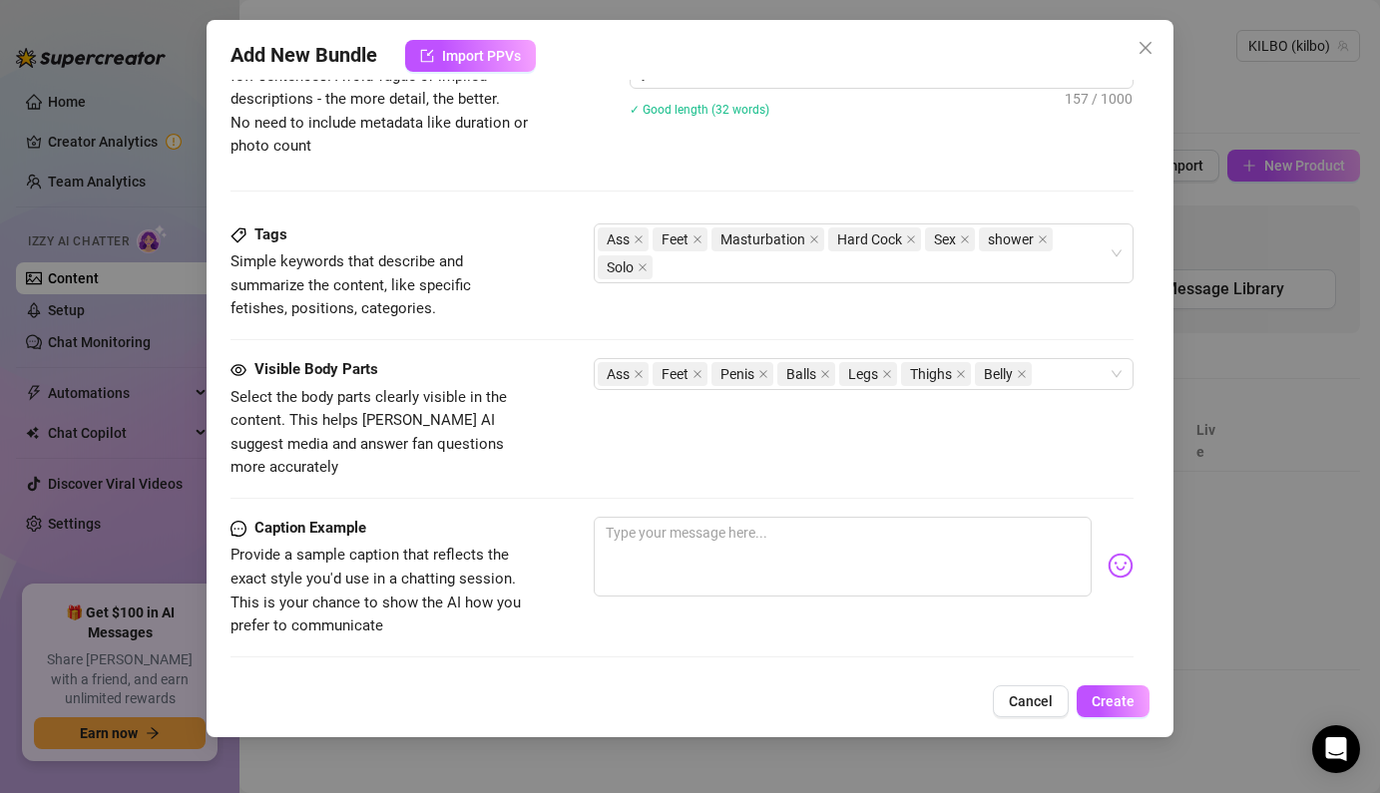
scroll to position [888, 0]
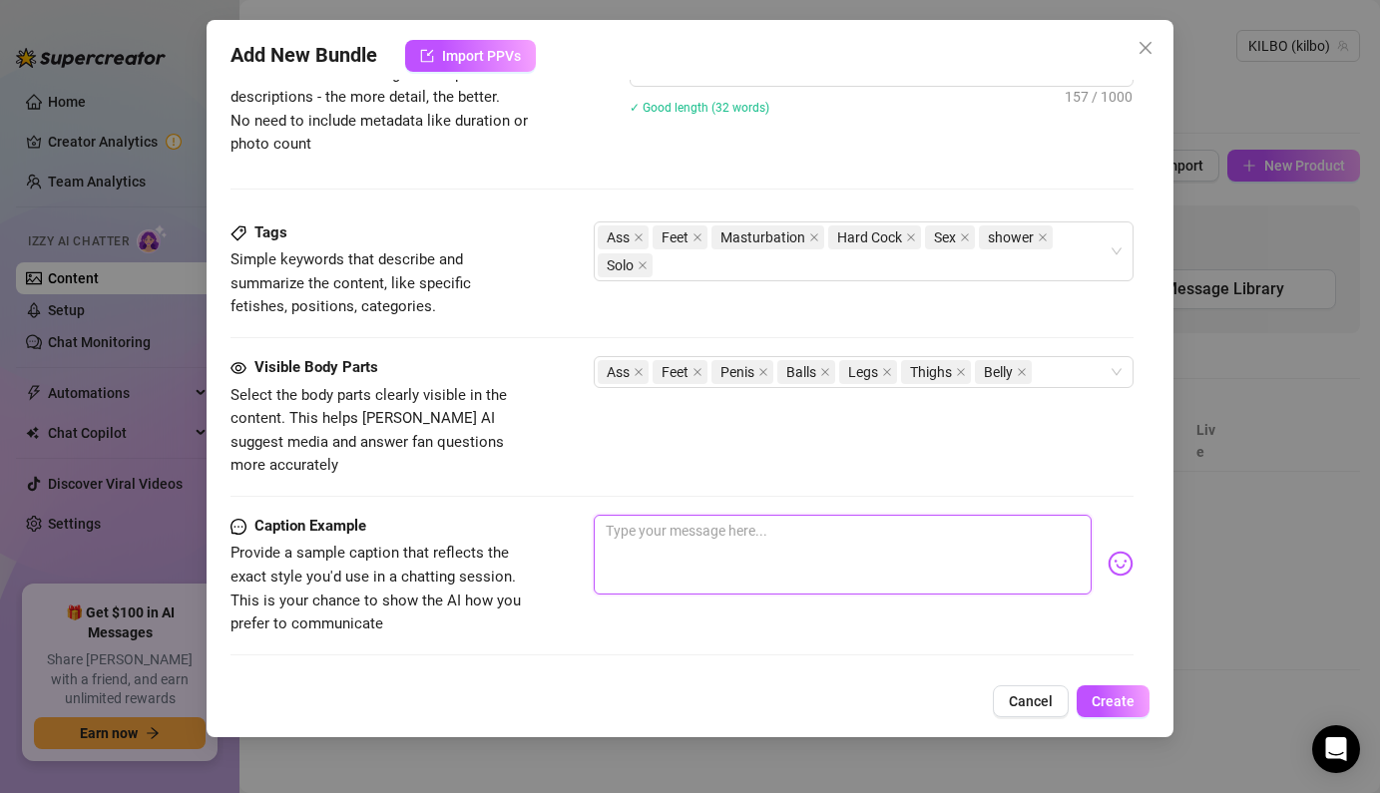
click at [870, 516] on textarea at bounding box center [842, 555] width 497 height 80
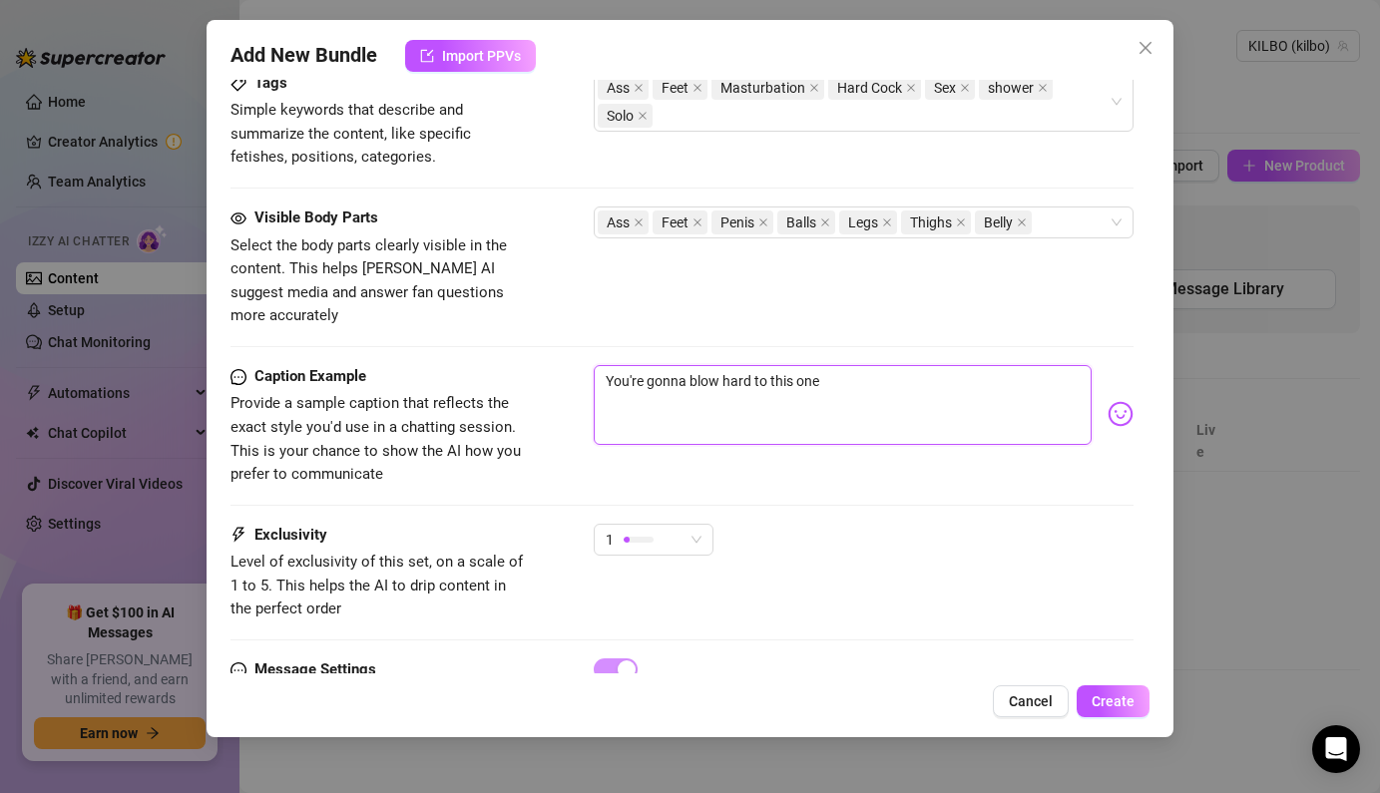
scroll to position [1111, 0]
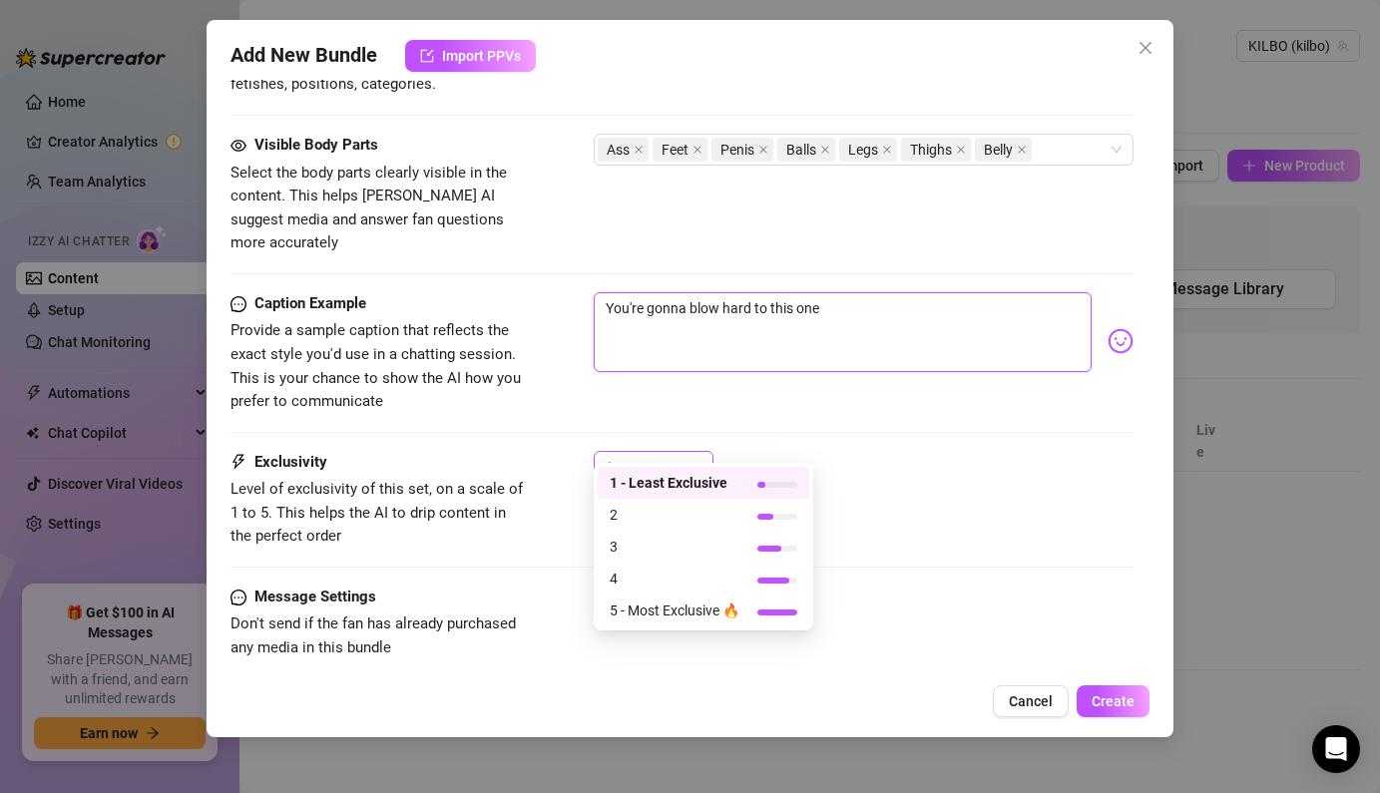
click at [690, 452] on span "1" at bounding box center [654, 467] width 96 height 30
click at [711, 540] on span "3" at bounding box center [675, 547] width 130 height 22
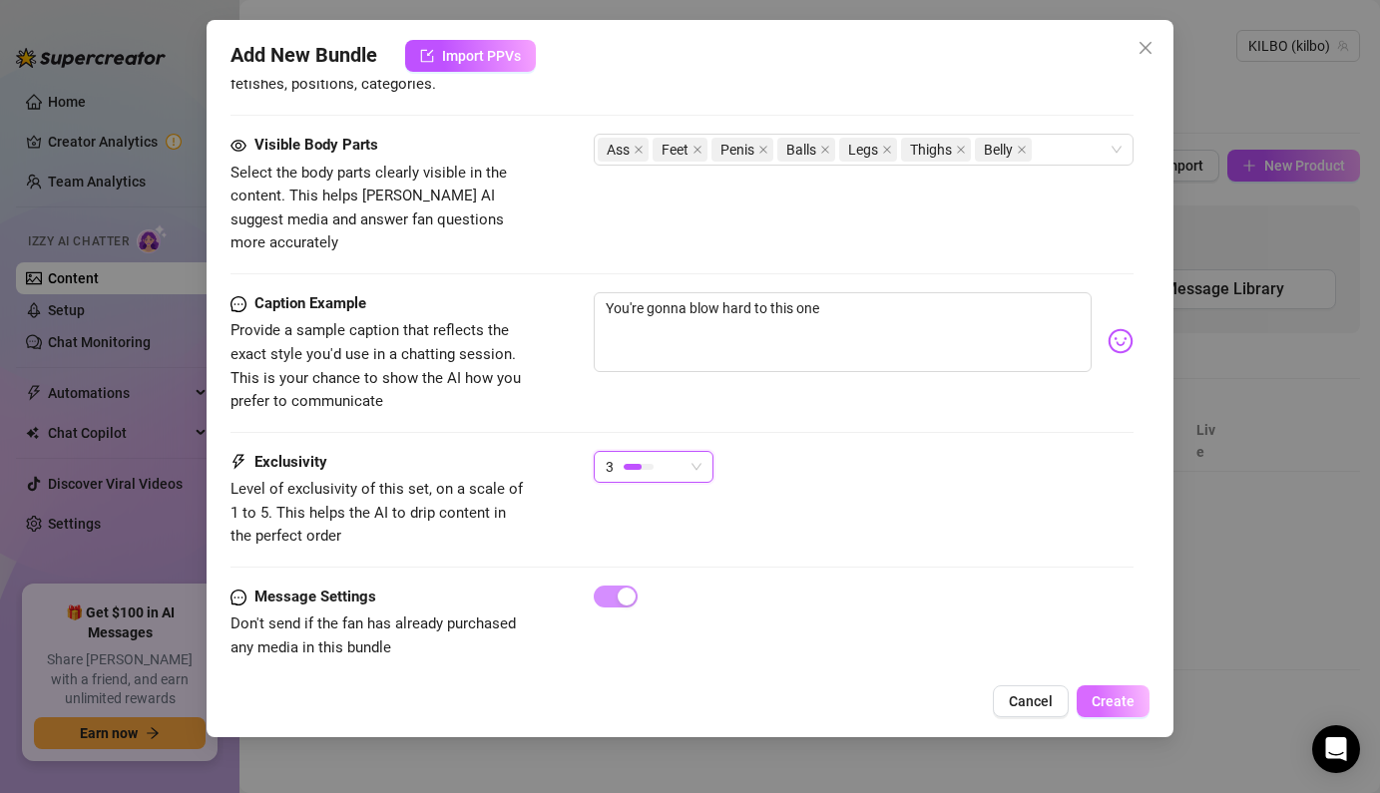
click at [1118, 704] on span "Create" at bounding box center [1113, 702] width 43 height 16
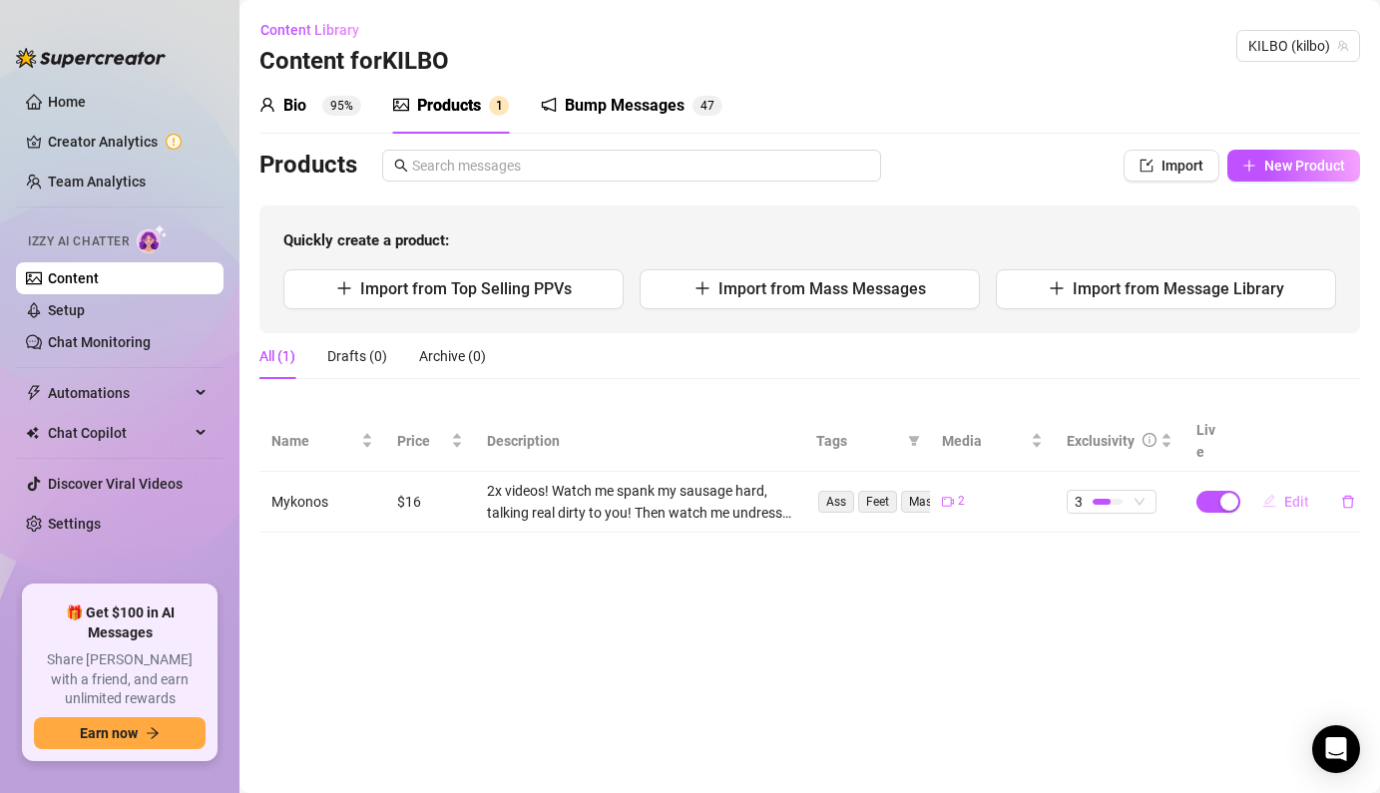
click at [1301, 494] on span "Edit" at bounding box center [1296, 502] width 25 height 16
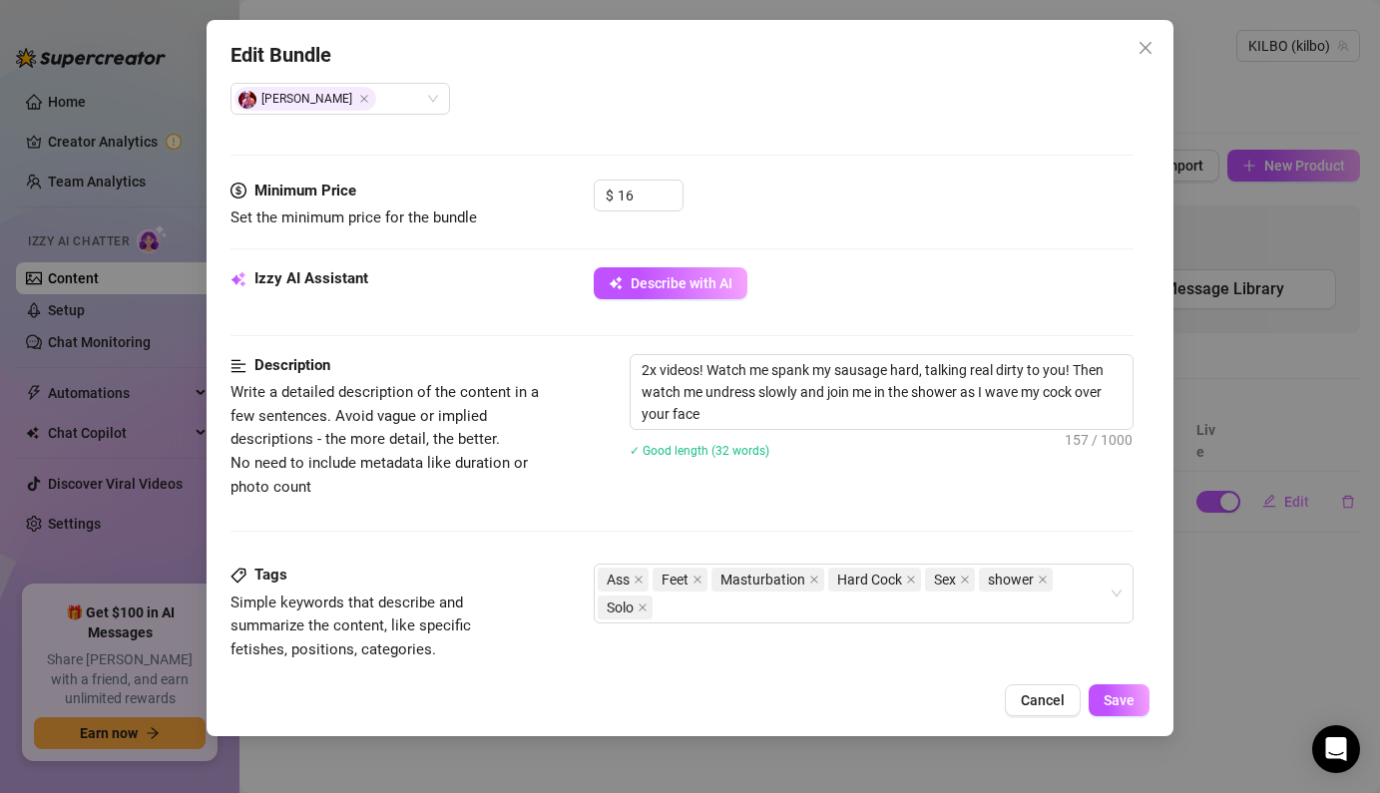
scroll to position [715, 0]
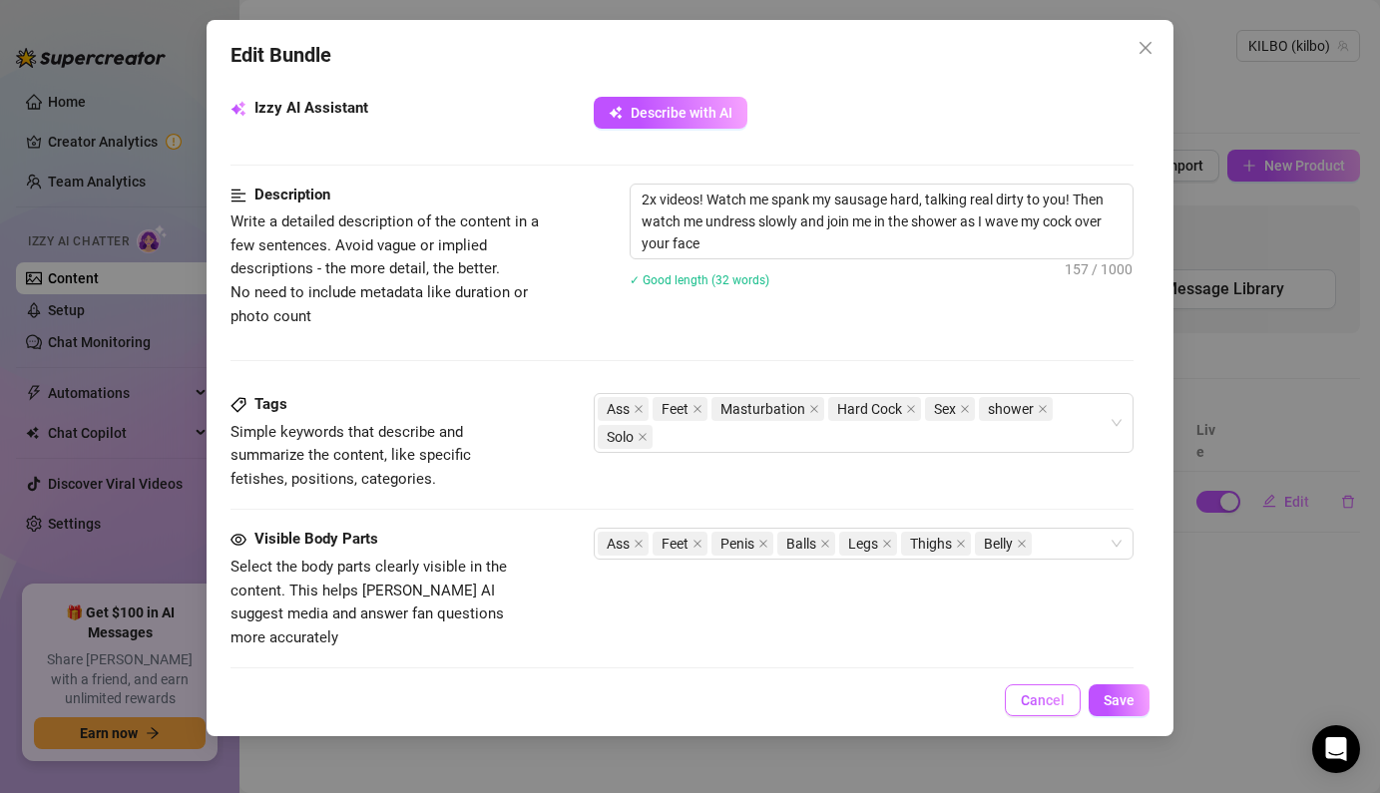
click at [1058, 706] on span "Cancel" at bounding box center [1043, 701] width 44 height 16
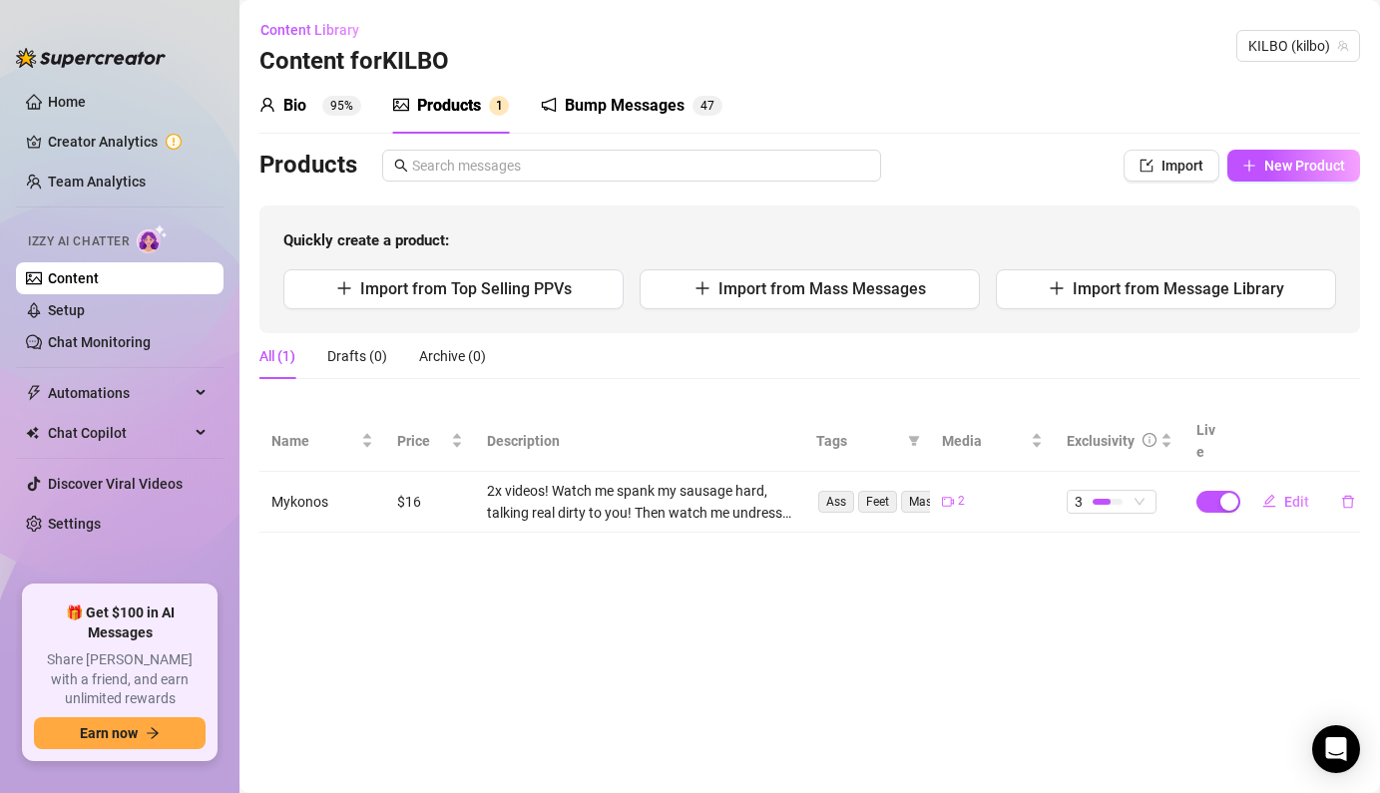
click at [591, 115] on div "Bump Messages" at bounding box center [625, 106] width 120 height 24
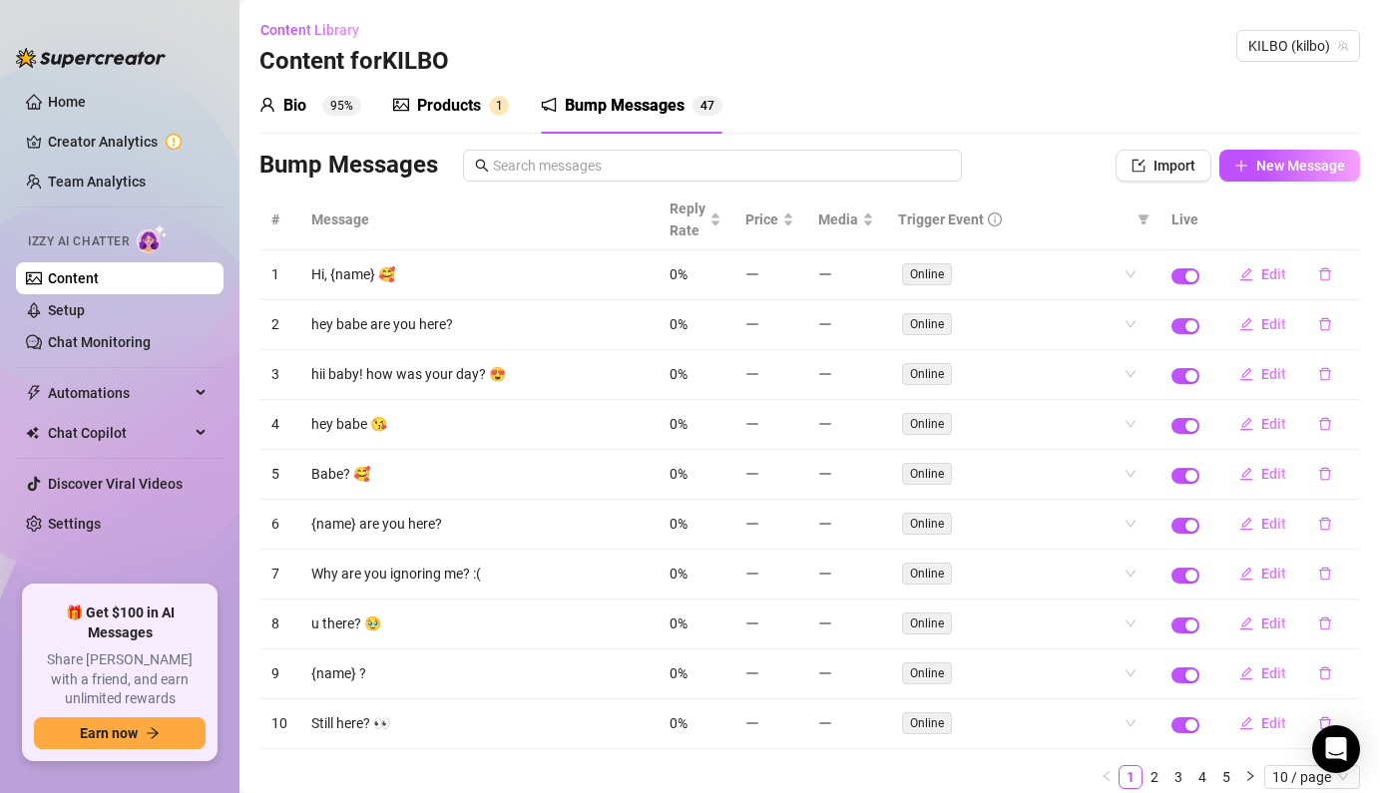
click at [467, 98] on div "Products" at bounding box center [449, 106] width 64 height 24
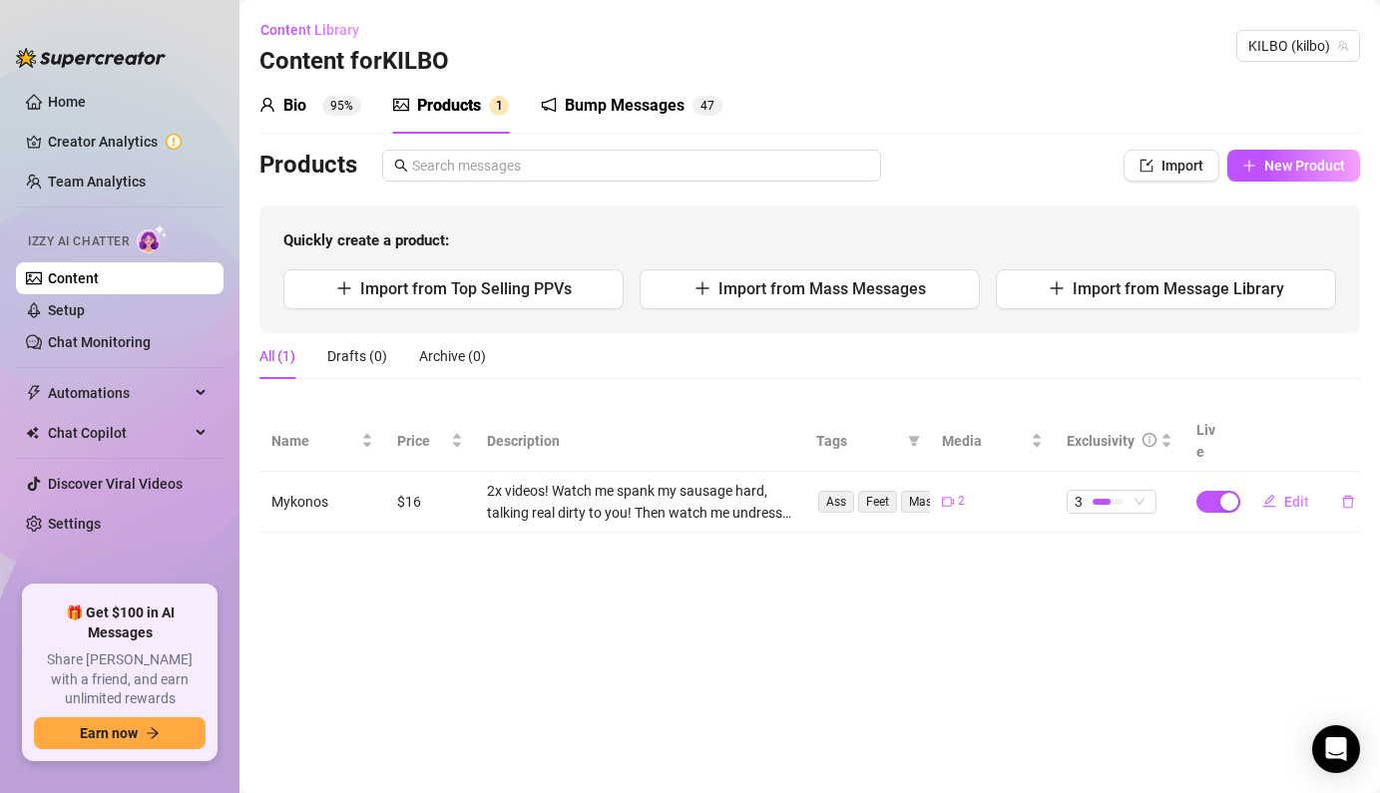
click at [605, 91] on div "Bump Messages 4 7" at bounding box center [632, 106] width 182 height 56
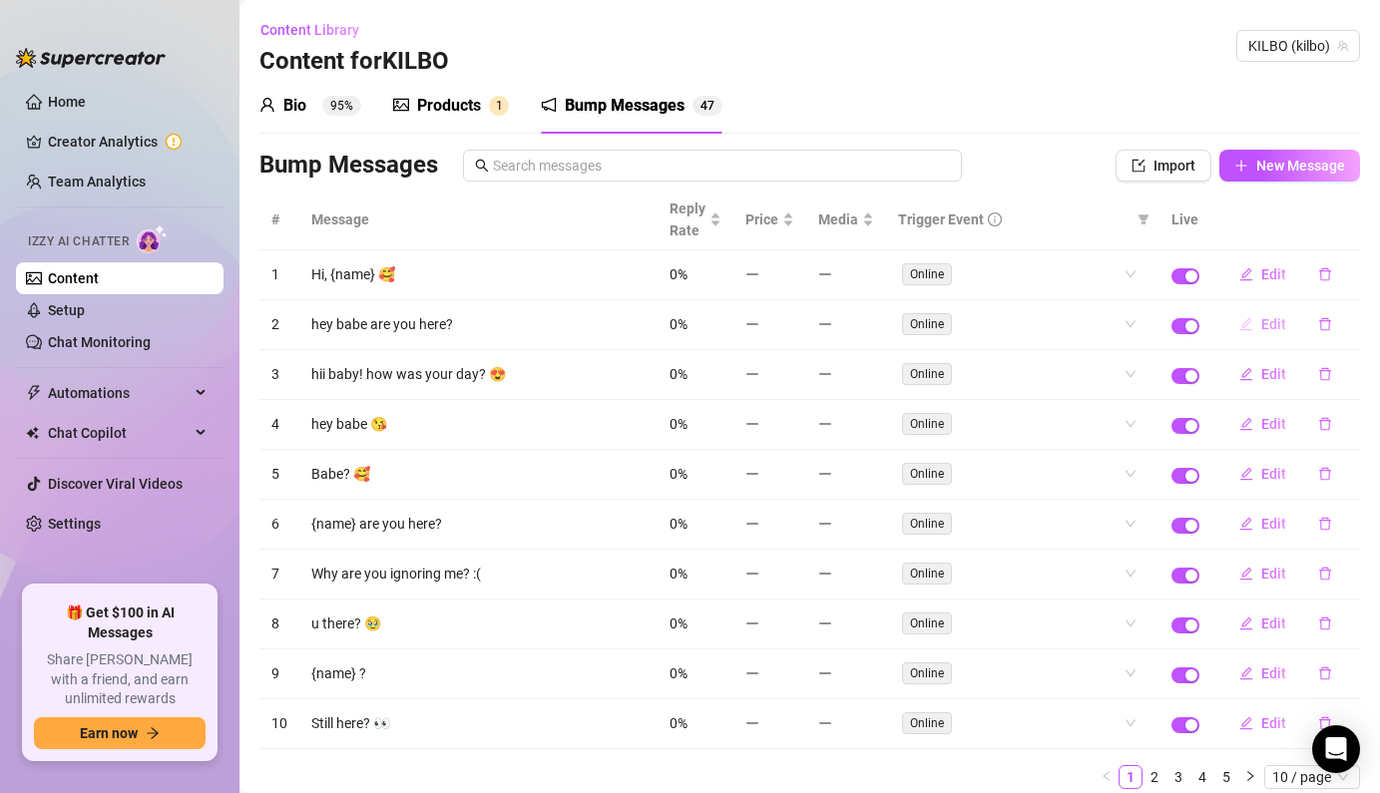
click at [1271, 319] on span "Edit" at bounding box center [1273, 324] width 25 height 16
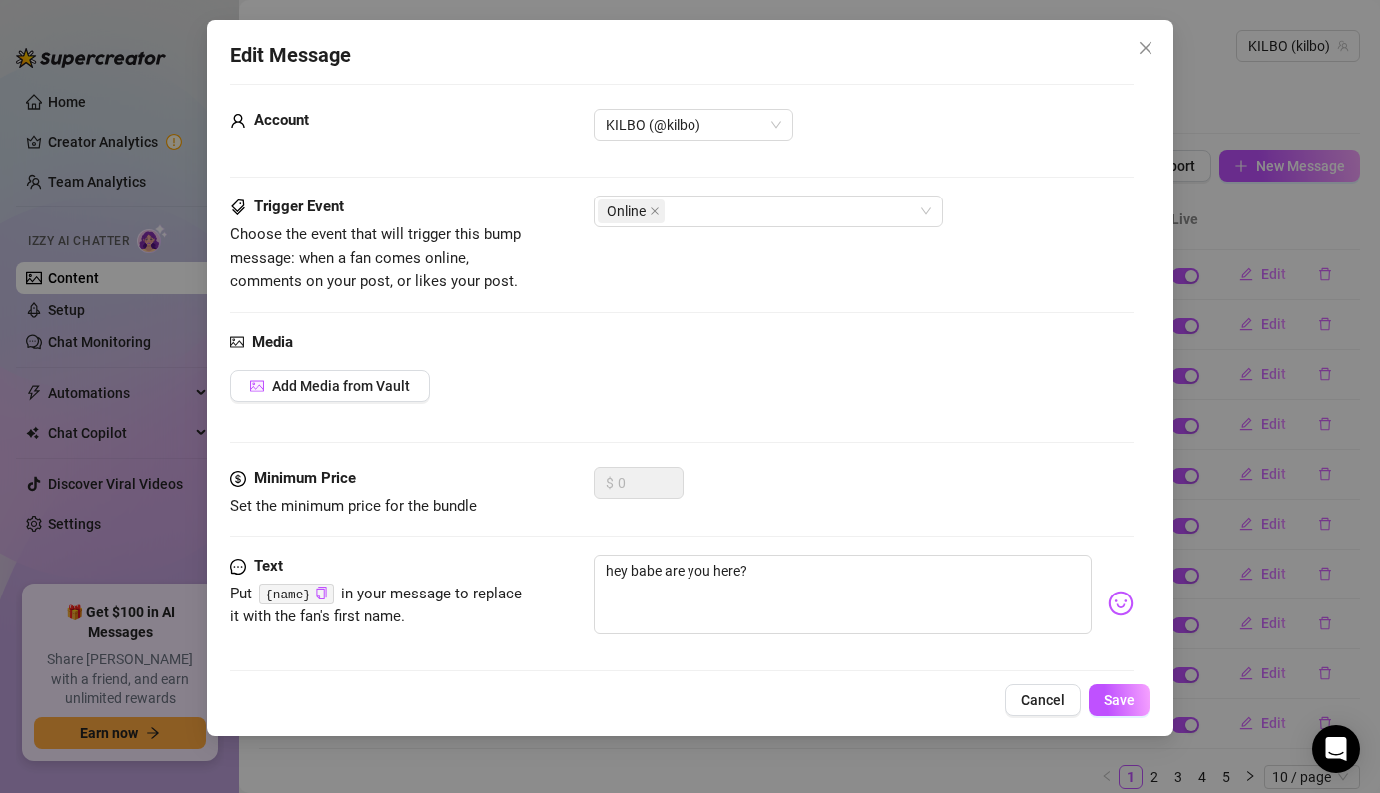
scroll to position [36, 0]
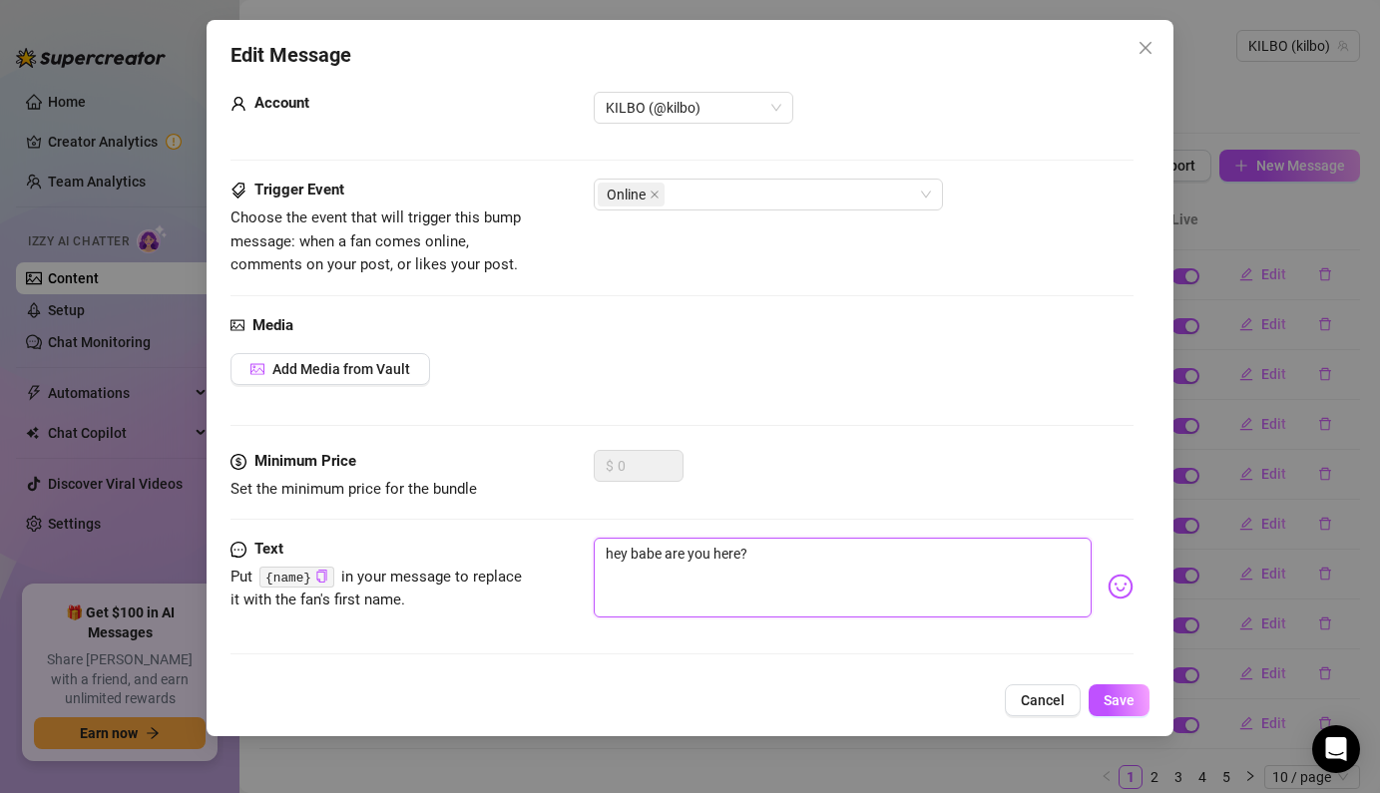
click at [663, 558] on textarea "hey babe are you here?" at bounding box center [842, 578] width 497 height 80
drag, startPoint x: 663, startPoint y: 558, endPoint x: 1017, endPoint y: 624, distance: 360.3
click at [1017, 624] on div "hey stud are you here?" at bounding box center [863, 587] width 539 height 98
click at [1131, 703] on span "Save" at bounding box center [1119, 701] width 31 height 16
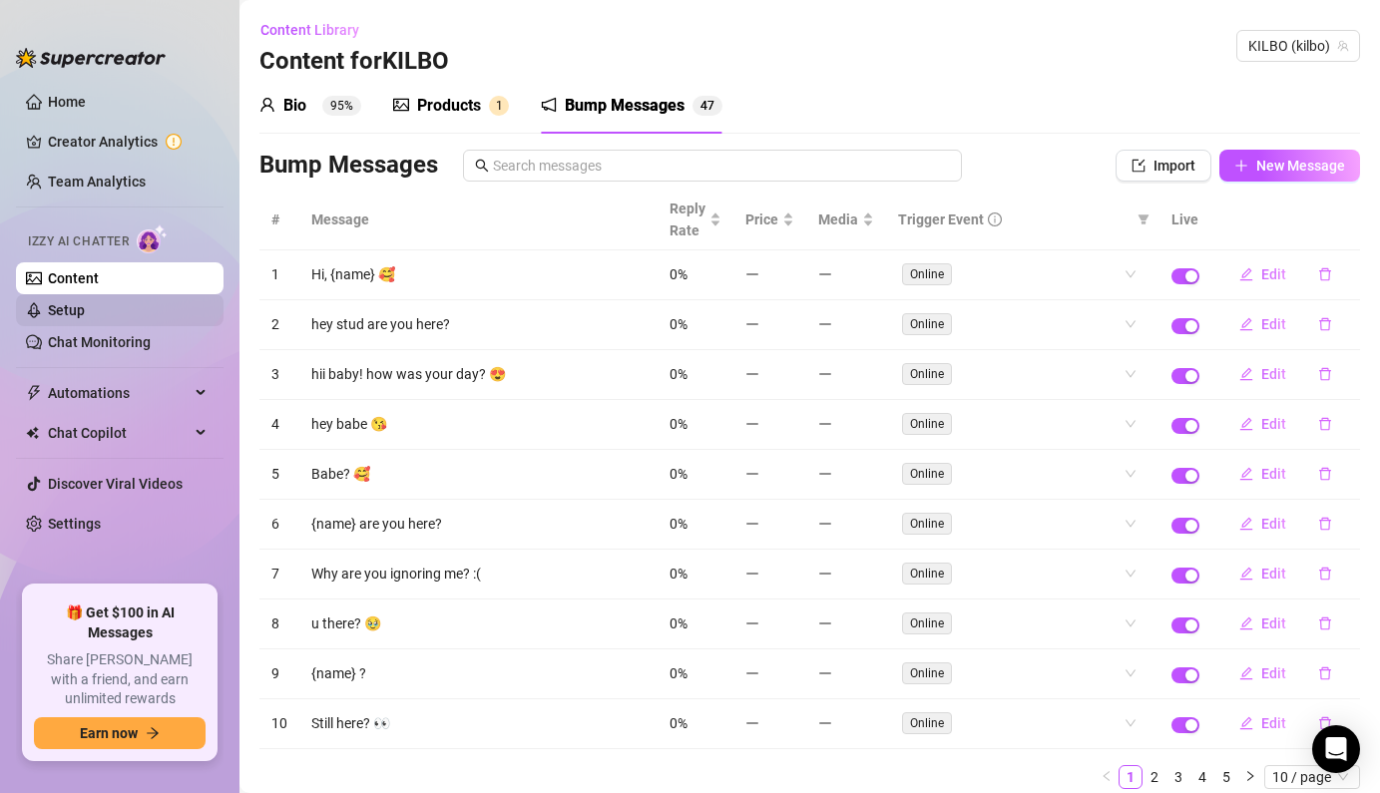
click at [85, 302] on link "Setup" at bounding box center [66, 310] width 37 height 16
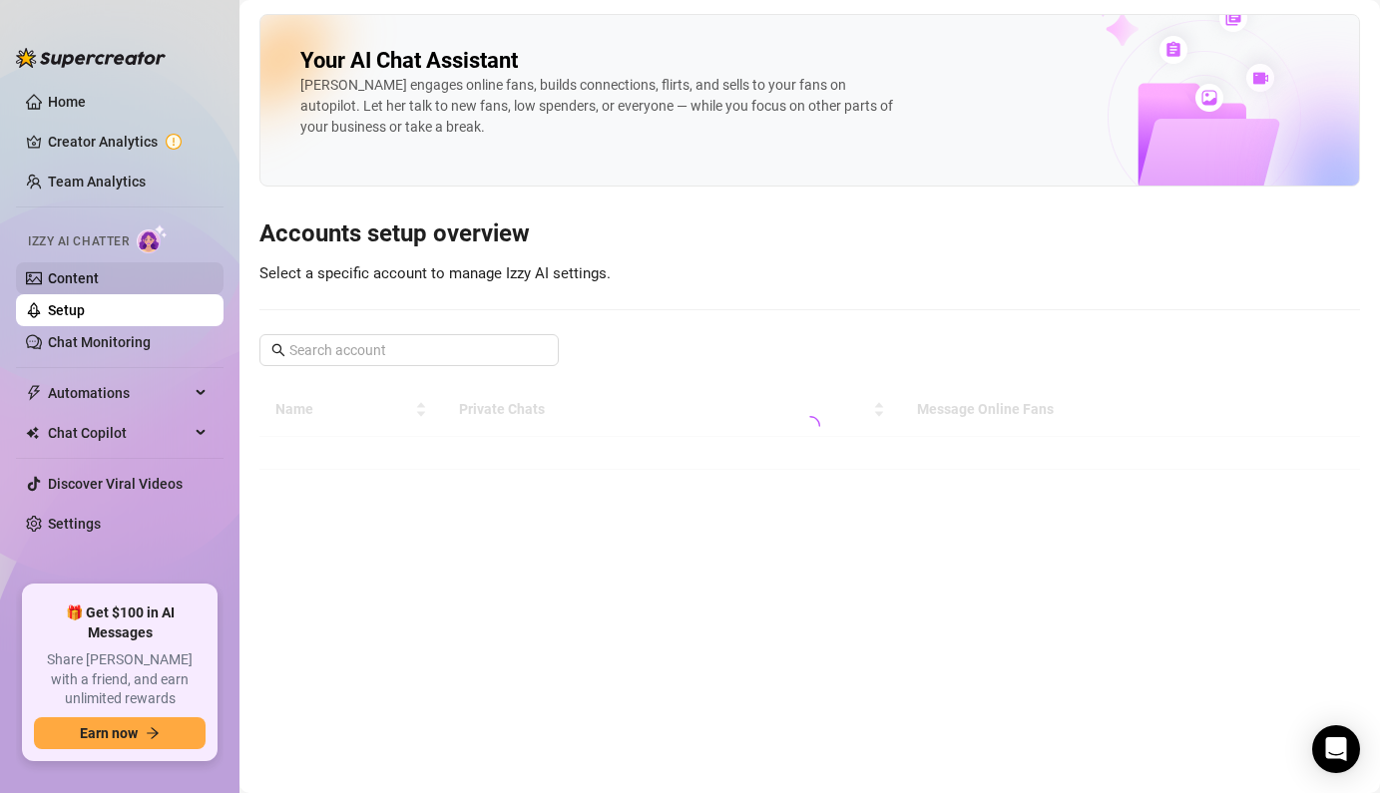
click at [99, 276] on link "Content" at bounding box center [73, 278] width 51 height 16
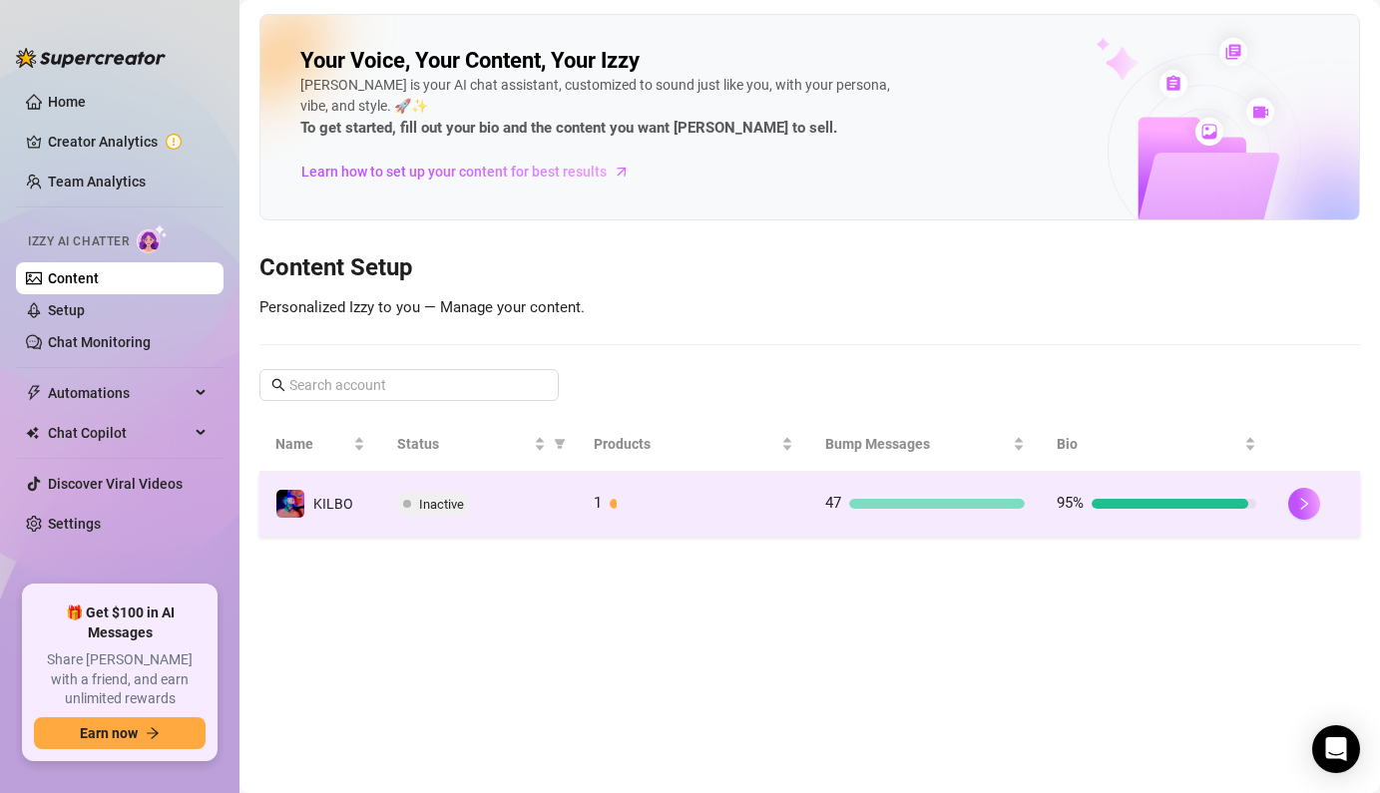
click at [434, 505] on span "Inactive" at bounding box center [441, 504] width 45 height 15
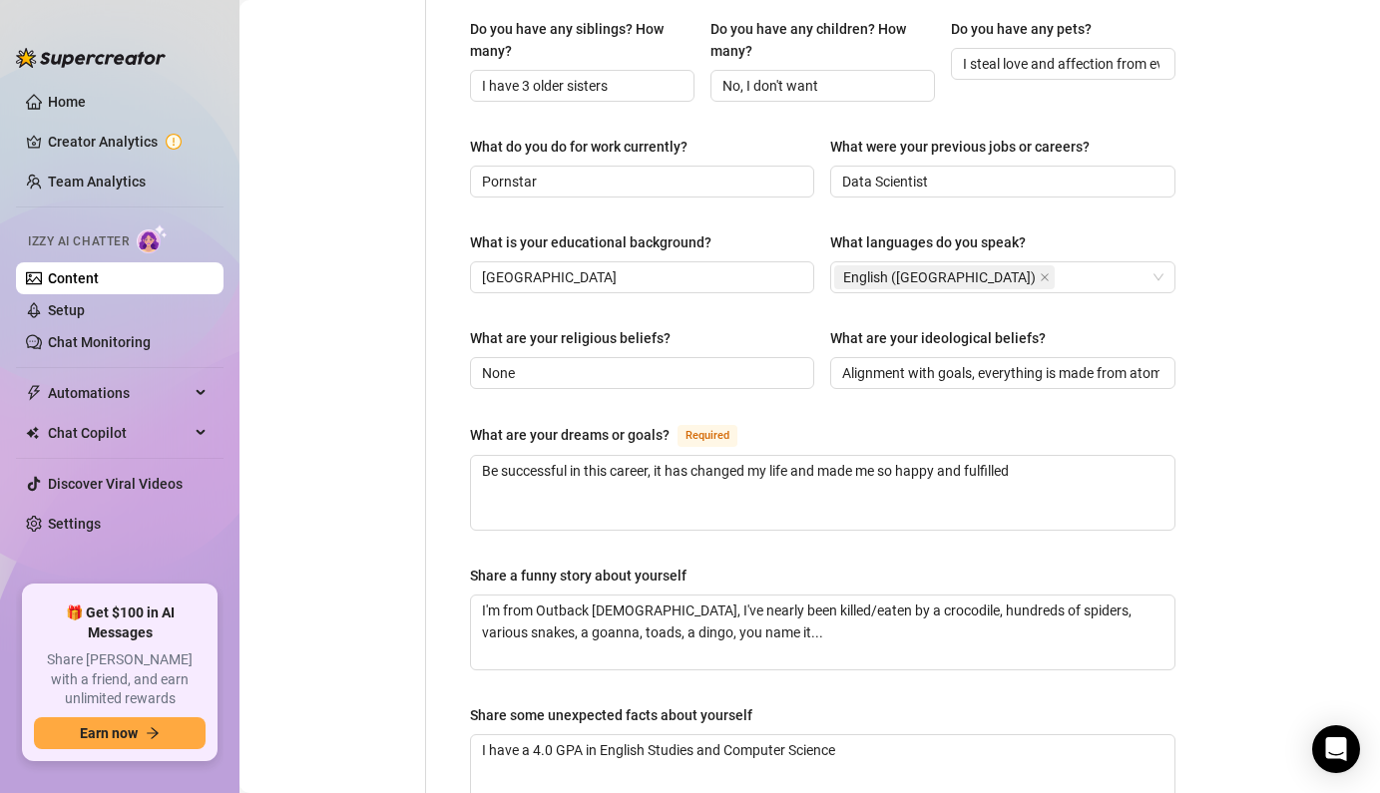
scroll to position [1260, 0]
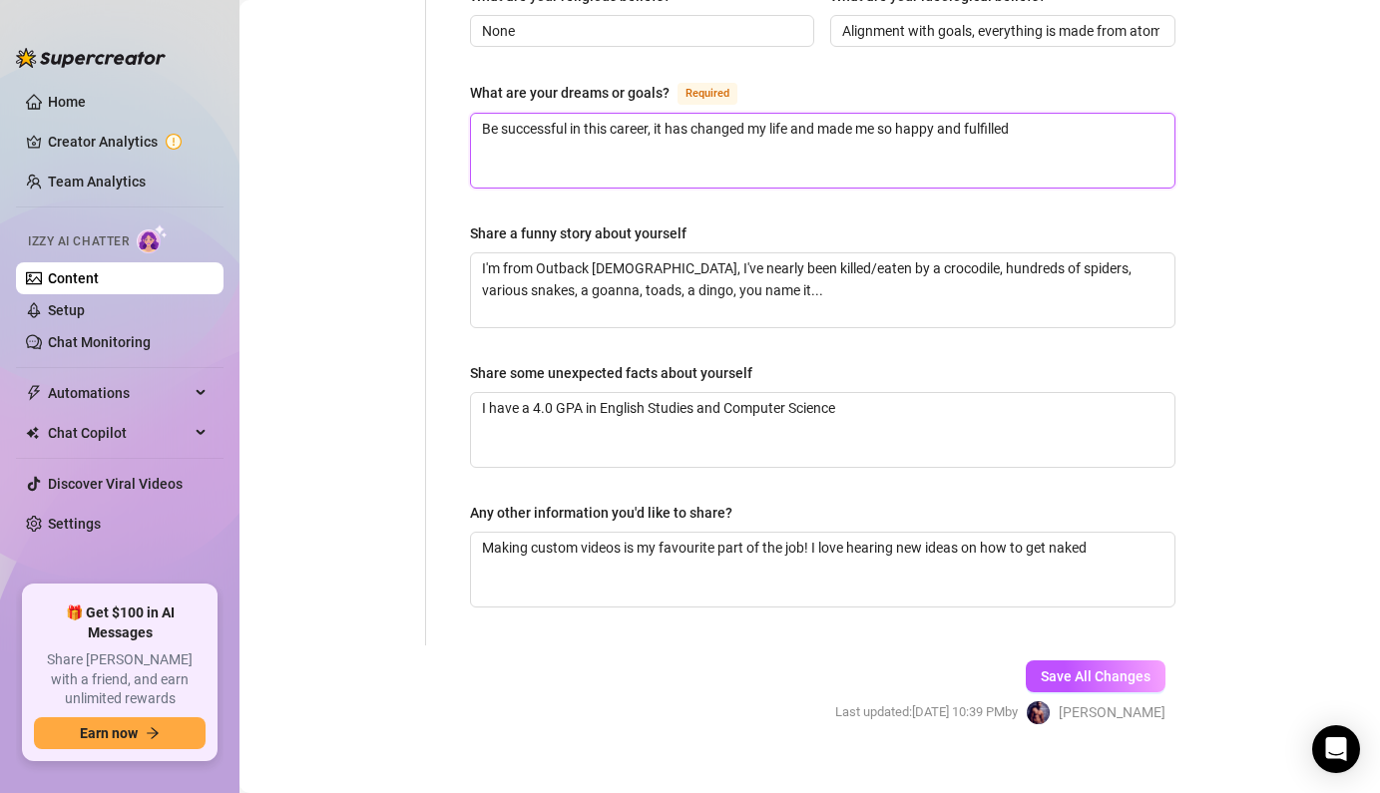
click at [737, 114] on textarea "Be successful in this career, it has changed my life and made me so happy and f…" at bounding box center [823, 151] width 704 height 74
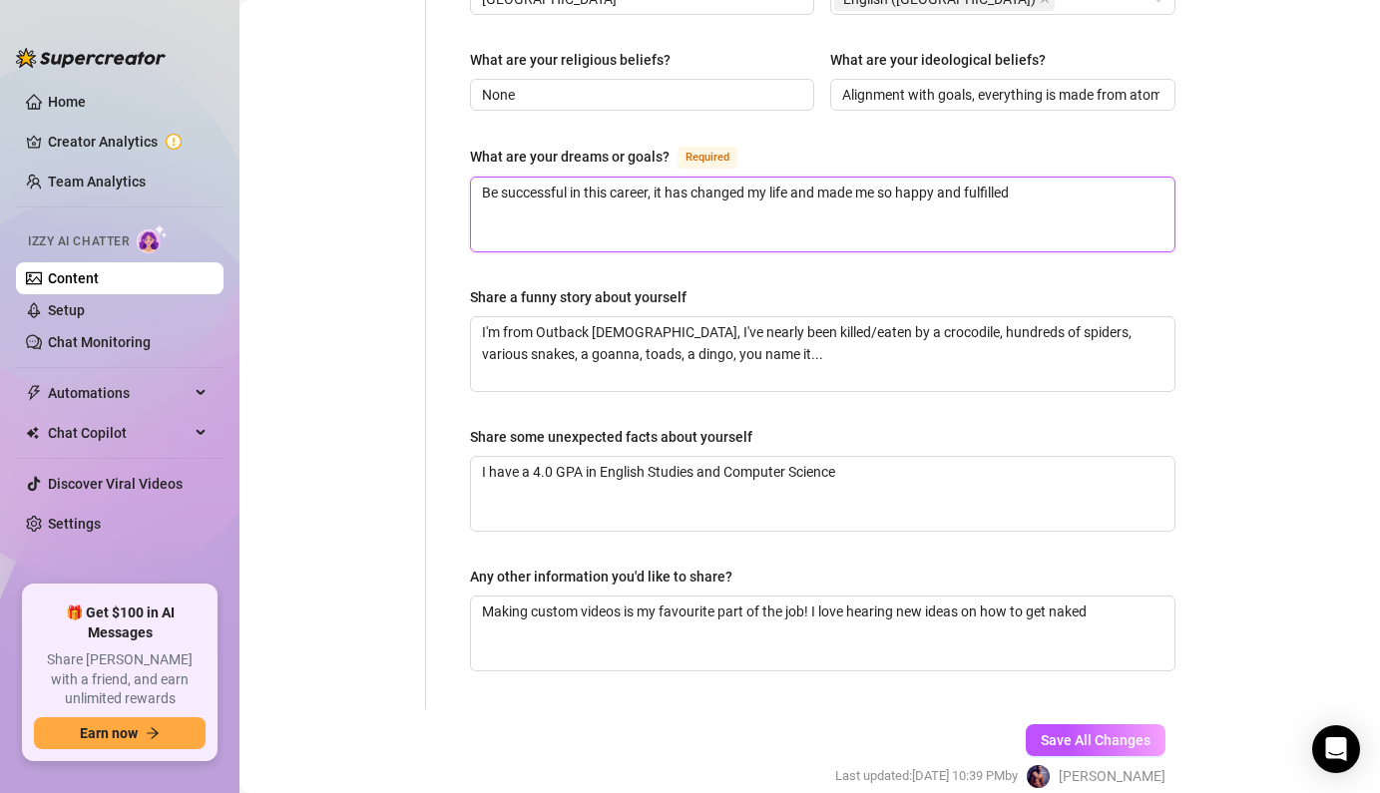
scroll to position [1136, 0]
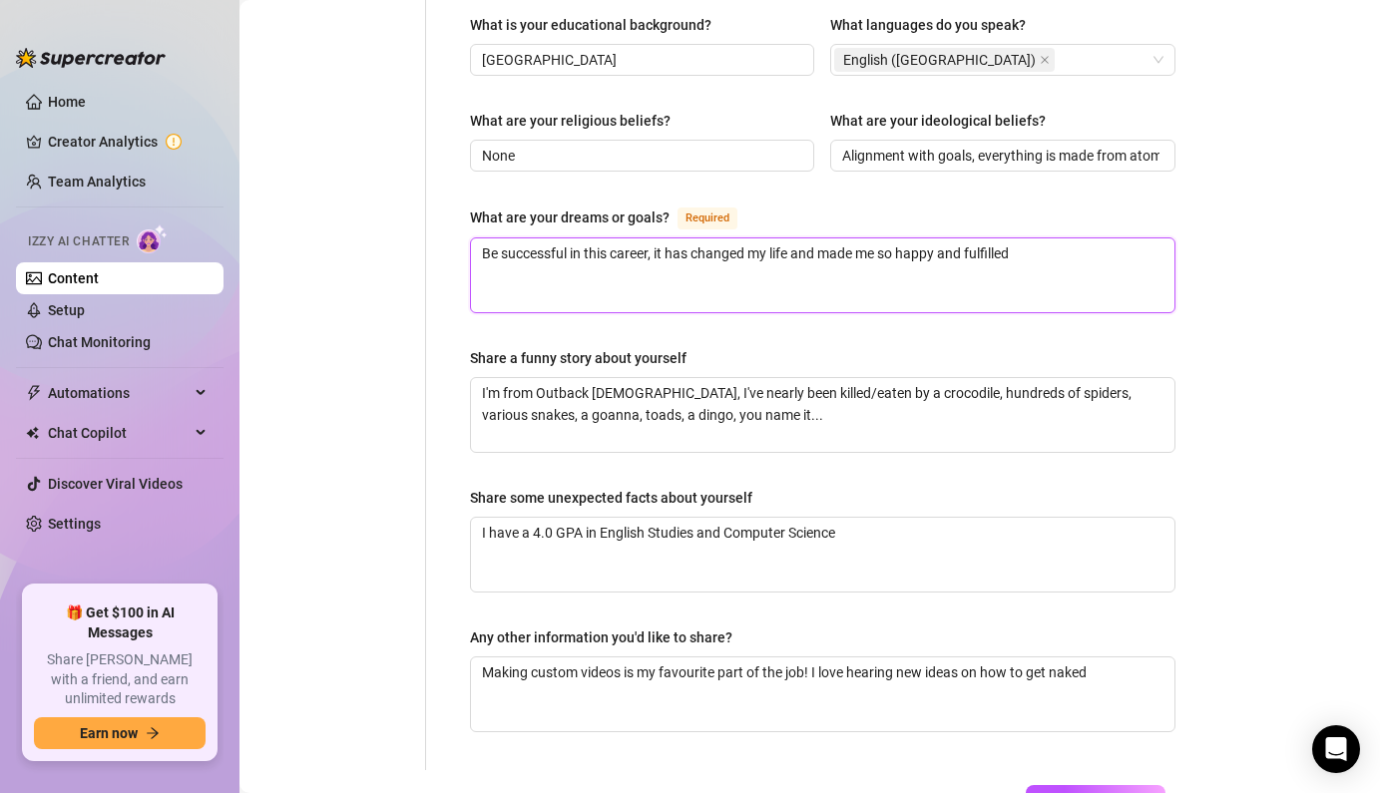
click at [703, 238] on textarea "Be successful in this career, it has changed my life and made me so happy and f…" at bounding box center [823, 275] width 704 height 74
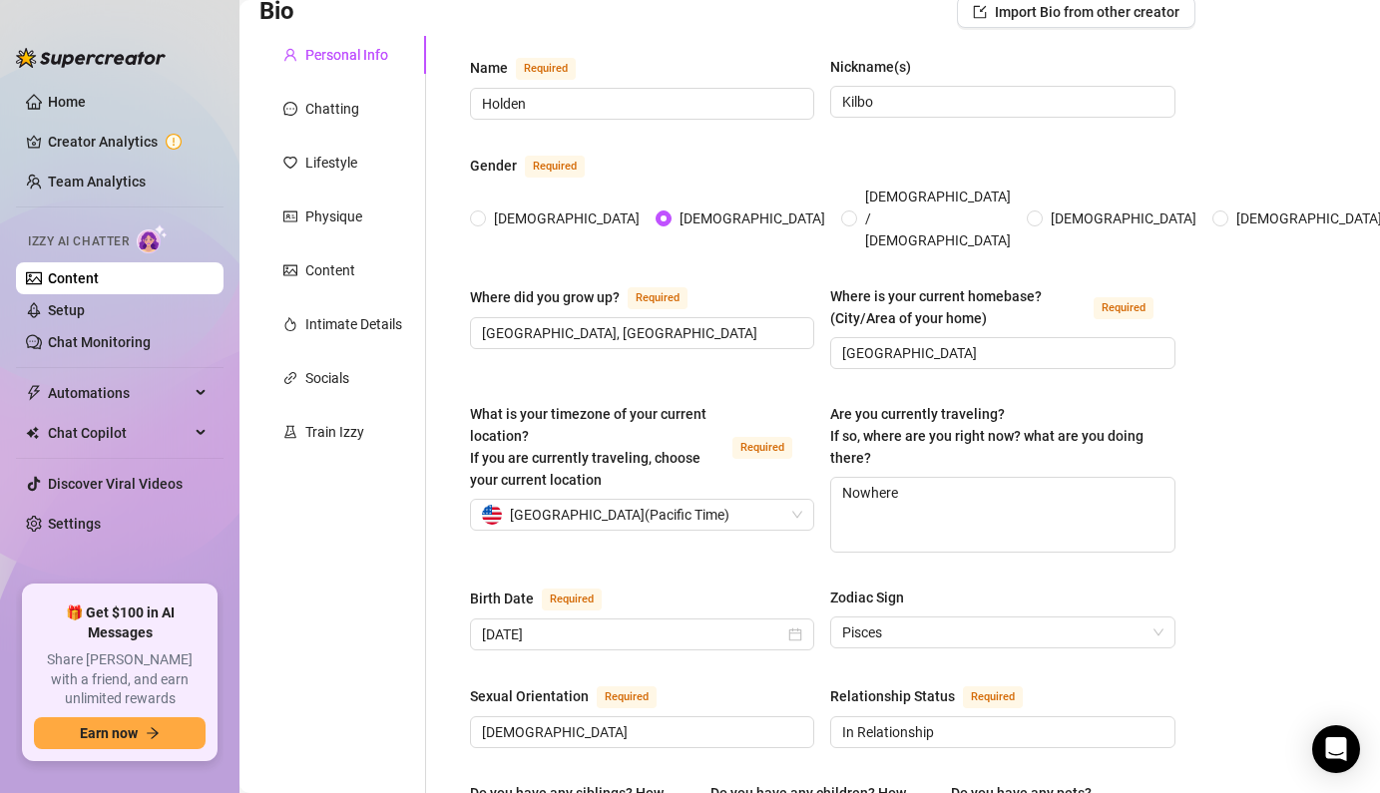
scroll to position [1260, 0]
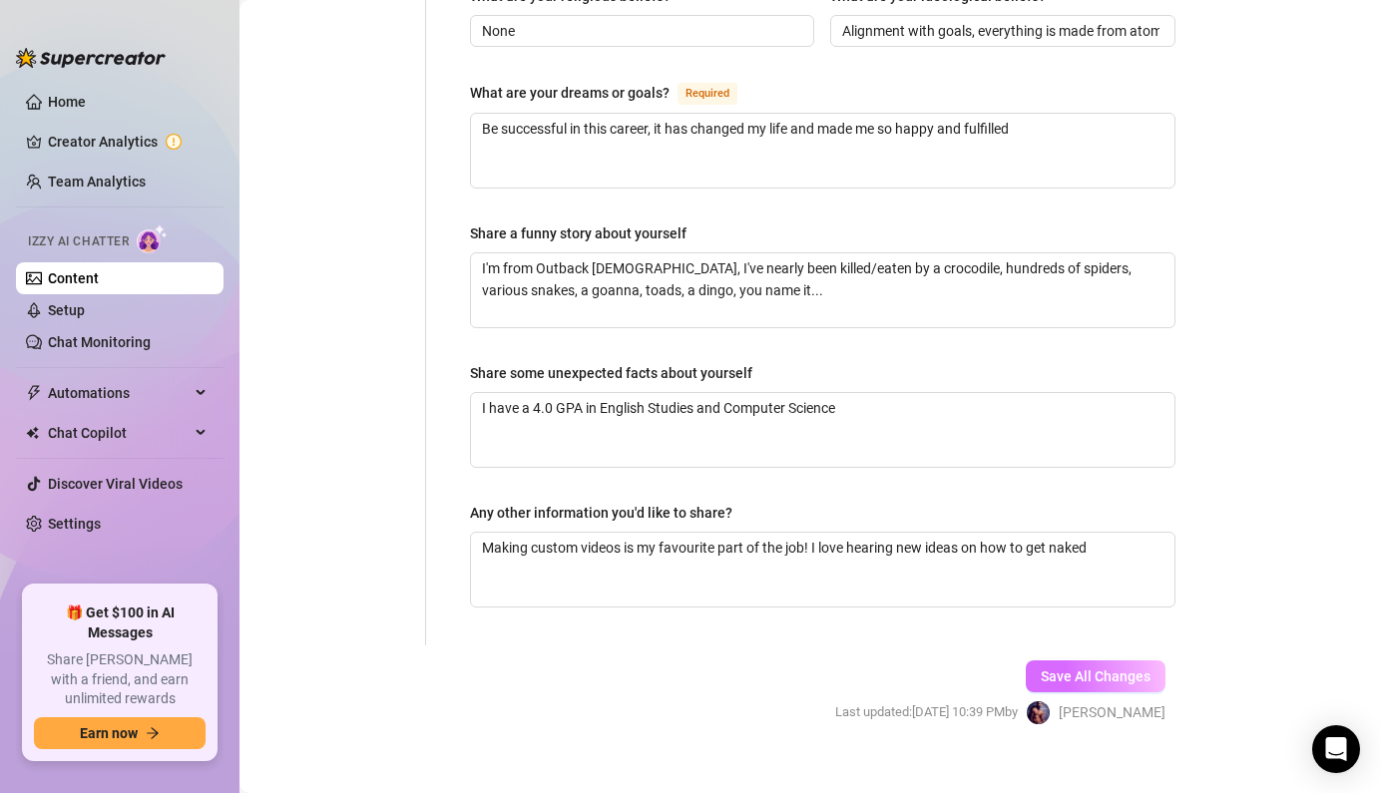
click at [1129, 669] on span "Save All Changes" at bounding box center [1096, 677] width 110 height 16
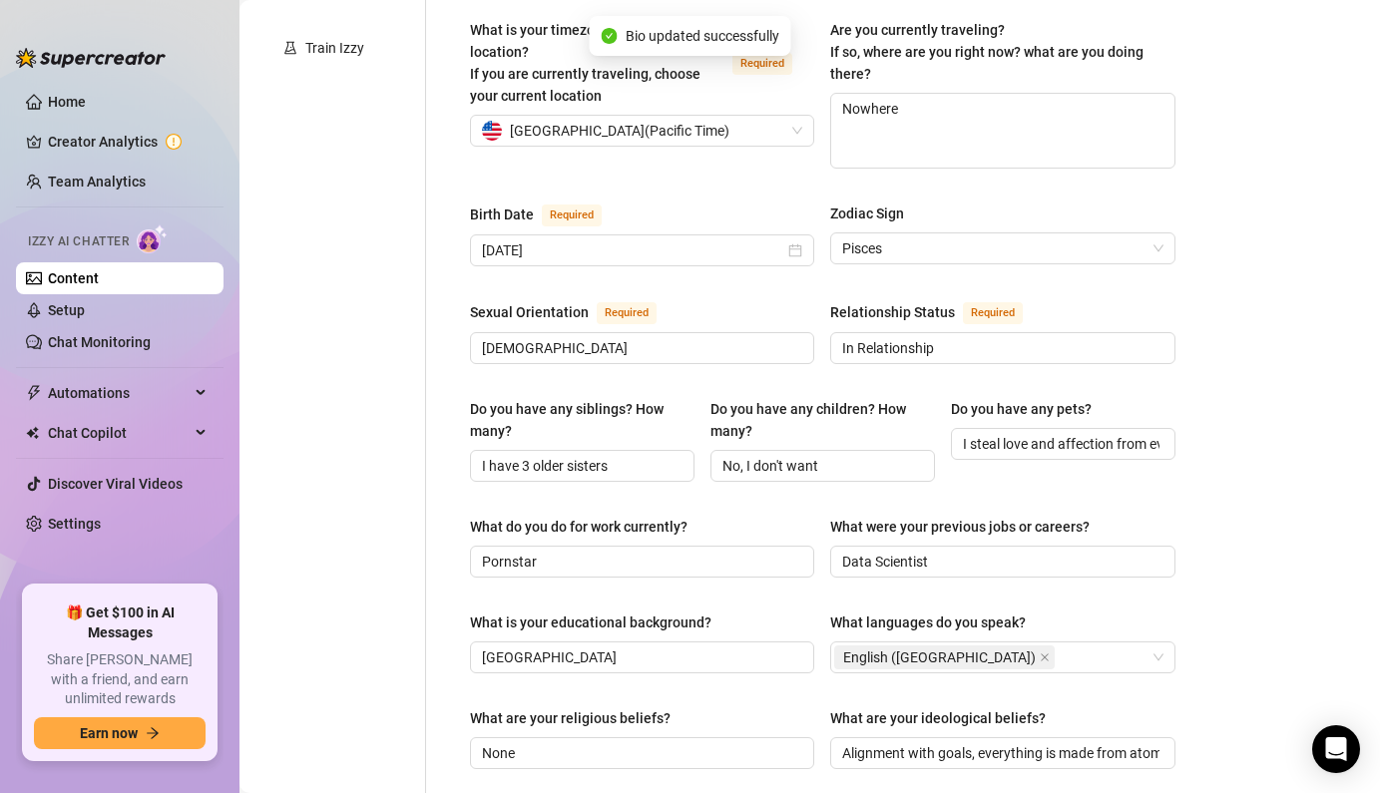
scroll to position [0, 0]
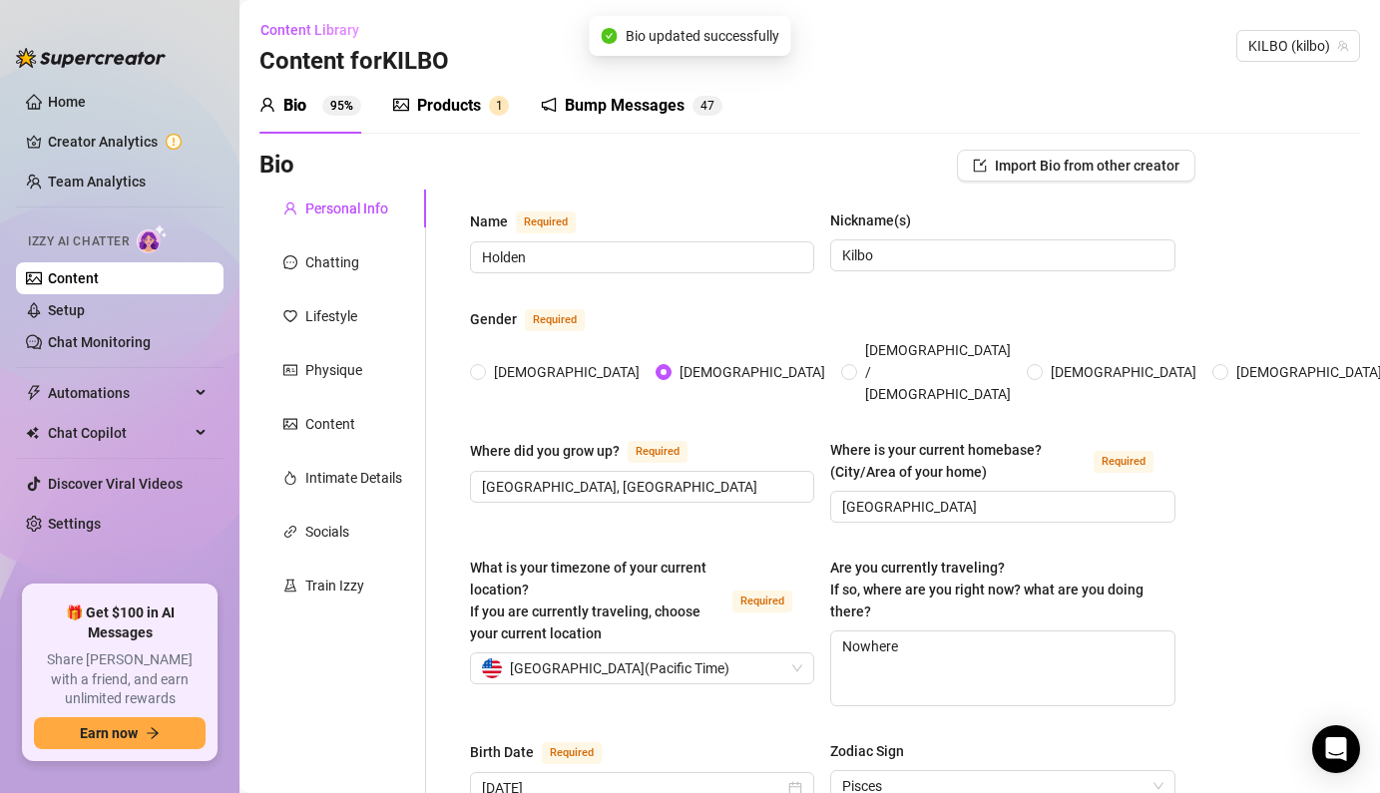
click at [435, 113] on div "Products" at bounding box center [449, 106] width 64 height 24
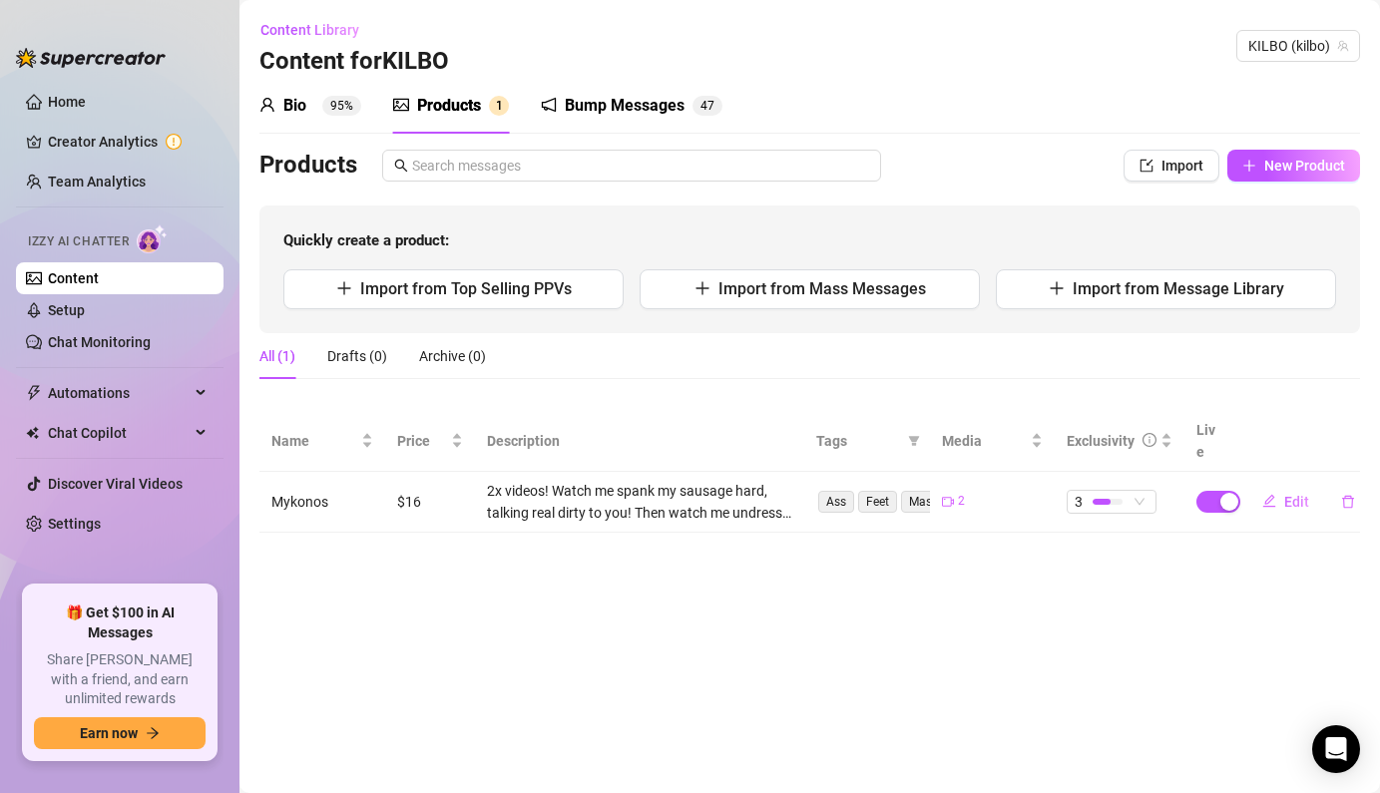
click at [314, 102] on div "Bio 95%" at bounding box center [310, 106] width 102 height 24
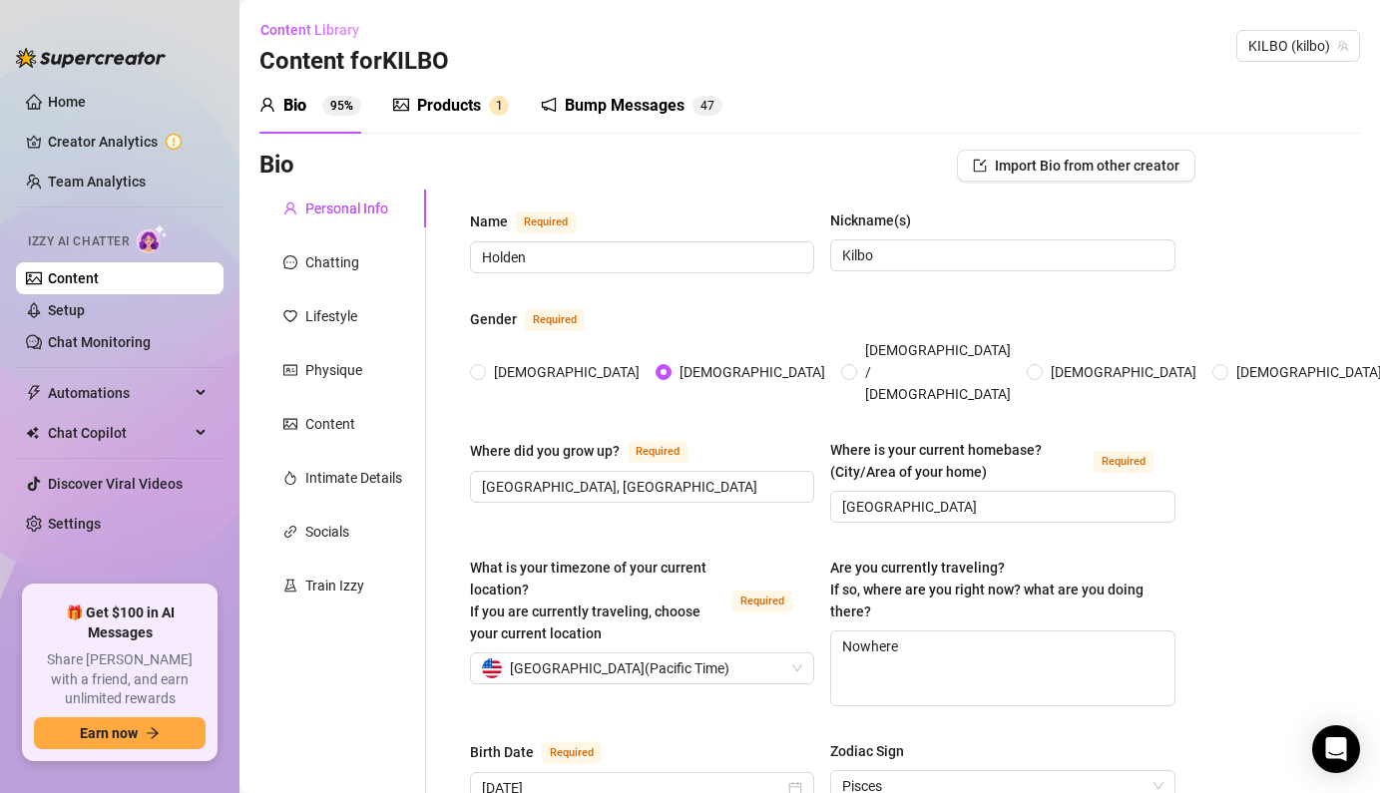
click at [327, 210] on div "Personal Info" at bounding box center [346, 209] width 83 height 22
click at [334, 568] on div "Train Izzy" at bounding box center [342, 586] width 167 height 38
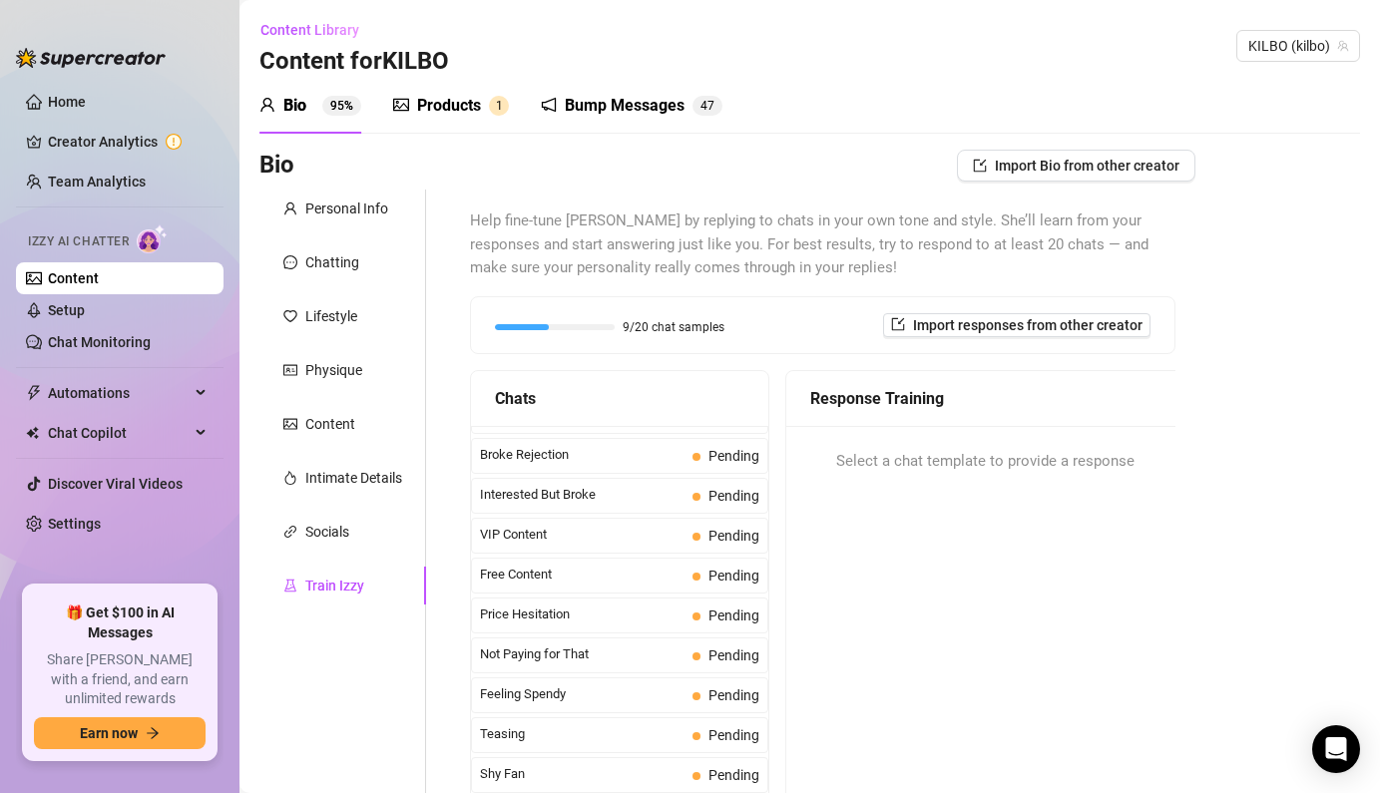
scroll to position [180, 0]
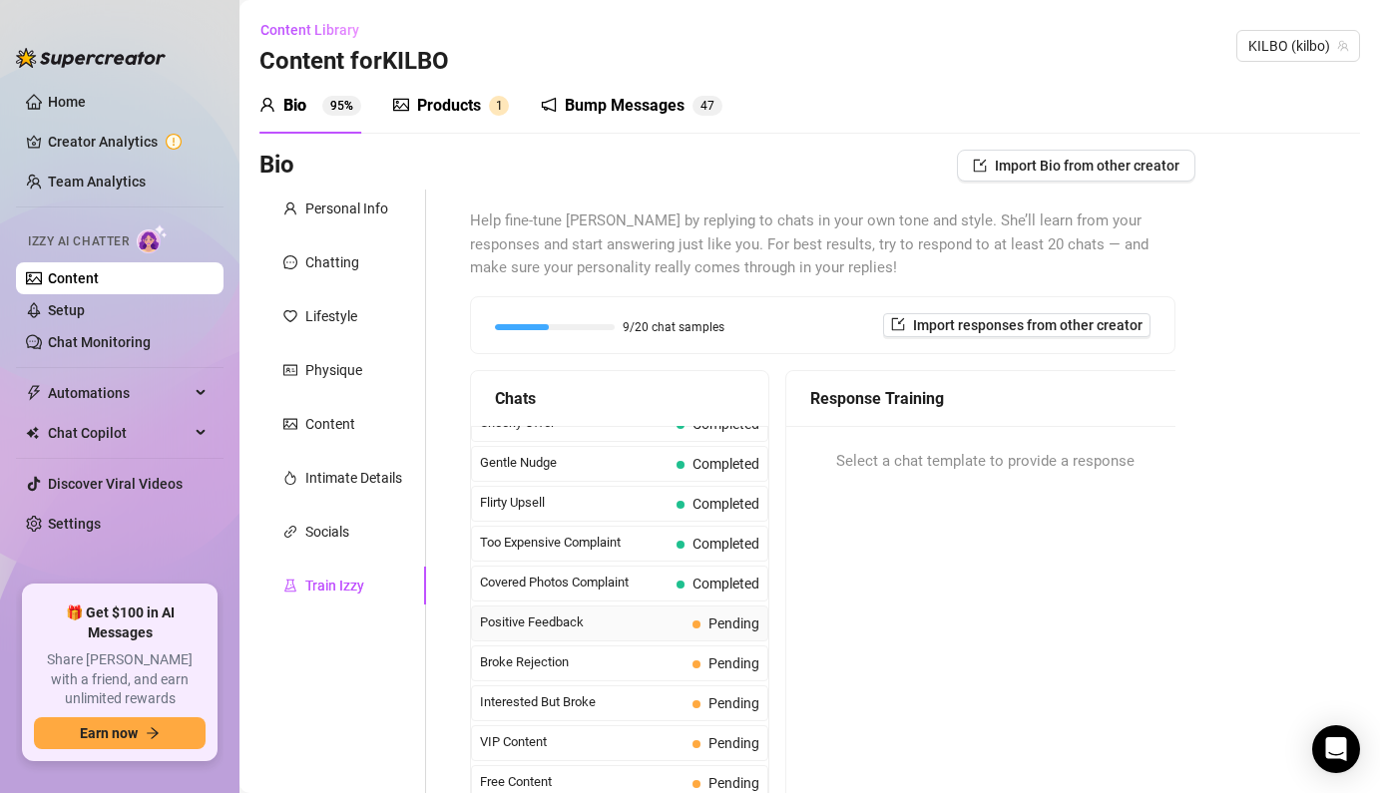
click at [687, 624] on div "Positive Feedback Pending" at bounding box center [619, 624] width 297 height 36
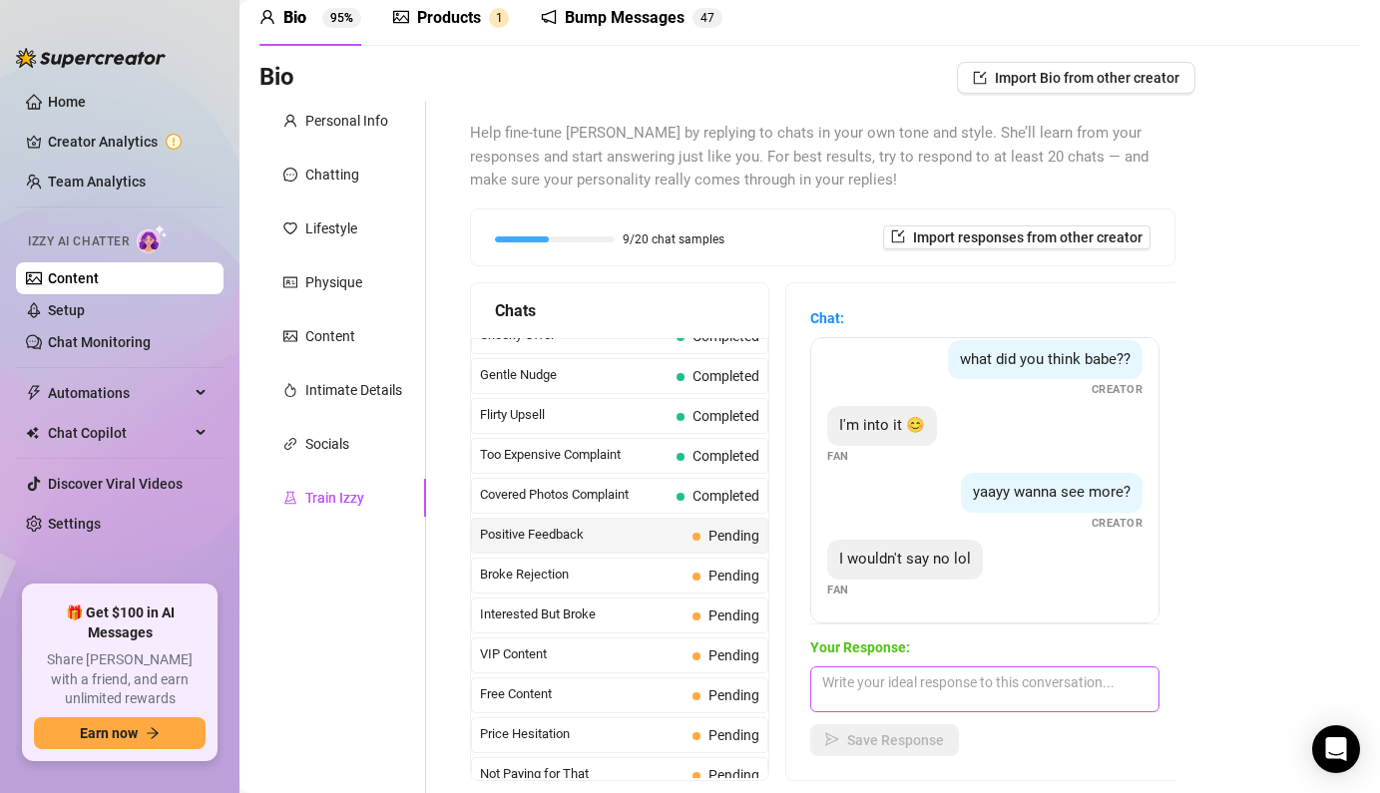
scroll to position [166, 0]
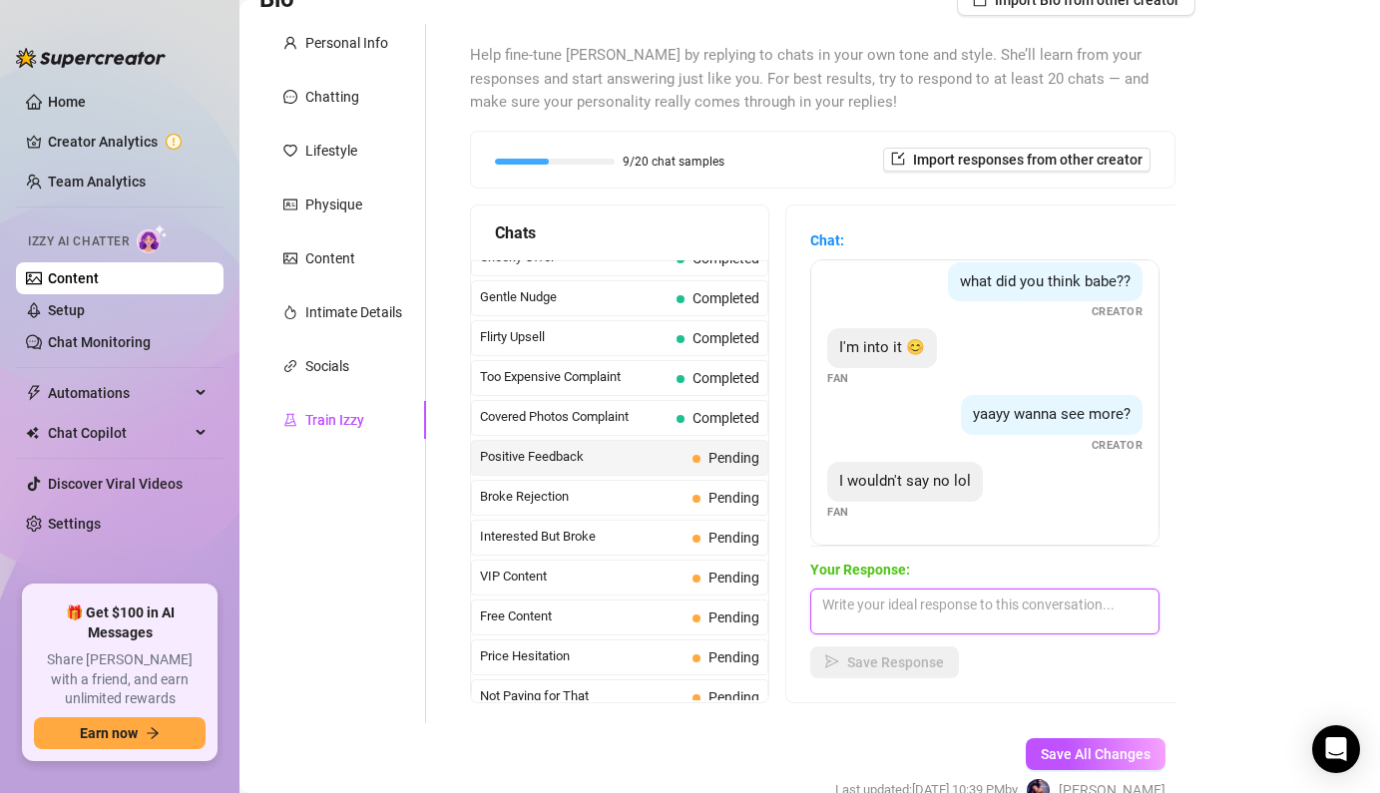
click at [950, 612] on textarea at bounding box center [984, 612] width 349 height 46
click at [152, 142] on link "Creator Analytics" at bounding box center [128, 142] width 160 height 32
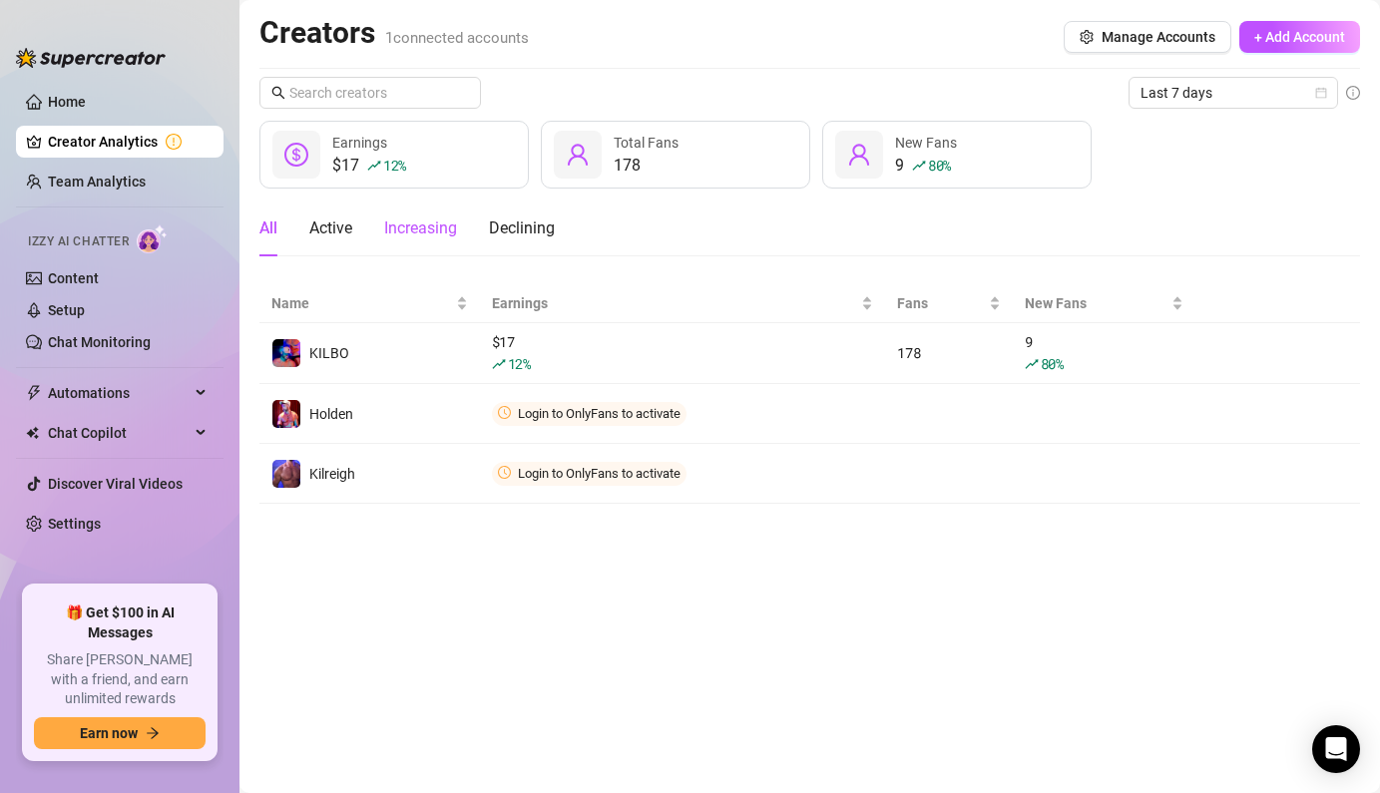
click at [416, 229] on div "Increasing" at bounding box center [420, 229] width 73 height 24
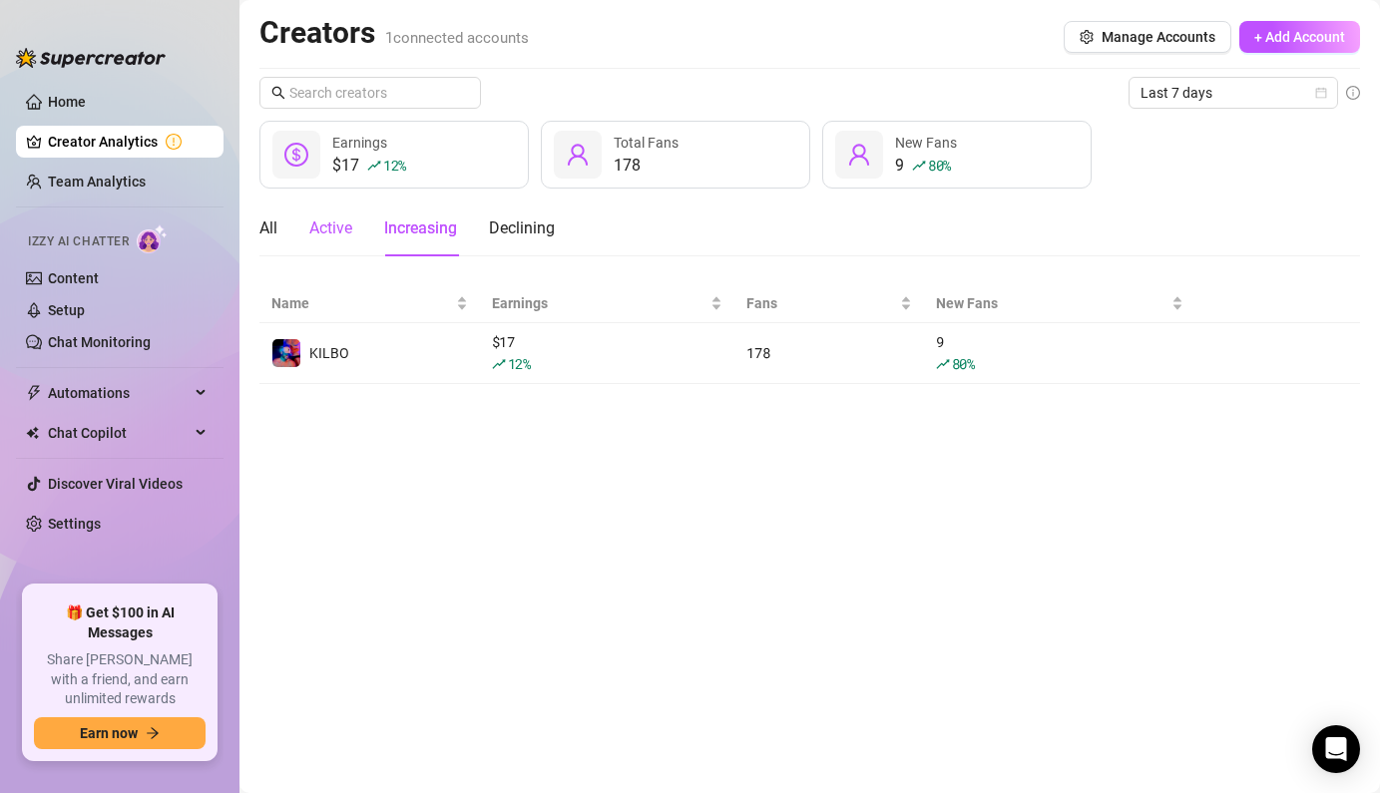
click at [329, 227] on div "Active" at bounding box center [330, 229] width 43 height 24
click at [210, 232] on div "Izzy AI Chatter" at bounding box center [118, 239] width 212 height 45
click at [251, 229] on main "Creators 1 connected accounts Manage Accounts + Add Account Last 7 days $17 12 …" at bounding box center [809, 396] width 1141 height 793
click at [118, 394] on span "Automations" at bounding box center [119, 393] width 142 height 32
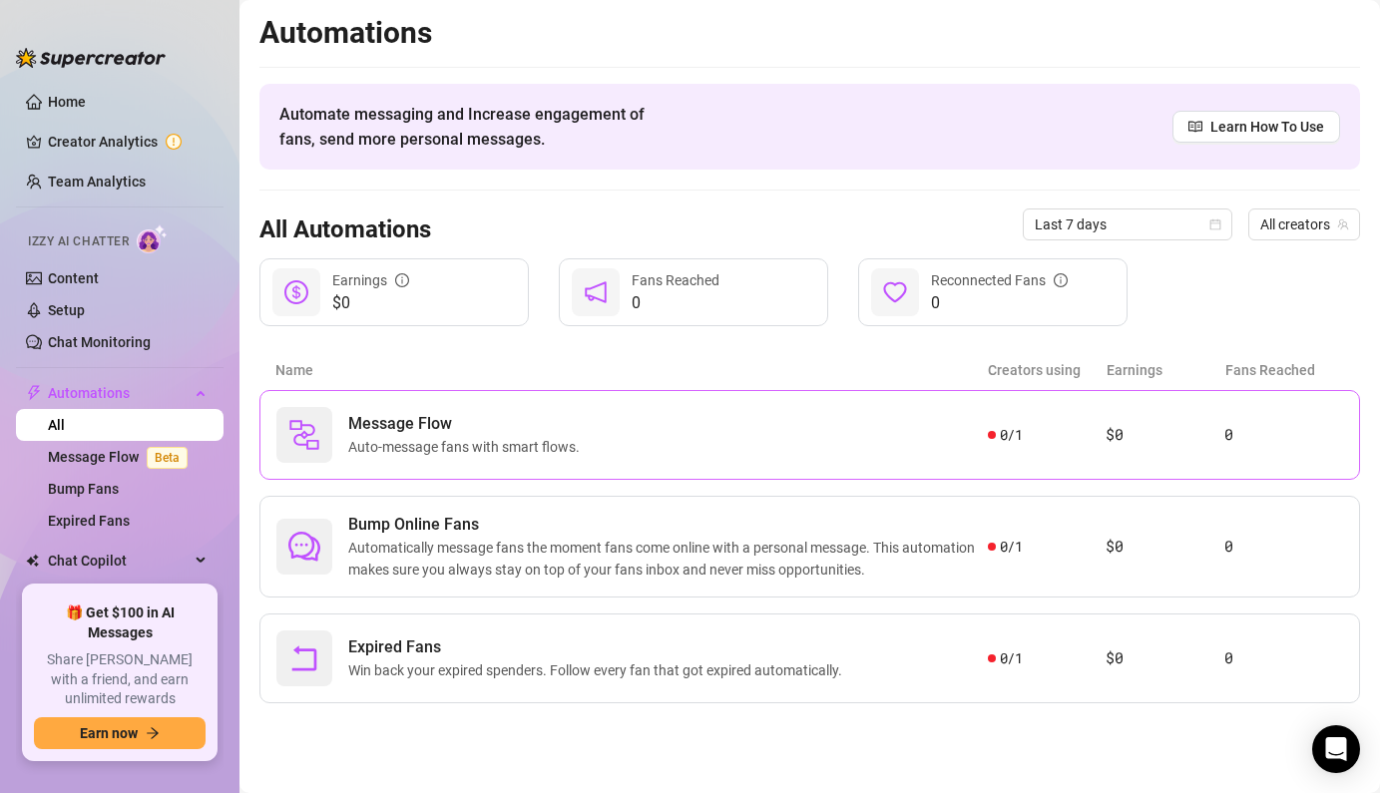
click at [865, 434] on div "Message Flow Auto-message fans with smart flows." at bounding box center [632, 435] width 712 height 56
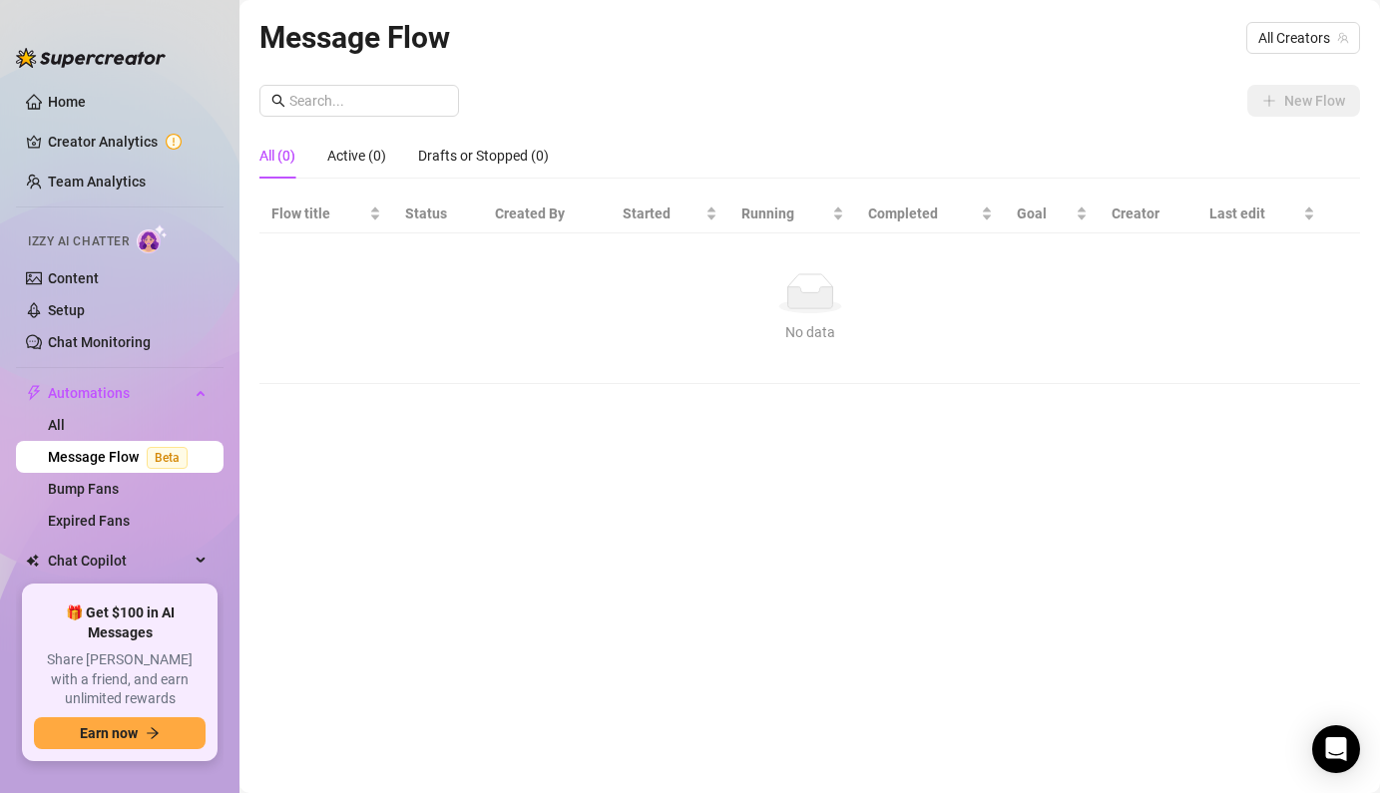
click at [105, 458] on link "Message Flow Beta" at bounding box center [122, 457] width 148 height 16
click at [106, 497] on link "Bump Fans" at bounding box center [83, 489] width 71 height 16
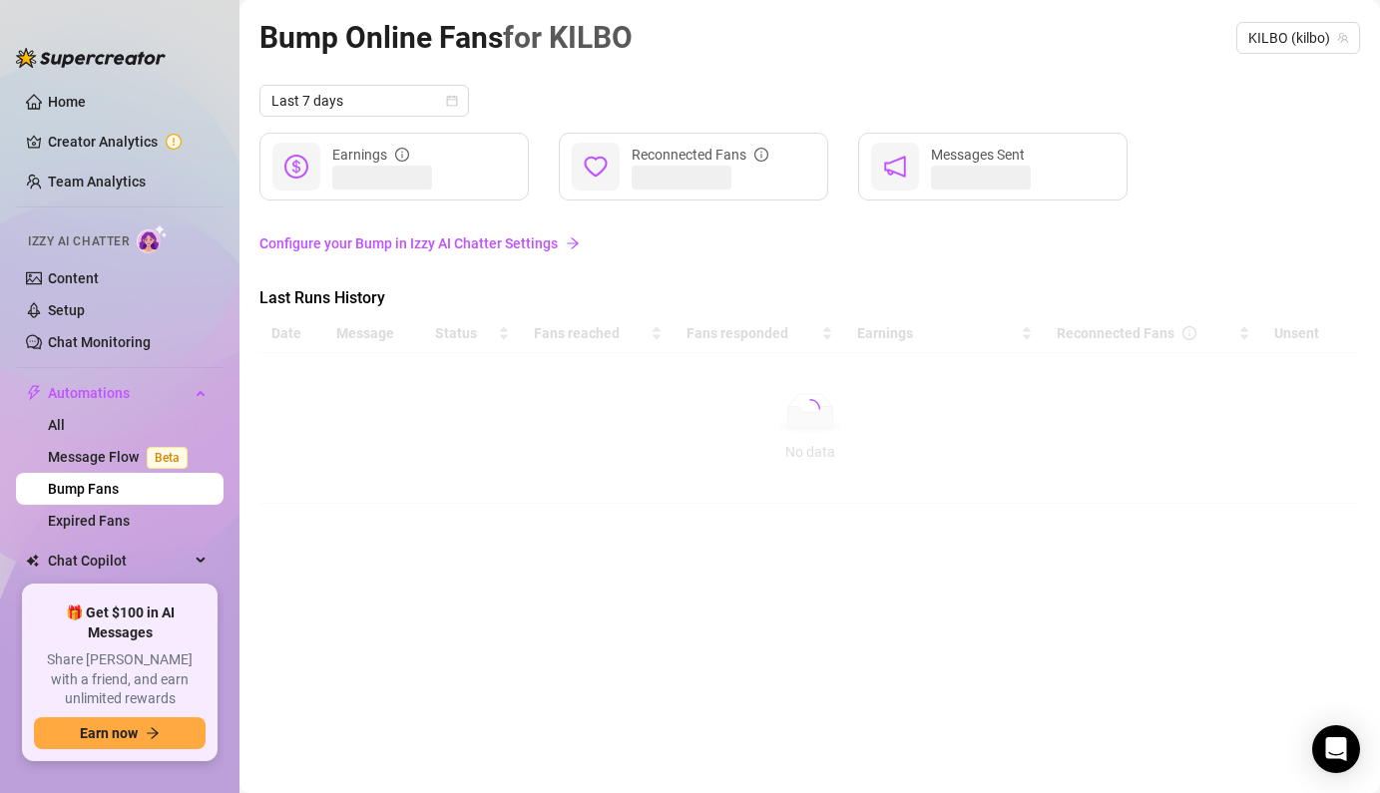
click at [524, 245] on link "Configure your Bump in Izzy AI Chatter Settings" at bounding box center [809, 244] width 1101 height 22
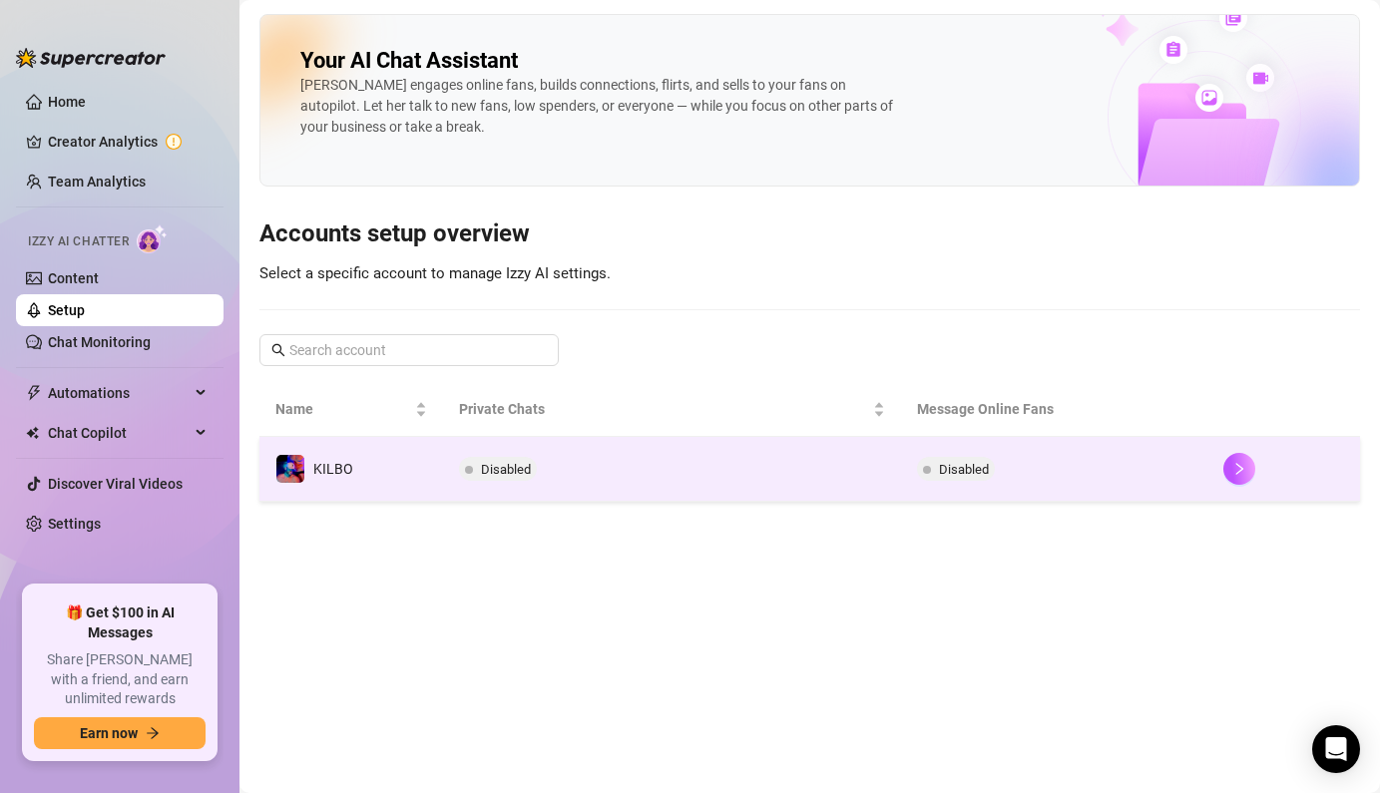
click at [499, 470] on span "Disabled" at bounding box center [506, 469] width 50 height 15
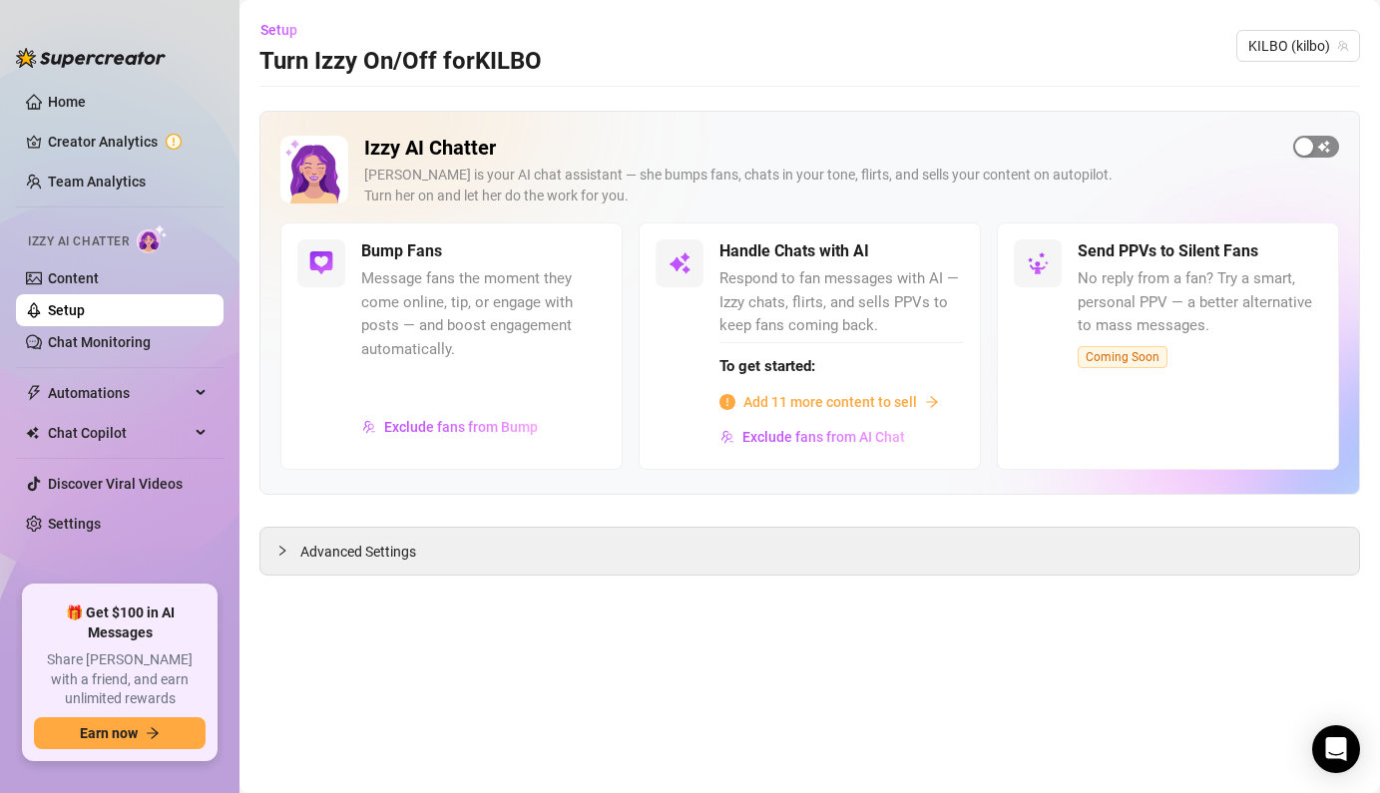
click at [1314, 145] on span "button" at bounding box center [1316, 147] width 46 height 22
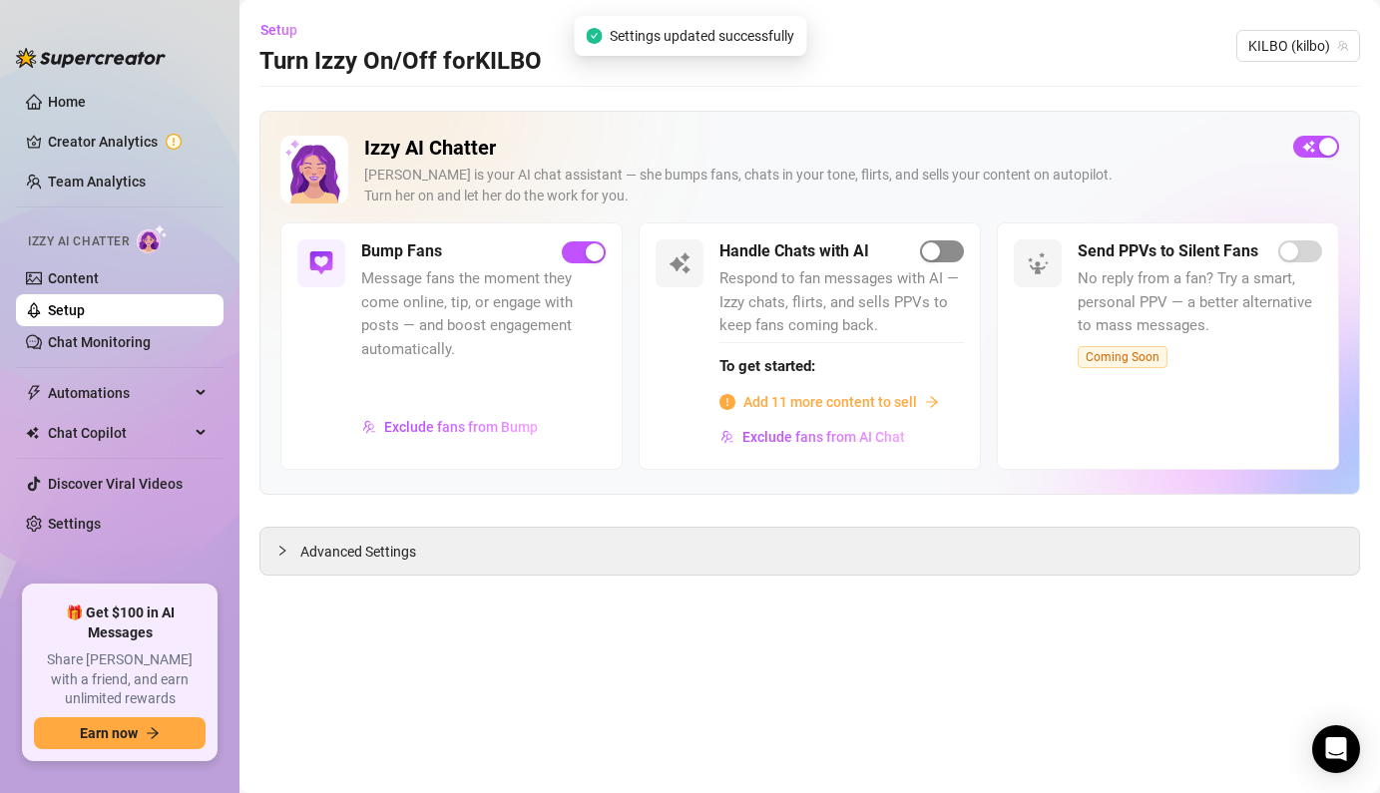
click at [946, 257] on span "button" at bounding box center [942, 251] width 44 height 22
click at [942, 256] on span "button" at bounding box center [942, 251] width 44 height 22
click at [340, 559] on span "Advanced Settings" at bounding box center [358, 552] width 116 height 22
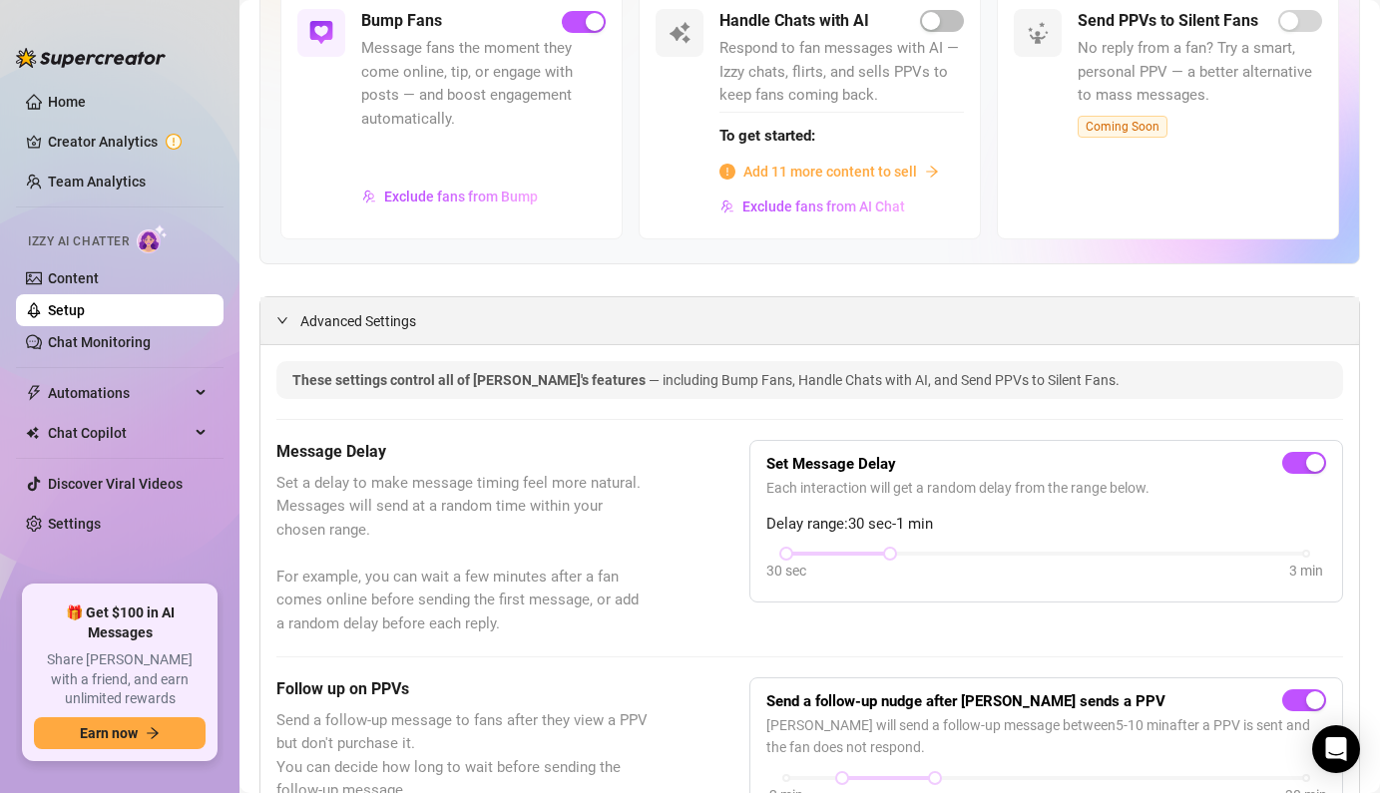
scroll to position [448, 0]
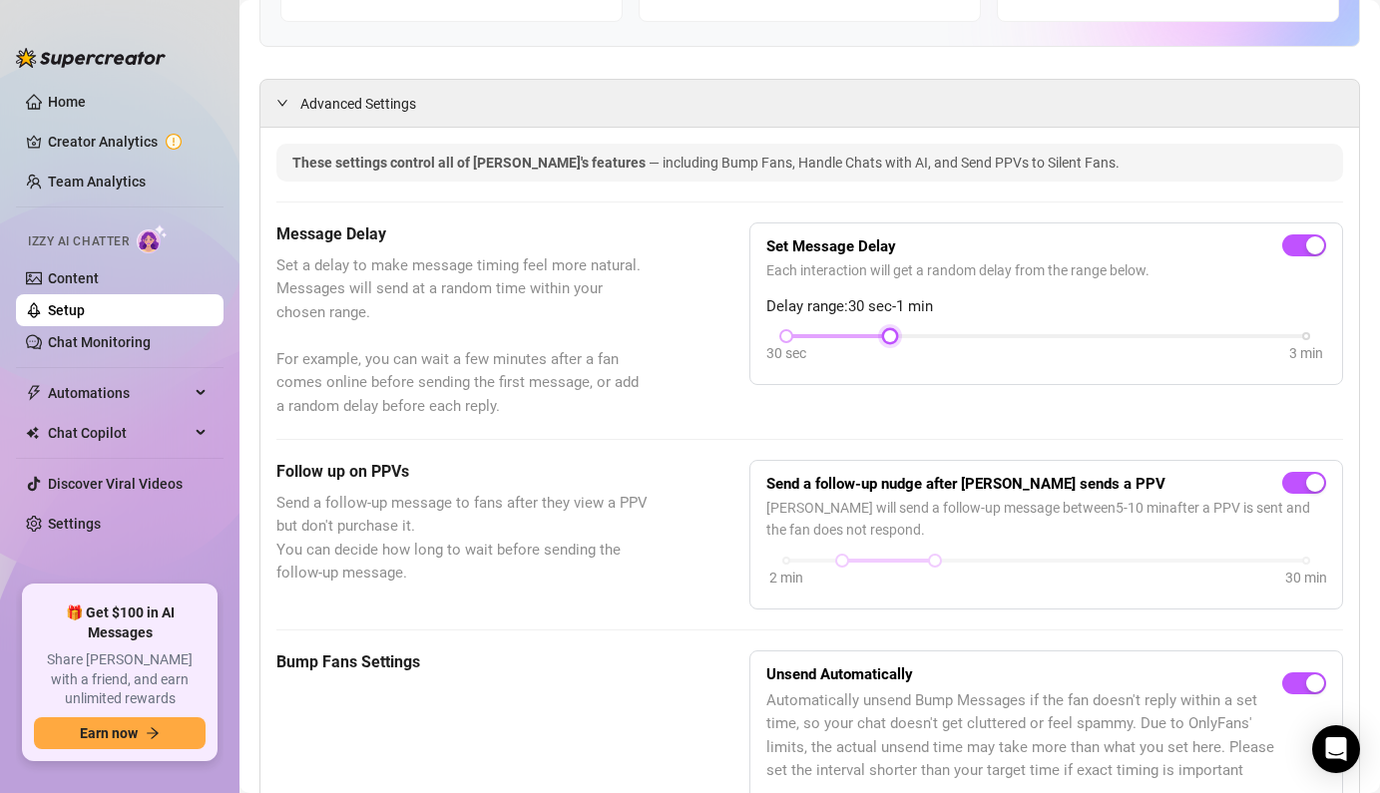
click at [949, 337] on div "30 sec 3 min" at bounding box center [1046, 334] width 520 height 8
drag, startPoint x: 782, startPoint y: 336, endPoint x: 852, endPoint y: 341, distance: 70.0
click at [853, 341] on div "30 sec 3 min" at bounding box center [1046, 349] width 560 height 38
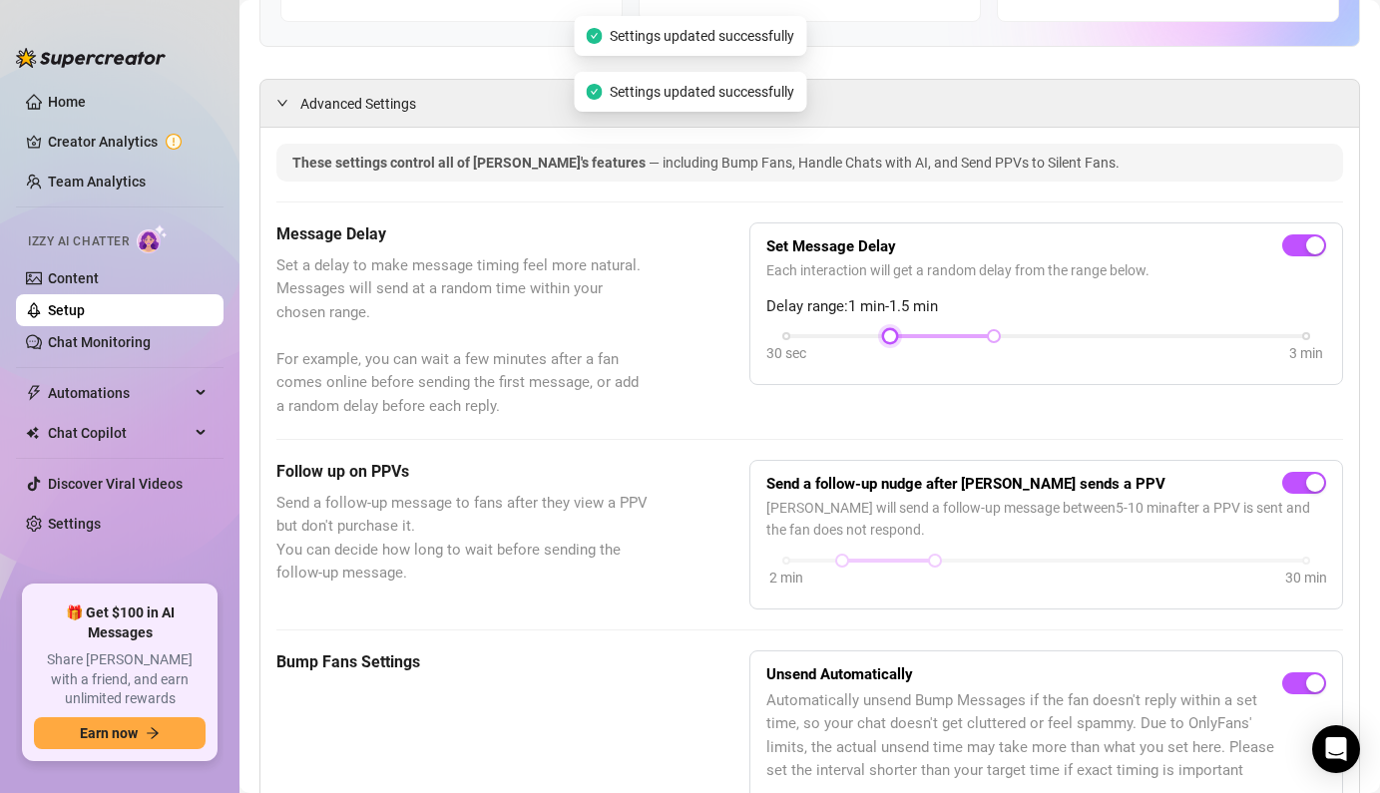
click at [834, 336] on div "30 sec 3 min" at bounding box center [1046, 334] width 520 height 8
click at [860, 332] on div at bounding box center [890, 336] width 208 height 10
click at [904, 329] on div "Set Message Delay Each interaction will get a random delay from the range below…" at bounding box center [1046, 304] width 560 height 130
drag, startPoint x: 789, startPoint y: 330, endPoint x: 883, endPoint y: 339, distance: 94.2
click at [885, 339] on div at bounding box center [890, 336] width 10 height 10
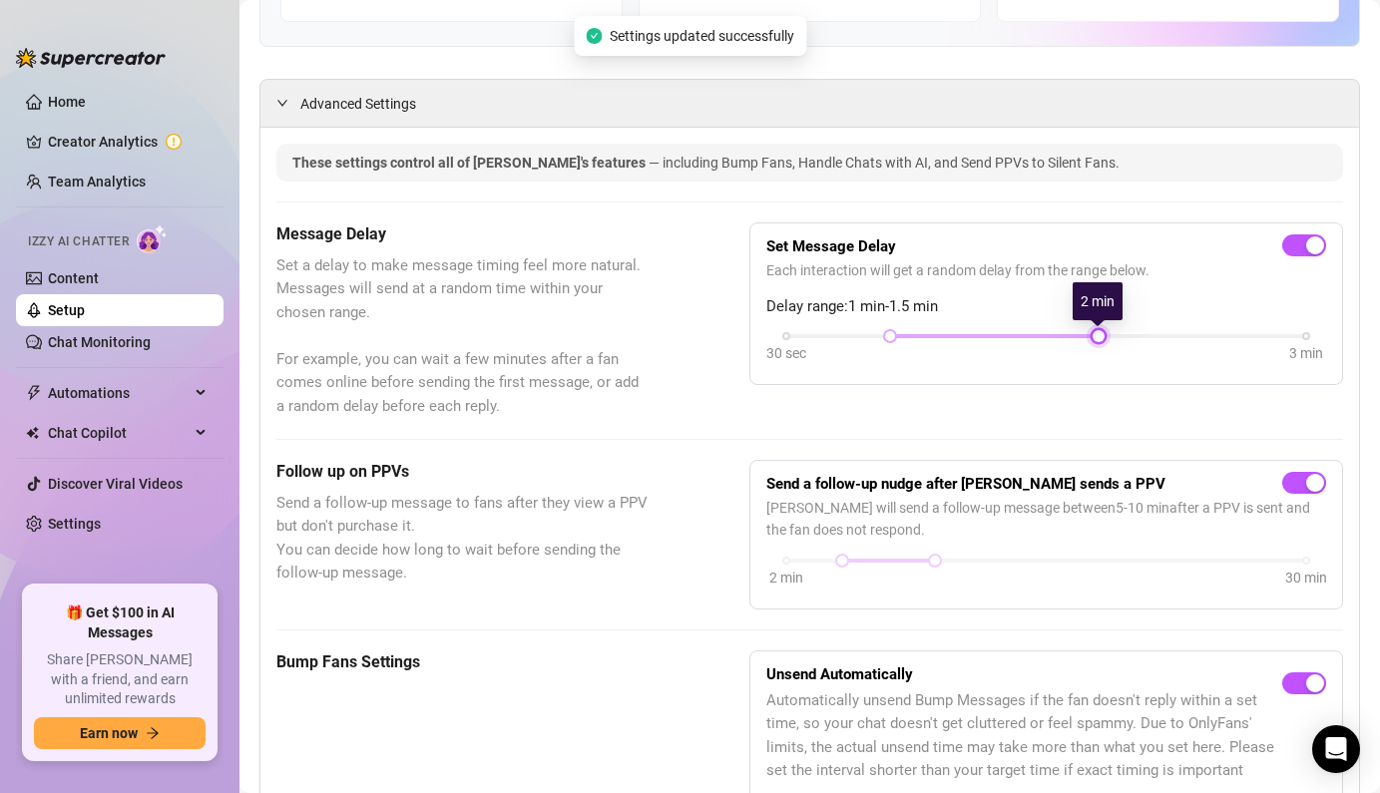
drag, startPoint x: 999, startPoint y: 333, endPoint x: 1059, endPoint y: 335, distance: 59.9
click at [1059, 335] on div "30 sec 3 min" at bounding box center [1046, 334] width 520 height 8
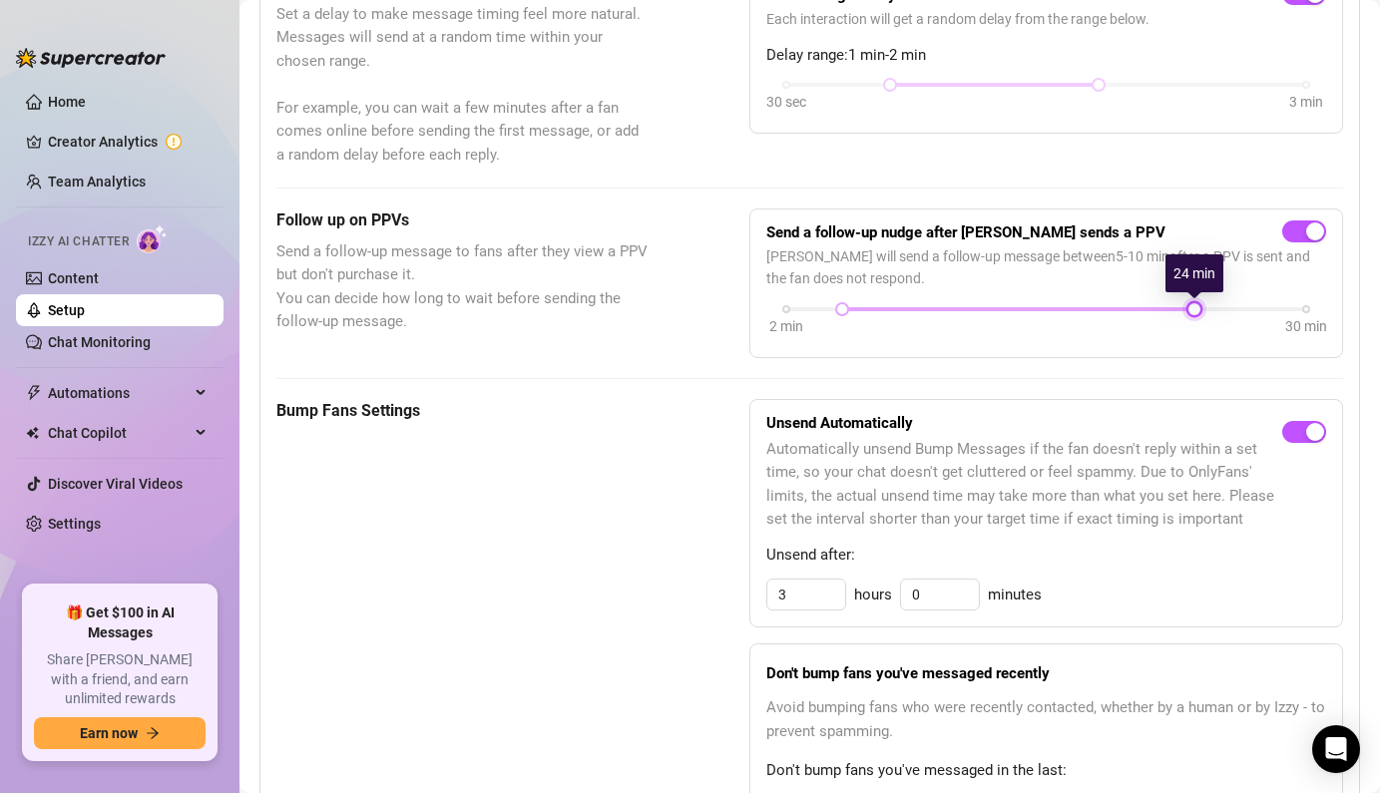
click at [1192, 308] on div at bounding box center [1194, 309] width 10 height 10
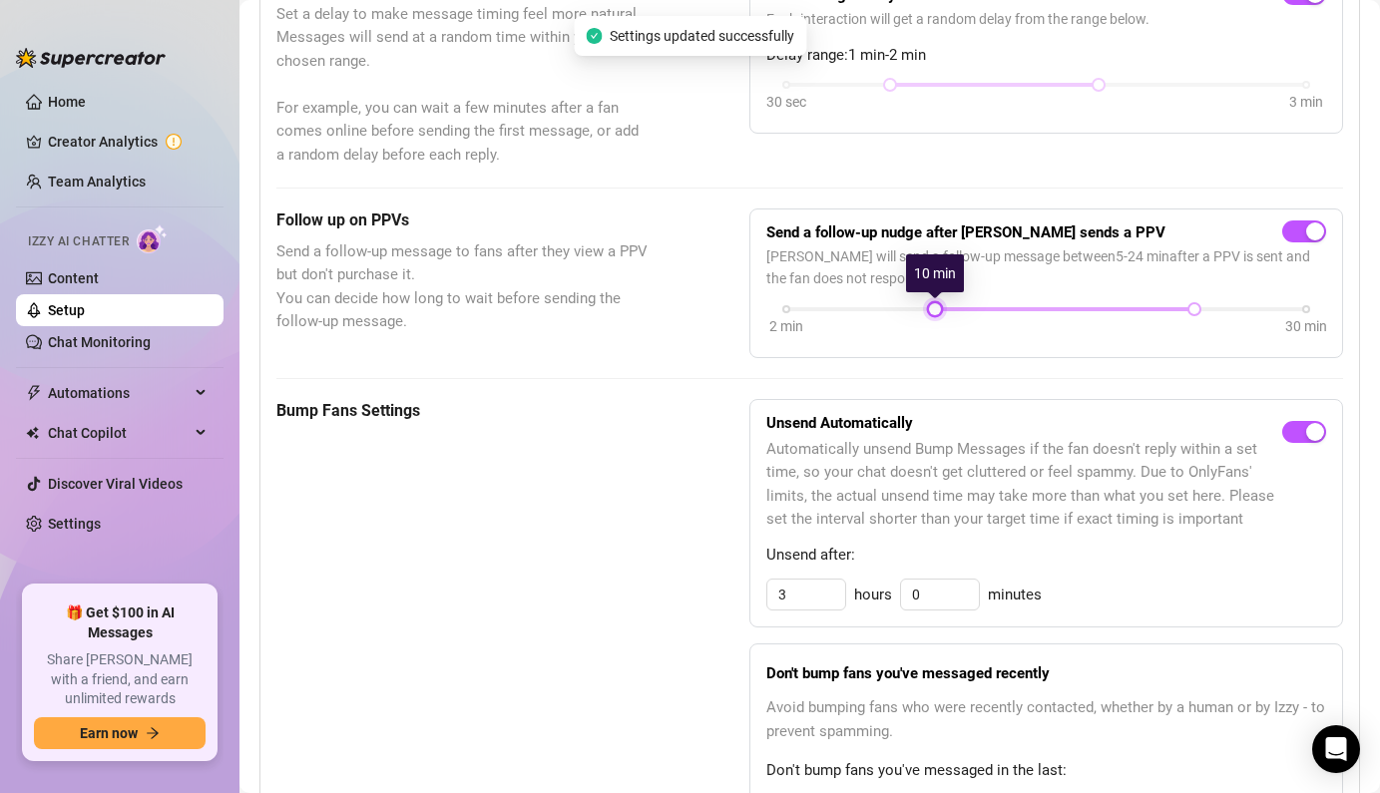
drag, startPoint x: 840, startPoint y: 303, endPoint x: 936, endPoint y: 306, distance: 95.8
click at [936, 306] on div at bounding box center [935, 309] width 10 height 10
click at [1008, 304] on div at bounding box center [1064, 309] width 259 height 10
drag, startPoint x: 941, startPoint y: 309, endPoint x: 1117, endPoint y: 326, distance: 176.4
click at [1117, 326] on div "2 min 30 min" at bounding box center [1046, 322] width 560 height 38
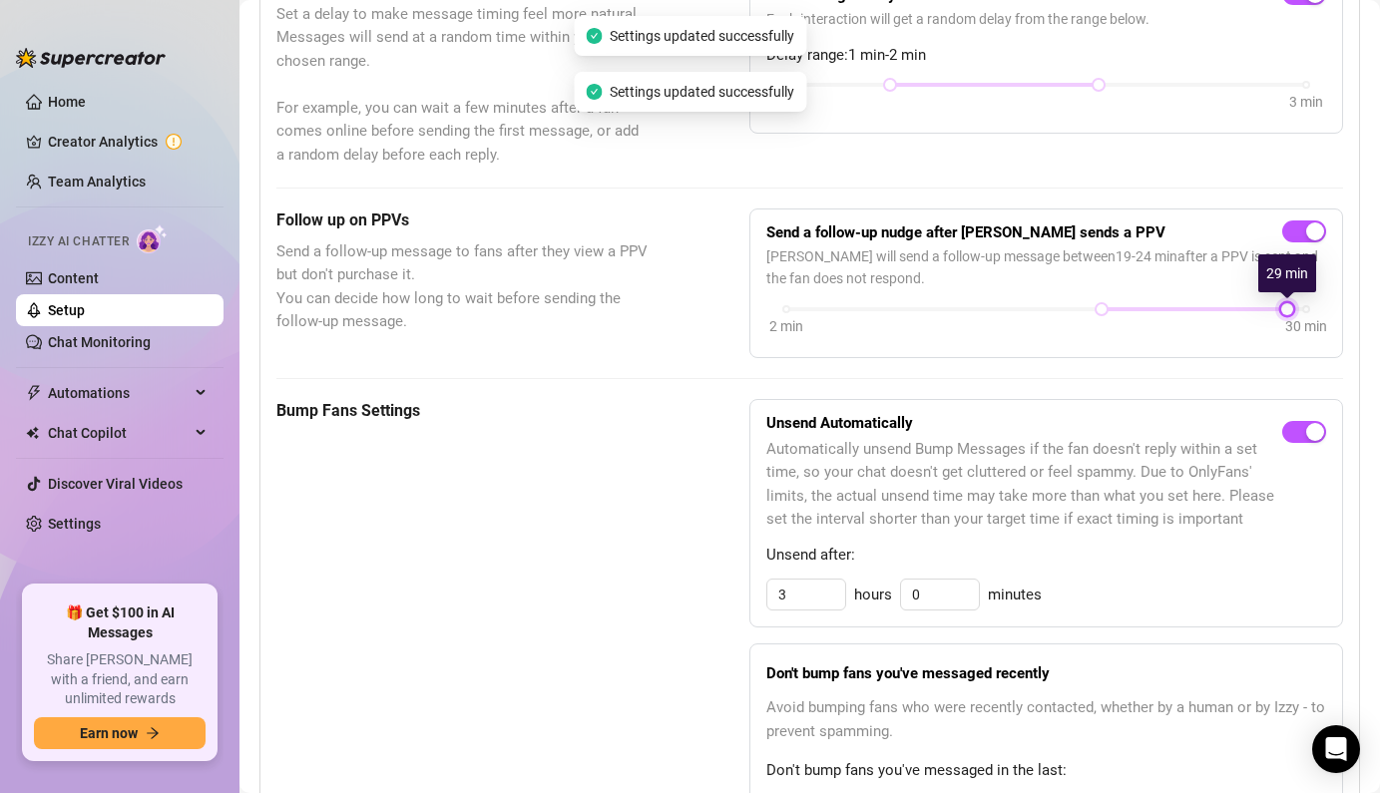
click at [1292, 311] on div at bounding box center [1287, 309] width 10 height 10
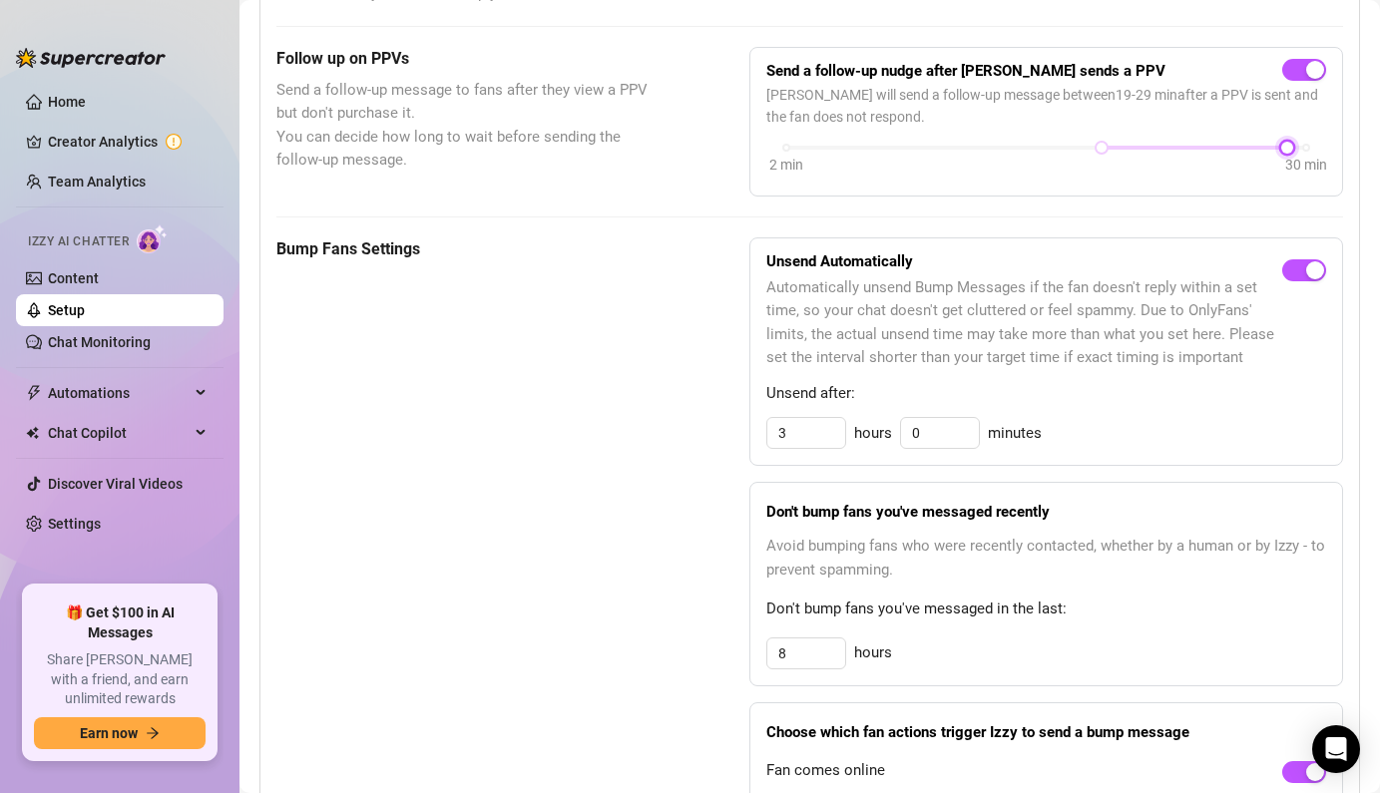
scroll to position [874, 0]
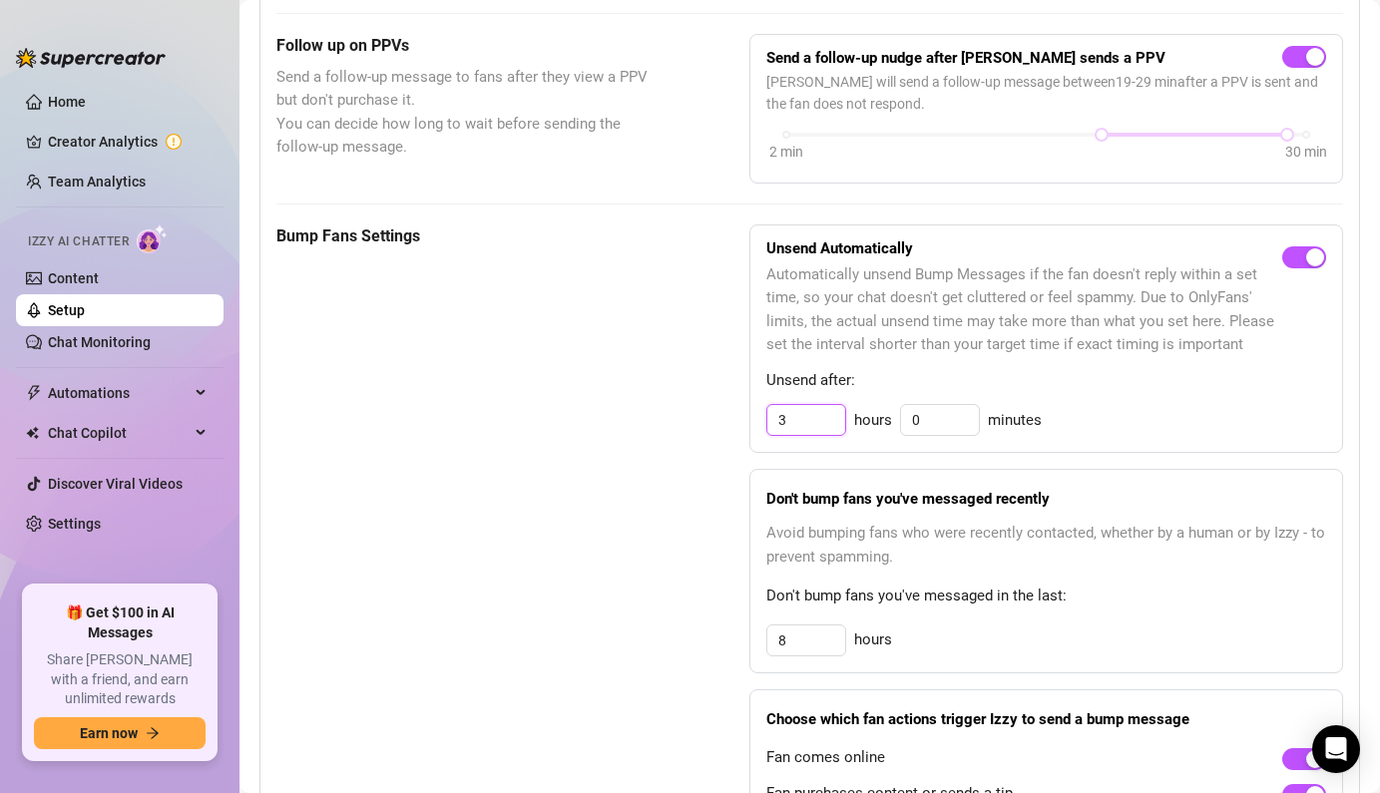
drag, startPoint x: 813, startPoint y: 420, endPoint x: 733, endPoint y: 417, distance: 79.9
click at [733, 417] on div "Bump Fans Settings Unsend Automatically Automatically unsend Bump Messages if t…" at bounding box center [809, 545] width 1067 height 640
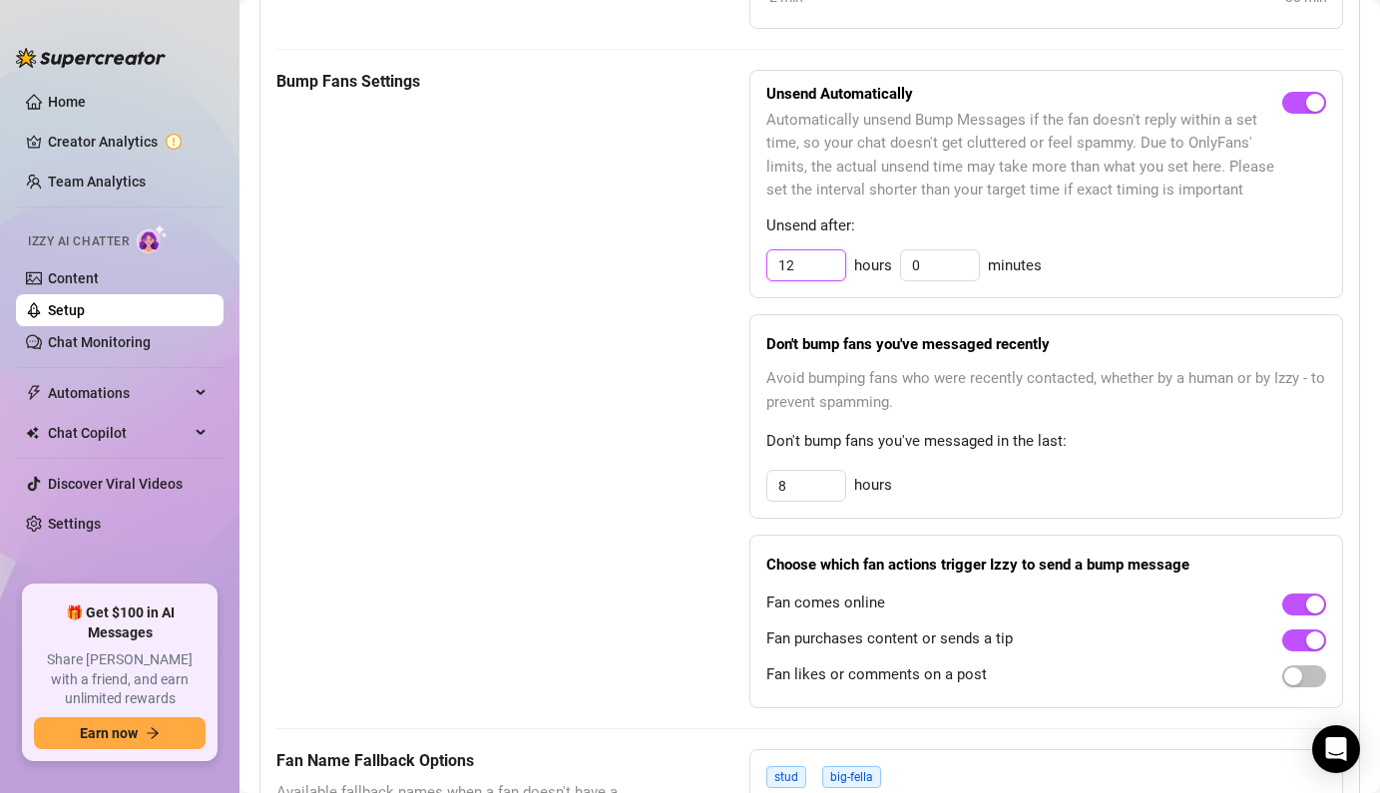
scroll to position [1067, 0]
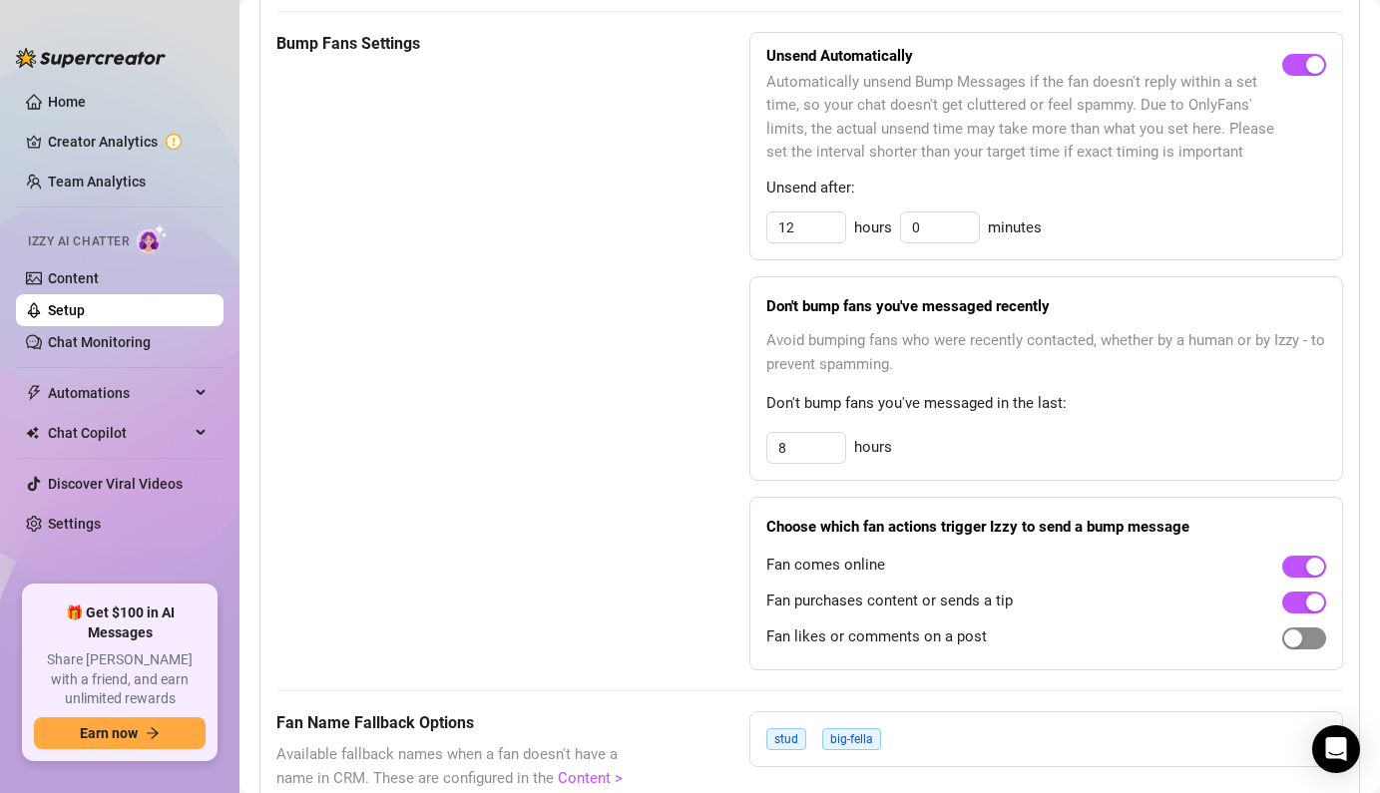
click at [1310, 630] on span "button" at bounding box center [1304, 639] width 44 height 22
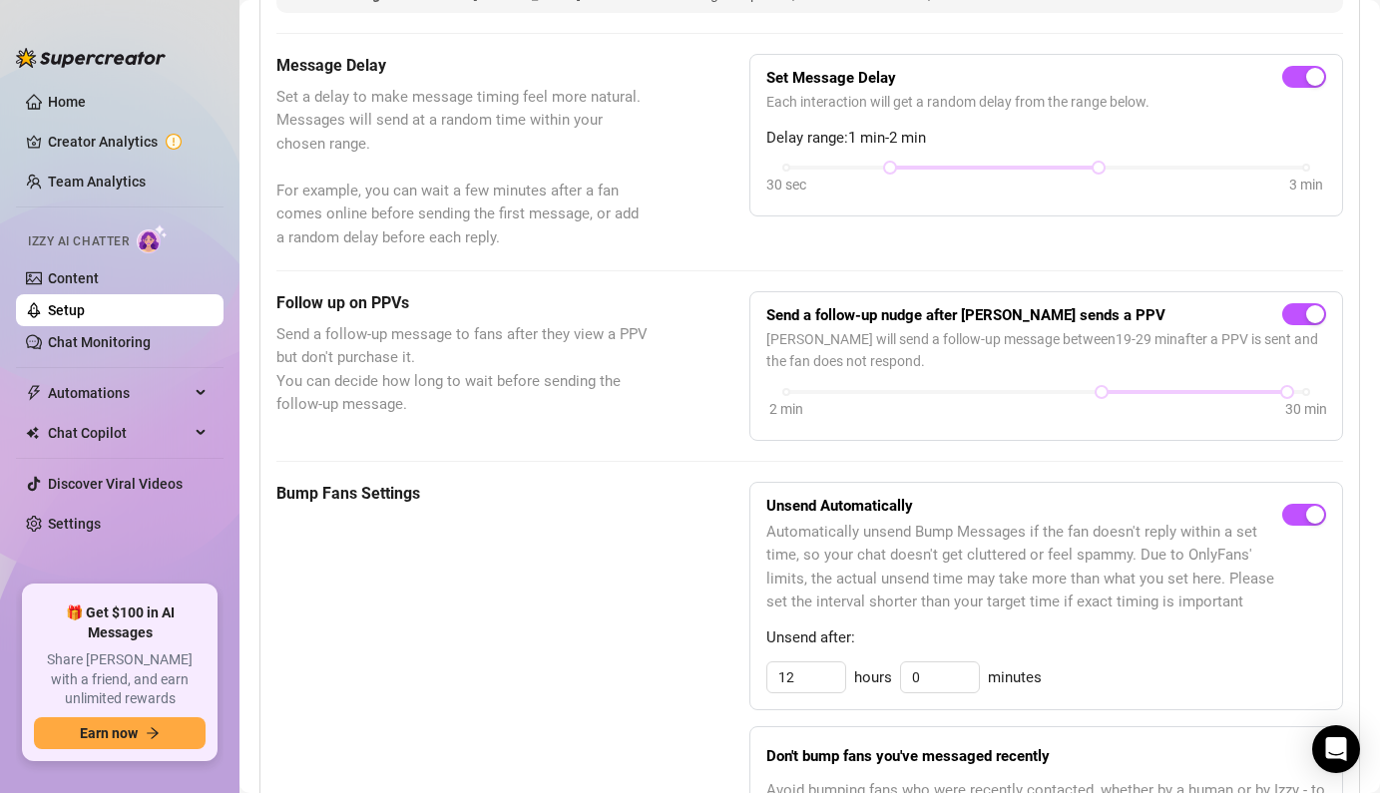
scroll to position [0, 0]
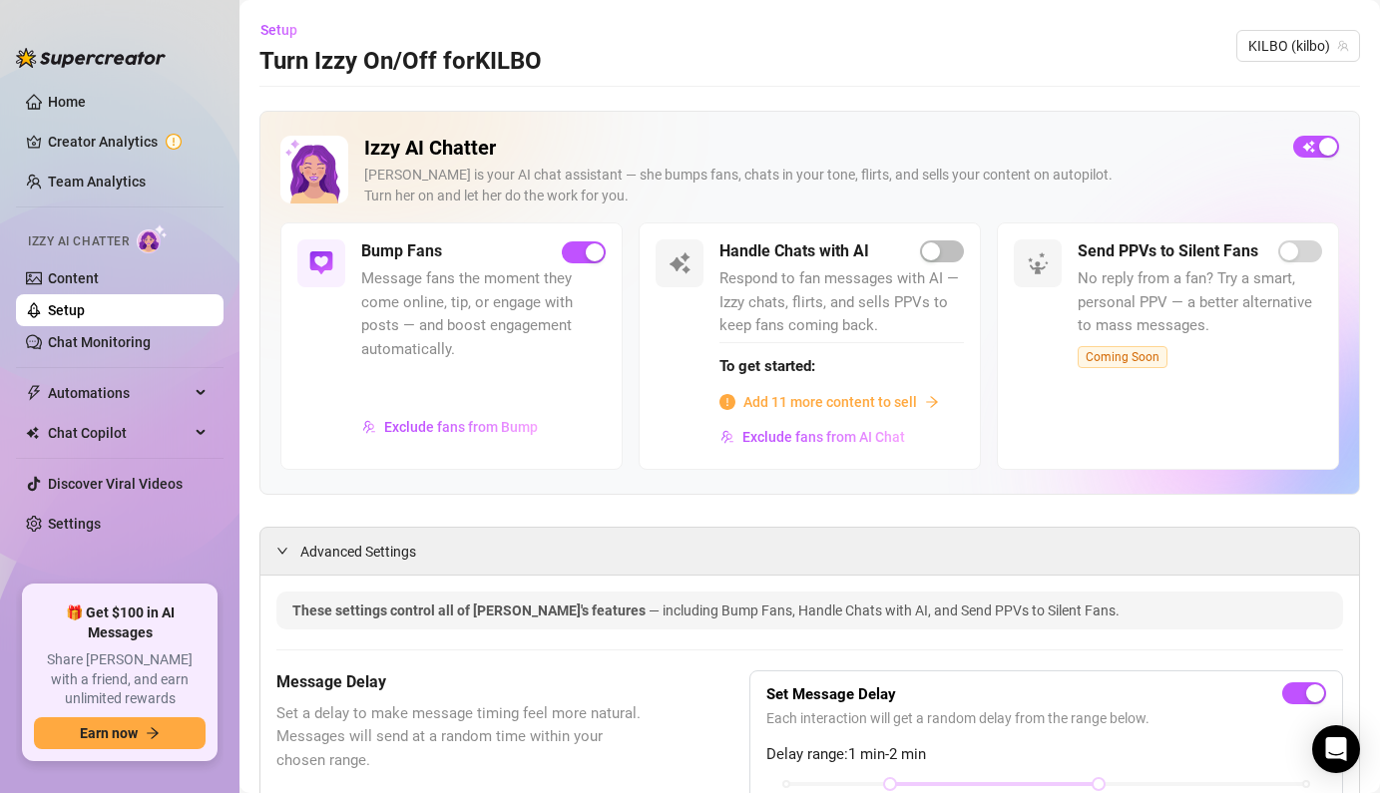
click at [861, 408] on span "Add 11 more content to sell" at bounding box center [830, 402] width 174 height 22
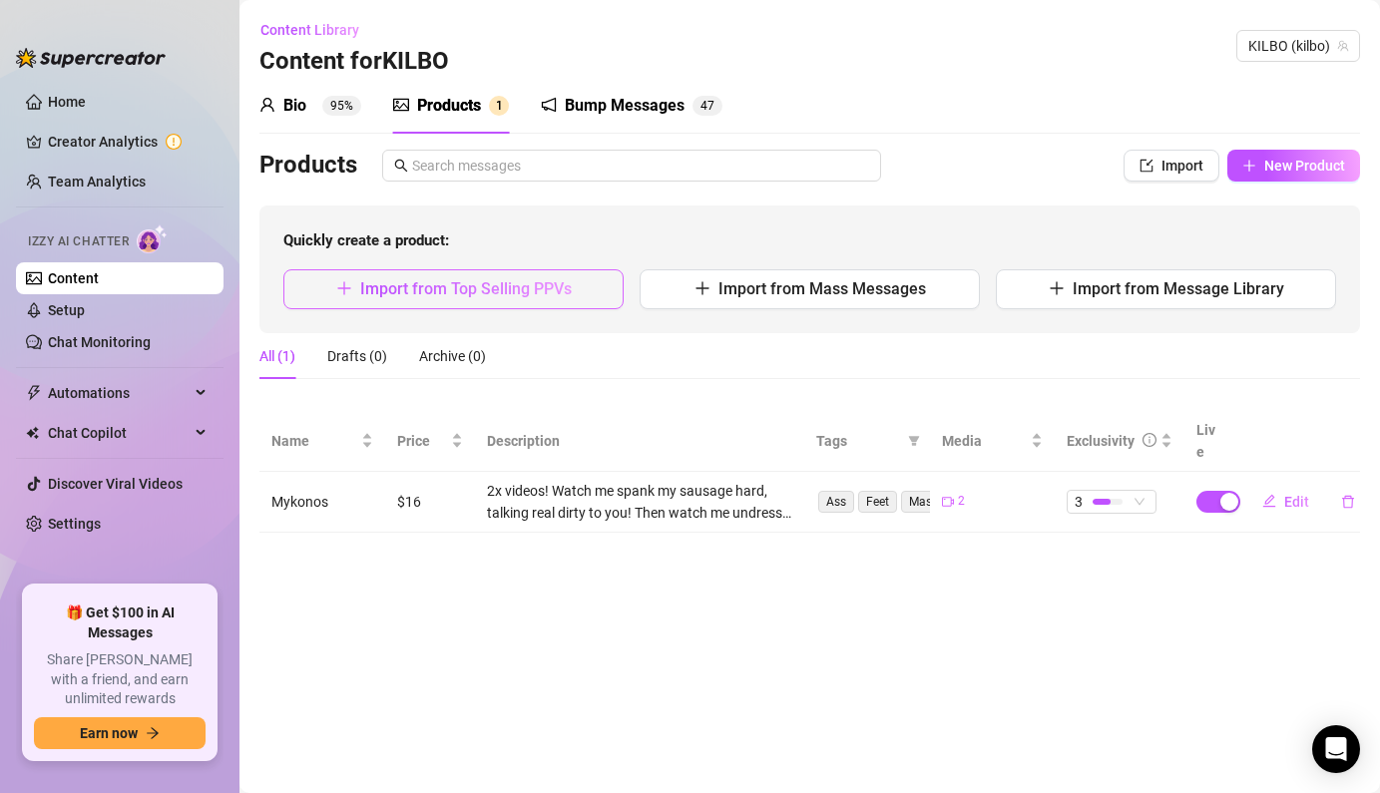
click at [520, 296] on span "Import from Top Selling PPVs" at bounding box center [466, 288] width 212 height 19
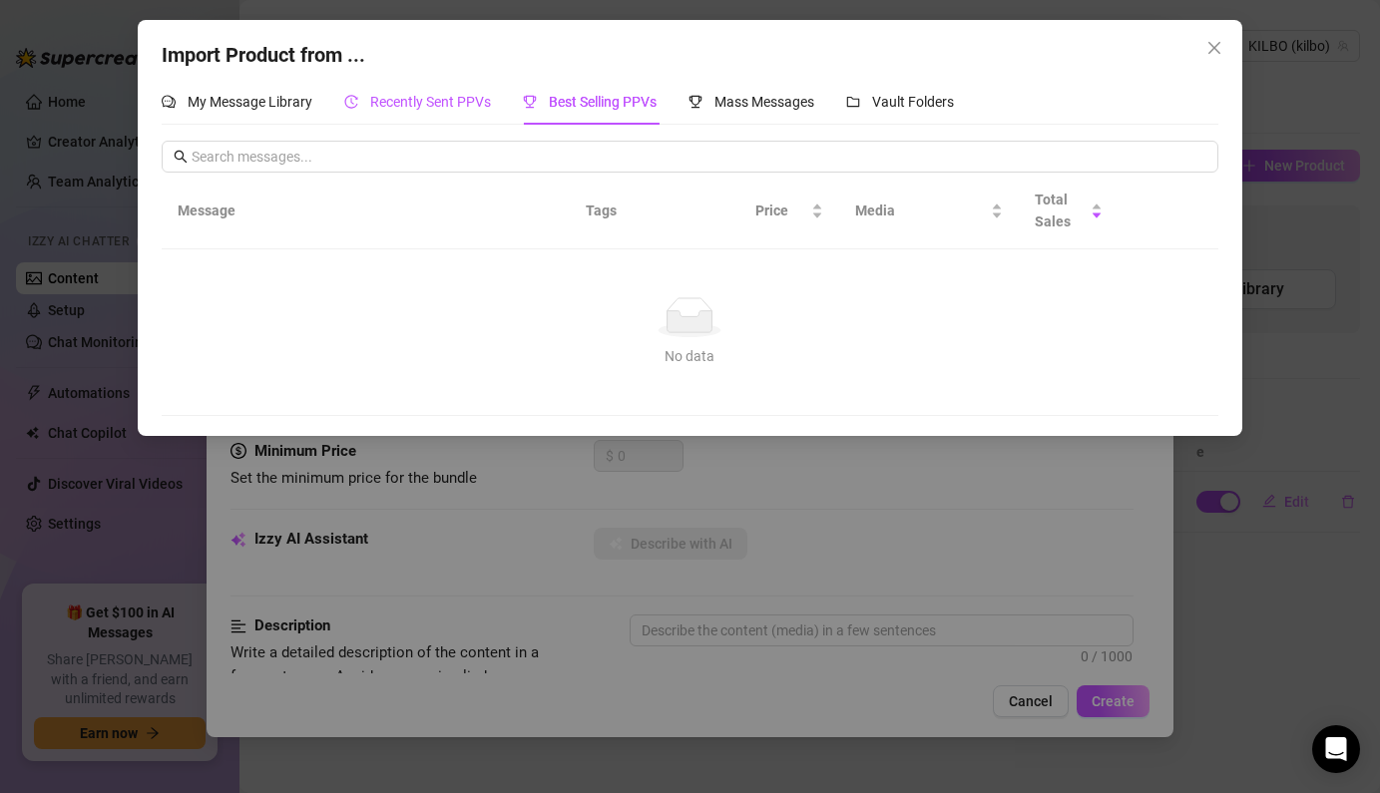
click at [434, 98] on span "Recently Sent PPVs" at bounding box center [430, 102] width 121 height 16
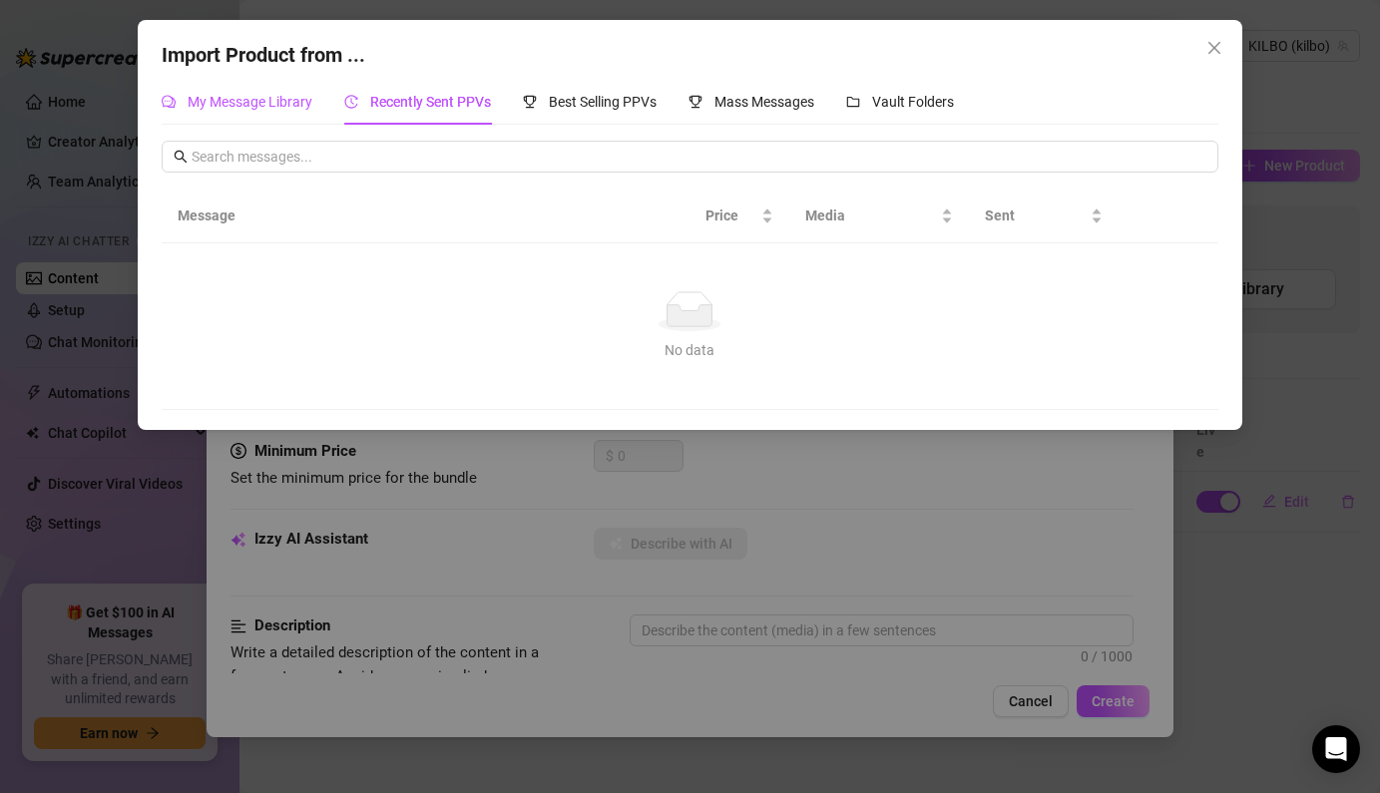
click at [276, 101] on span "My Message Library" at bounding box center [250, 102] width 125 height 16
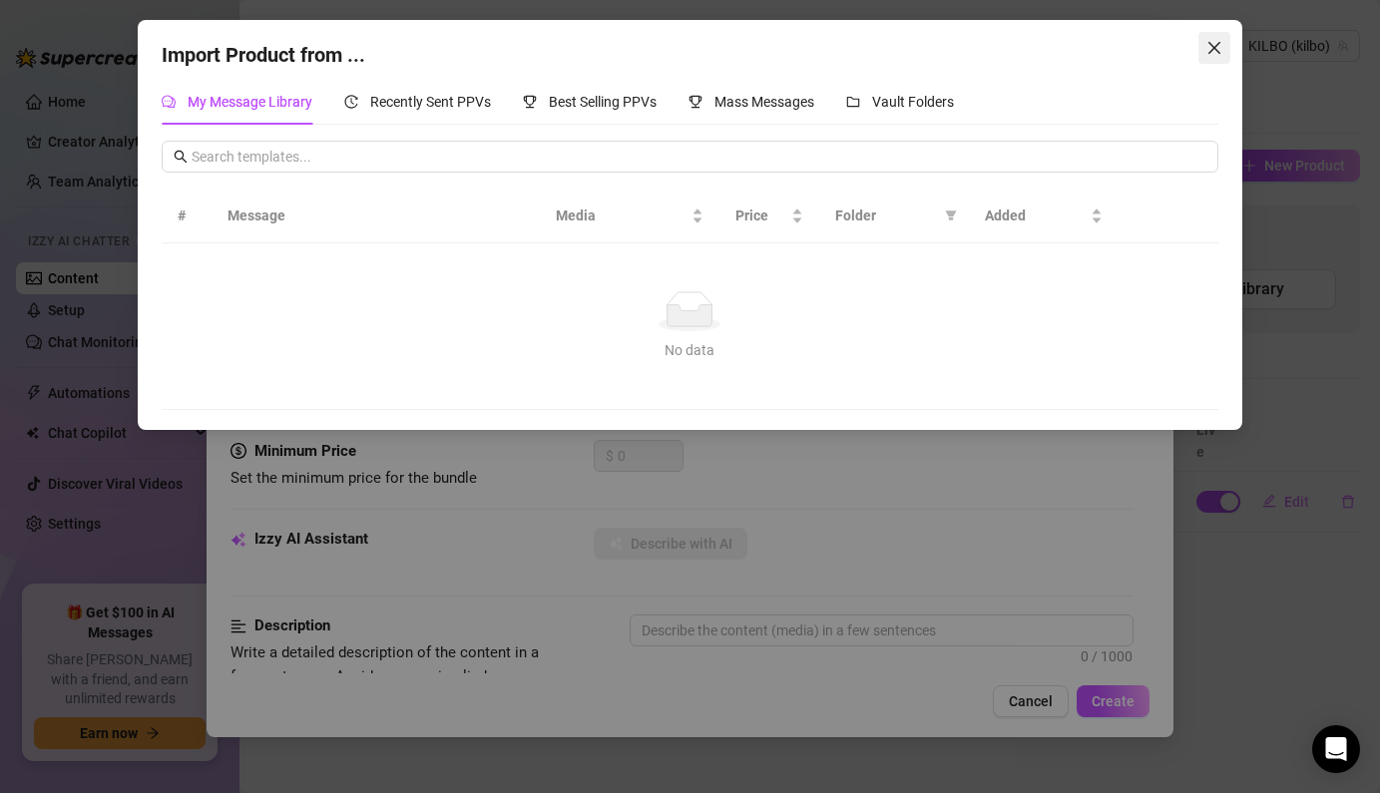
click at [1205, 38] on button "Close" at bounding box center [1214, 48] width 32 height 32
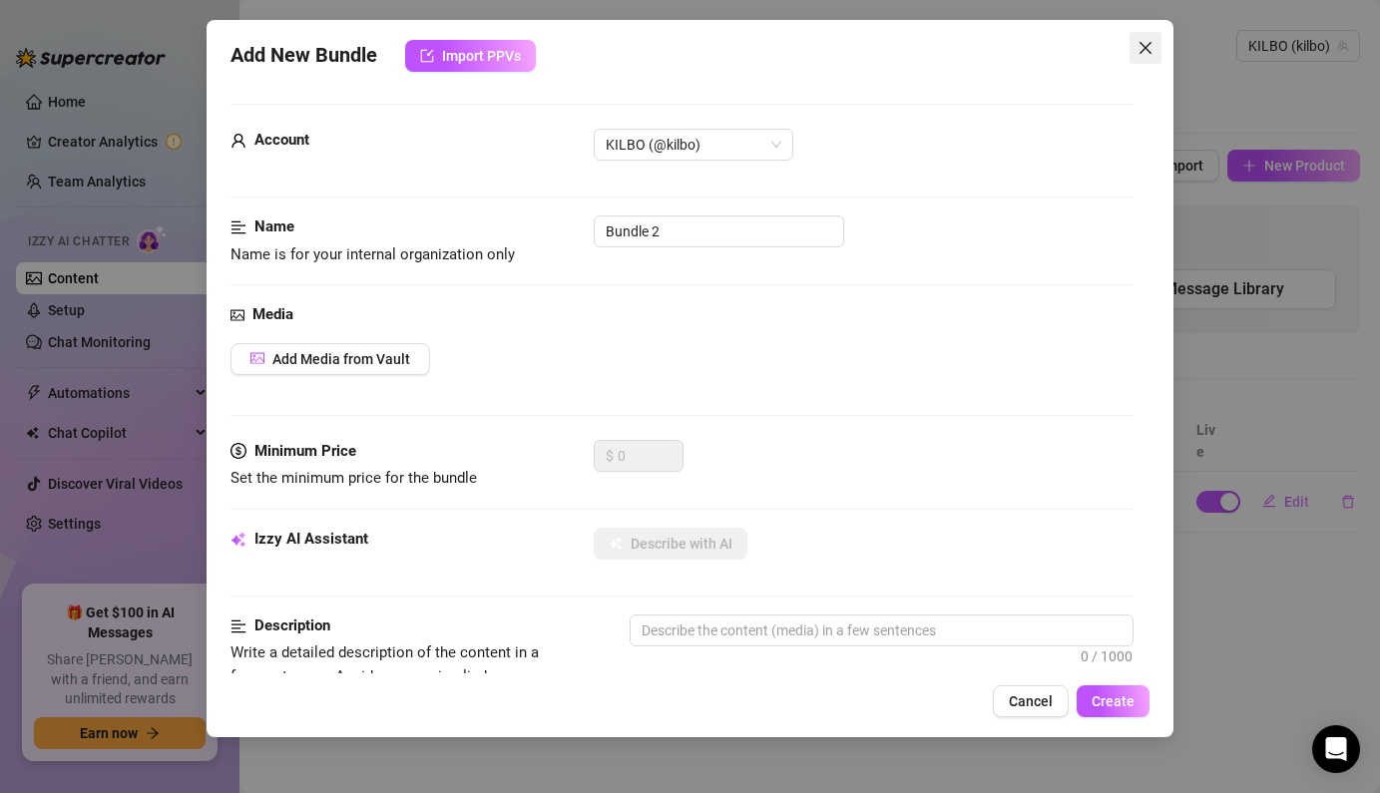
click at [1139, 48] on icon "close" at bounding box center [1146, 48] width 16 height 16
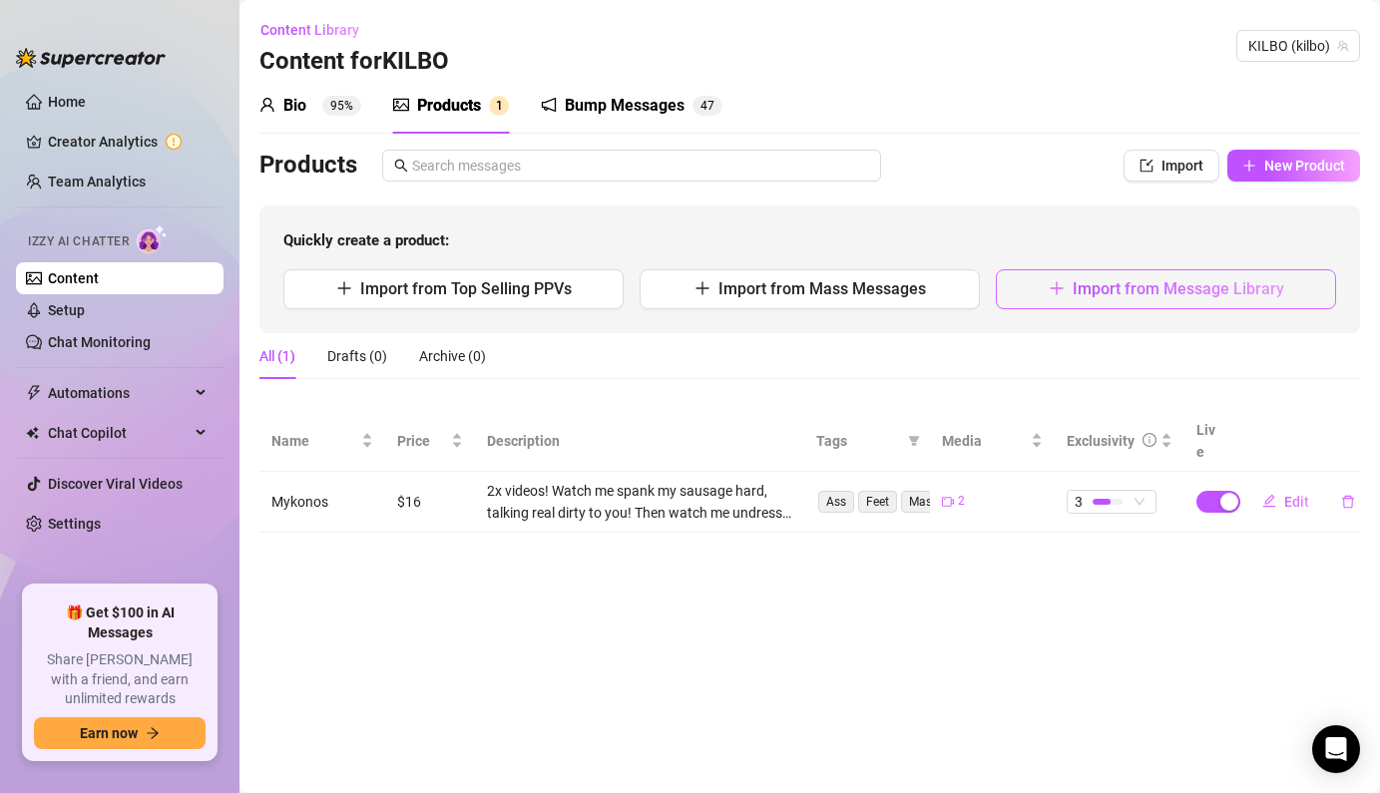
click at [1062, 279] on span "button" at bounding box center [1057, 288] width 16 height 19
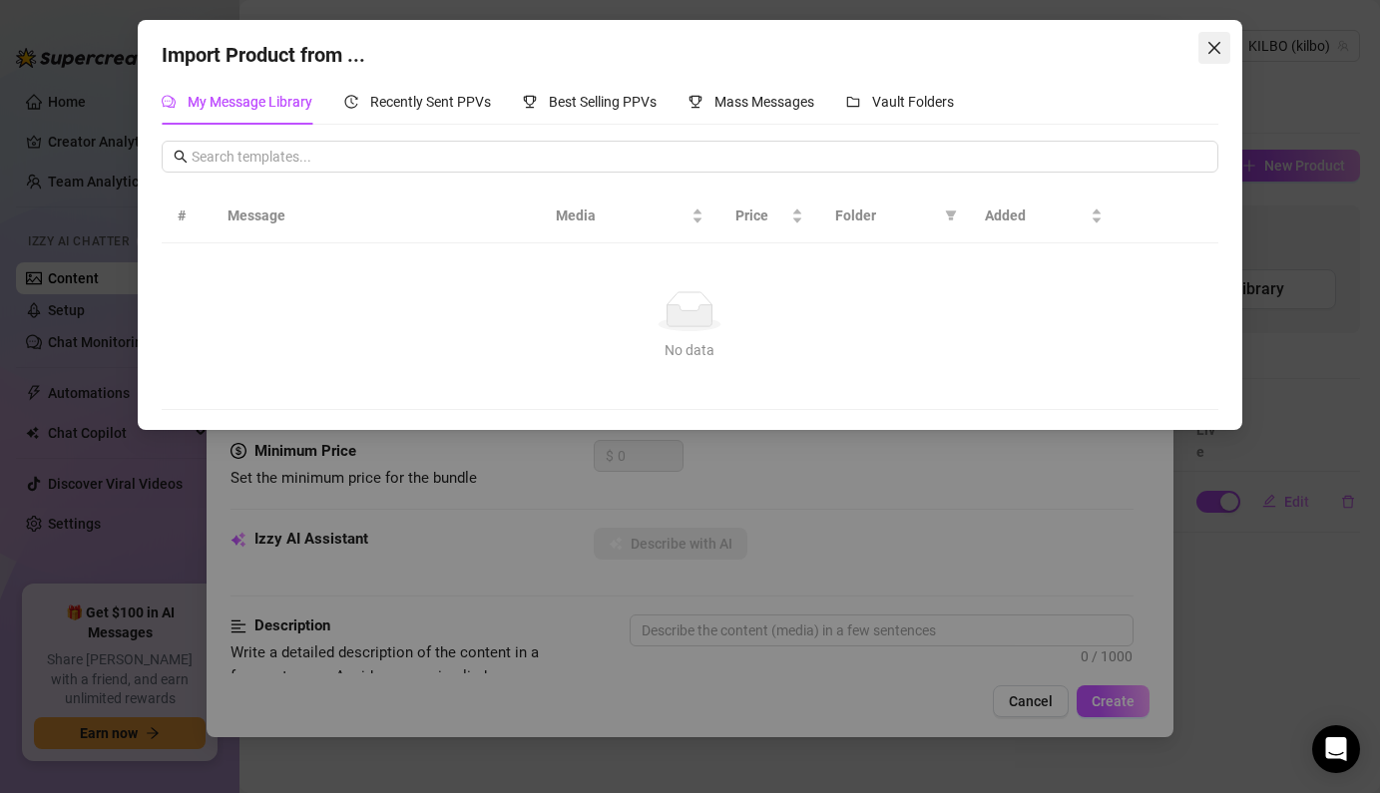
click at [1212, 55] on icon "close" at bounding box center [1214, 48] width 16 height 16
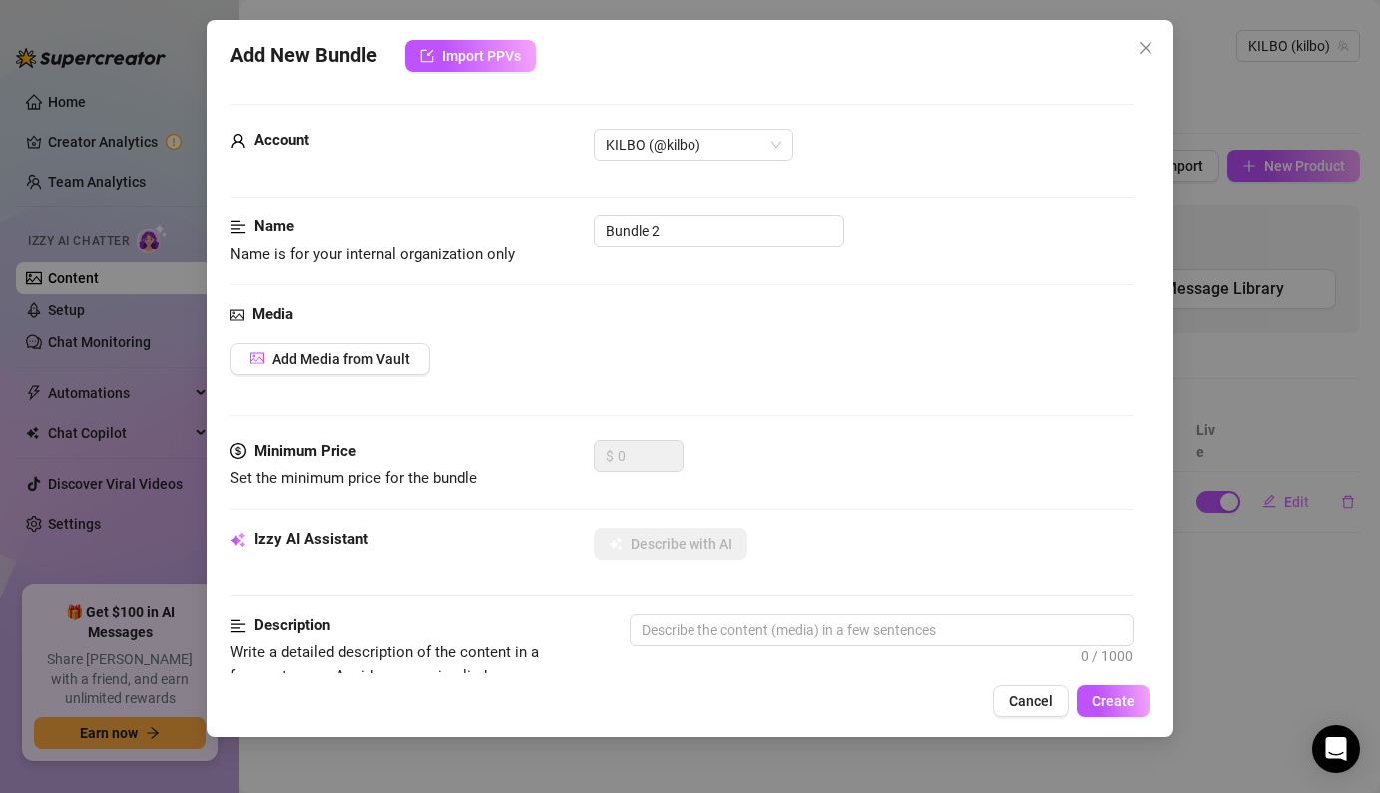
scroll to position [15, 0]
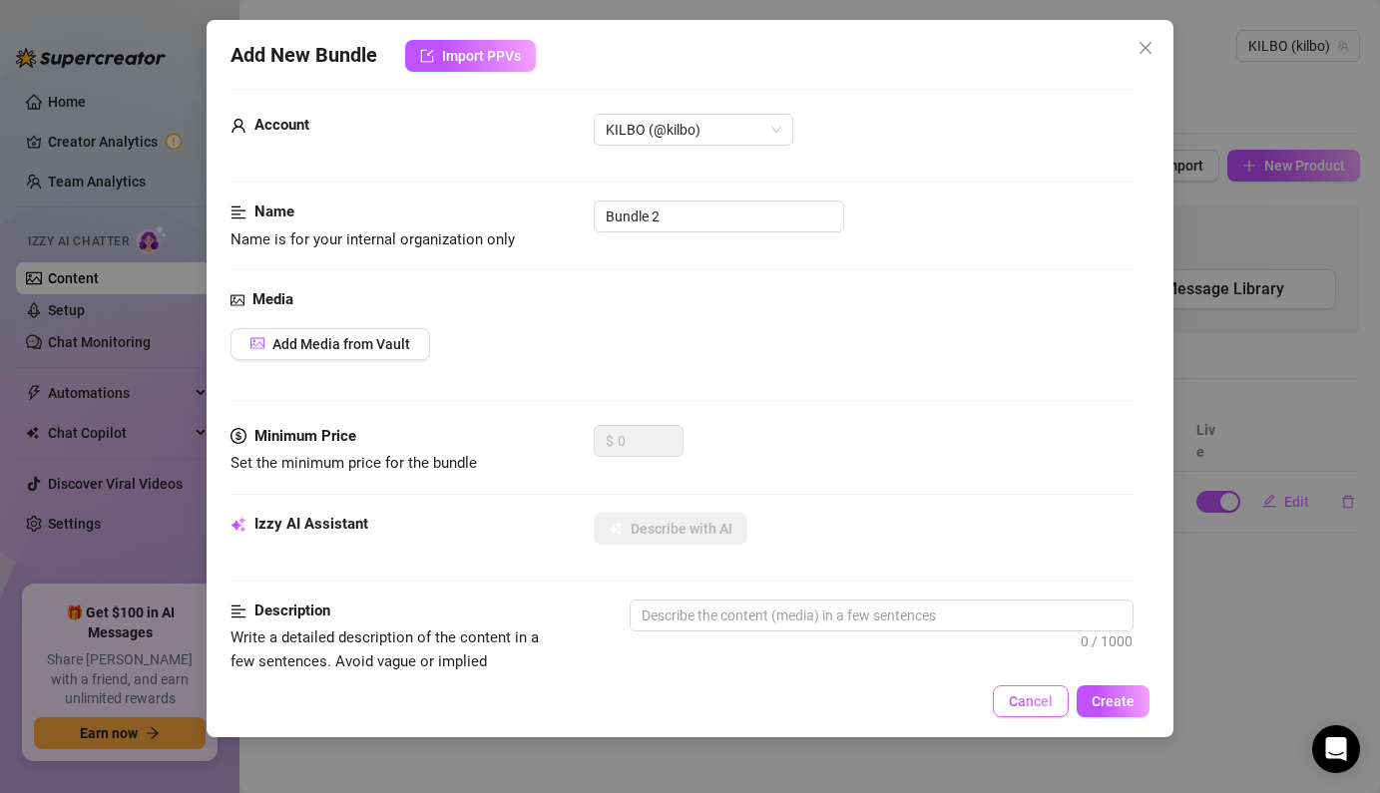
click at [1024, 695] on span "Cancel" at bounding box center [1031, 702] width 44 height 16
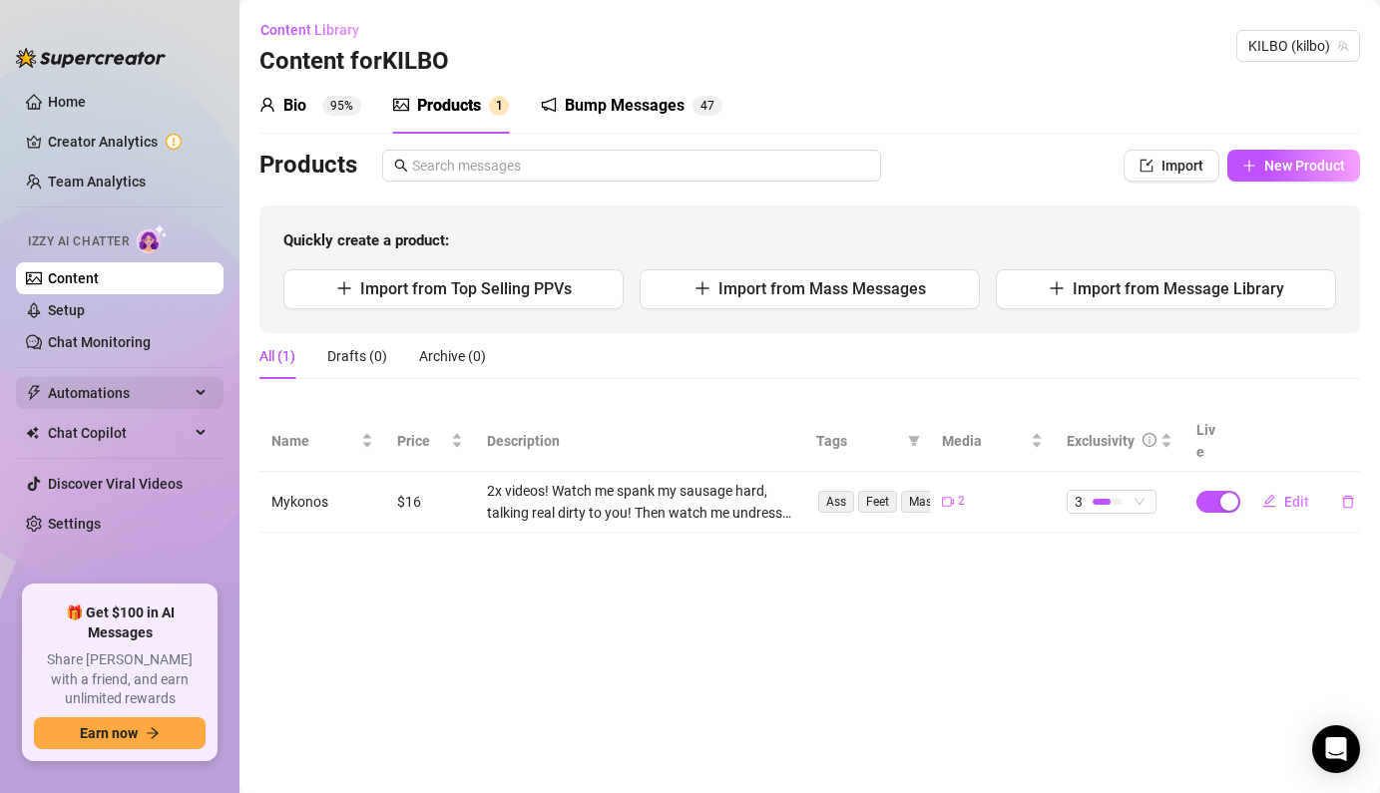
click at [179, 393] on span "Automations" at bounding box center [119, 393] width 142 height 32
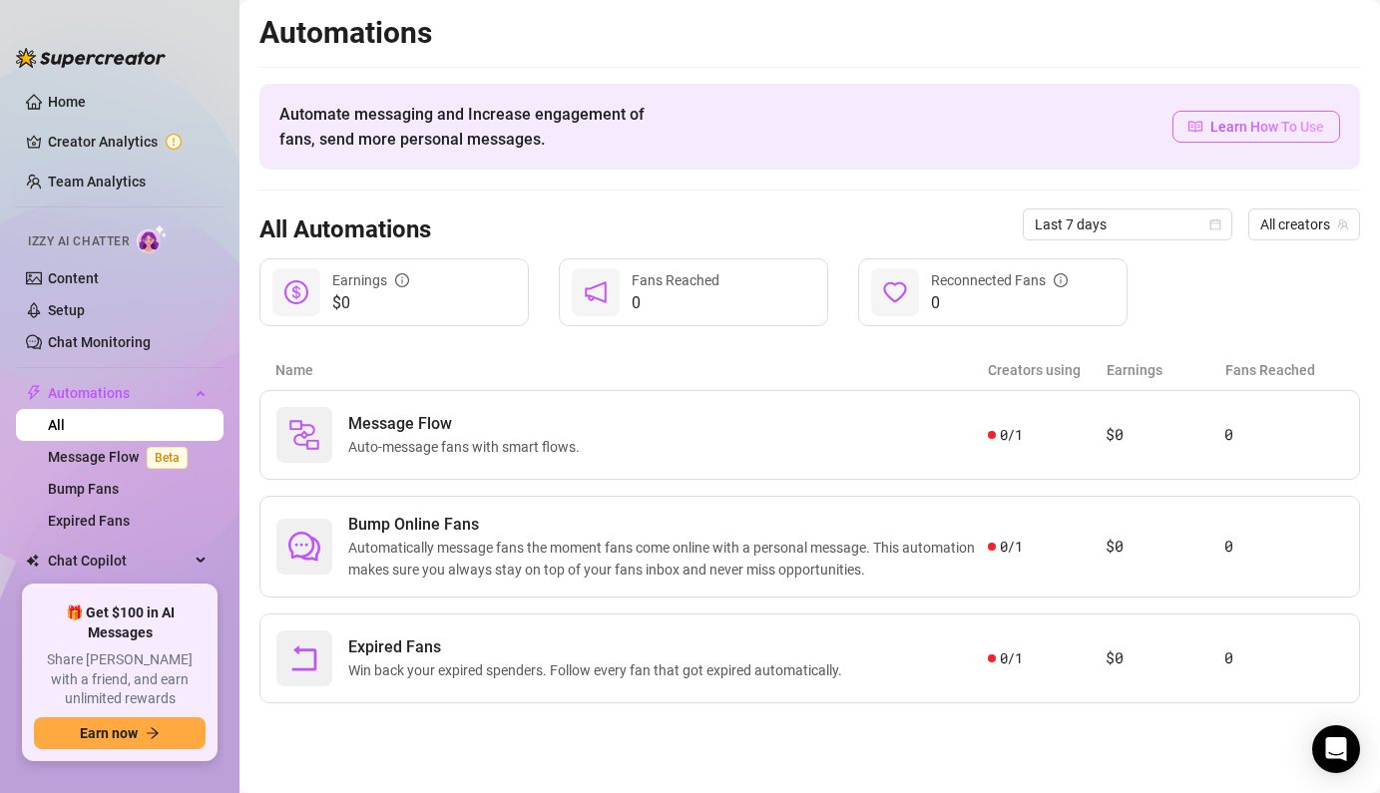
click at [1239, 117] on span "Learn How To Use" at bounding box center [1267, 127] width 114 height 22
